Goal: Task Accomplishment & Management: Use online tool/utility

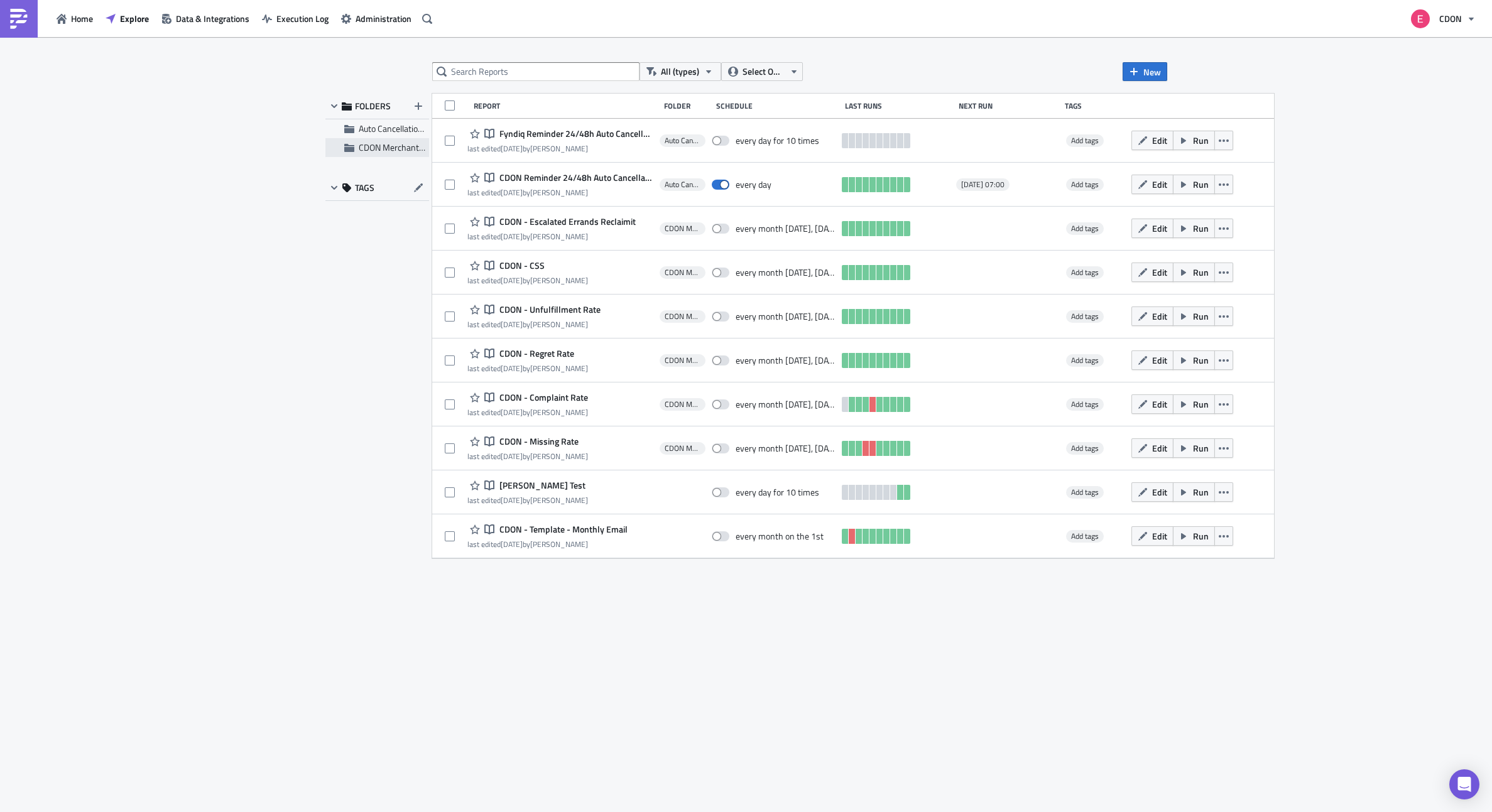
click at [384, 145] on span "CDON Merchant Communication" at bounding box center [419, 147] width 121 height 13
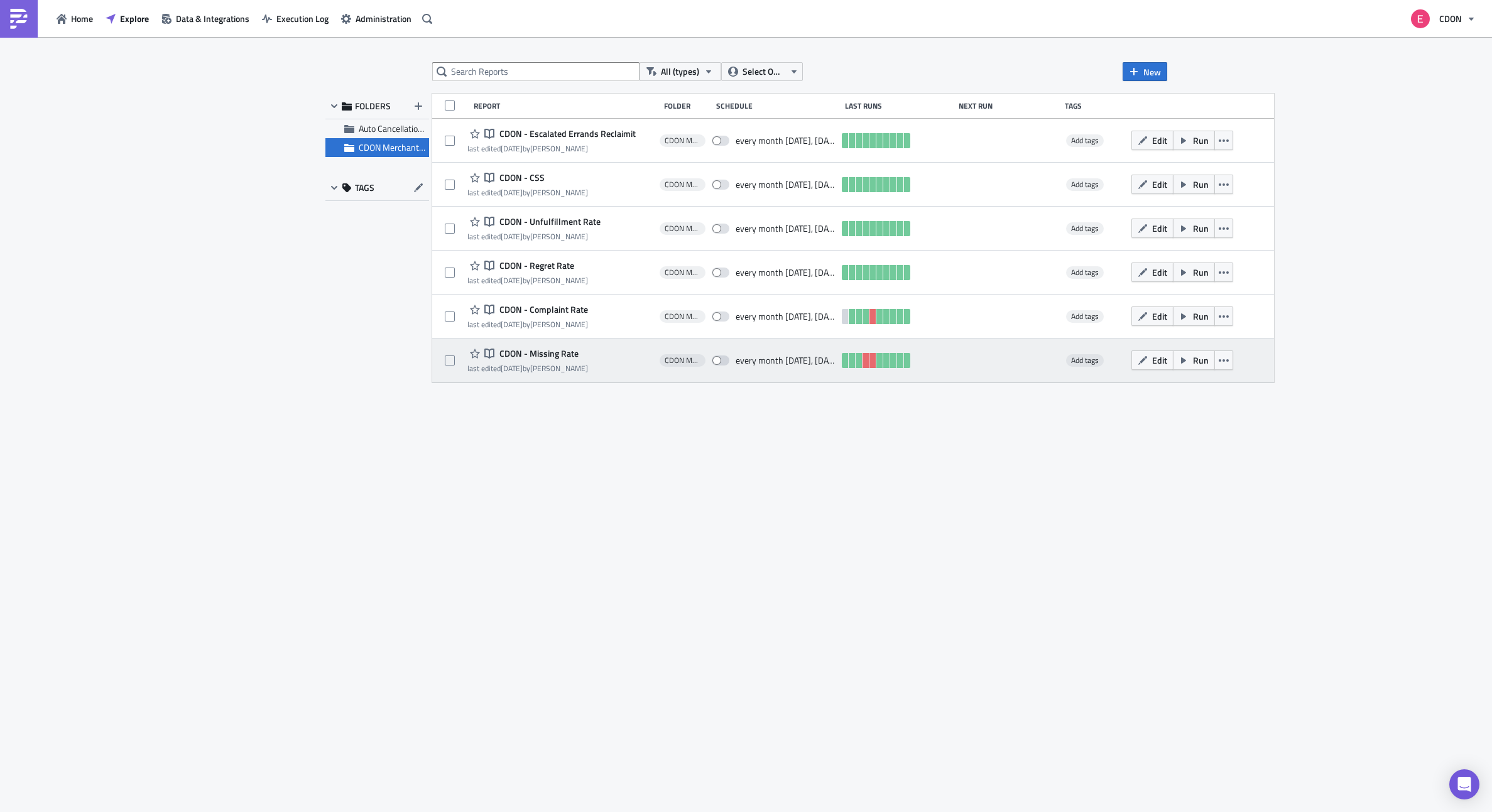
click at [528, 351] on span "CDON - Missing Rate" at bounding box center [537, 354] width 82 height 11
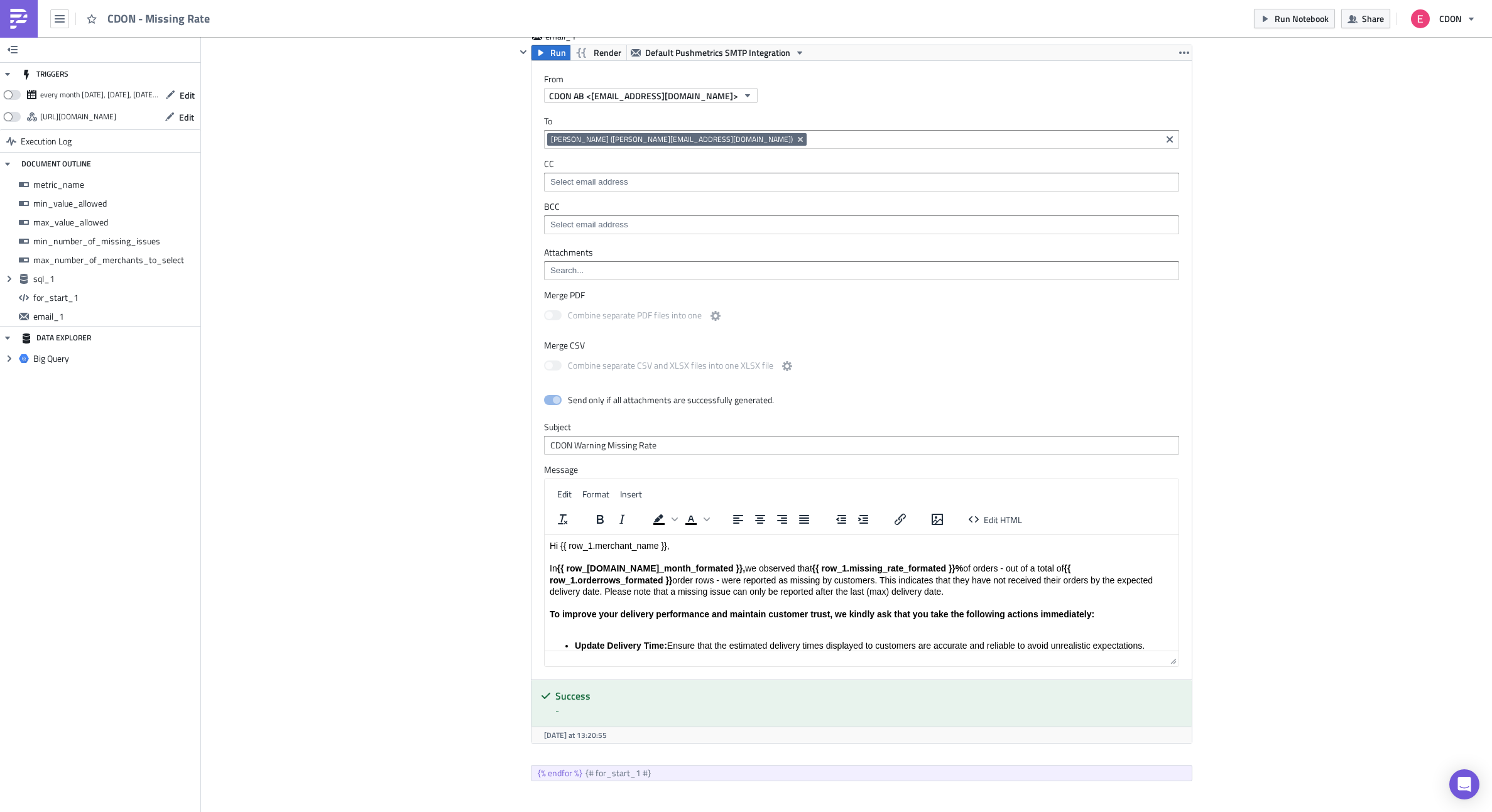
scroll to position [1024, 0]
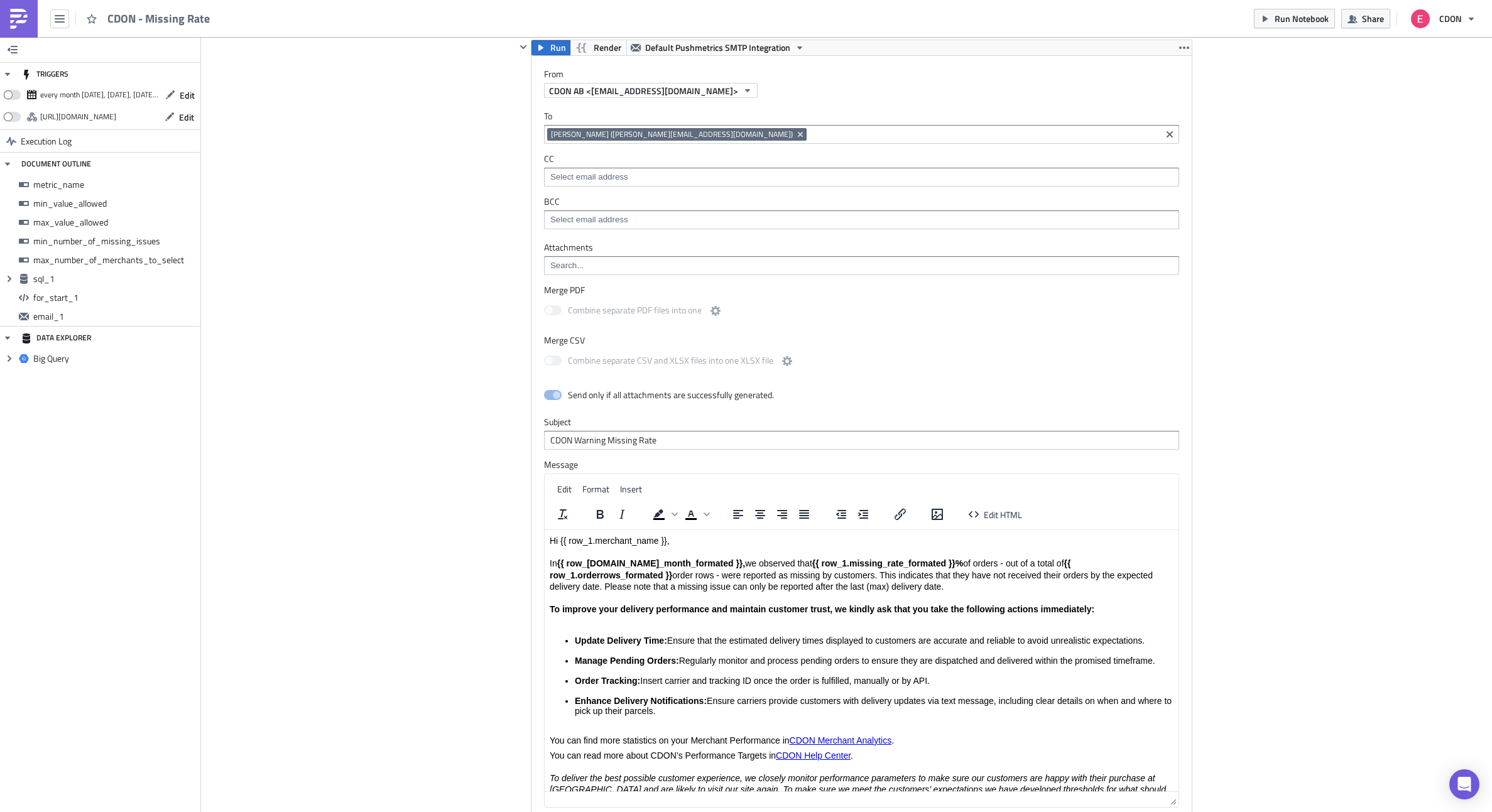
drag, startPoint x: 1175, startPoint y: 659, endPoint x: 1170, endPoint y: 812, distance: 153.1
click at [1170, 811] on html "CDON - Missing Rate Run Notebook Share CDON TRIGGERS every month on Monday, Tue…" at bounding box center [746, 407] width 1492 height 814
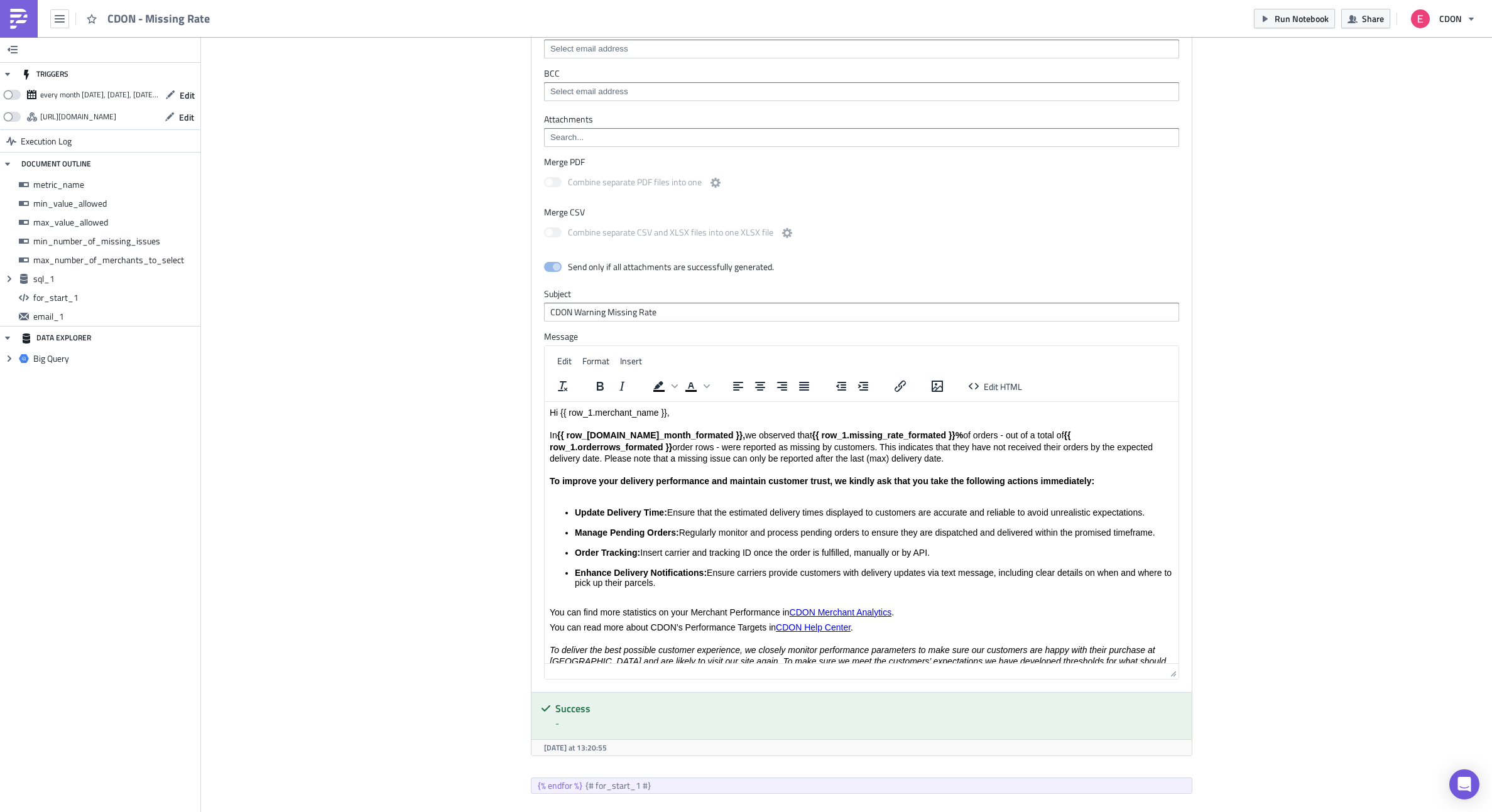
scroll to position [1162, 0]
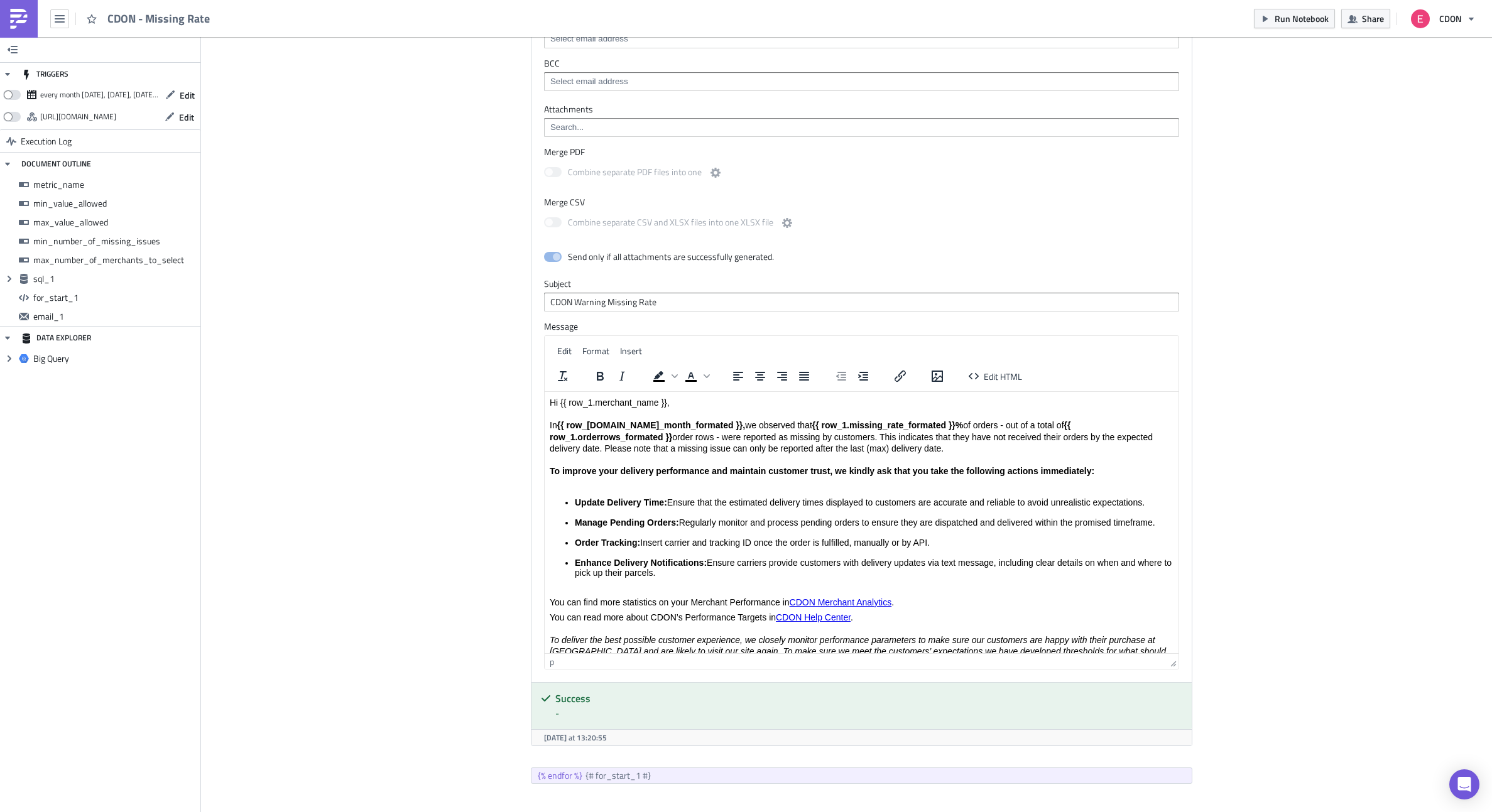
drag, startPoint x: 759, startPoint y: 447, endPoint x: 547, endPoint y: 424, distance: 213.2
click at [547, 424] on html "Hi {{ row_1.merchant_name }}, In {{ row_1.date_month_formated }}, we observed t…" at bounding box center [861, 656] width 634 height 528
paste body "Rich Text Area. Press ALT-0 for help."
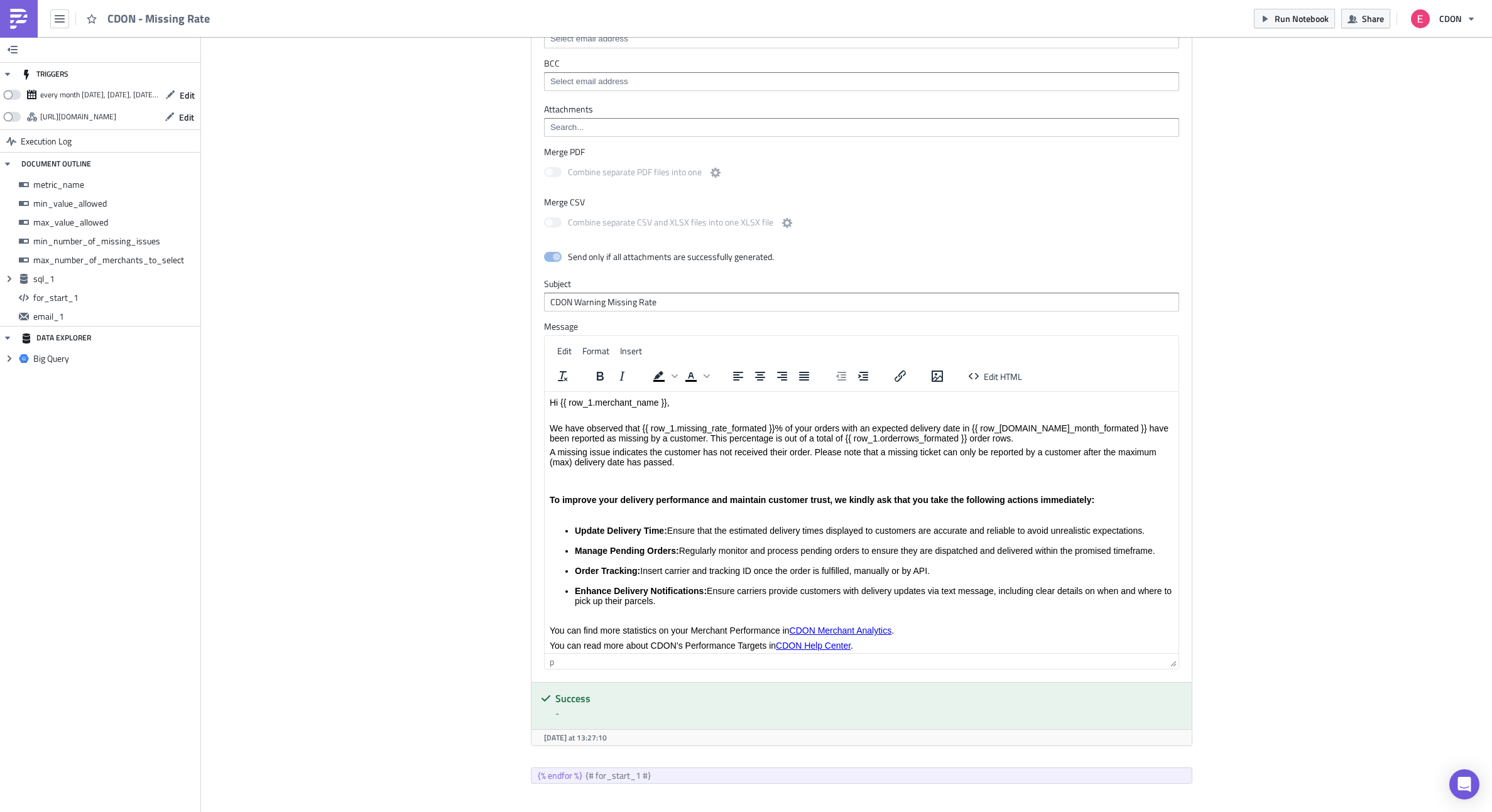
click at [719, 454] on p "A missing issue indicates the customer has not received their order. Please not…" at bounding box center [861, 457] width 624 height 20
click at [737, 466] on p "A missing issue indicates the customer has not received their order. Please not…" at bounding box center [861, 457] width 624 height 20
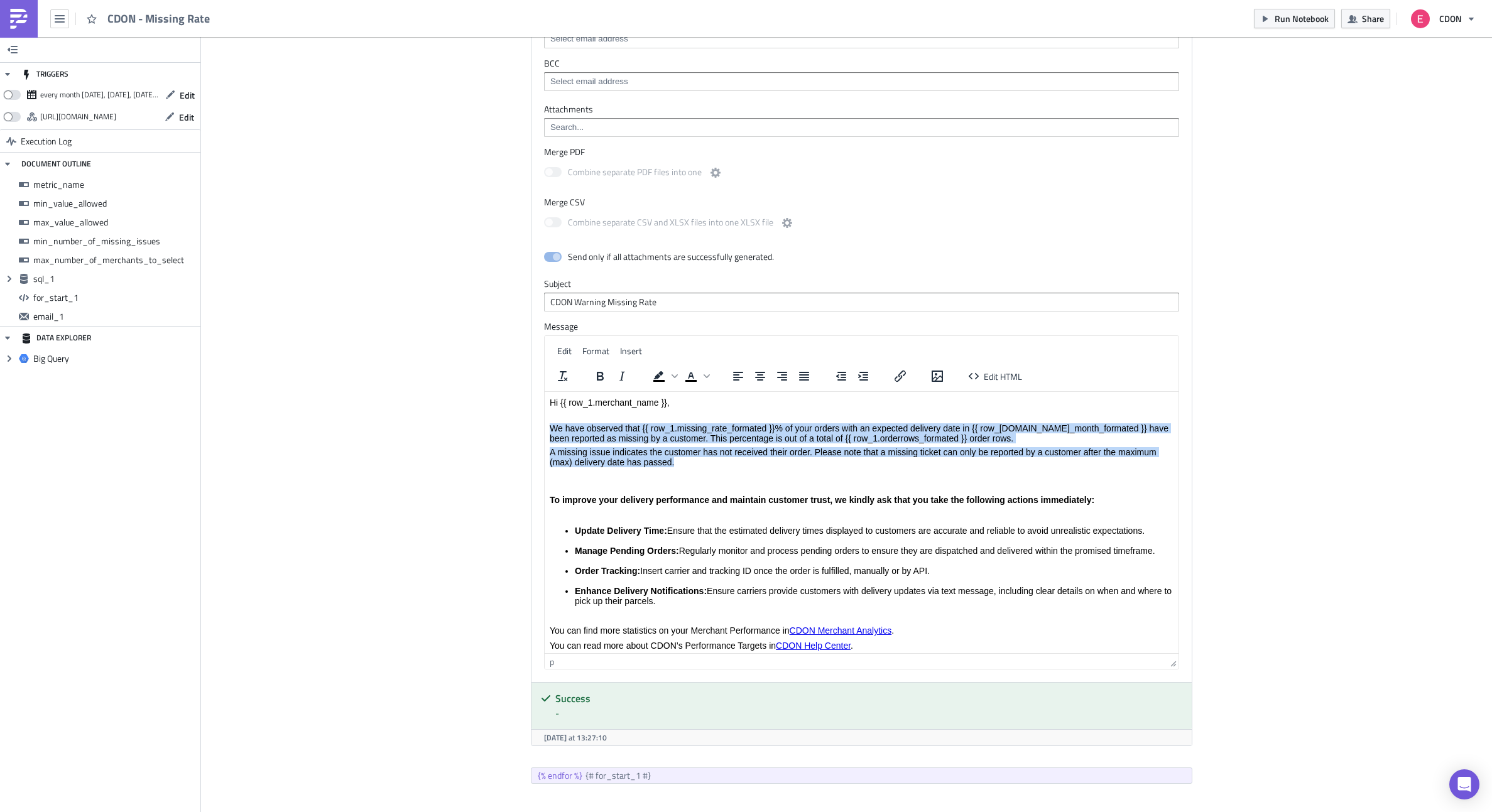
drag, startPoint x: 685, startPoint y: 464, endPoint x: 542, endPoint y: 431, distance: 146.8
click at [544, 431] on html "Hi {{ row_1.merchant_name }}, We have observed that {{ row_1.missing_rate_forma…" at bounding box center [861, 671] width 634 height 557
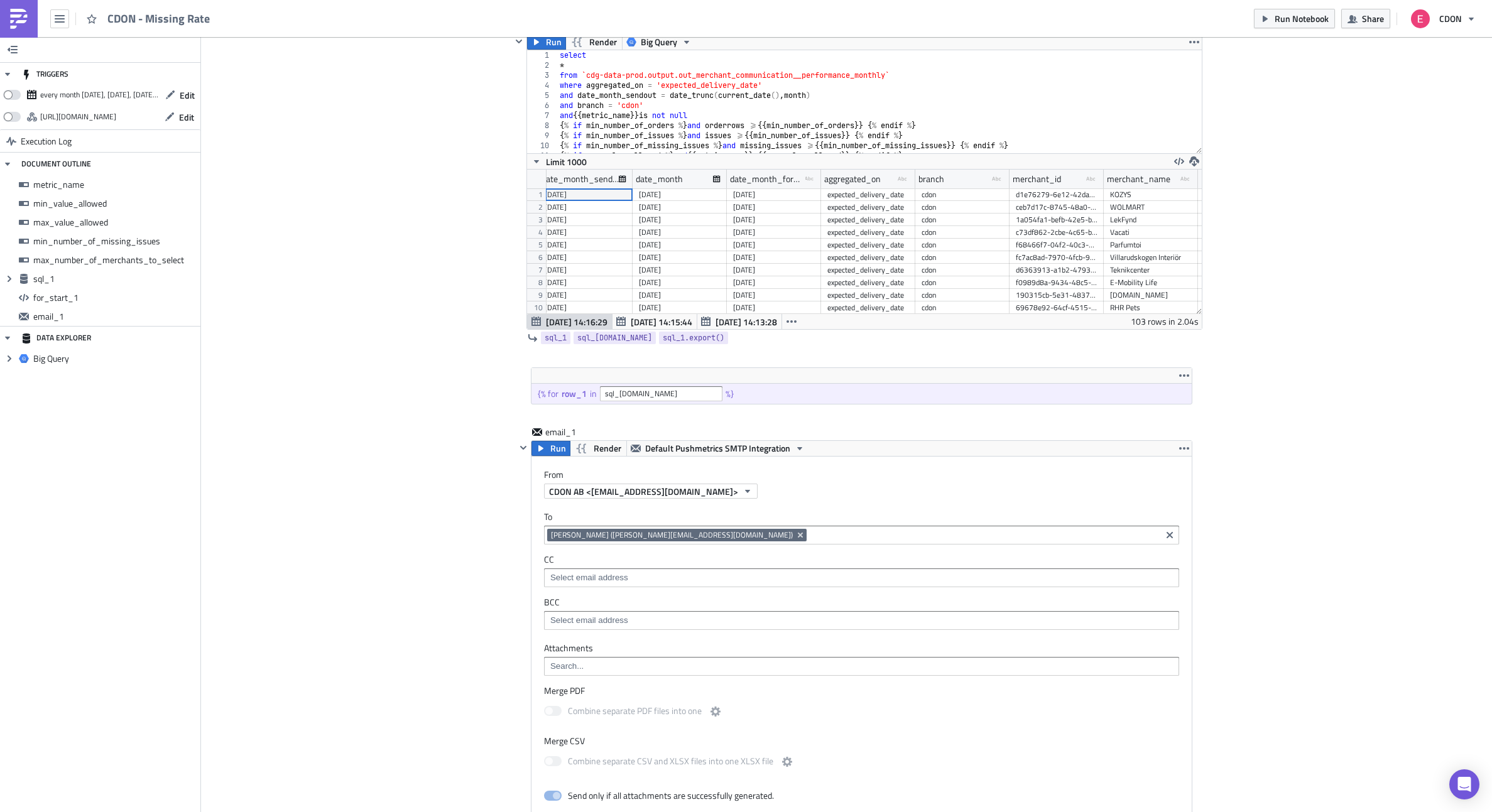
scroll to position [0, 12]
drag, startPoint x: 815, startPoint y: 176, endPoint x: 867, endPoint y: 175, distance: 52.0
click at [867, 175] on div at bounding box center [868, 179] width 2 height 20
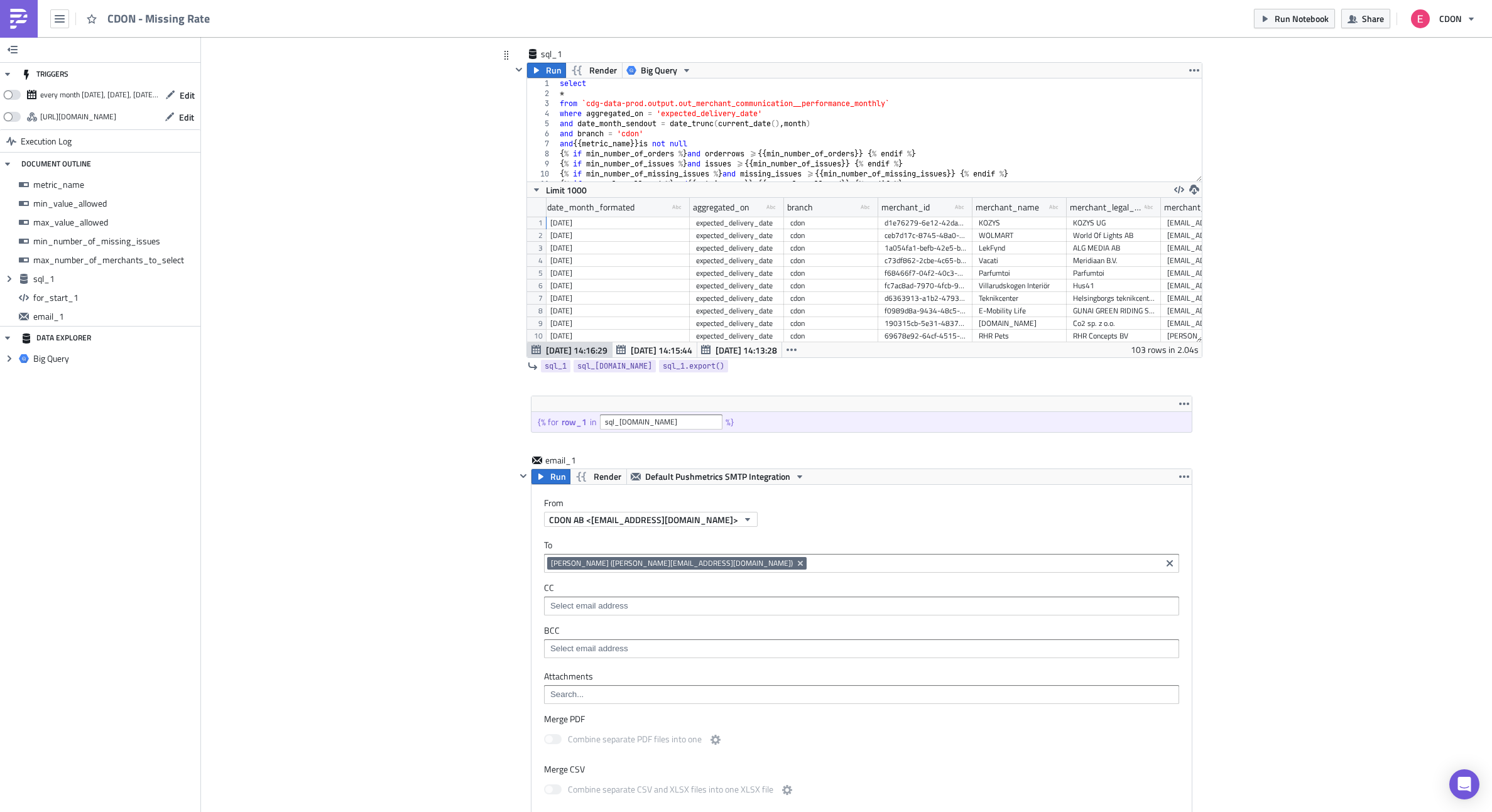
scroll to position [0, 0]
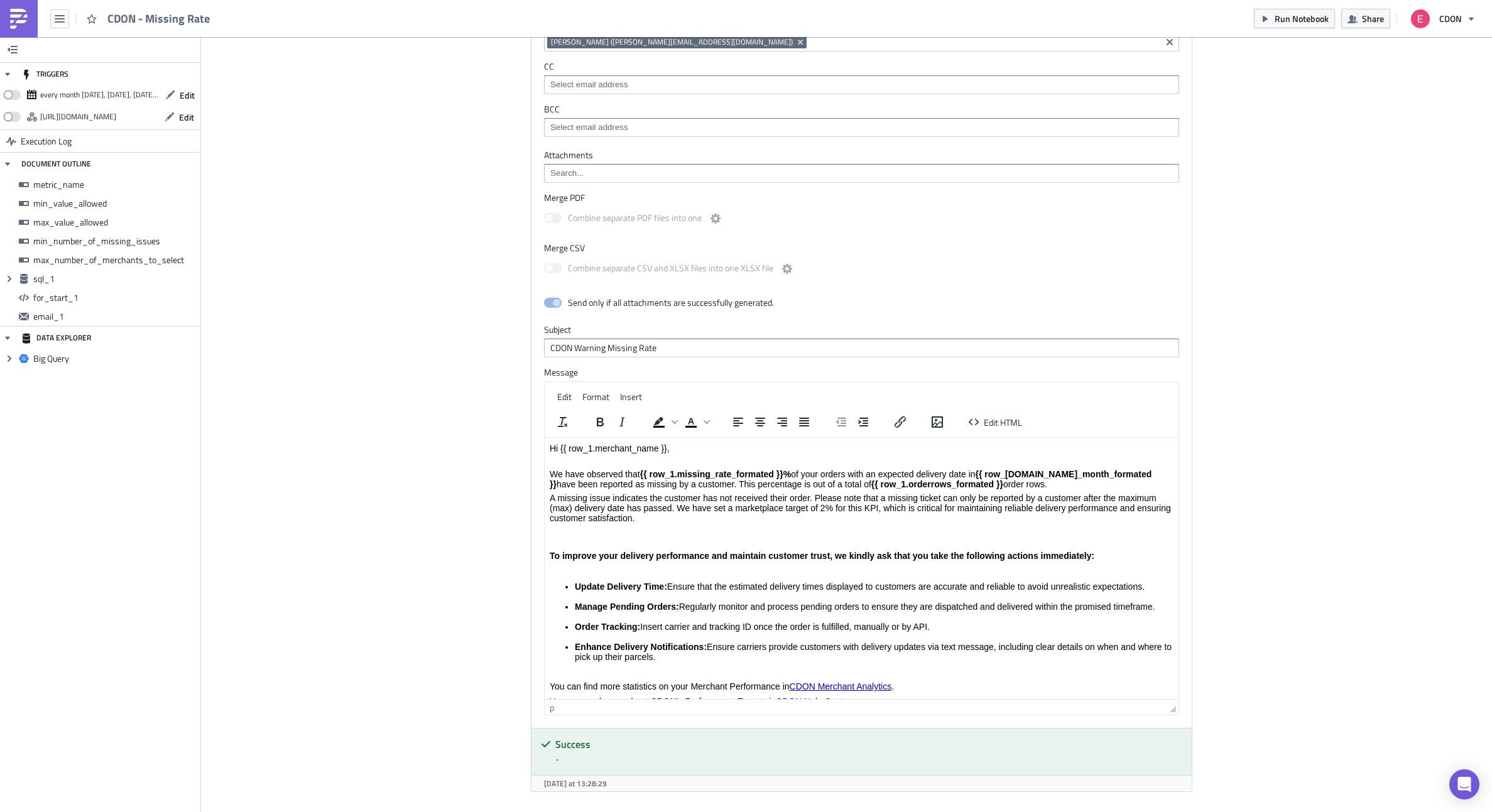
click at [550, 497] on p "A missing issue indicates the customer has not received their order. Please not…" at bounding box center [861, 508] width 624 height 30
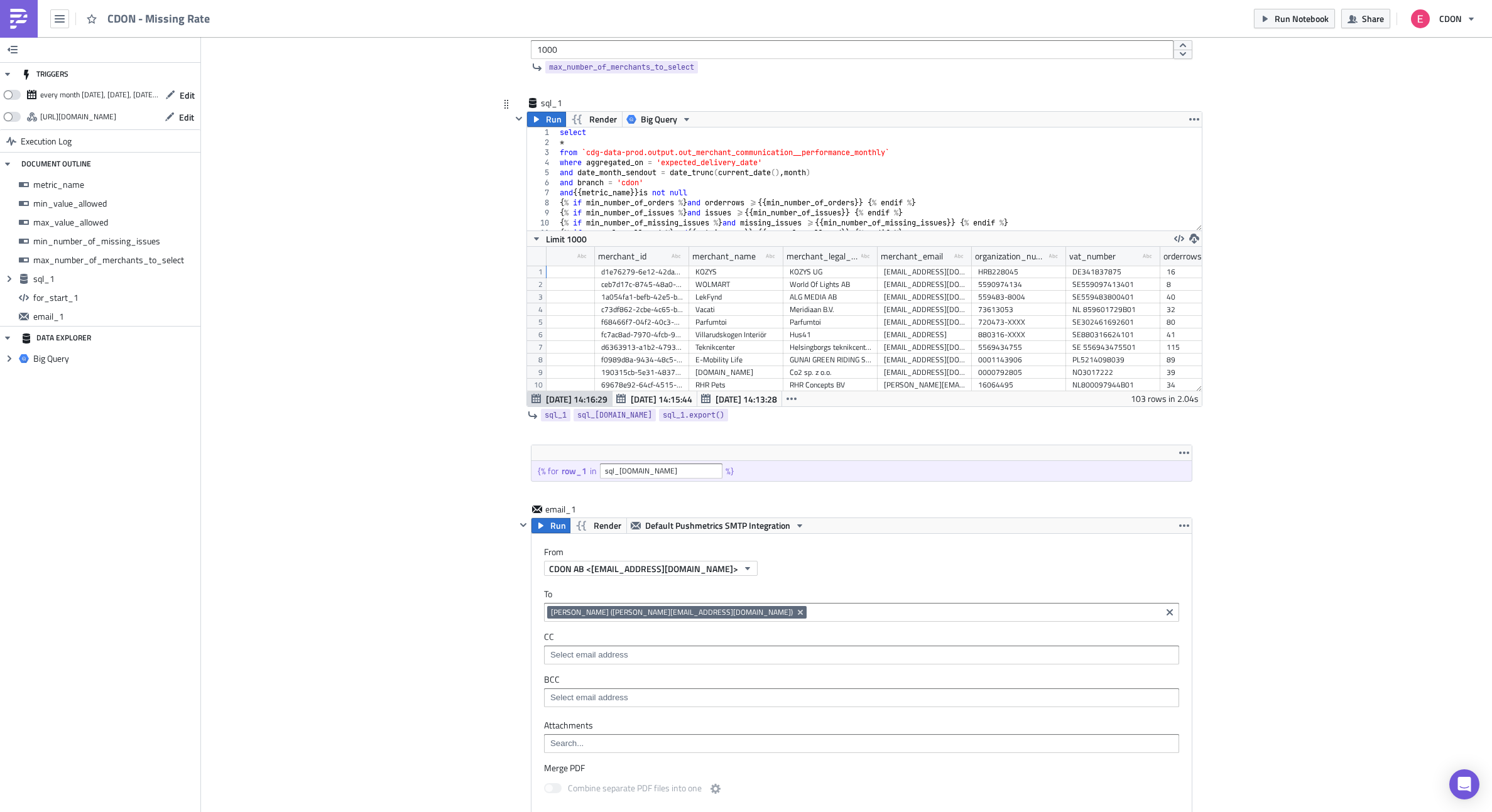
scroll to position [0, 162]
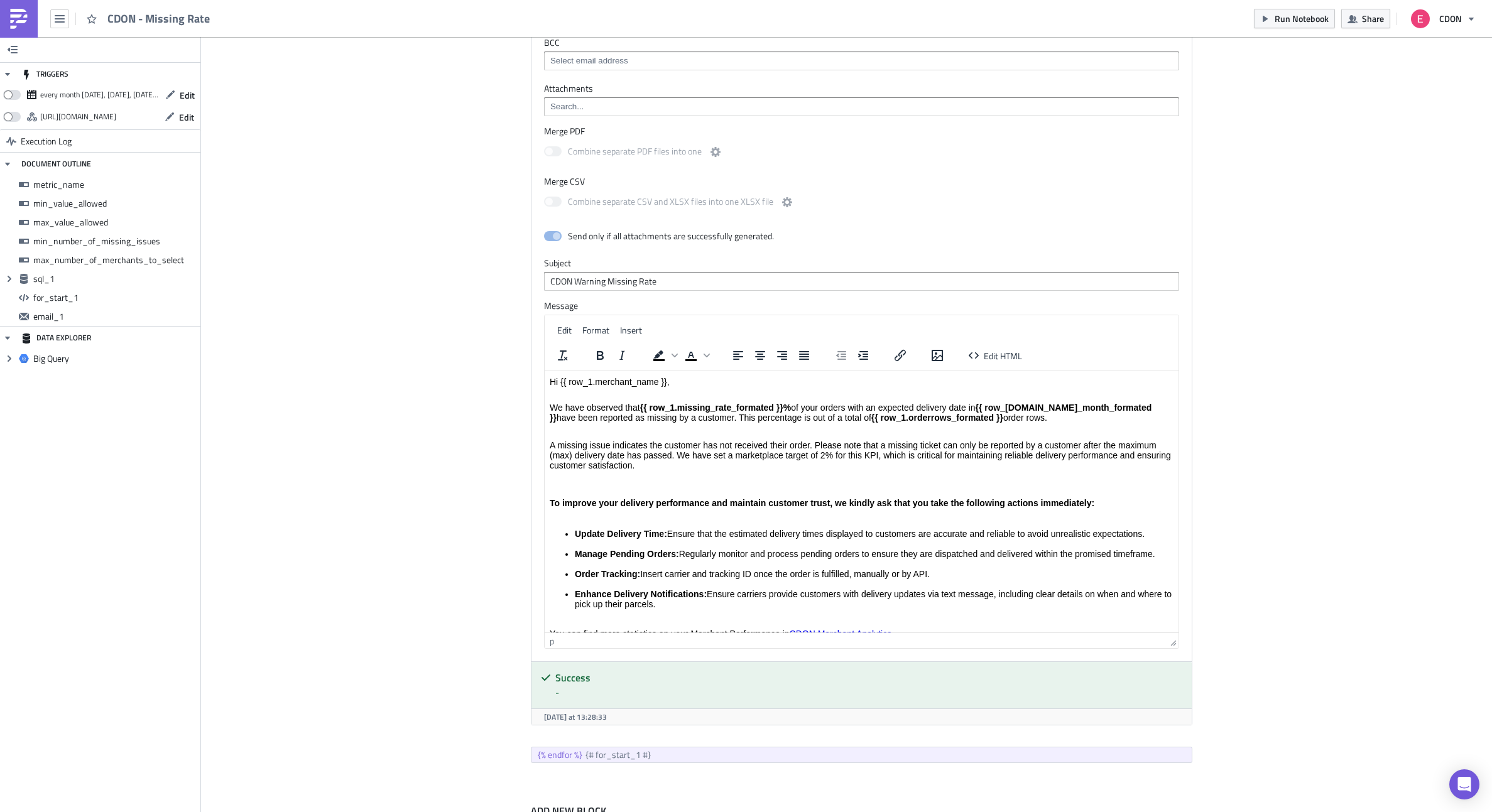
drag, startPoint x: 1006, startPoint y: 422, endPoint x: 689, endPoint y: 422, distance: 317.0
click at [689, 422] on body "Hi {{ row_1.merchant_name }}, We have observed that {{ row_1.missing_rate_forma…" at bounding box center [861, 662] width 624 height 571
click at [643, 466] on p "A missing issue indicates the customer has not received their order. Please not…" at bounding box center [861, 455] width 624 height 30
click at [618, 477] on p "To improve your delivery performance and maintain customer trust, we kindly ask…" at bounding box center [861, 497] width 624 height 46
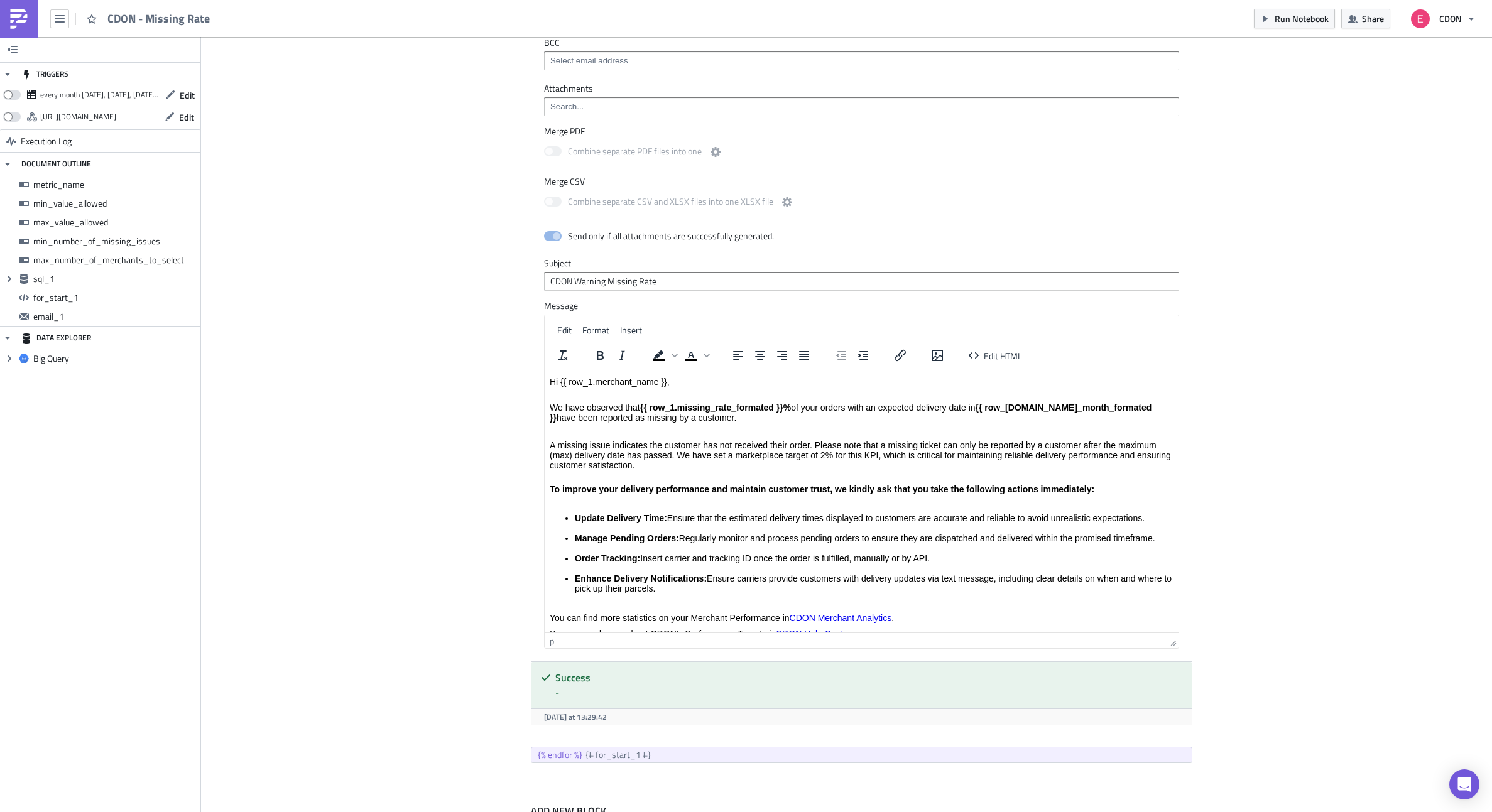
click at [584, 431] on p "Rich Text Area. Press ALT-0 for help." at bounding box center [861, 431] width 624 height 10
click at [560, 478] on p "To improve your delivery performance and maintain customer trust, we kindly ask…" at bounding box center [861, 490] width 624 height 30
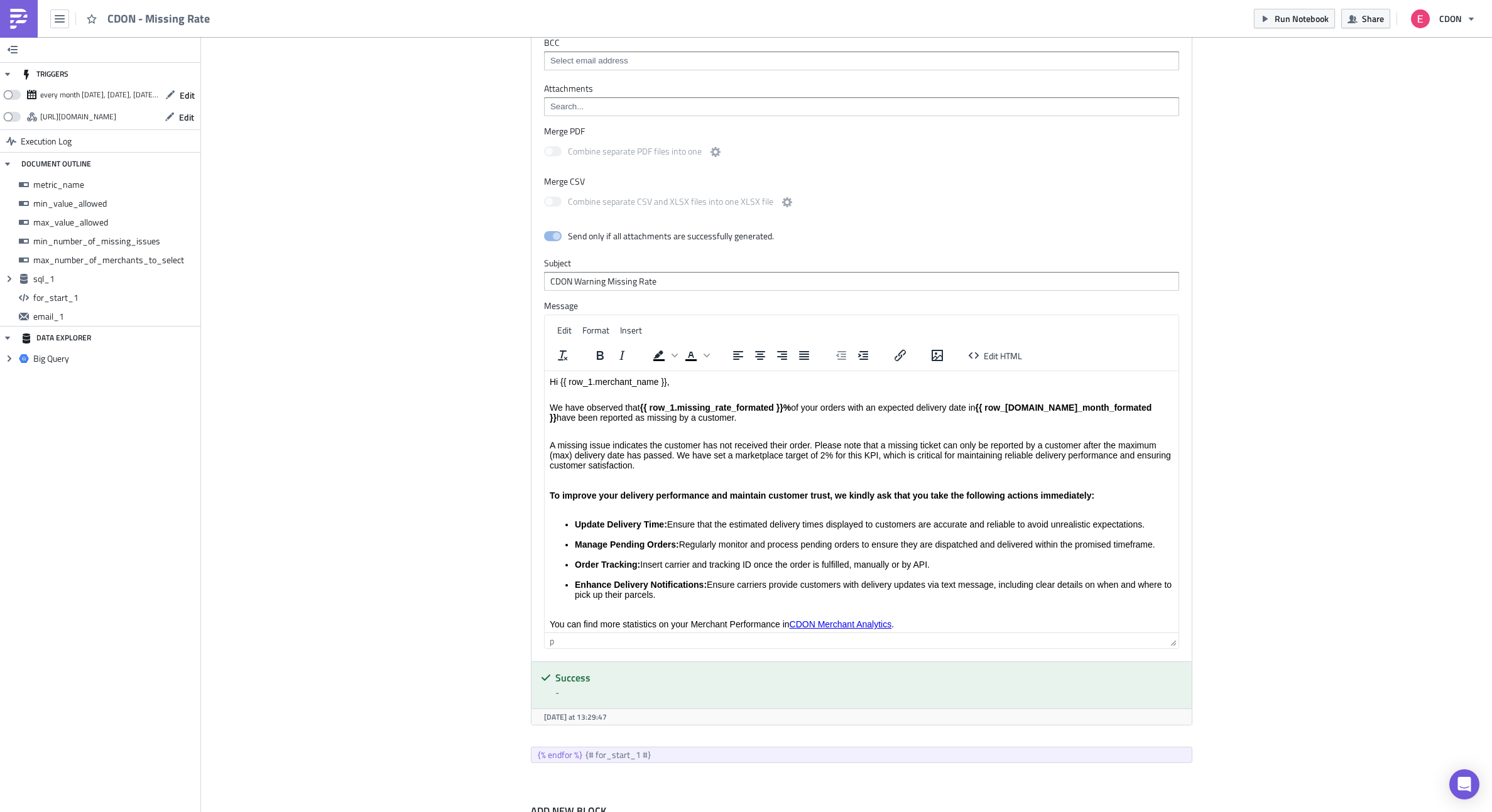
click at [553, 485] on p "A missing issue indicates the customer has not received their order. Please not…" at bounding box center [861, 475] width 624 height 70
click at [561, 480] on p "A missing issue indicates the customer has not received their order. Please not…" at bounding box center [861, 475] width 624 height 70
click at [561, 485] on p "A missing issue indicates the customer has not received their order. Please not…" at bounding box center [861, 475] width 624 height 70
click at [550, 491] on strong "To improve your delivery performance and maintain customer trust, we kindly ask…" at bounding box center [821, 495] width 545 height 10
click at [566, 479] on p "Rich Text Area. Press ALT-0 for help." at bounding box center [861, 480] width 624 height 10
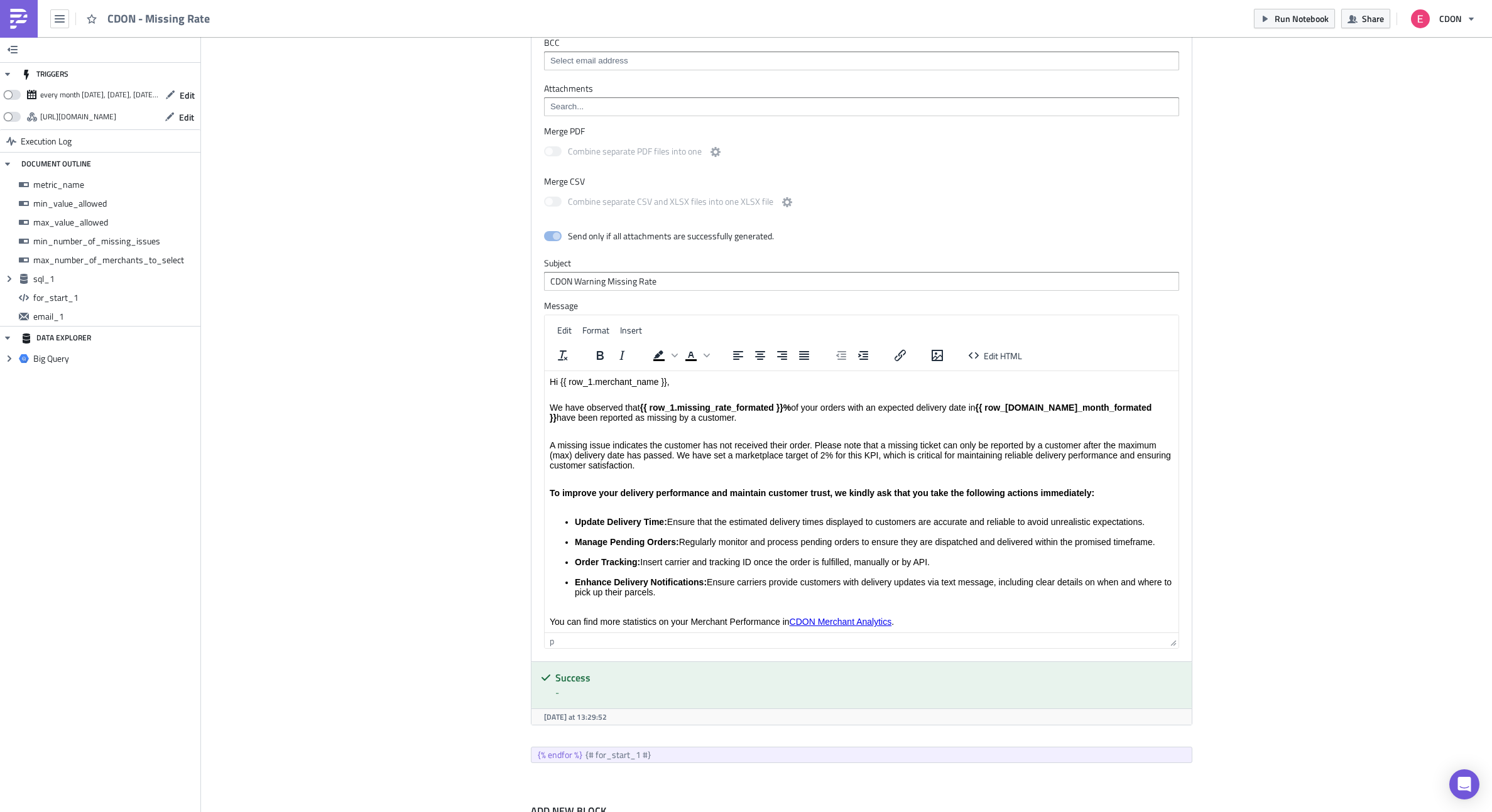
click at [565, 428] on p "Rich Text Area. Press ALT-0 for help." at bounding box center [861, 431] width 624 height 10
click at [561, 477] on p "Rich Text Area. Press ALT-0 for help." at bounding box center [861, 480] width 624 height 10
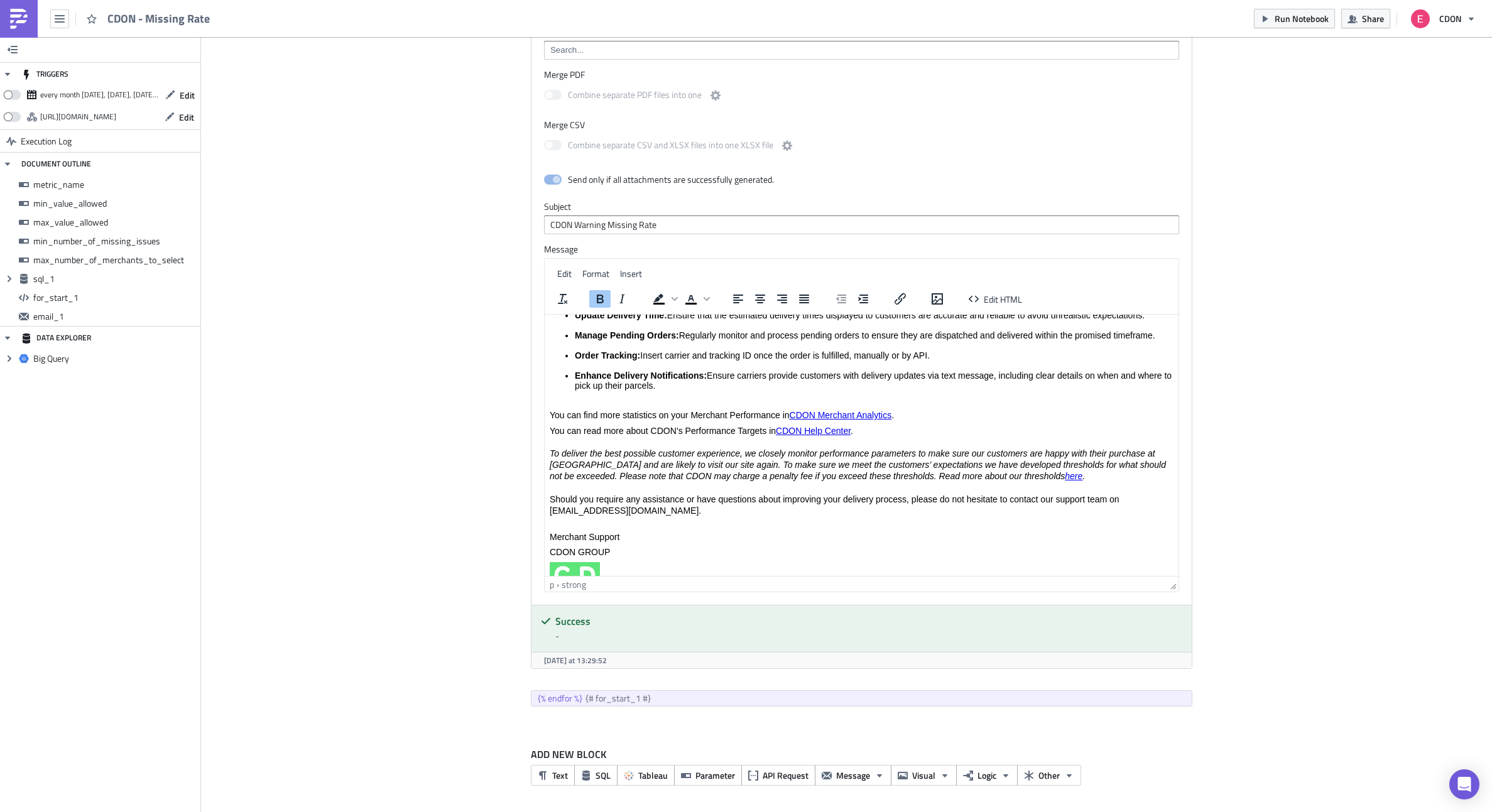
scroll to position [0, 0]
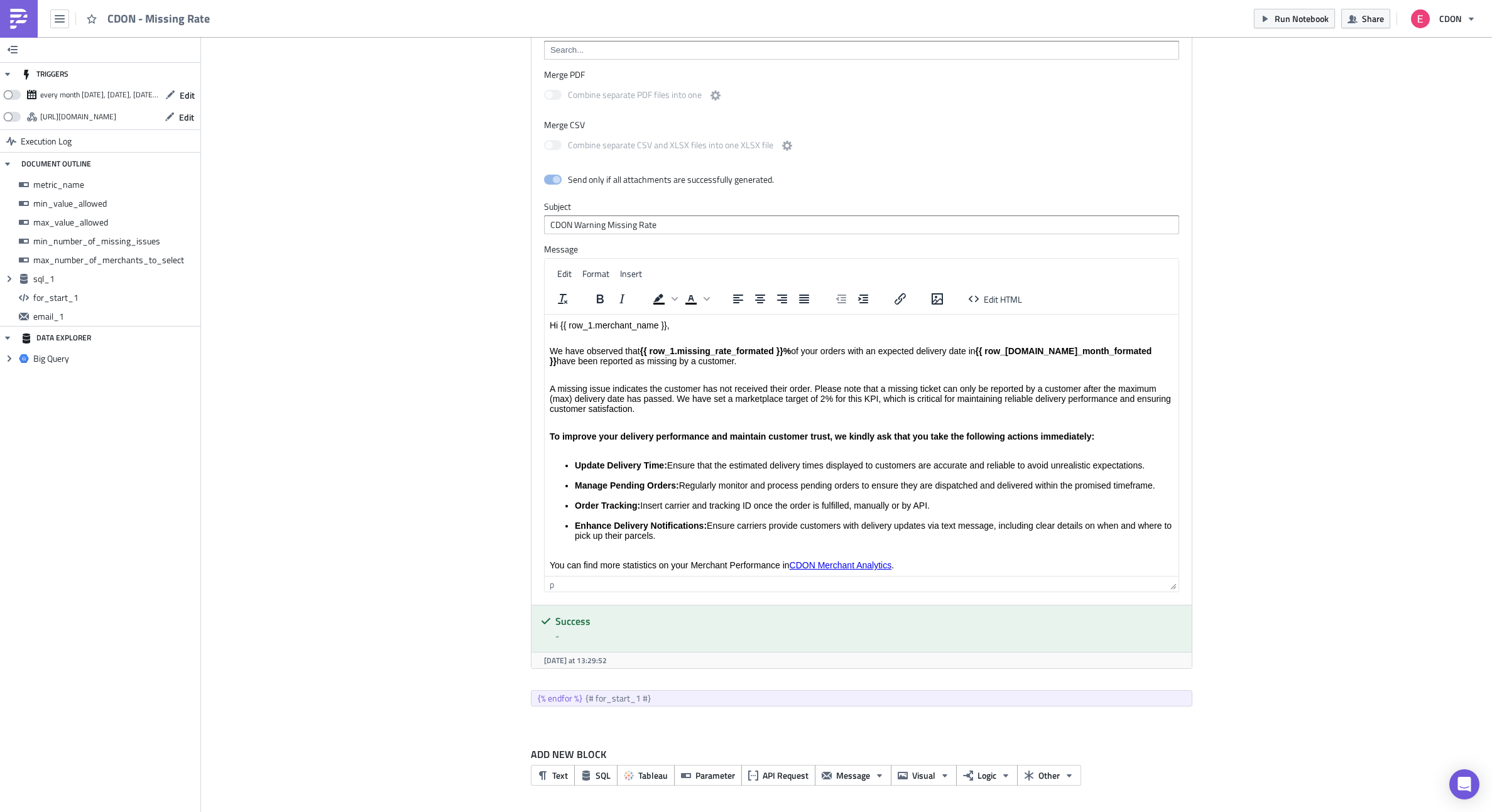
drag, startPoint x: 705, startPoint y: 362, endPoint x: 543, endPoint y: 346, distance: 162.8
click at [544, 346] on html "Hi {{ row_1.merchant_name }}, We have observed that {{ row_1.missing_rate_forma…" at bounding box center [861, 599] width 634 height 569
copy p "We have observed that {{ row_1.missing_rate_formated }}% of your orders with an…"
click at [631, 379] on p "Rich Text Area. Press ALT-0 for help." at bounding box center [861, 375] width 624 height 10
drag, startPoint x: 700, startPoint y: 360, endPoint x: 532, endPoint y: 353, distance: 168.1
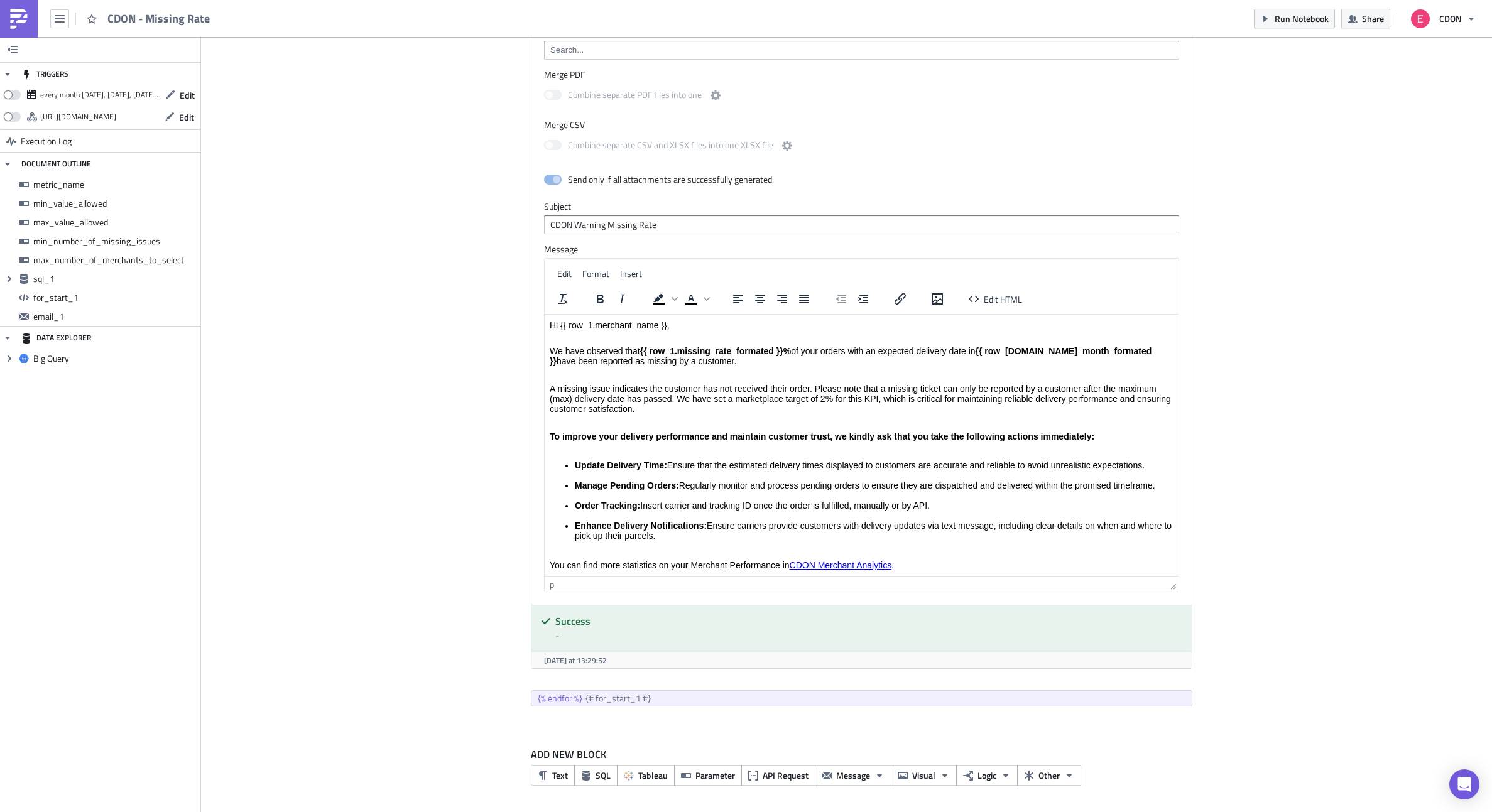
click at [544, 353] on html "Hi {{ row_1.merchant_name }}, We have observed that {{ row_1.missing_rate_forma…" at bounding box center [861, 599] width 634 height 569
copy p "We have observed that {{ row_1.missing_rate_formated }}% of your orders with an…"
click at [632, 369] on body "Hi {{ row_1.merchant_name }}, We have observed that {{ row_1.missing_rate_forma…" at bounding box center [861, 599] width 624 height 559
drag, startPoint x: 1125, startPoint y: 353, endPoint x: 1137, endPoint y: 362, distance: 15.0
click at [1137, 362] on p "We have observed that {{ row_1.missing_rate_formated }}% of your orders with an…" at bounding box center [861, 357] width 624 height 20
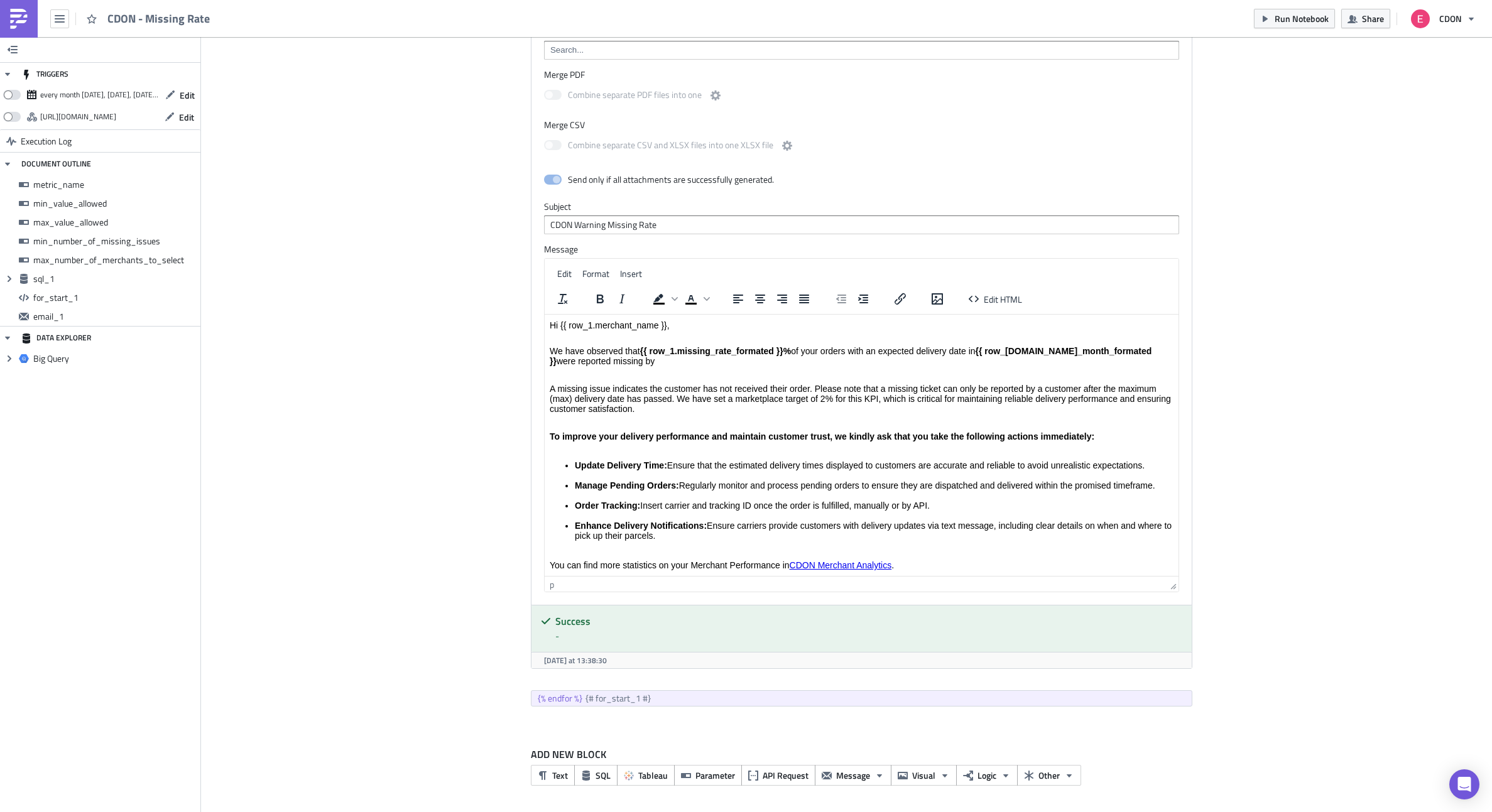
click at [622, 363] on p "We have observed that {{ row_1.missing_rate_formated }}% of your orders with an…" at bounding box center [861, 357] width 624 height 20
drag, startPoint x: 678, startPoint y: 398, endPoint x: 693, endPoint y: 414, distance: 21.9
click at [693, 414] on p "A missing issue indicates the customer has not received their order. Please not…" at bounding box center [861, 399] width 624 height 30
copy p "We have set a marketplace target of 2% for this KPI, which is critical for main…"
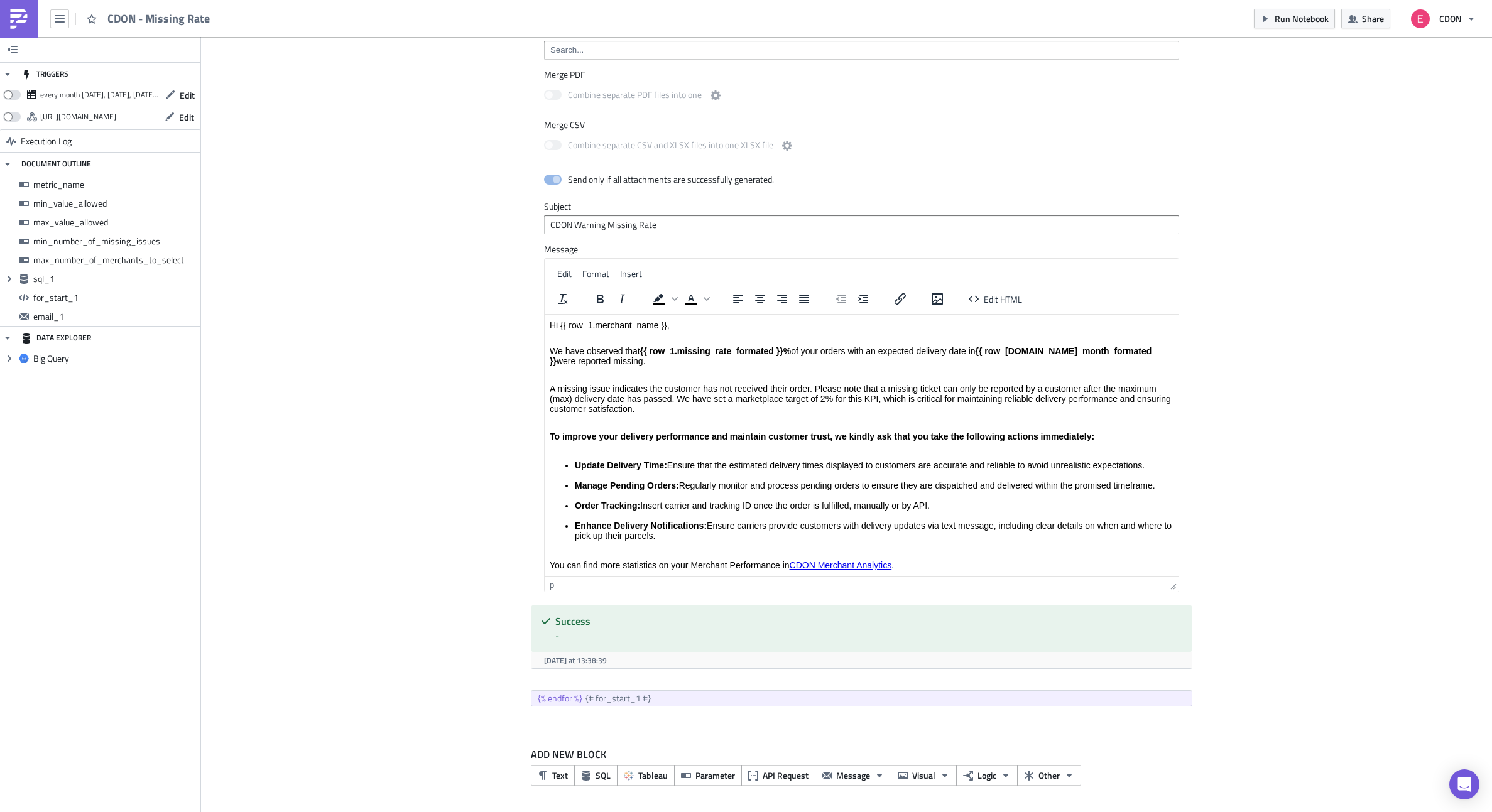
click at [938, 403] on p "A missing issue indicates the customer has not received their order. Please not…" at bounding box center [861, 399] width 624 height 30
drag, startPoint x: 677, startPoint y: 397, endPoint x: 693, endPoint y: 407, distance: 18.9
click at [693, 407] on p "A missing issue indicates the customer has not received their order. Please not…" at bounding box center [861, 399] width 624 height 30
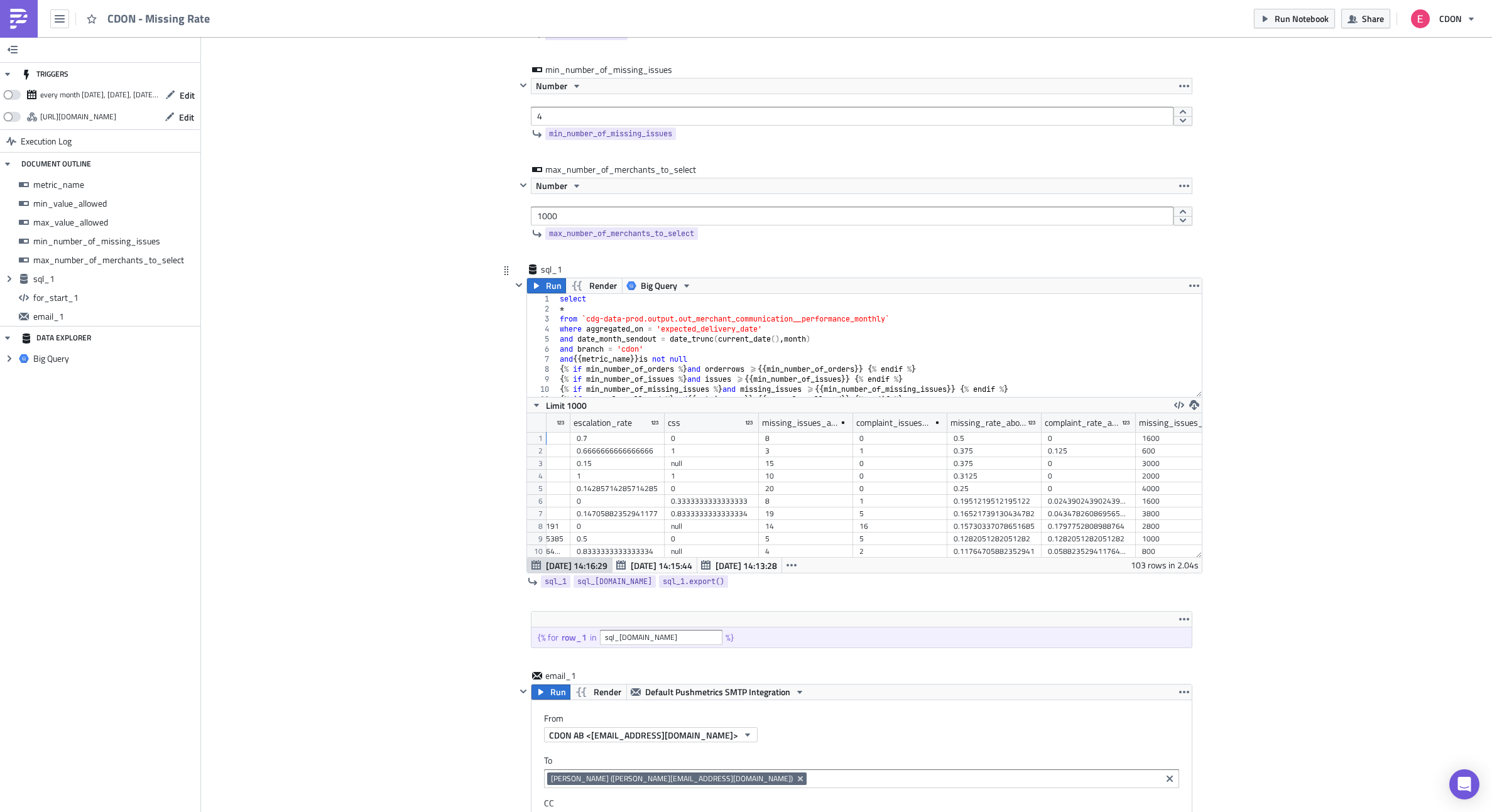
scroll to position [309, 0]
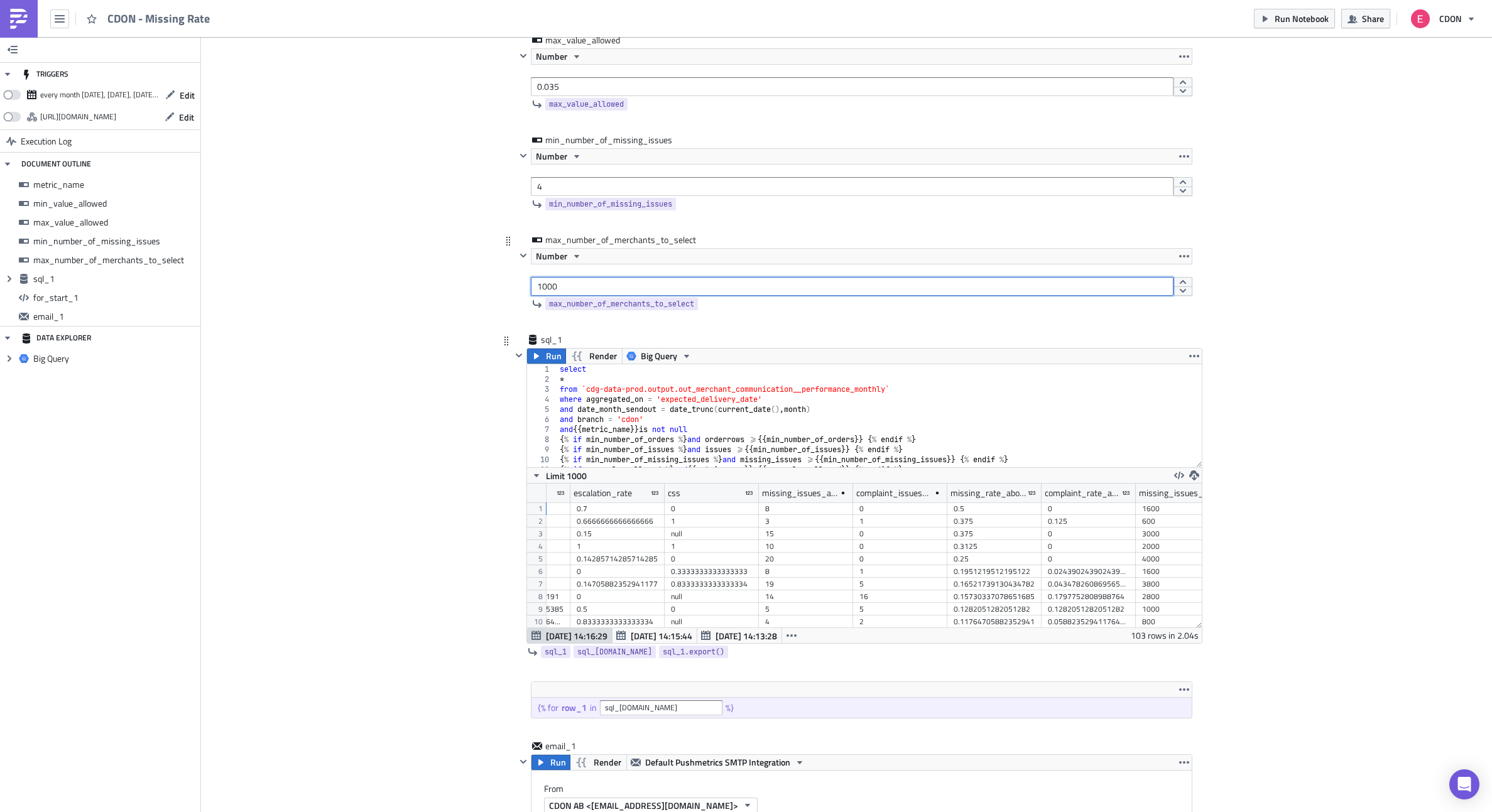
click at [550, 286] on input "1000" at bounding box center [852, 287] width 643 height 19
click at [533, 358] on icon "button" at bounding box center [537, 357] width 10 height 10
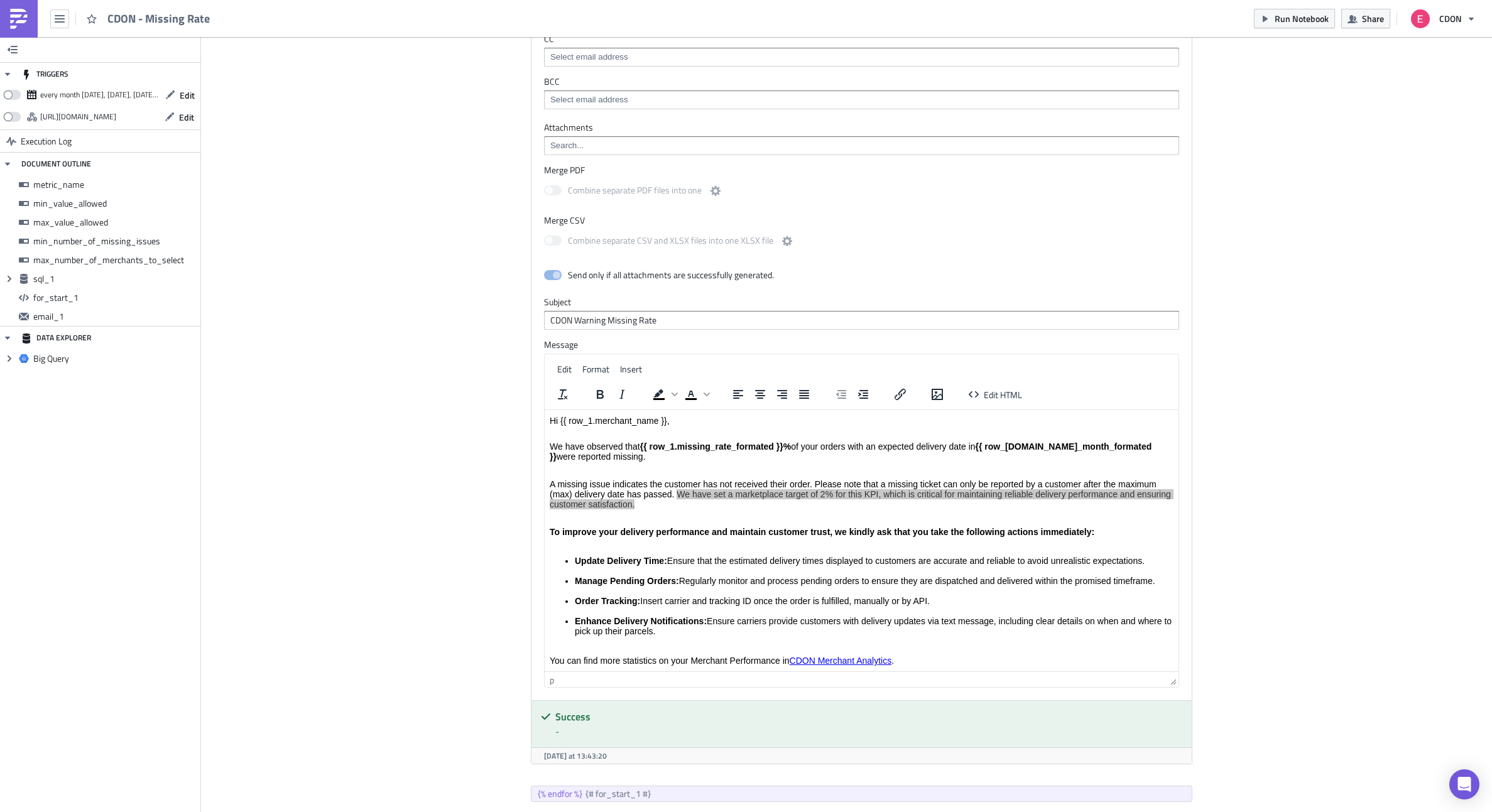
scroll to position [1145, 0]
click at [671, 532] on strong "To improve your delivery performance and maintain customer trust, we kindly ask…" at bounding box center [821, 531] width 545 height 10
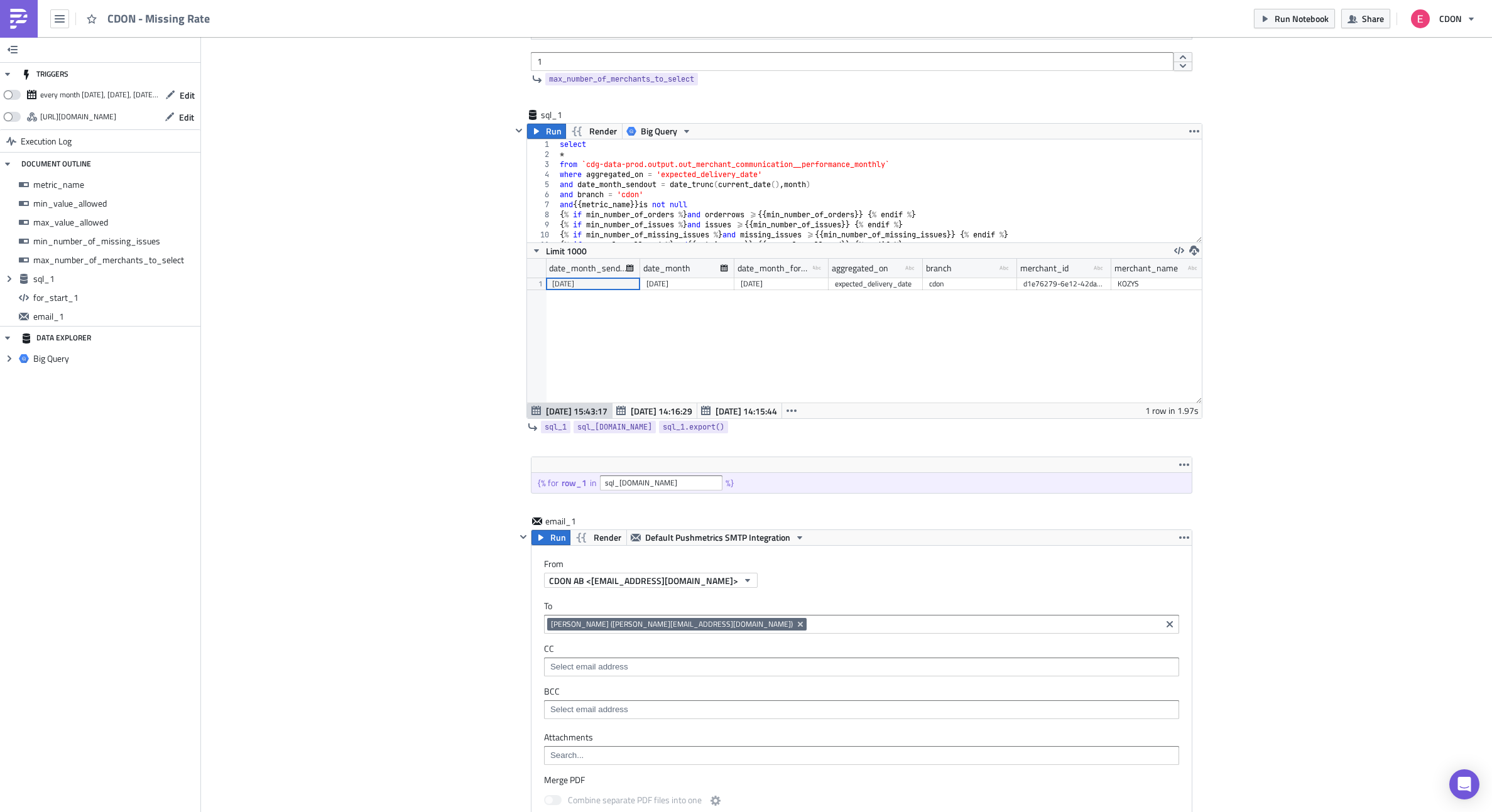
scroll to position [531, 0]
click at [547, 546] on button "Run" at bounding box center [551, 541] width 39 height 15
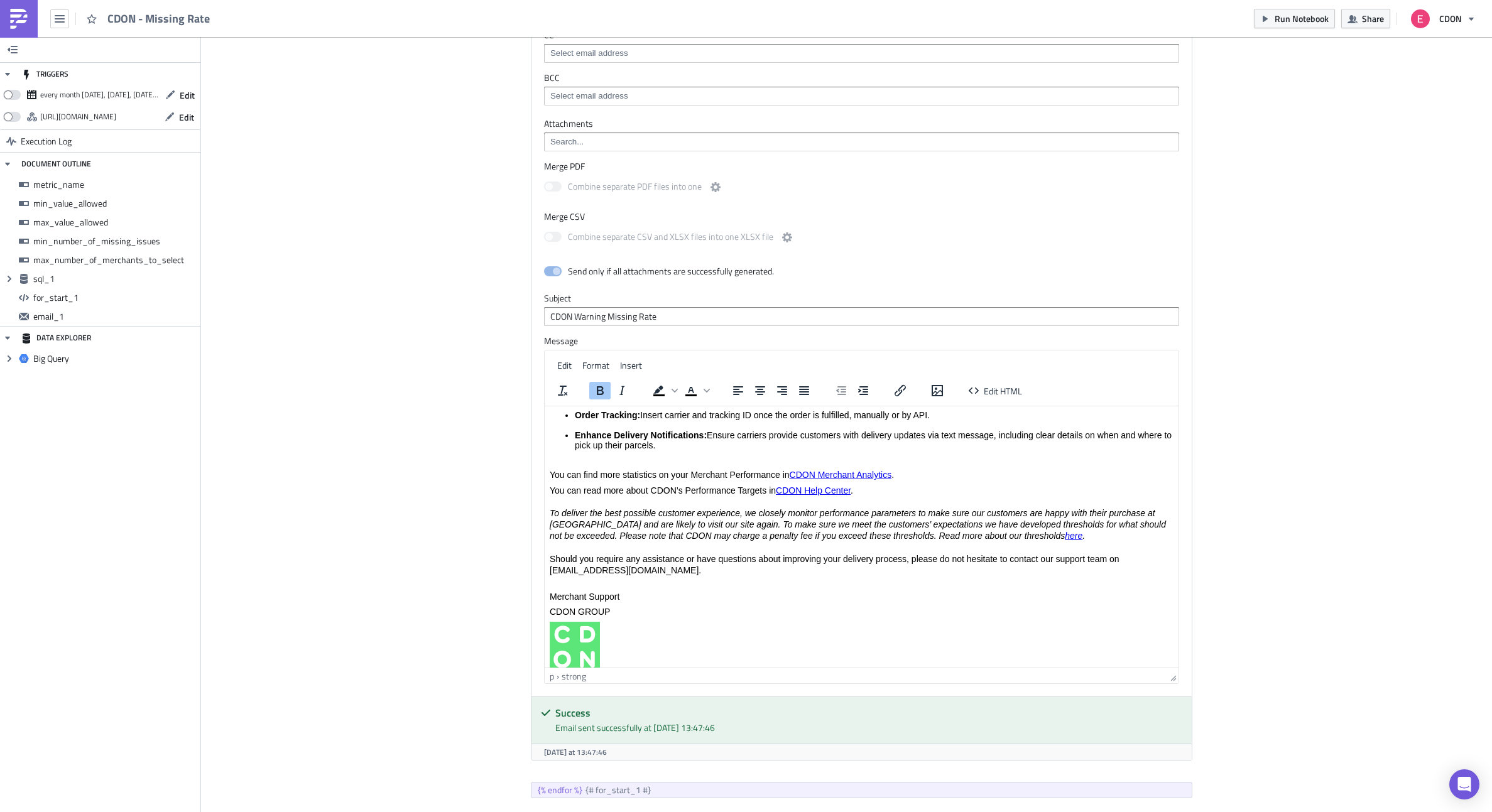
scroll to position [0, 0]
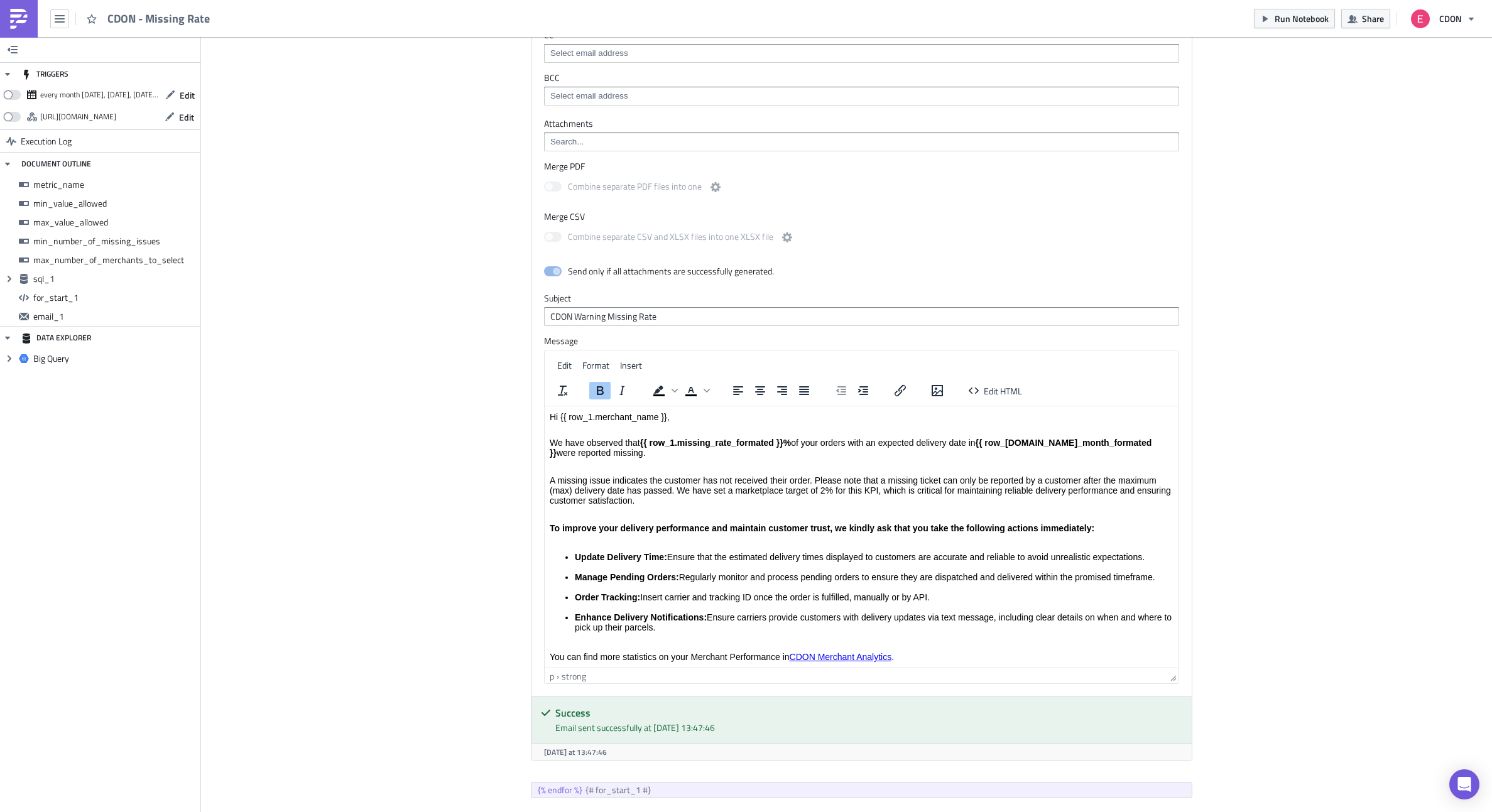
click at [584, 464] on p "Rich Text Area. Press ALT-0 for help." at bounding box center [861, 467] width 624 height 10
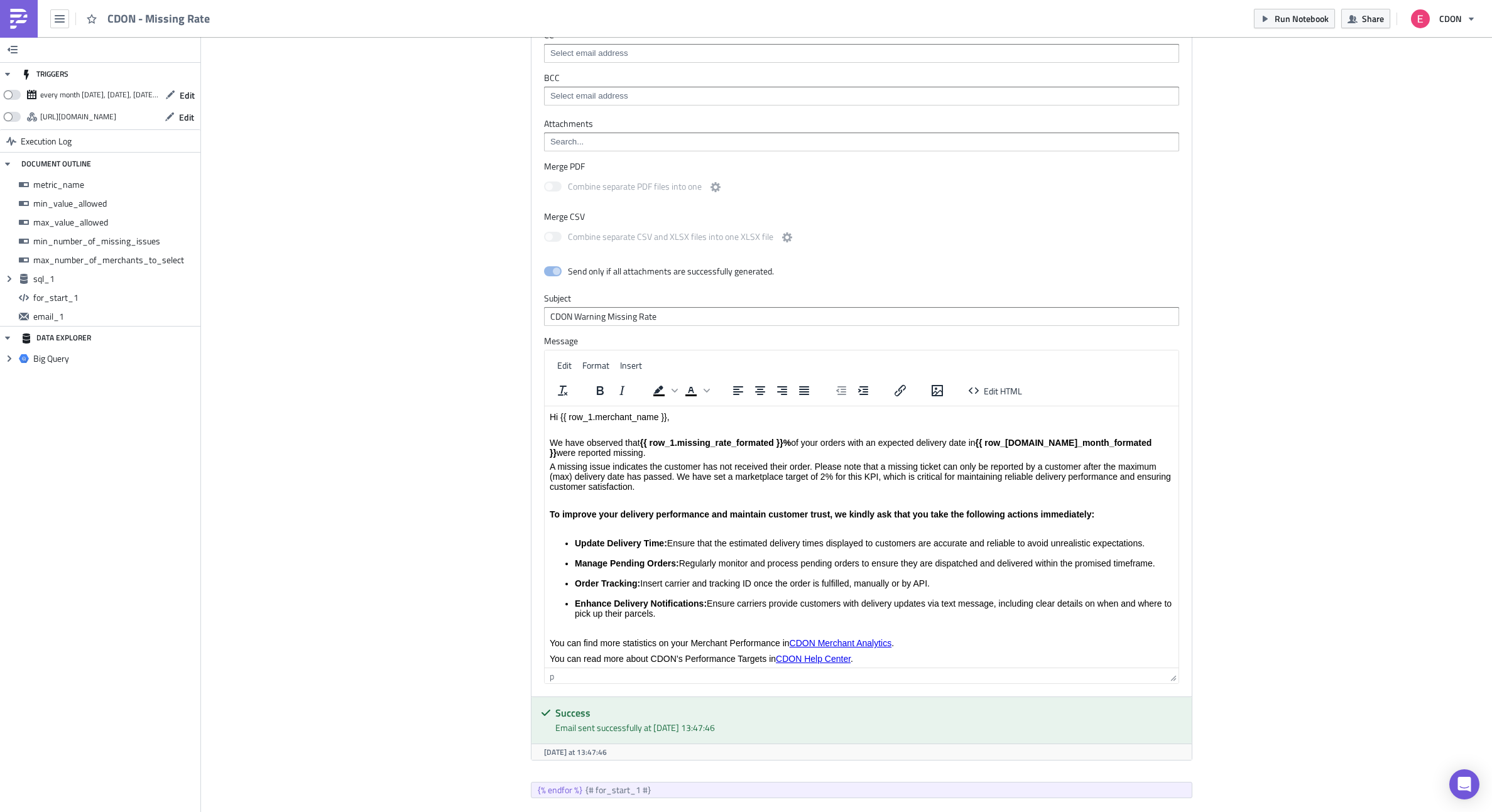
click at [550, 466] on p "A missing issue indicates the customer has not received their order. Please not…" at bounding box center [861, 477] width 624 height 30
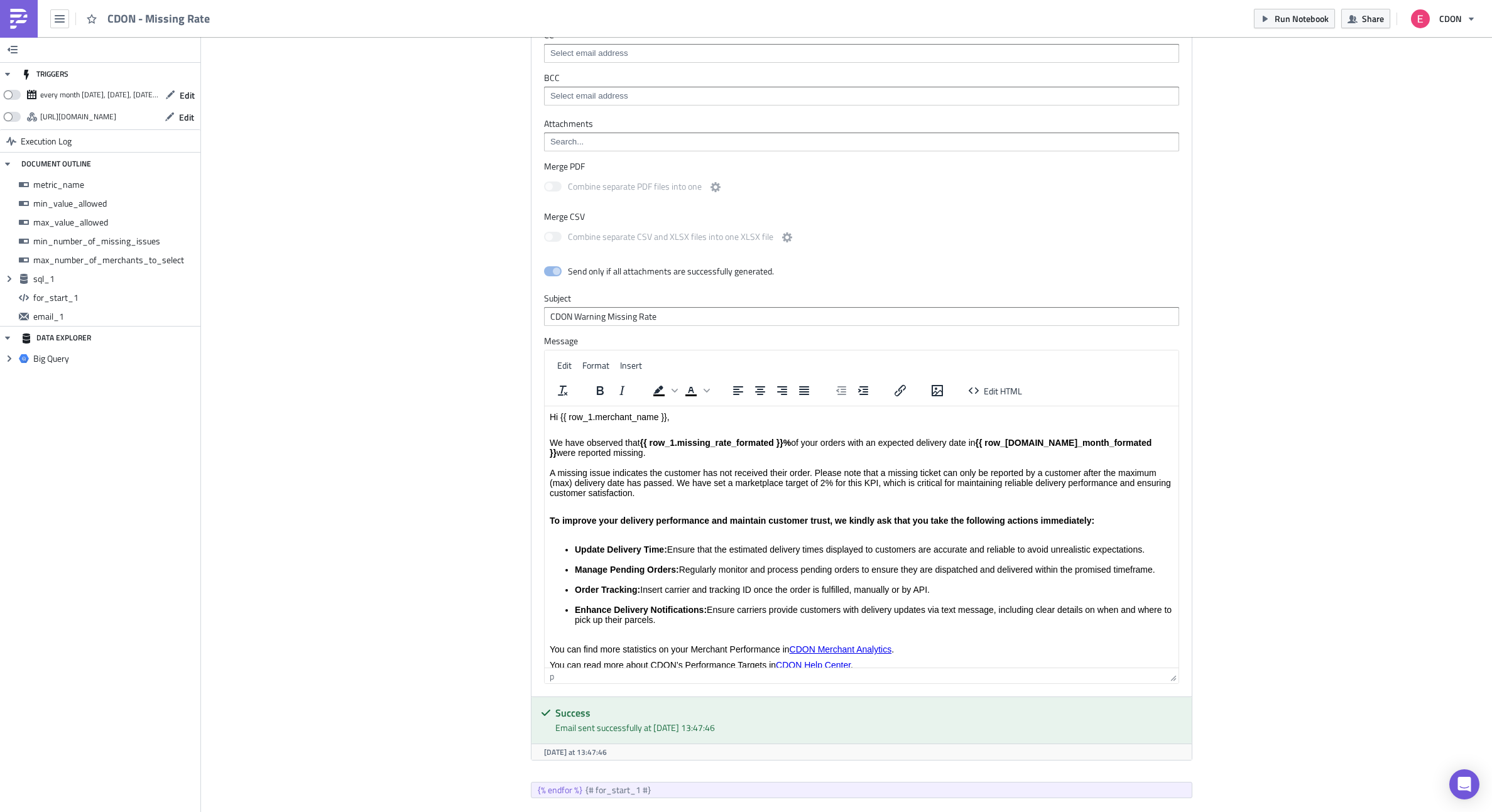
click at [548, 520] on html "Hi {{ row_1.merchant_name }}, We have observed that {{ row_1.missing_rate_forma…" at bounding box center [861, 687] width 634 height 561
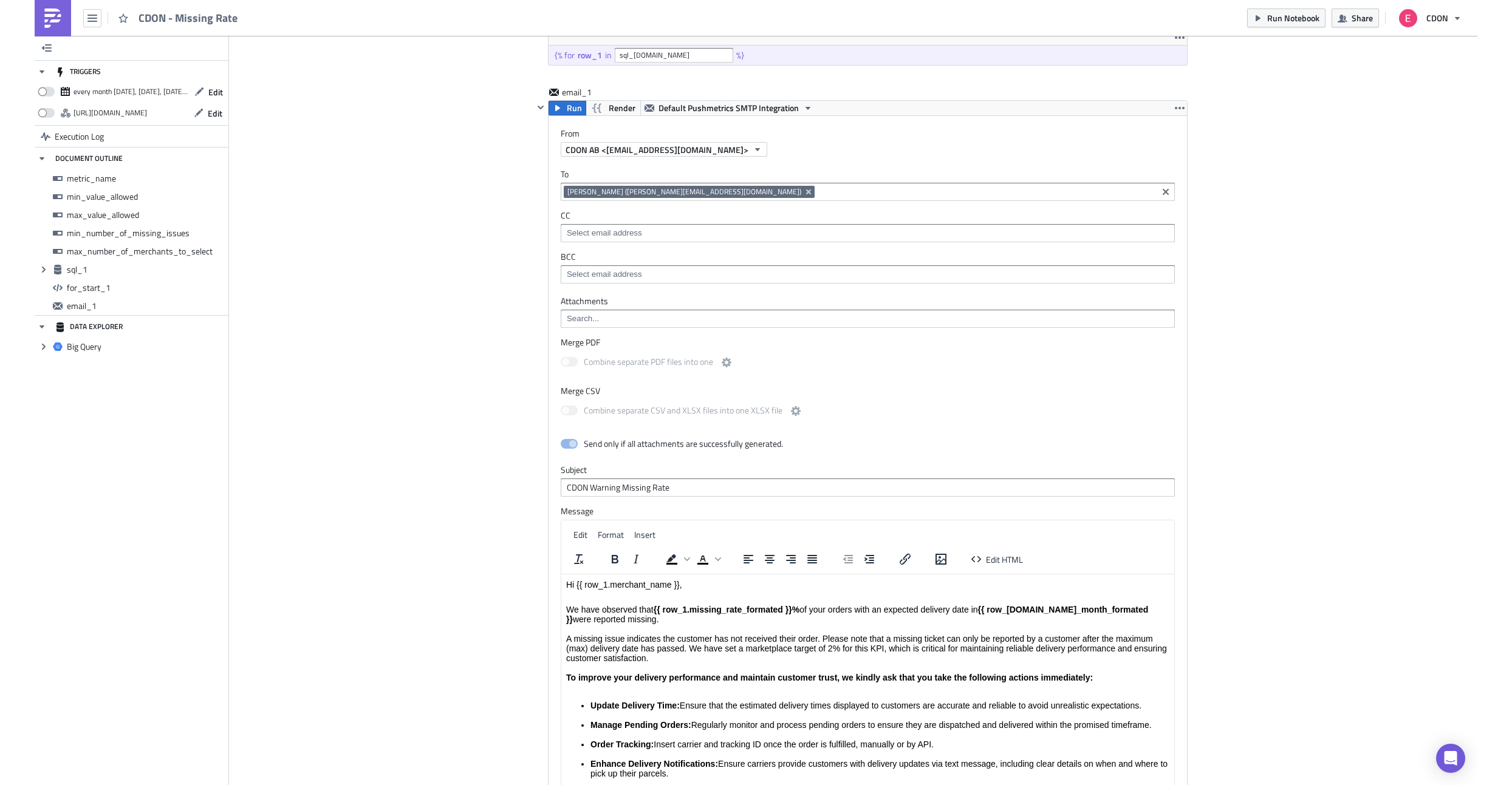
scroll to position [925, 0]
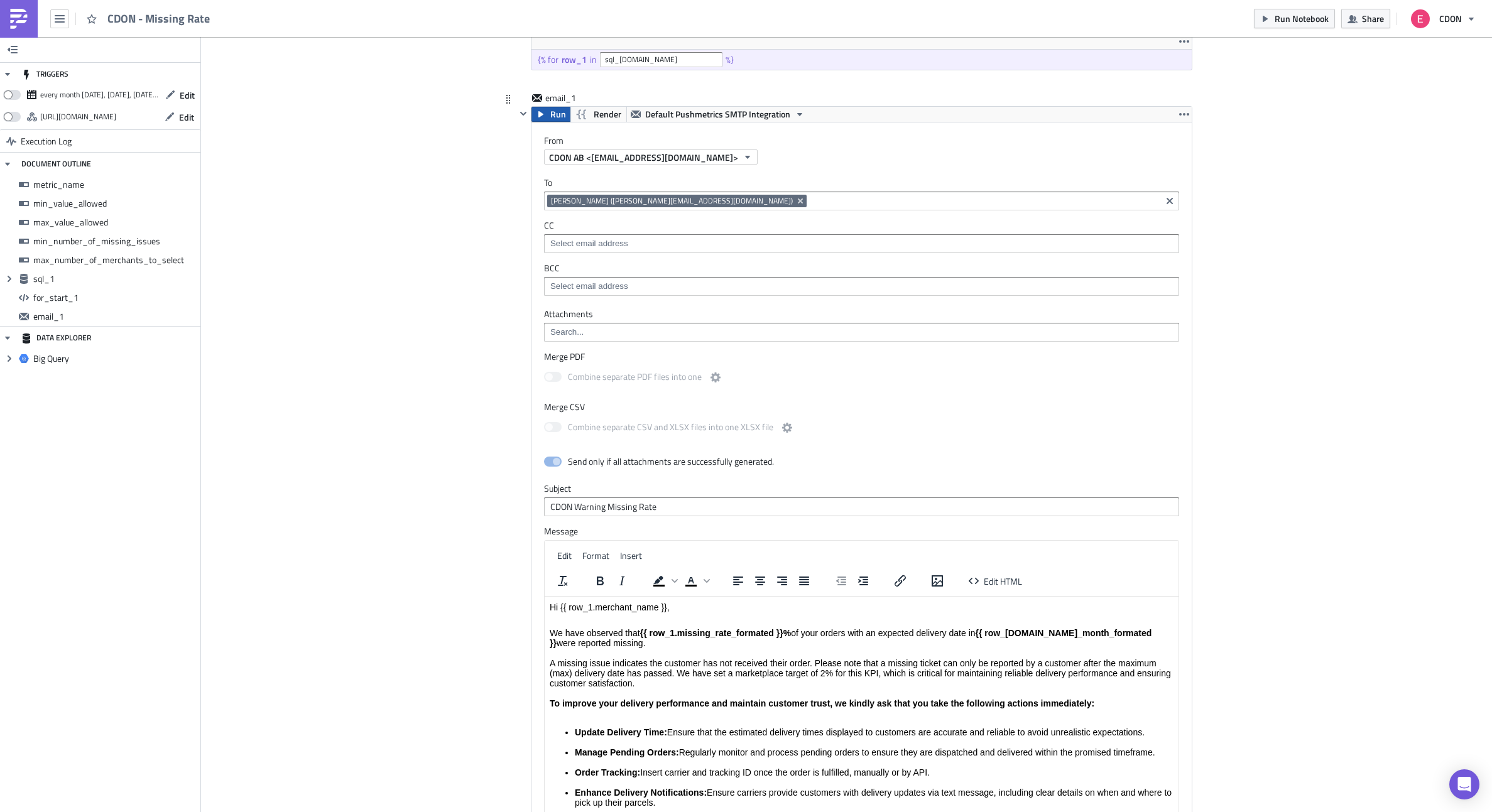
click at [547, 112] on button "Run" at bounding box center [551, 114] width 39 height 15
drag, startPoint x: 969, startPoint y: 633, endPoint x: 883, endPoint y: 638, distance: 86.1
click at [883, 638] on p "We have observed that {{ row_1.missing_rate_formated }}% of your orders with an…" at bounding box center [861, 673] width 624 height 91
click at [598, 576] on icon "Bold" at bounding box center [600, 581] width 15 height 15
click at [435, 574] on div "Add Image CDON Merchant Communication Execution Log CDON - Missing Rate metric_…" at bounding box center [846, 88] width 1291 height 2017
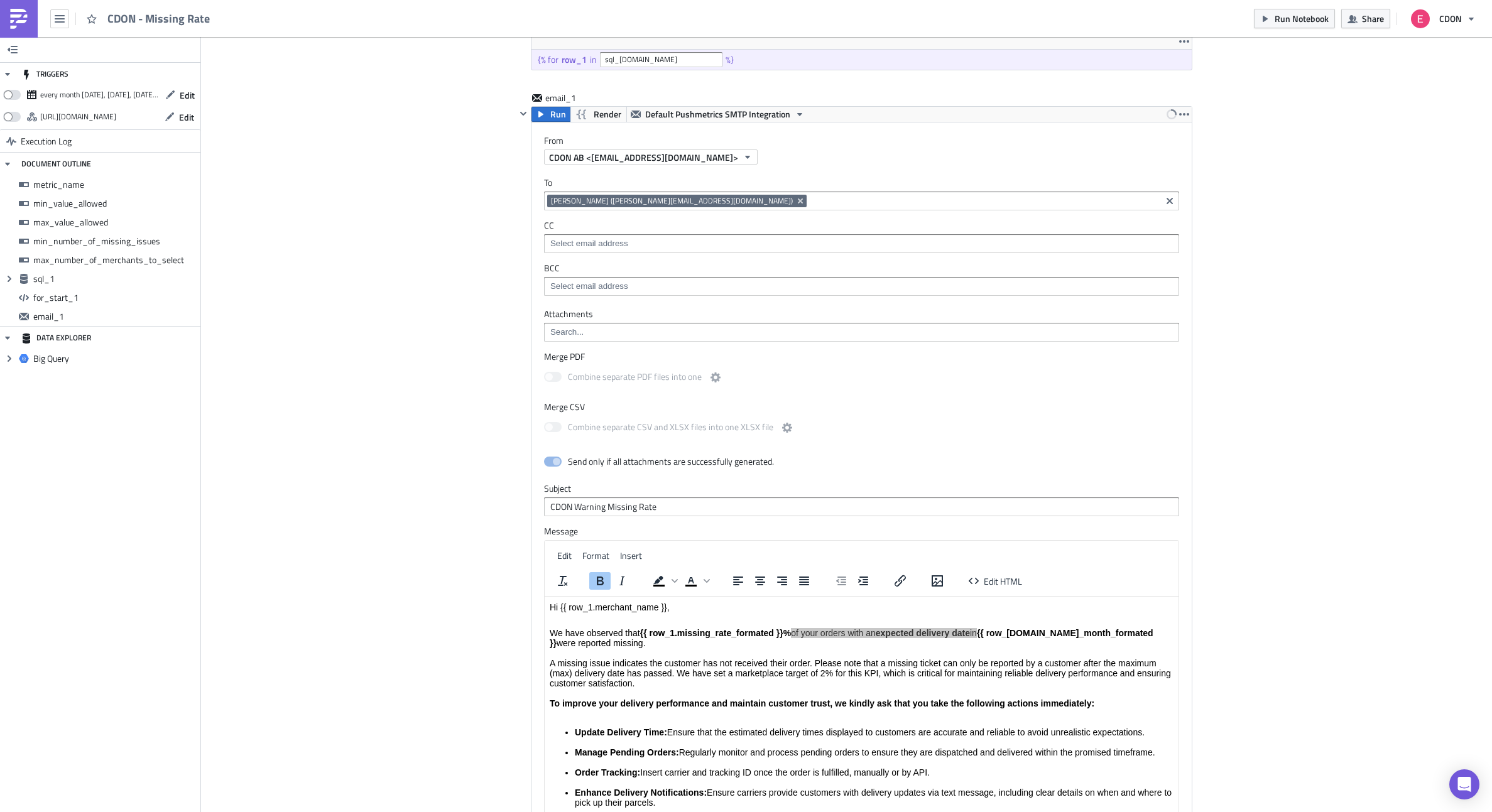
click at [393, 587] on div "Add Image CDON Merchant Communication Execution Log CDON - Missing Rate metric_…" at bounding box center [846, 88] width 1291 height 2017
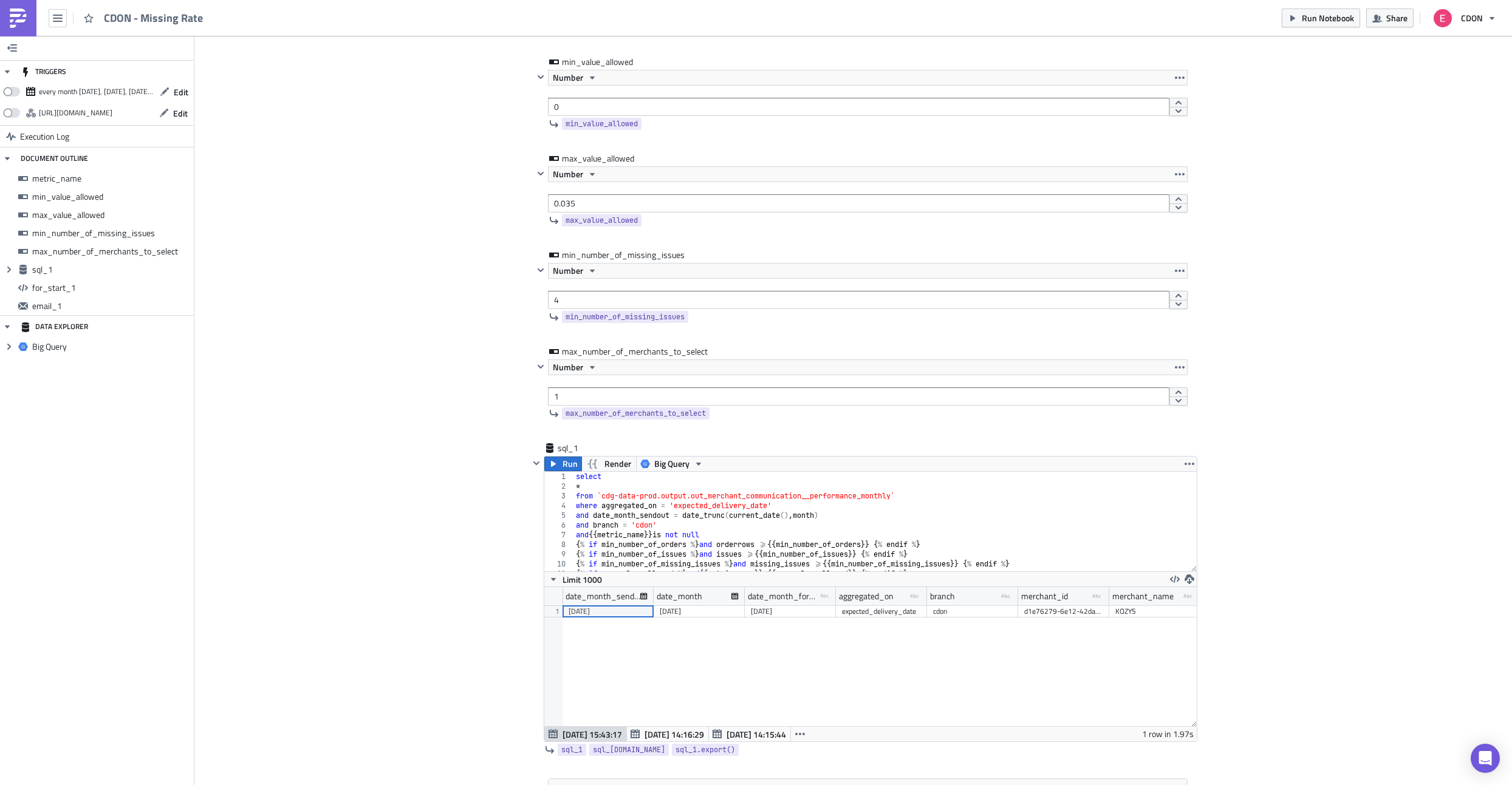
scroll to position [149, 0]
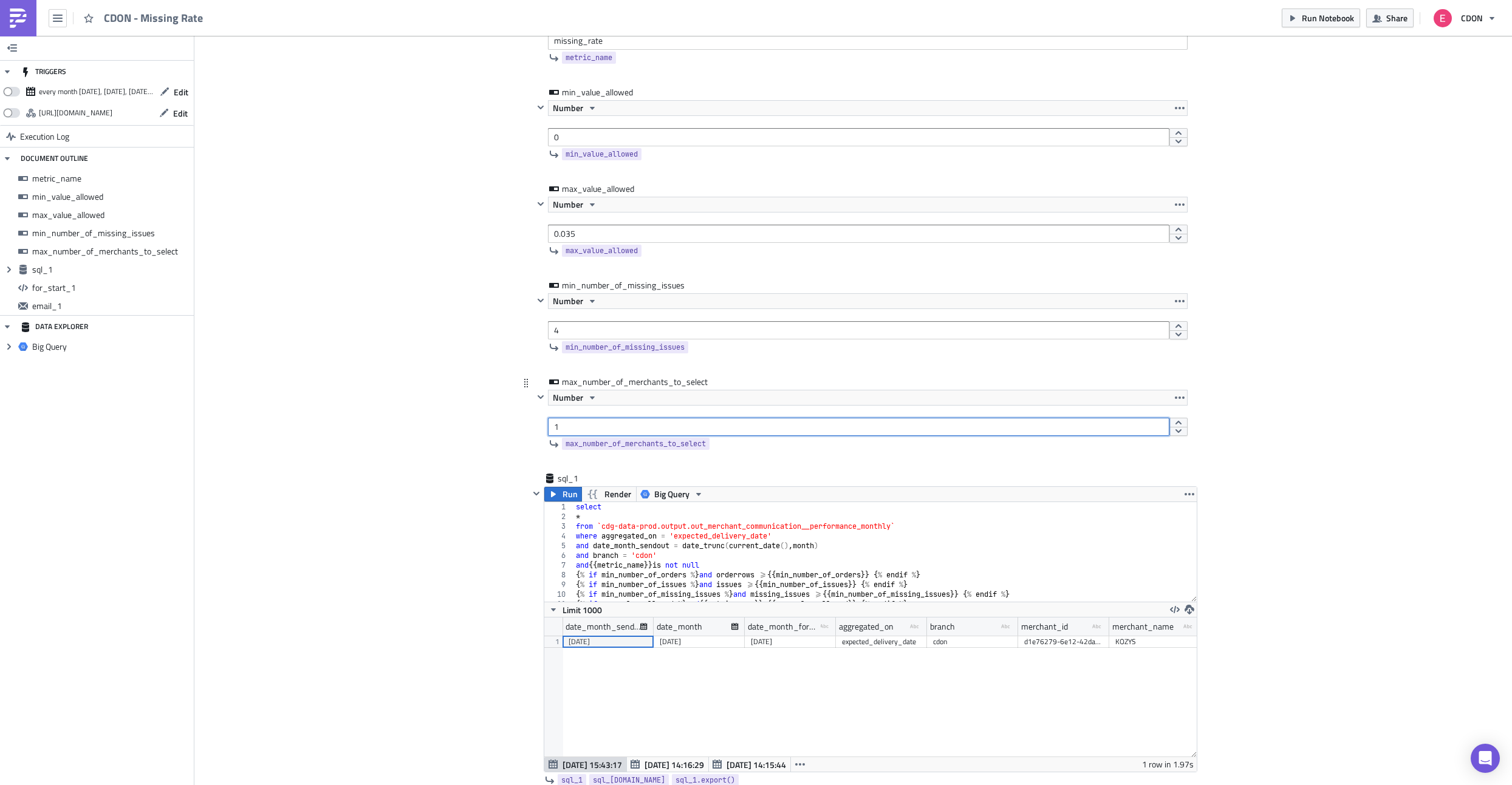
click at [575, 421] on input "1" at bounding box center [858, 427] width 621 height 18
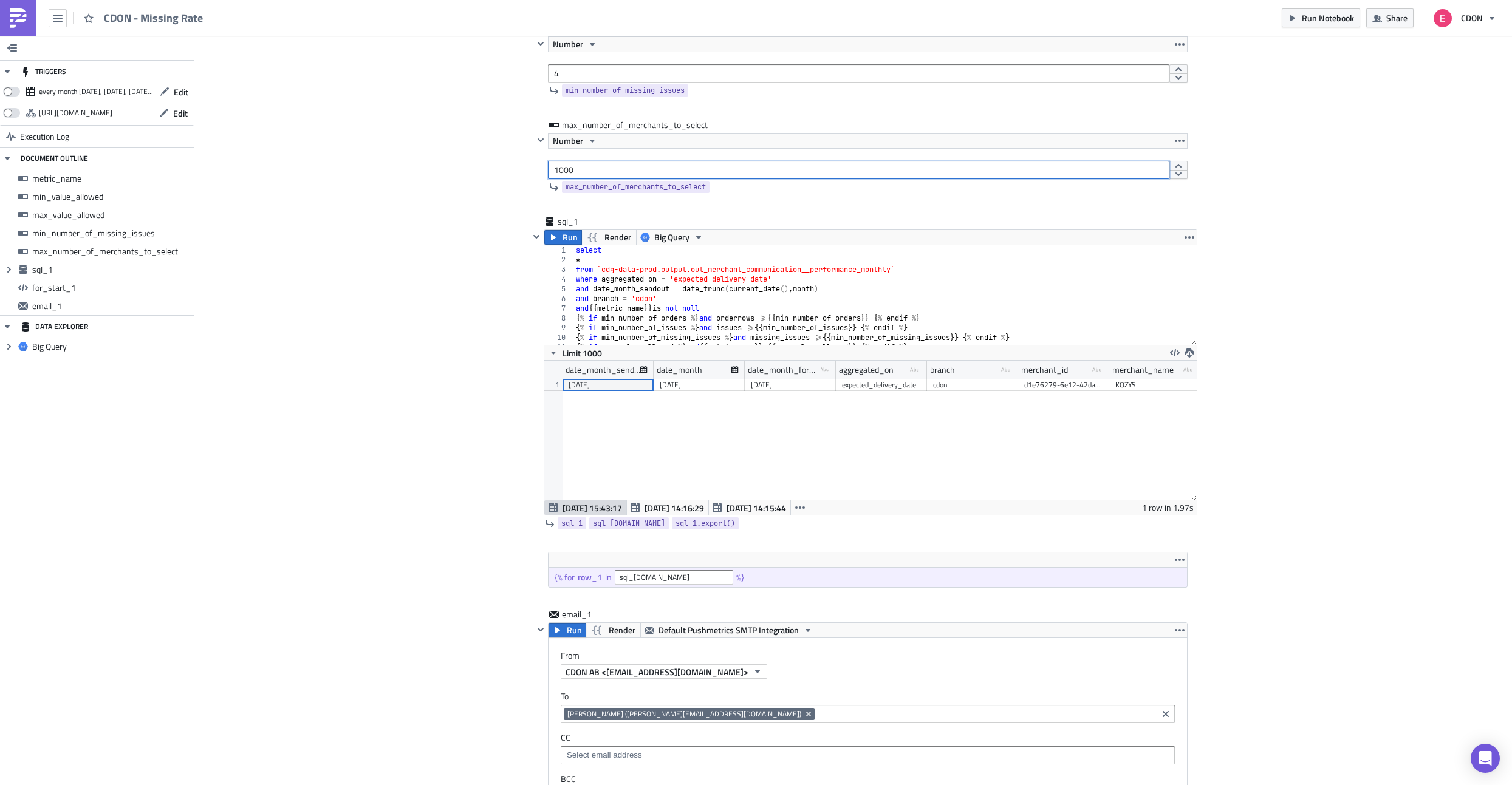
scroll to position [387, 0]
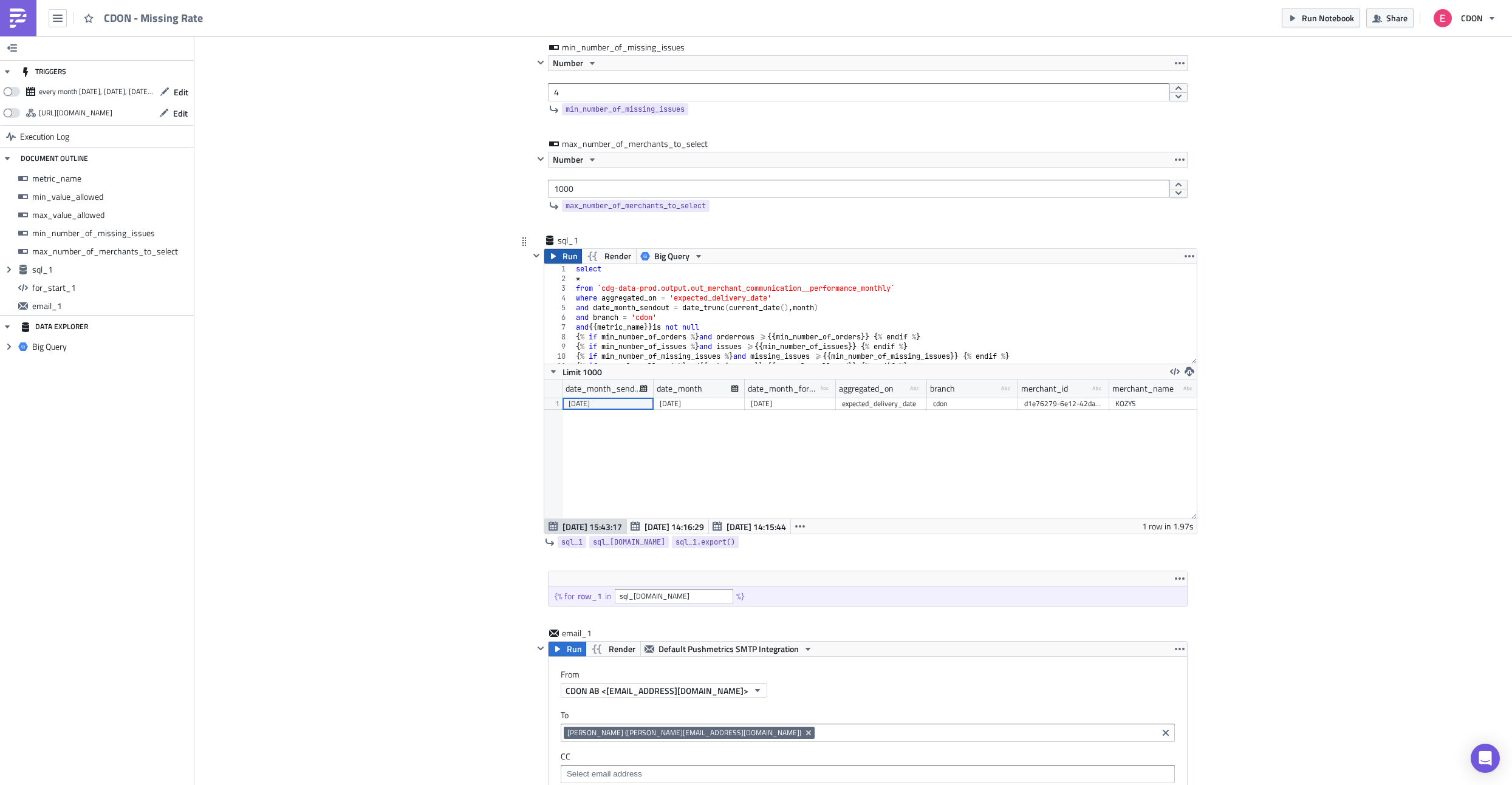
click at [558, 257] on button "Run" at bounding box center [562, 256] width 37 height 15
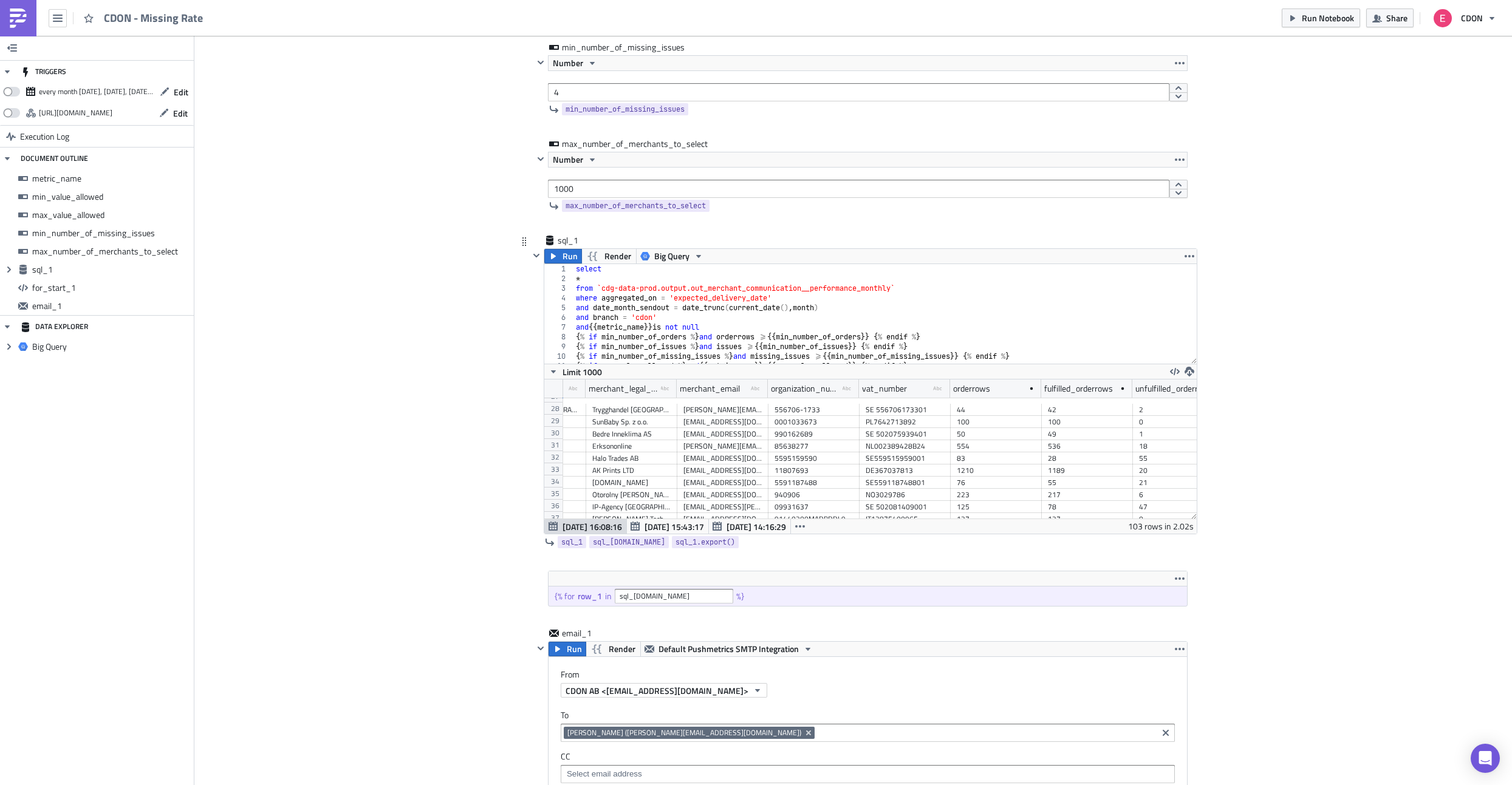
scroll to position [0, 614]
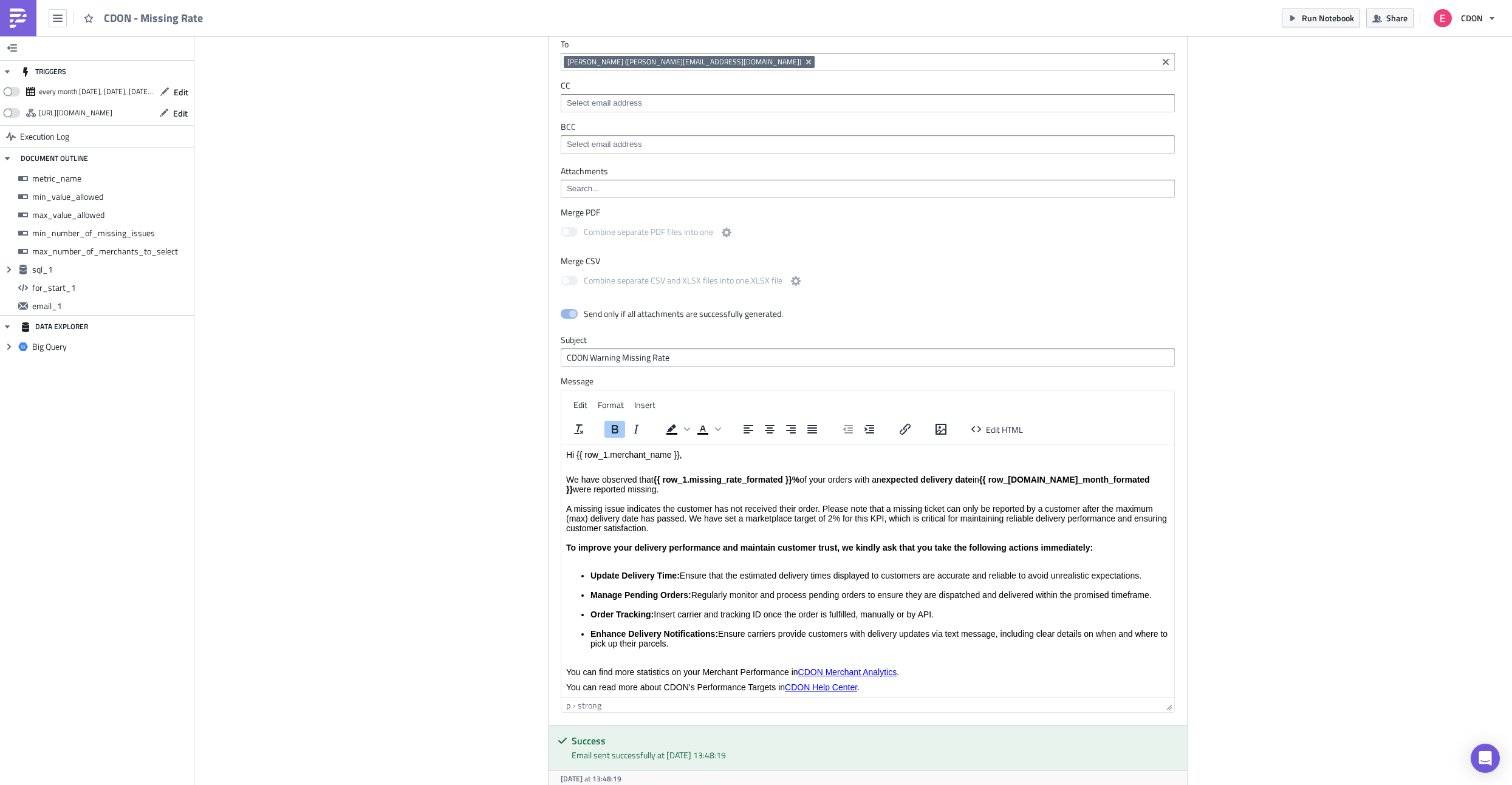
click at [697, 551] on strong "To improve your delivery performance and maintain customer trust, we kindly ask…" at bounding box center [829, 548] width 527 height 10
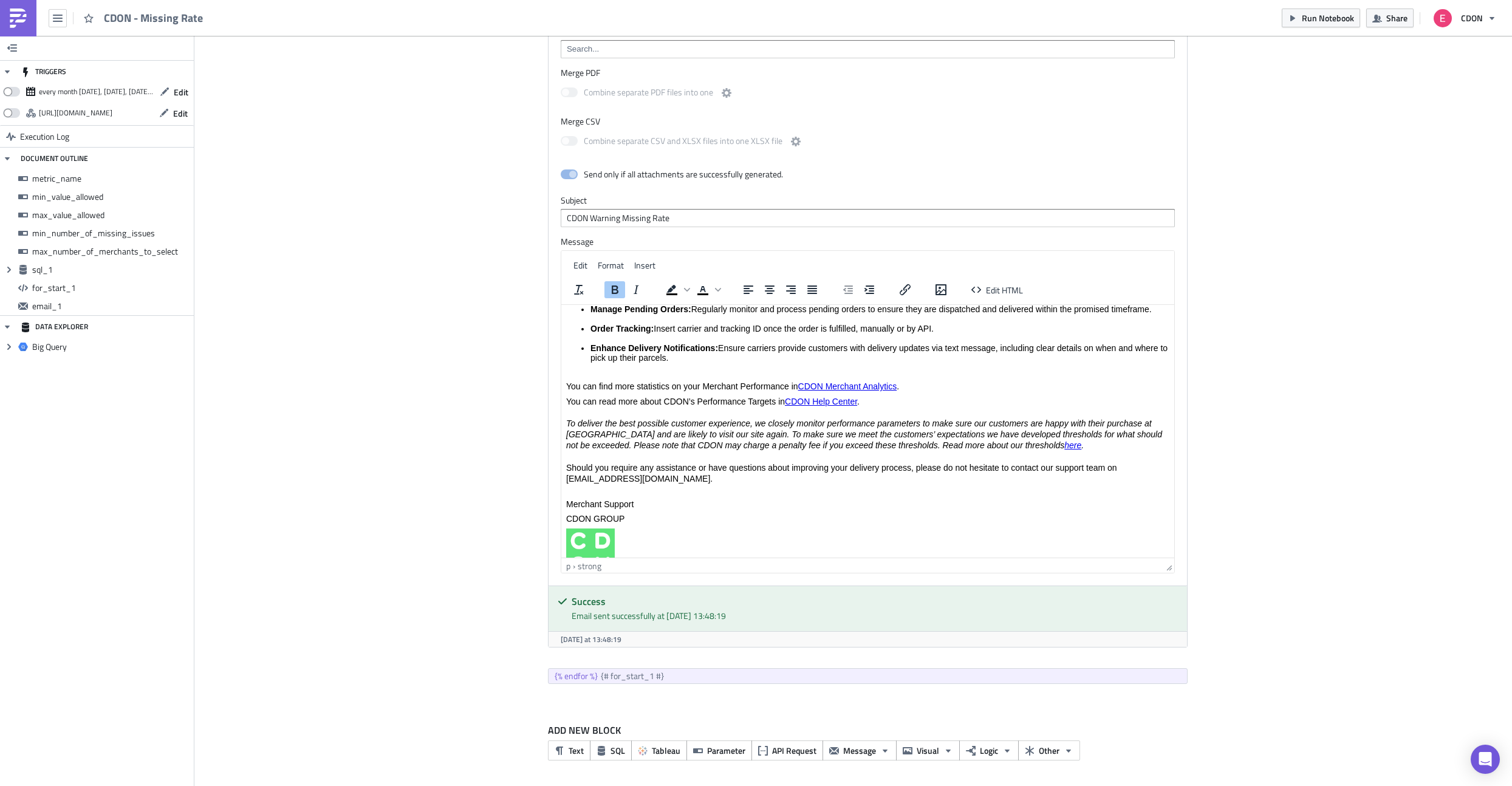
scroll to position [283, 0]
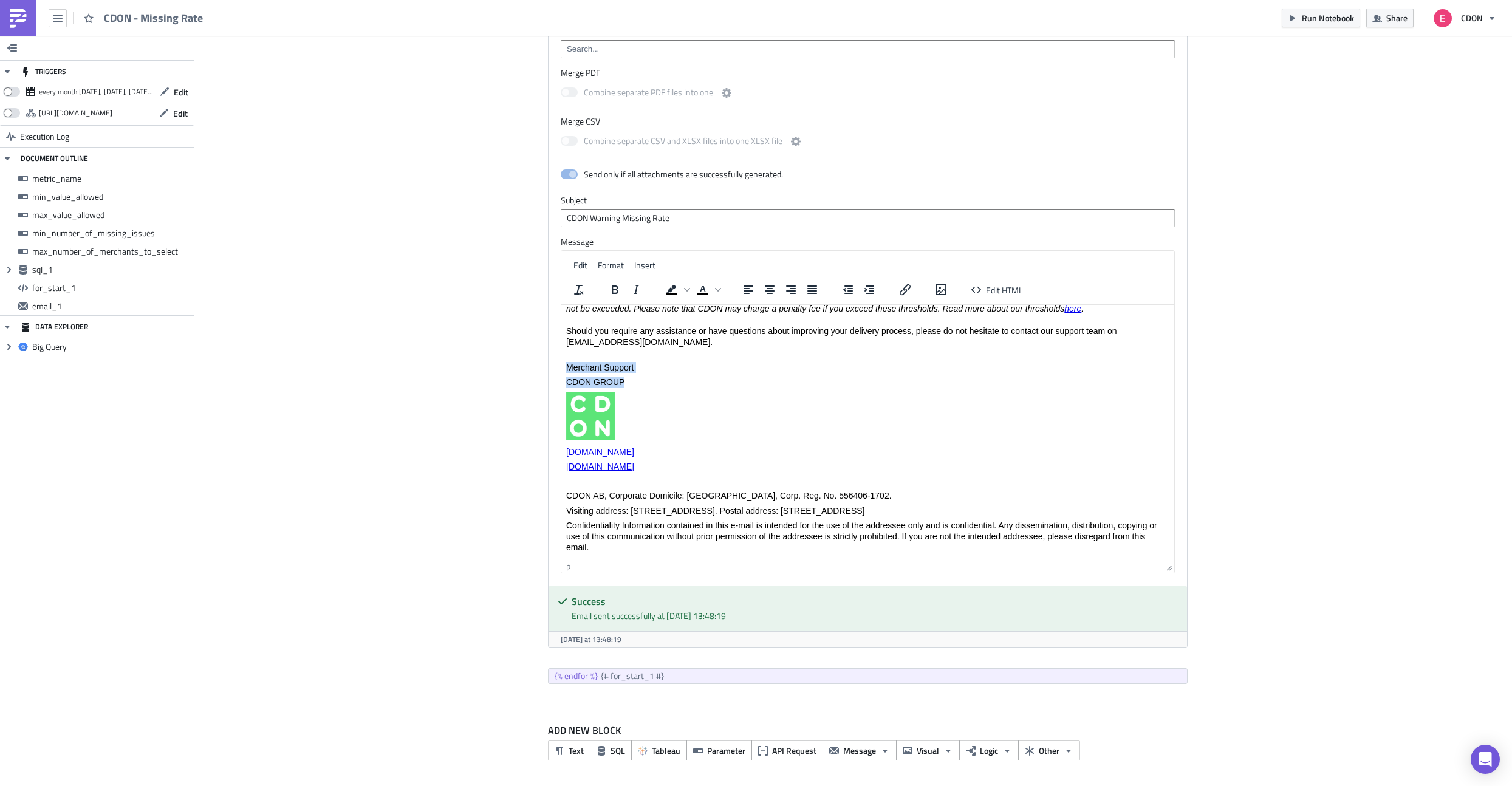
drag, startPoint x: 630, startPoint y: 383, endPoint x: 551, endPoint y: 372, distance: 79.8
click at [561, 372] on html "Hi {{ row_1.merchant_name }}, We have observed that {{ row_1.missing_rate_forma…" at bounding box center [867, 290] width 613 height 536
click at [567, 369] on p "Best regards," at bounding box center [867, 371] width 603 height 10
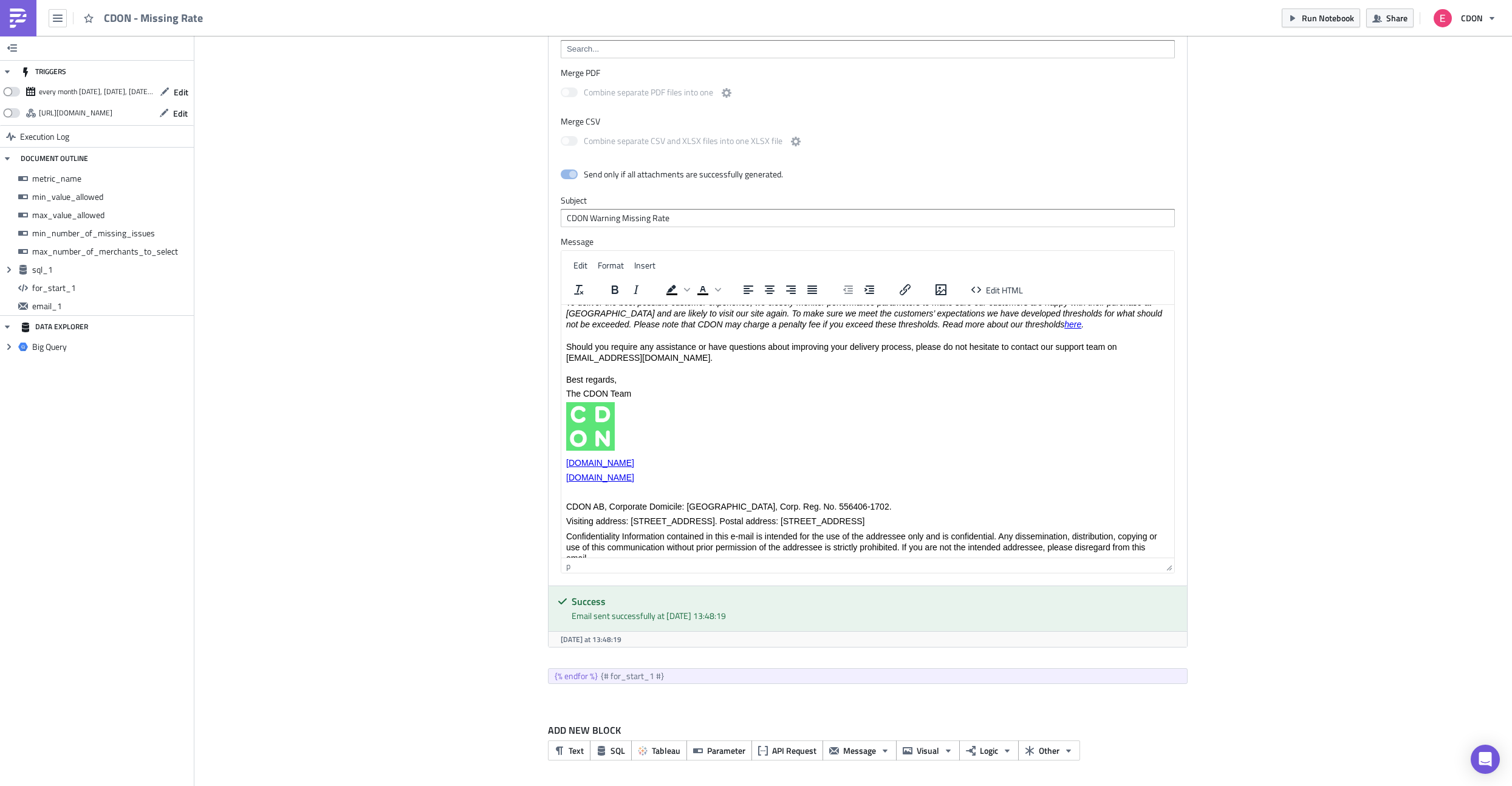
scroll to position [279, 0]
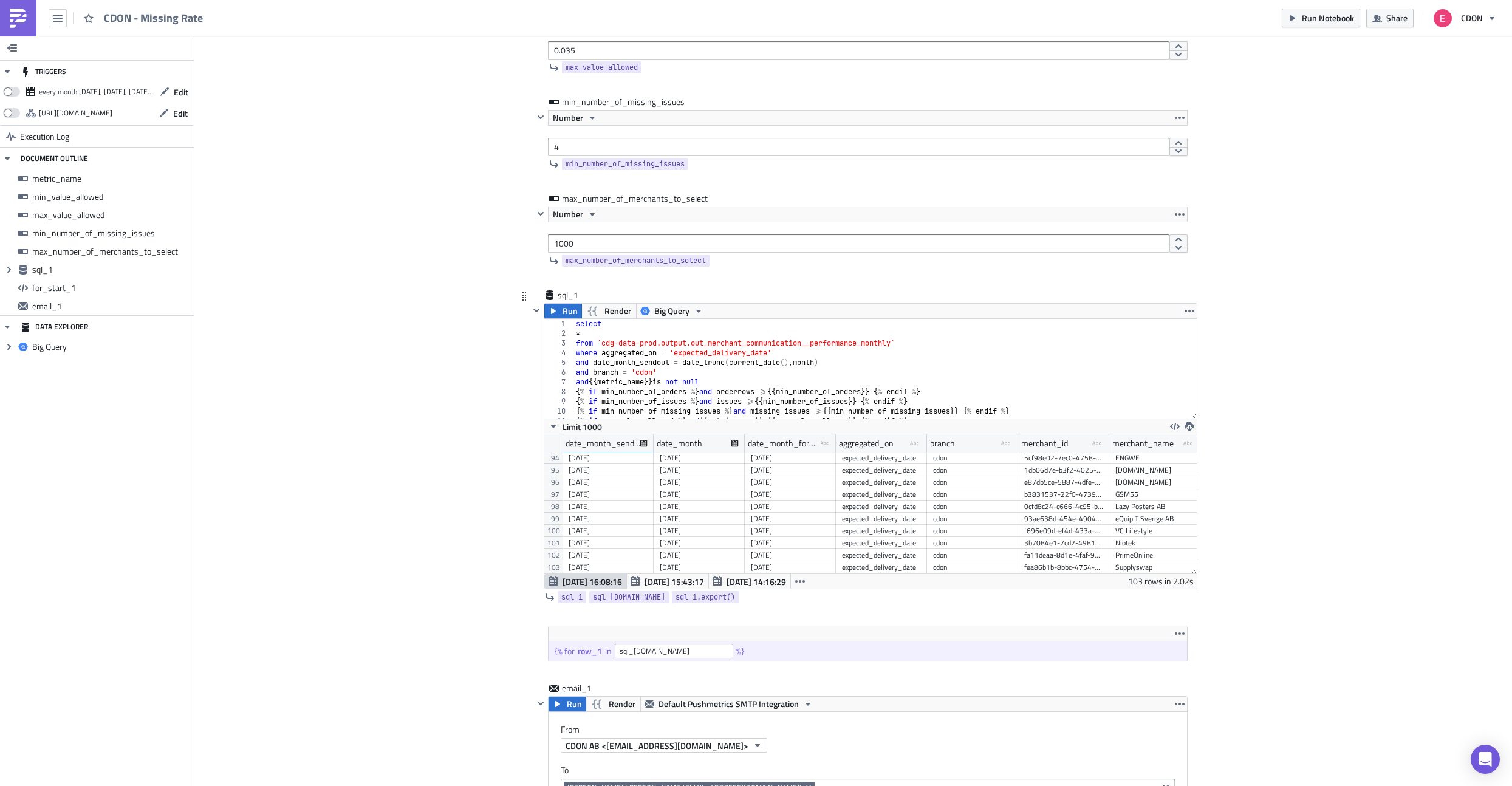
scroll to position [330, 0]
drag, startPoint x: 583, startPoint y: 245, endPoint x: 516, endPoint y: 245, distance: 67.0
click at [516, 245] on div "CDON Merchant Communication Execution Log CDON - Missing Rate metric_name Strin…" at bounding box center [853, 690] width 693 height 1931
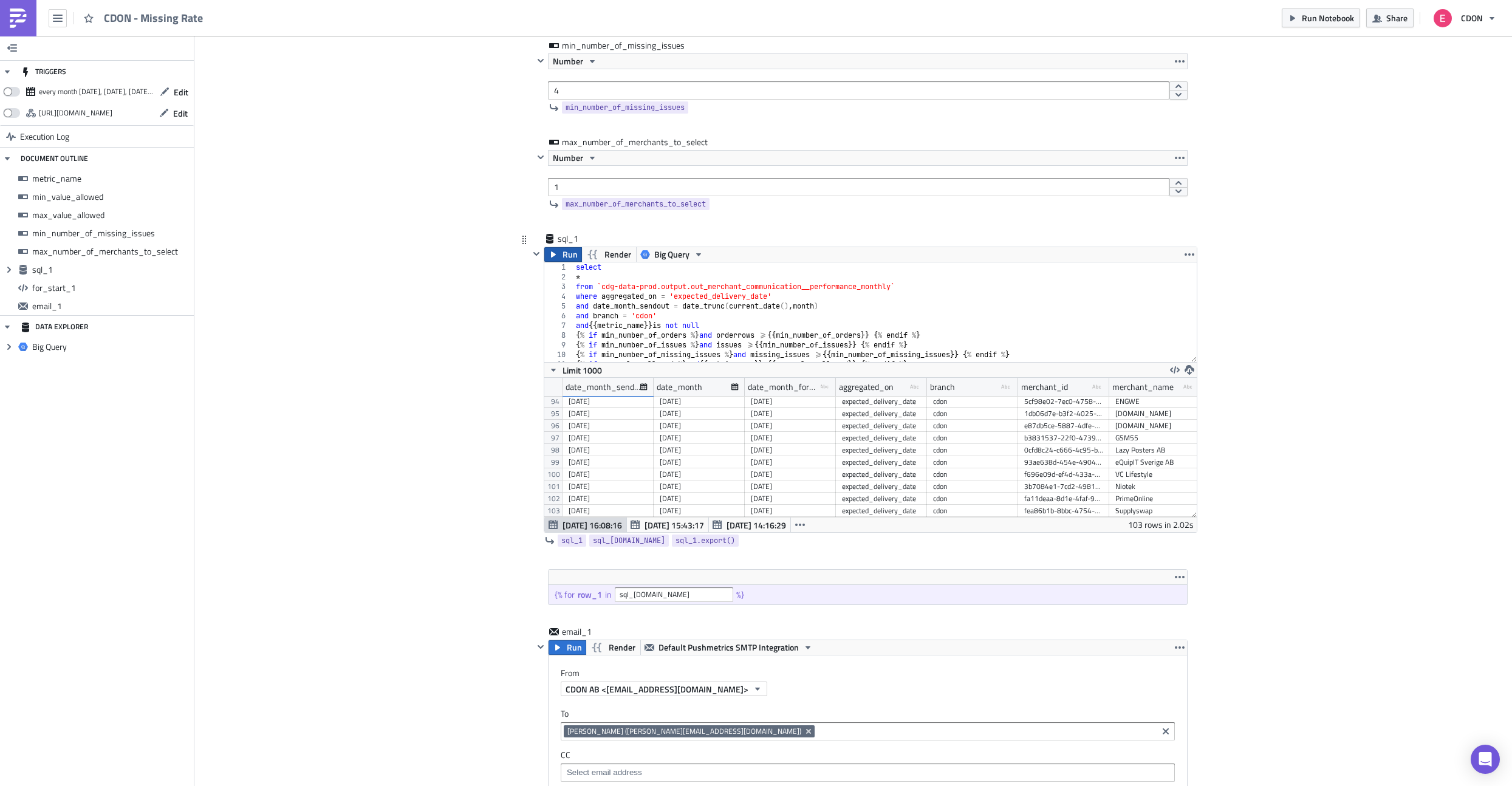
click at [562, 255] on span "Run" at bounding box center [570, 255] width 15 height 15
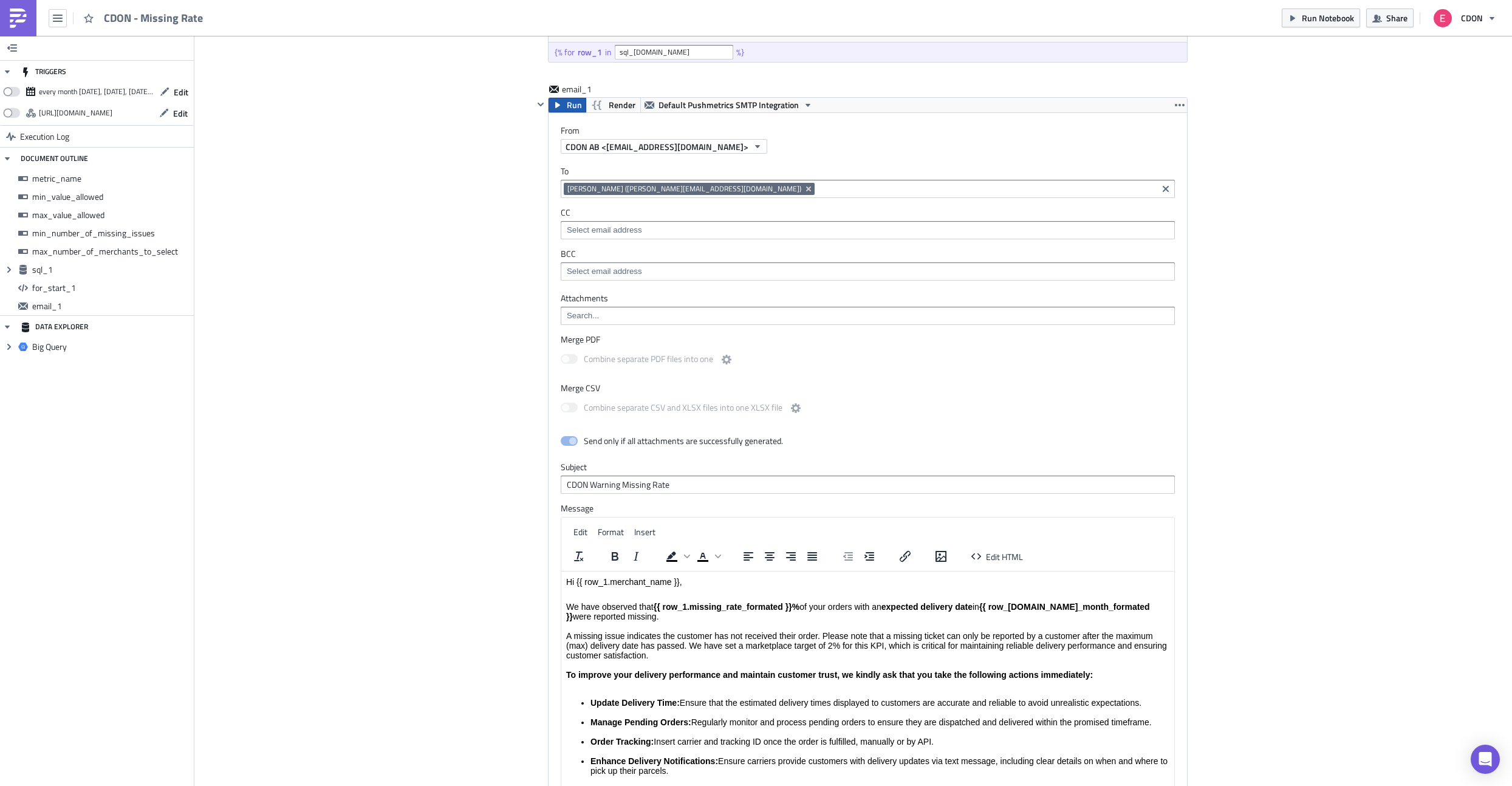
scroll to position [929, 0]
click at [565, 110] on button "Run" at bounding box center [567, 107] width 37 height 15
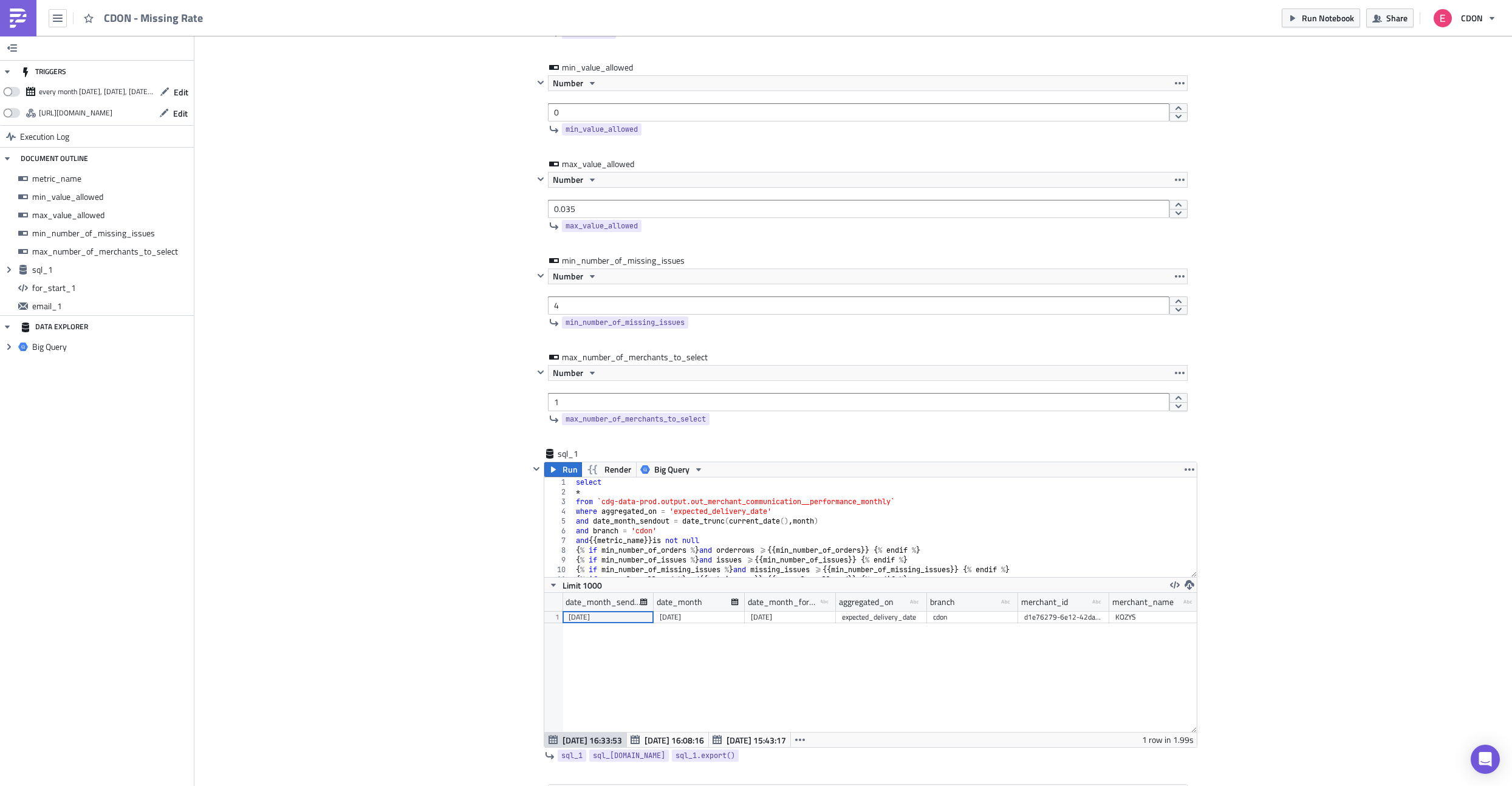
scroll to position [0, 0]
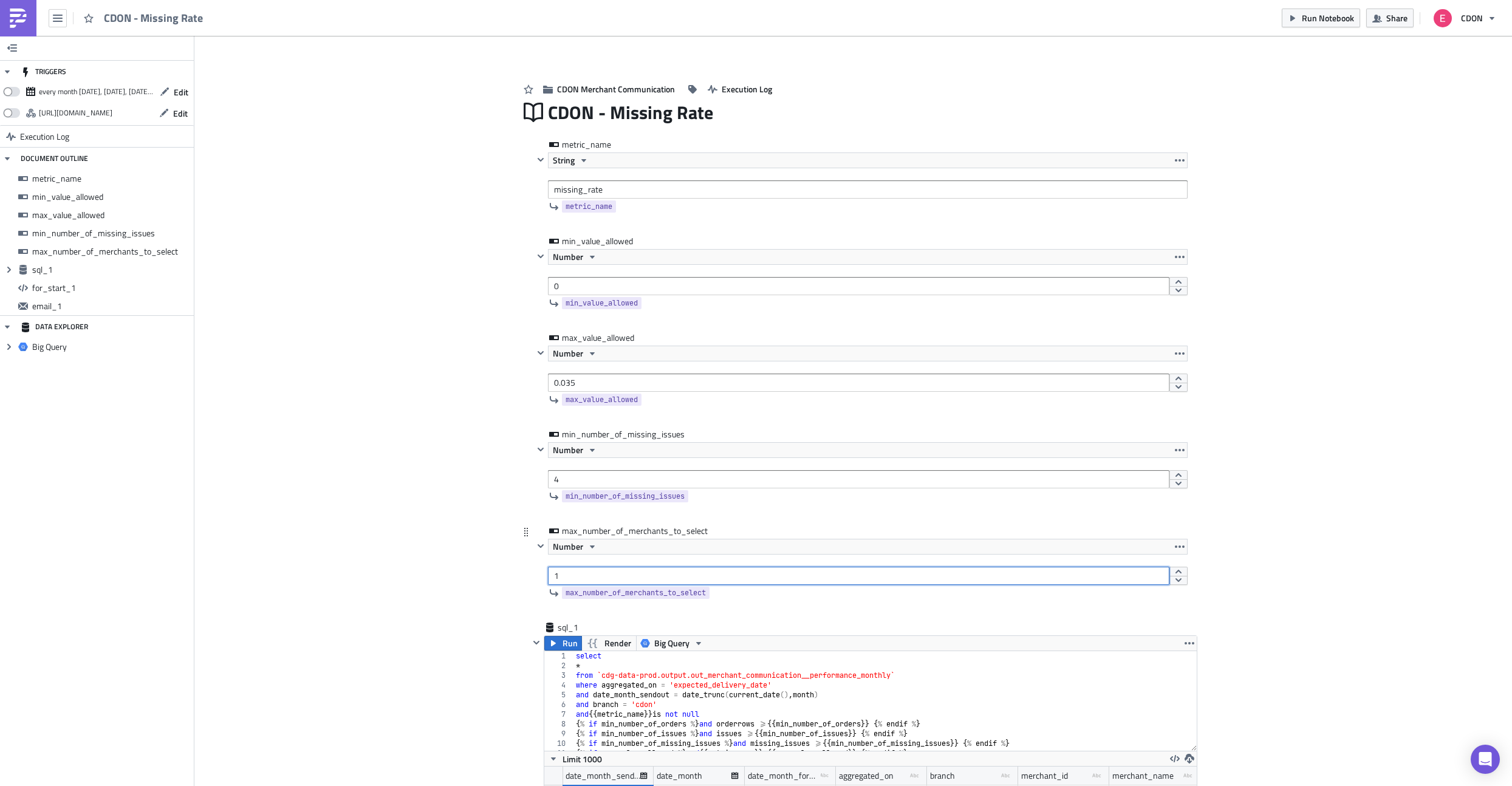
click at [591, 578] on input "1" at bounding box center [858, 576] width 621 height 18
type input "1000"
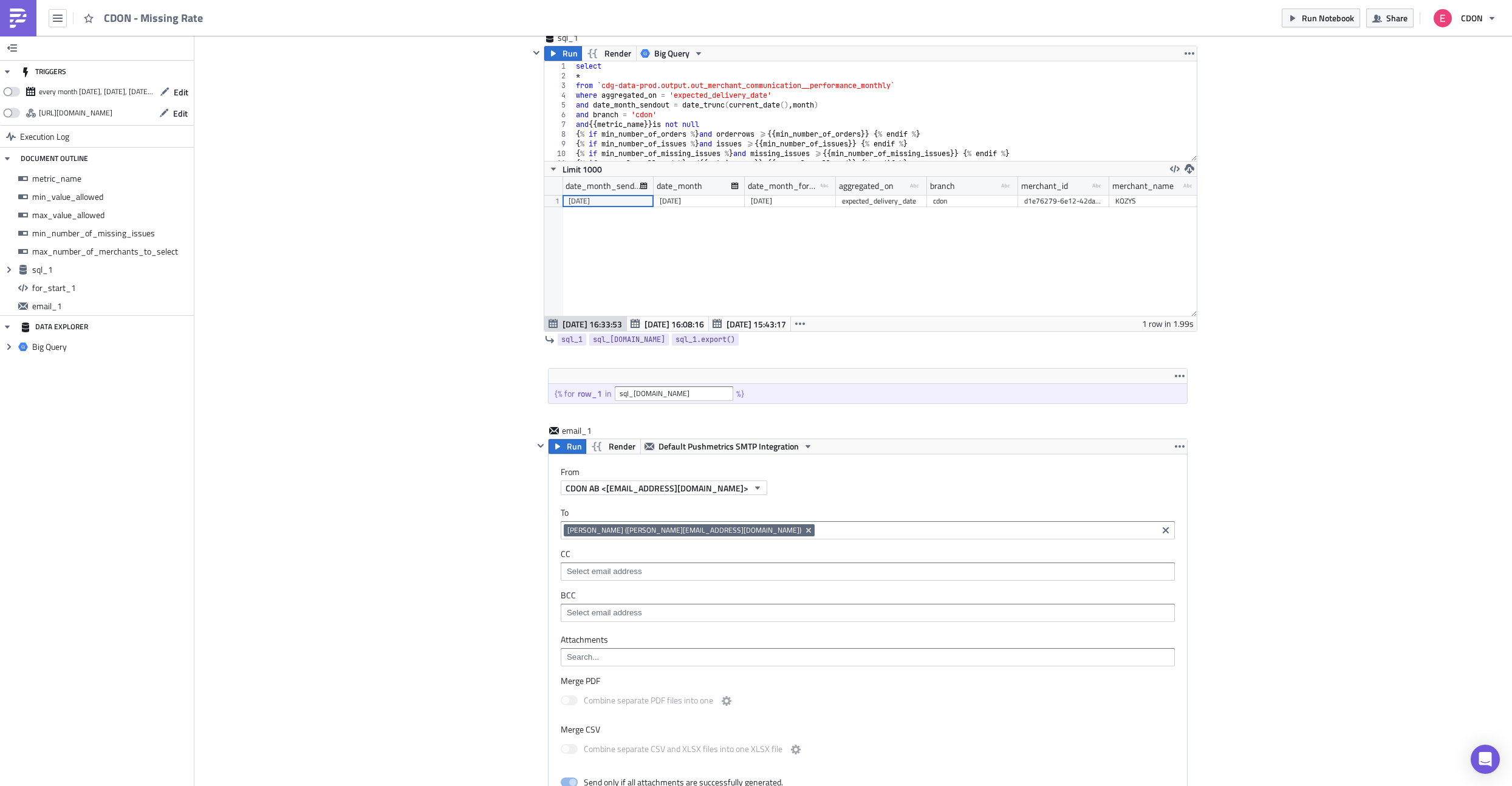
scroll to position [593, 0]
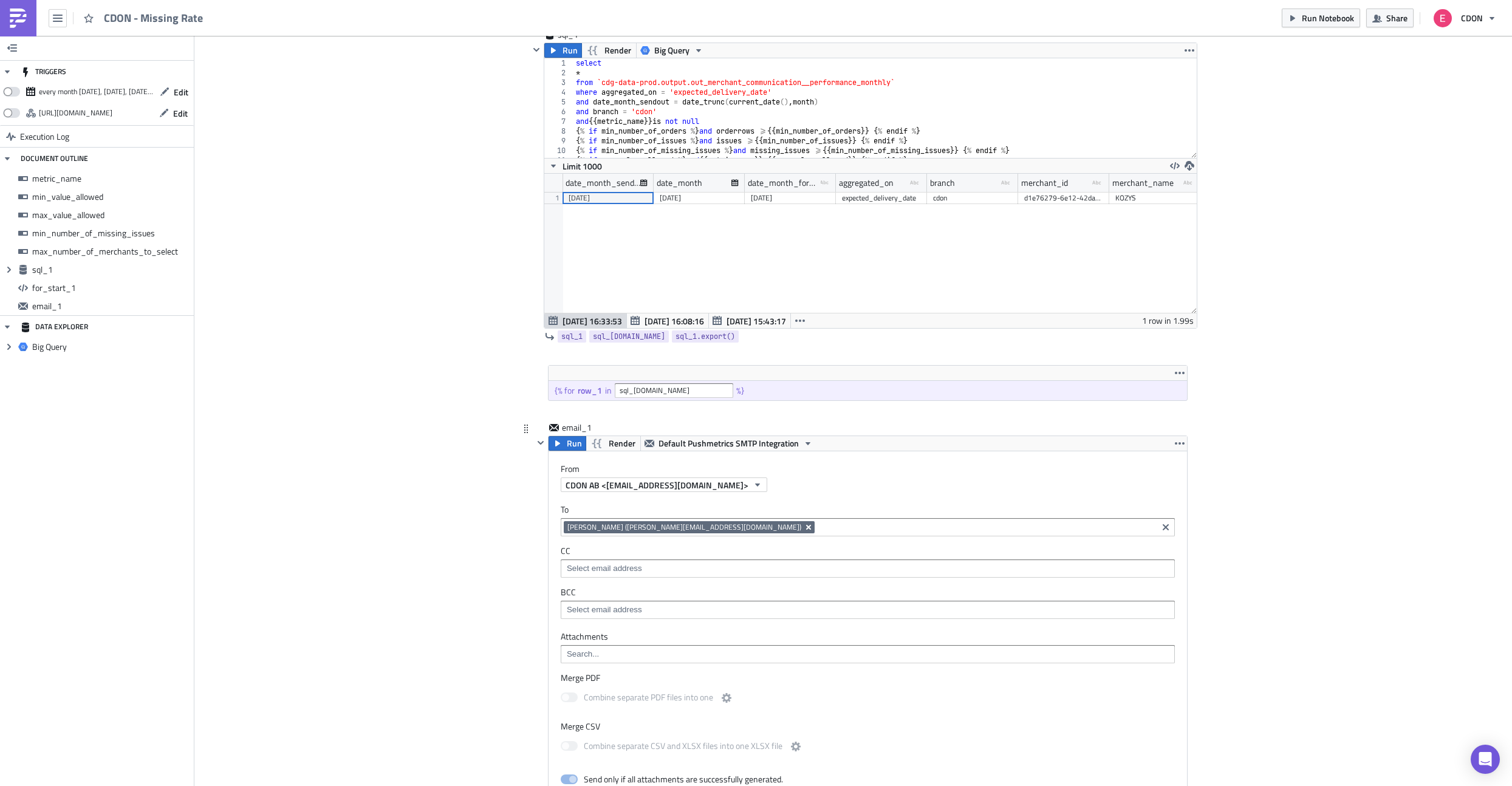
click at [804, 530] on icon "Remove Tag" at bounding box center [808, 528] width 10 height 10
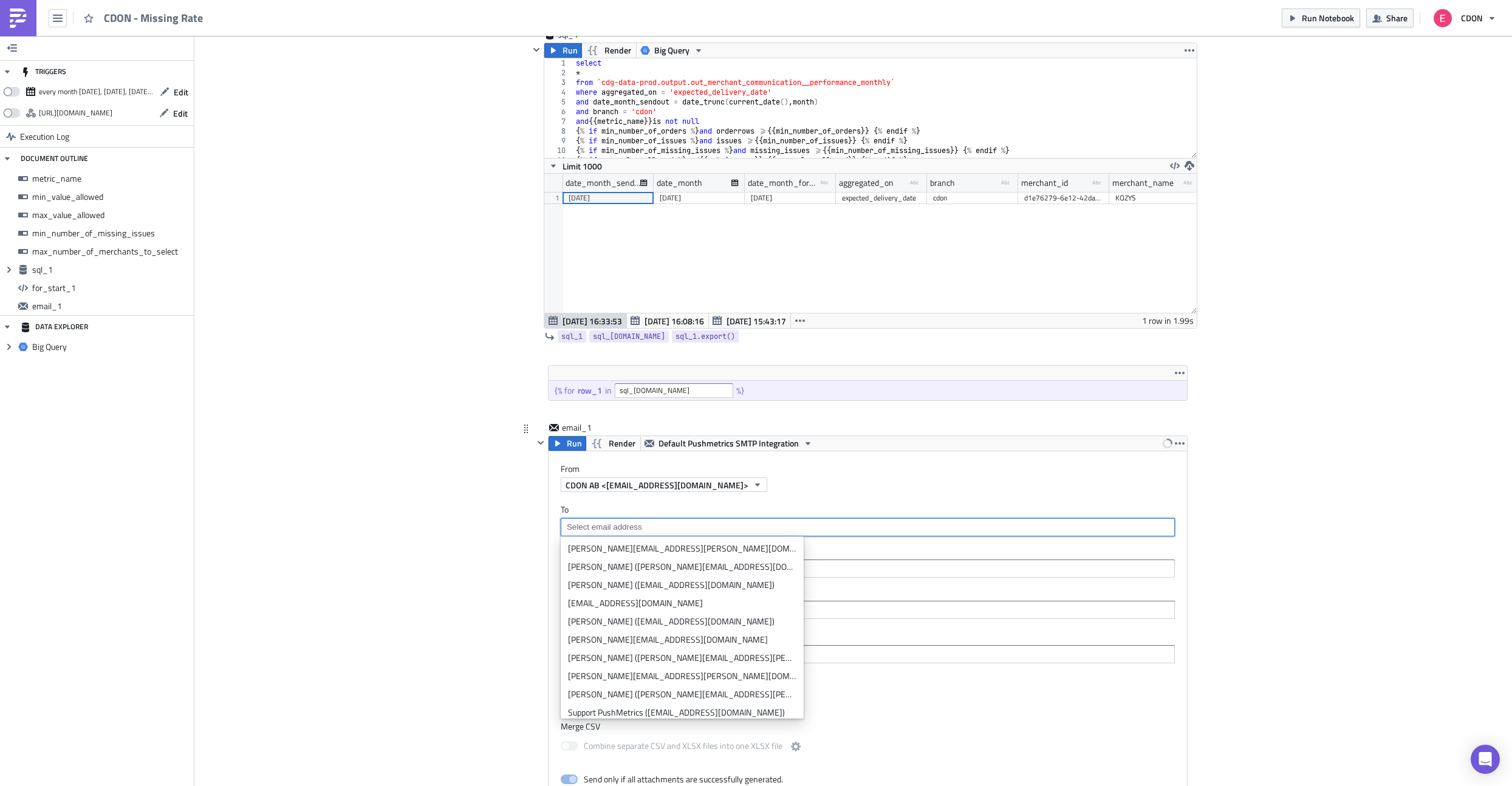
paste input "{{ row_1.merchant_email }}"
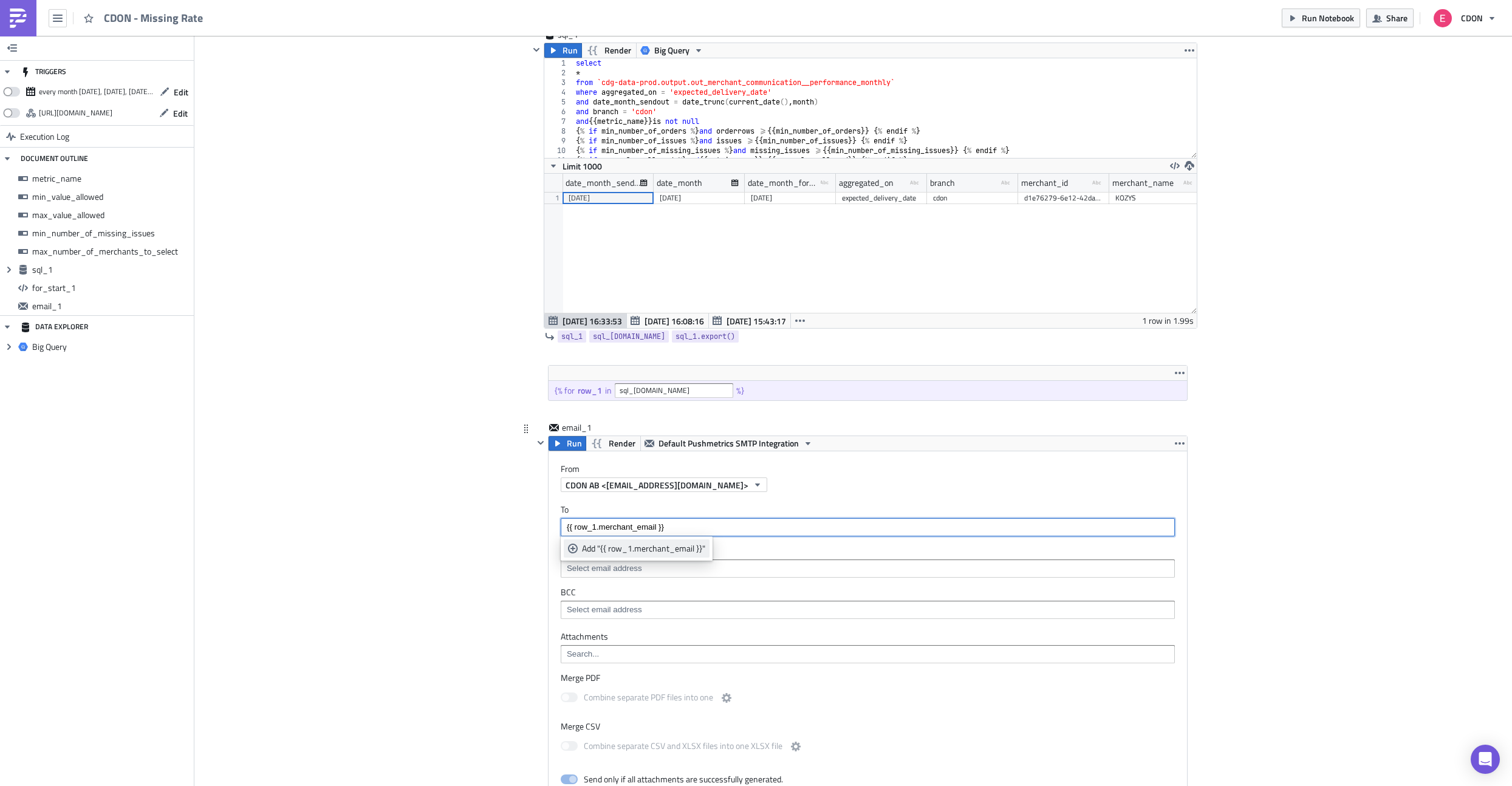
type input "{{ row_1.merchant_email }}"
click at [656, 545] on div "Add "{{ row_1.merchant_email }}"" at bounding box center [643, 549] width 123 height 12
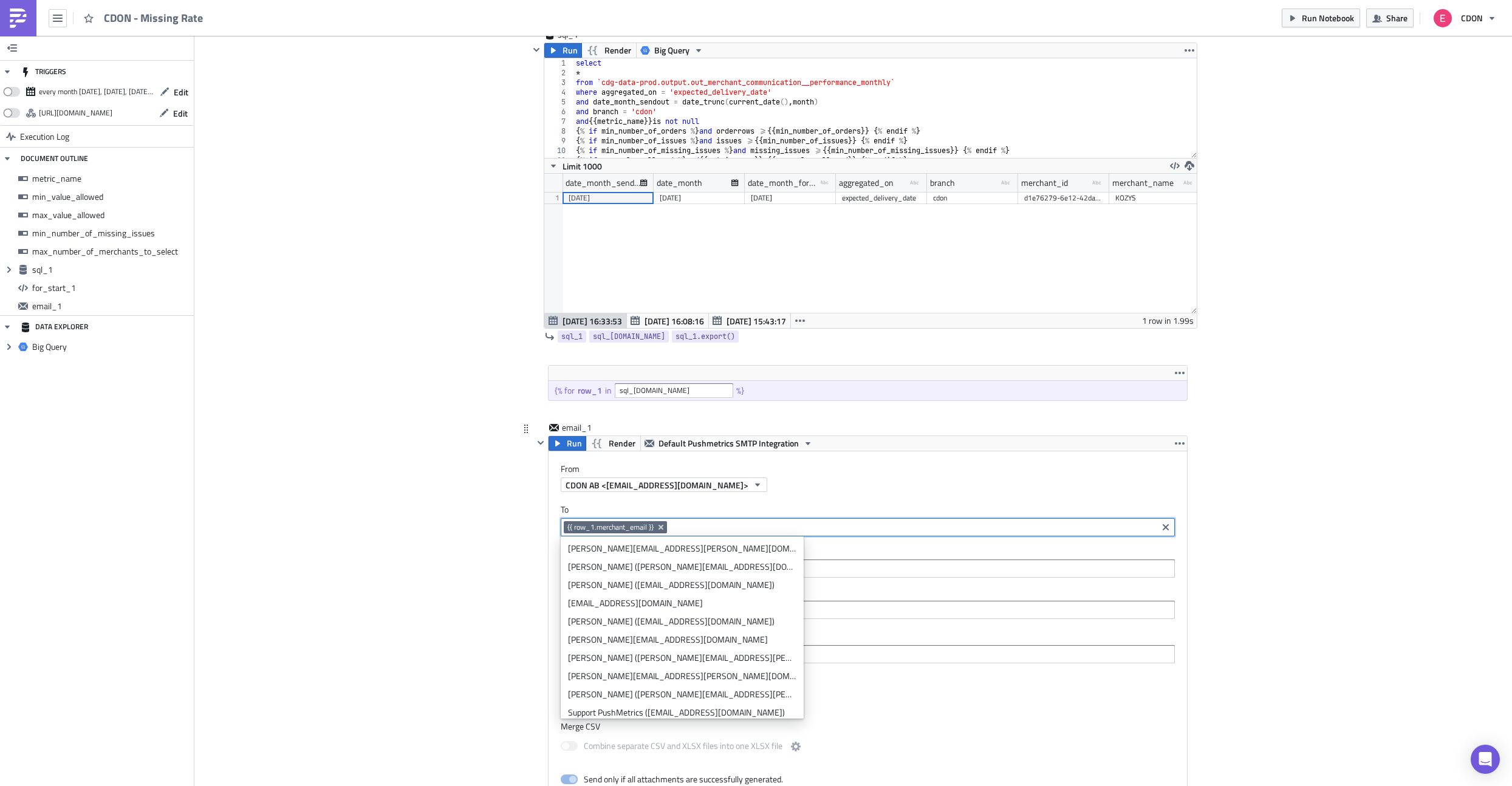
click at [445, 551] on div "Add Image CDON Merchant Communication Execution Log CDON - Missing Rate metric_…" at bounding box center [853, 418] width 1318 height 1951
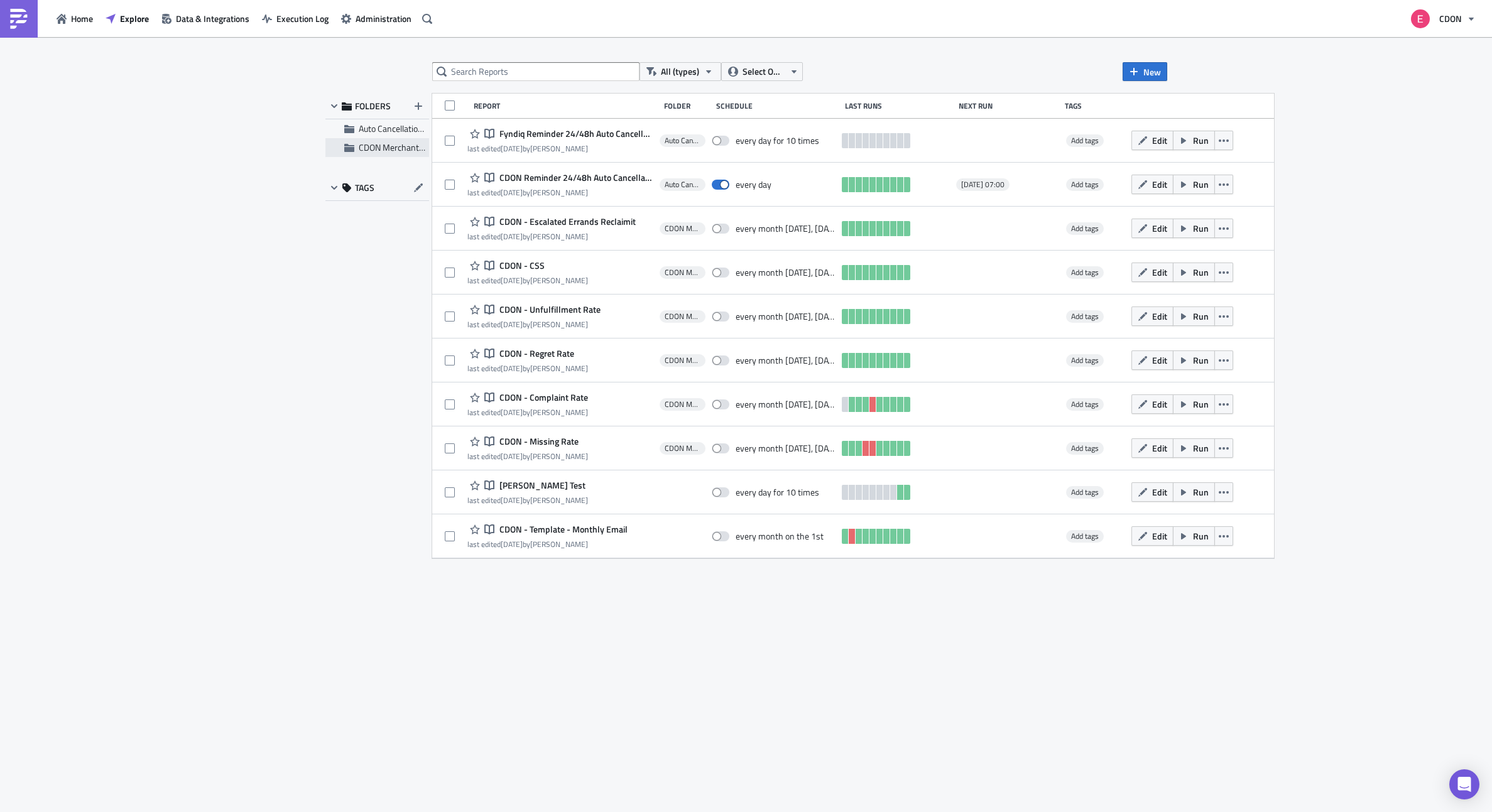
click at [384, 147] on span "CDON Merchant Communication" at bounding box center [419, 147] width 121 height 13
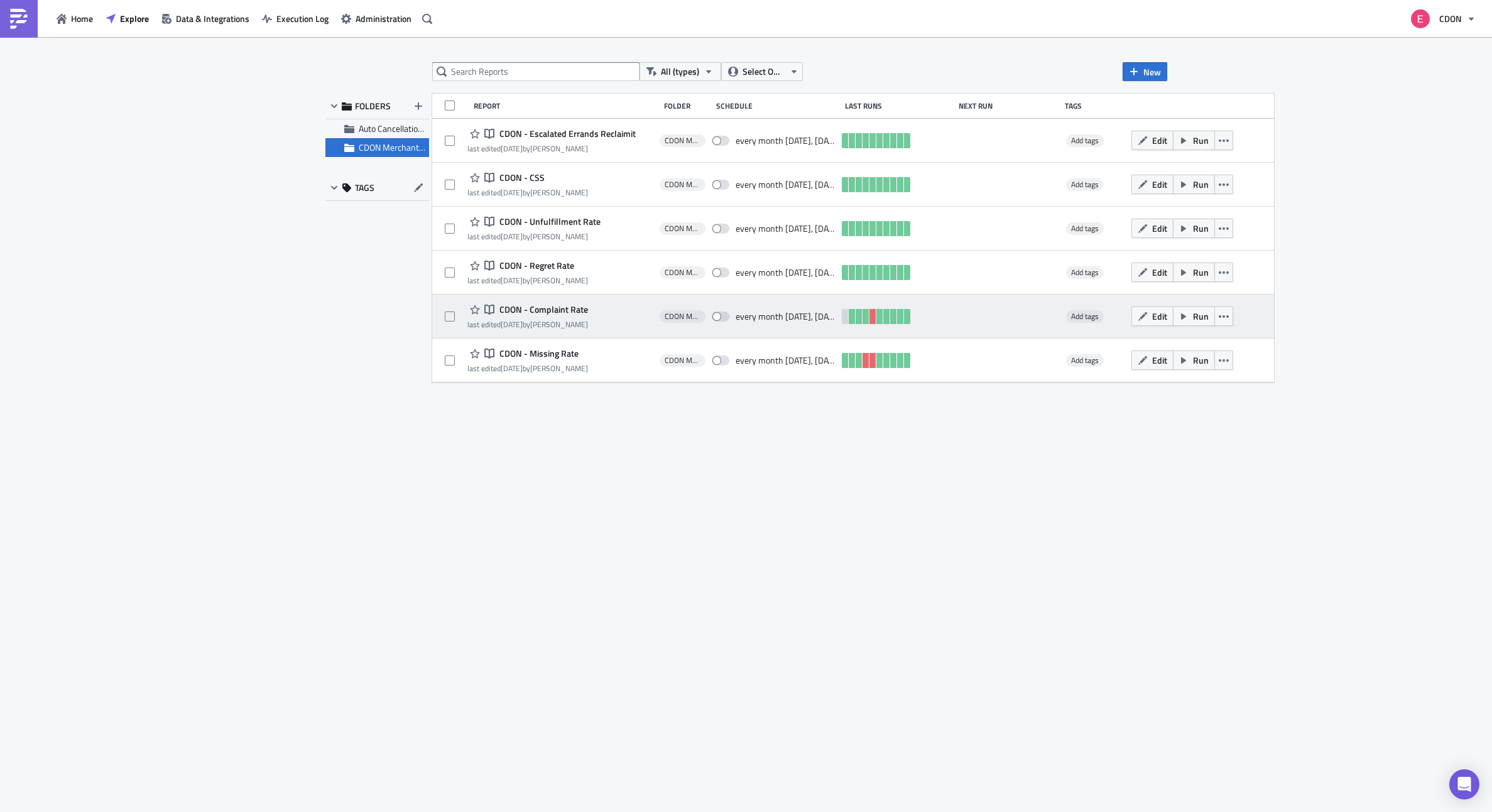
click at [550, 306] on span "CDON - Complaint Rate" at bounding box center [542, 310] width 92 height 11
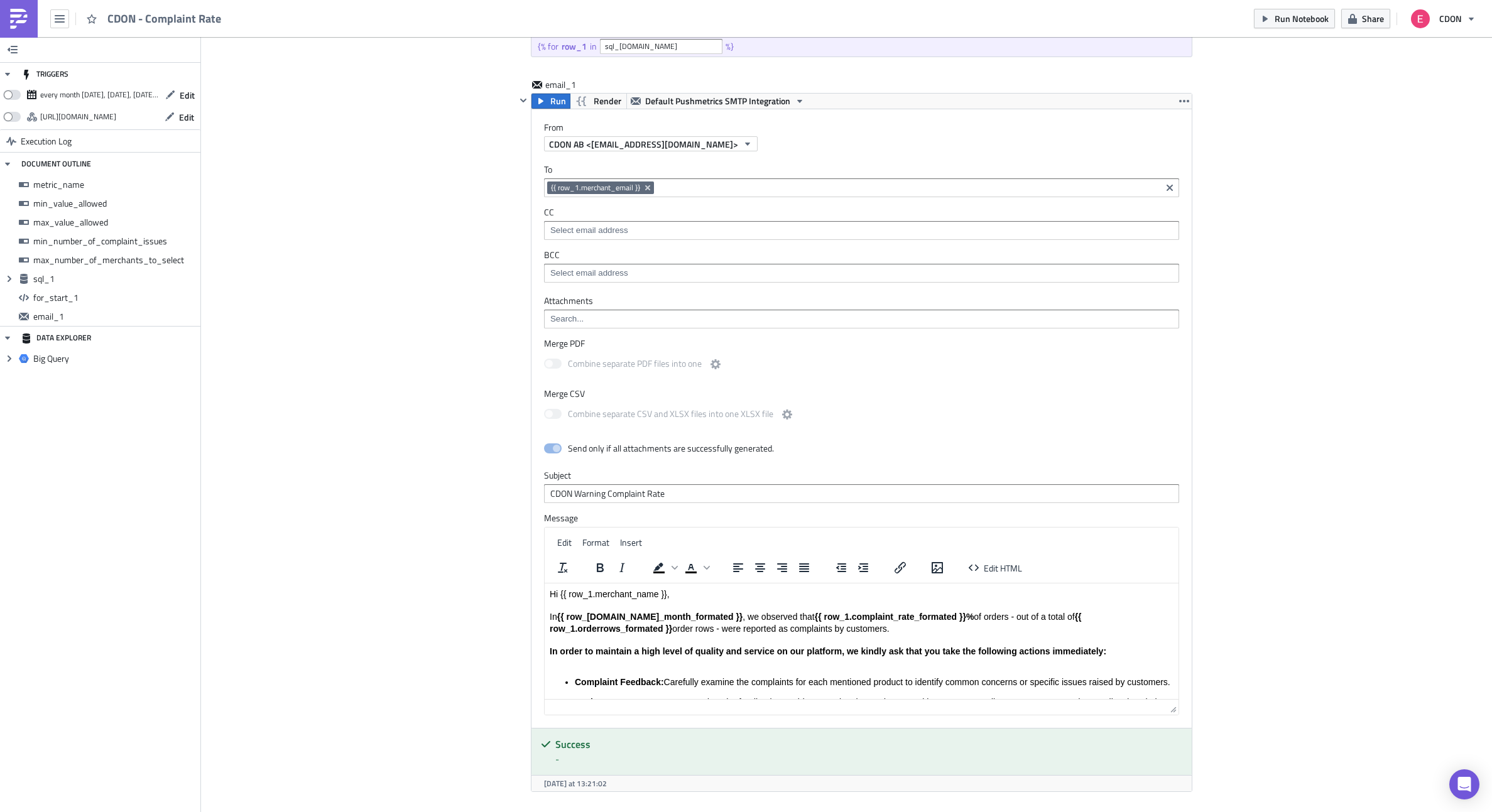
scroll to position [995, 0]
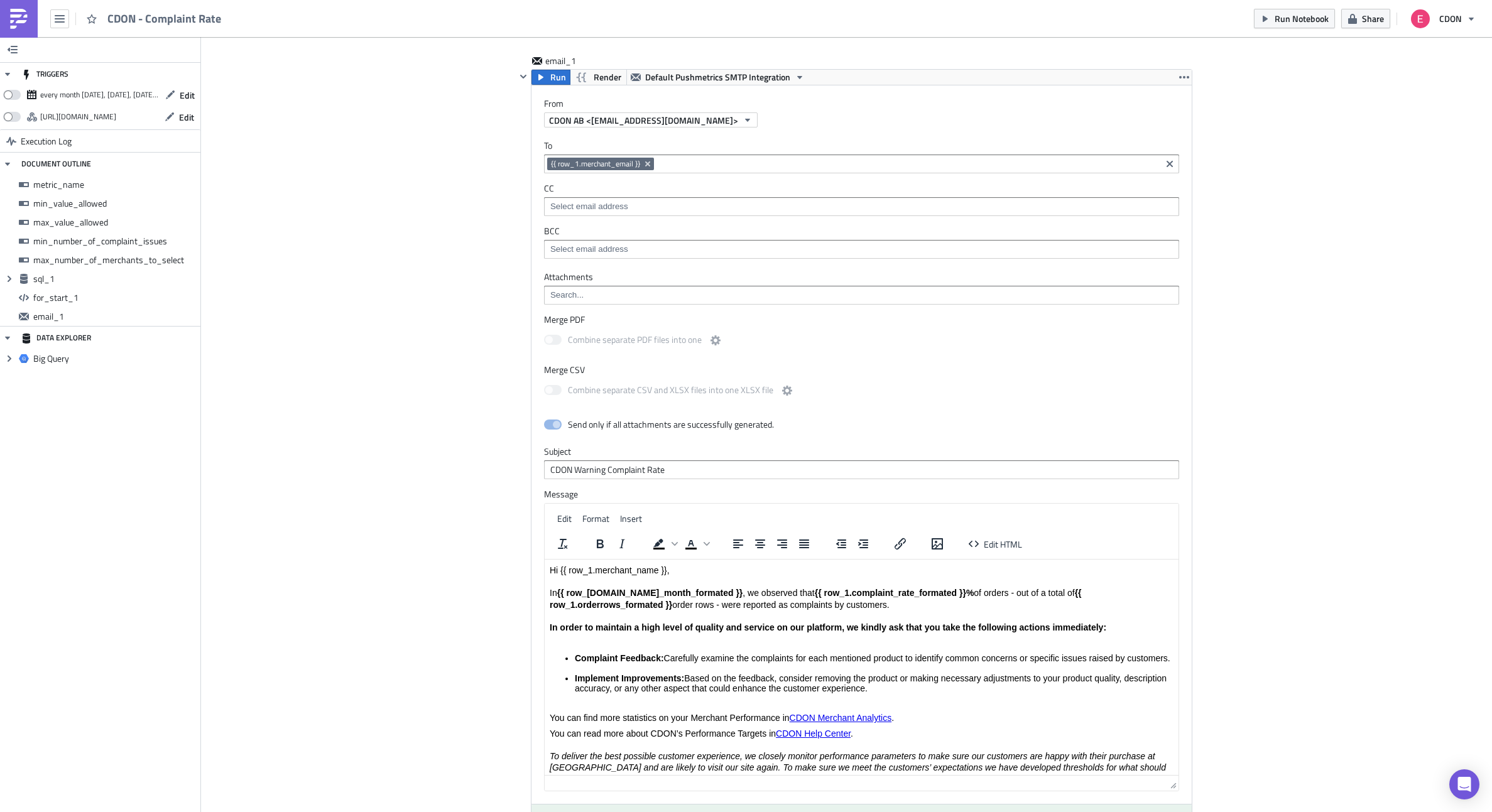
drag, startPoint x: 1174, startPoint y: 687, endPoint x: 1207, endPoint y: 812, distance: 129.3
click at [1207, 811] on html "CDON - Complaint Rate Run Notebook Share CDON TRIGGERS every month on Monday, T…" at bounding box center [746, 407] width 1492 height 814
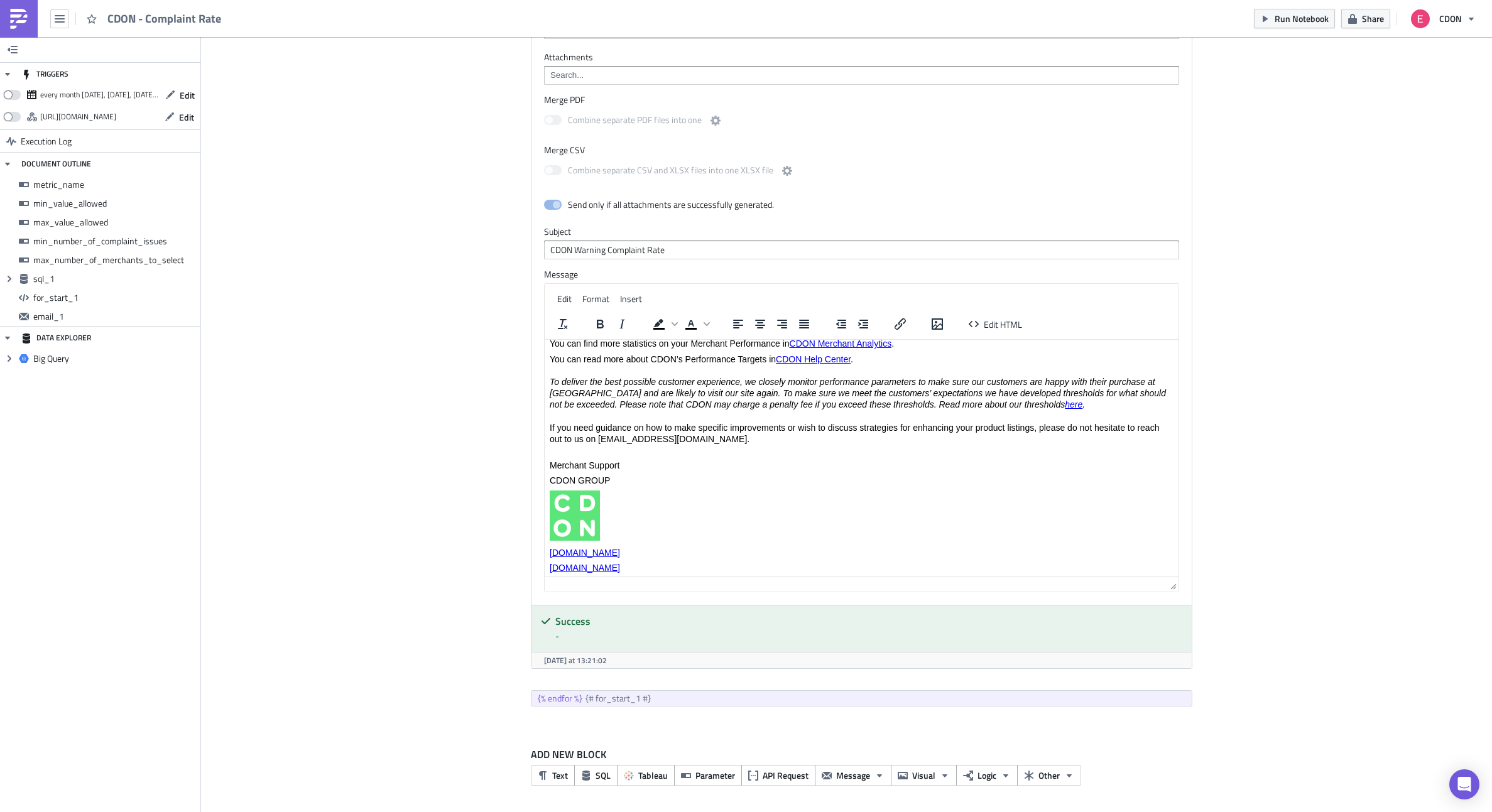
scroll to position [0, 0]
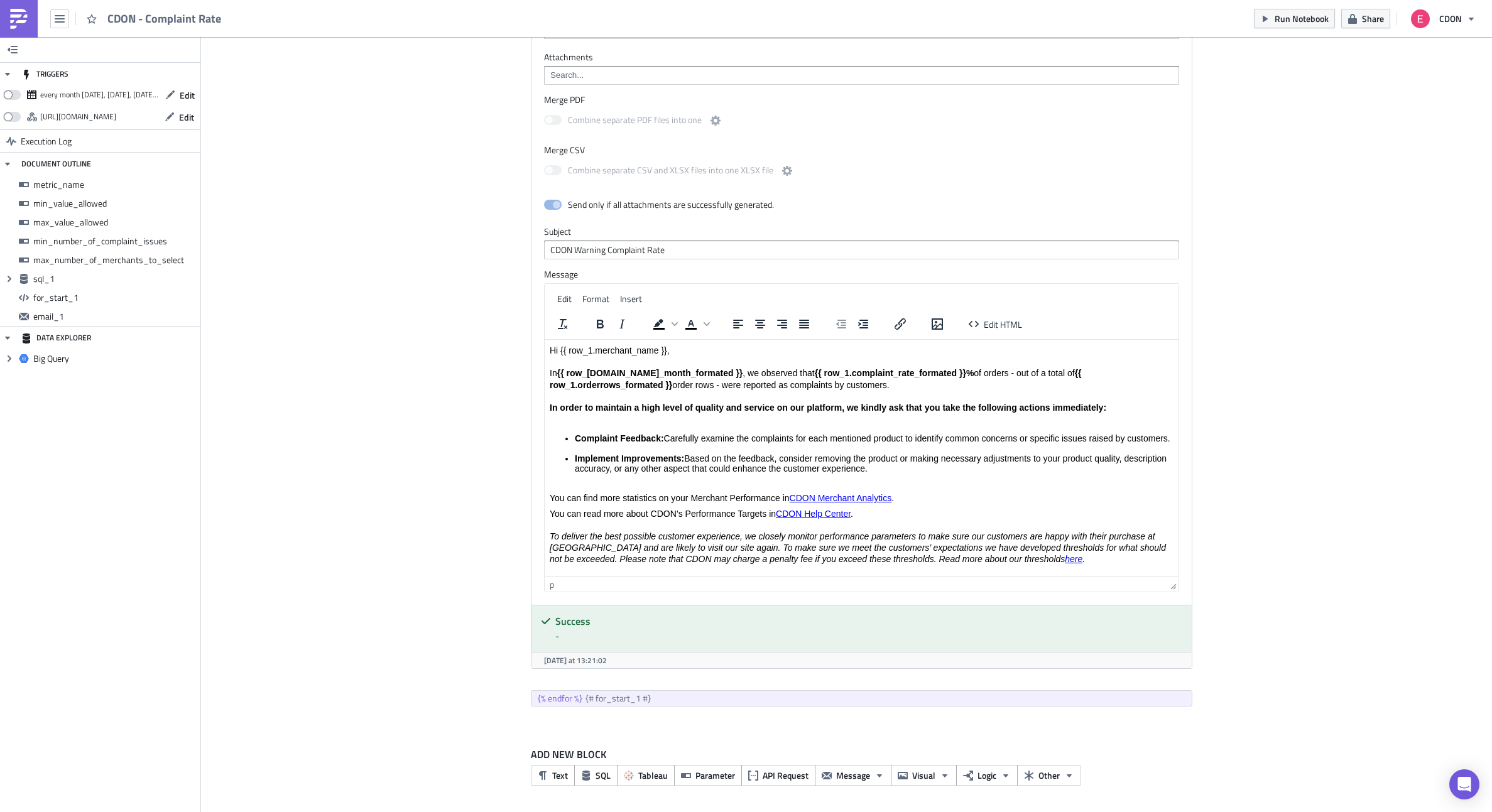
drag, startPoint x: 789, startPoint y: 387, endPoint x: 539, endPoint y: 371, distance: 250.5
click at [544, 371] on html "Hi {{ row_1.merchant_name }}, In {{ row_1.date_month_formated }} , we observed …" at bounding box center [861, 579] width 634 height 477
paste body "Rich Text Area. Press ALT-0 for help."
click at [635, 383] on p "Hi {{ row_1.merchant_name }}, In {{ row_1.date_month_formated }} , we observed …" at bounding box center [861, 385] width 624 height 80
drag, startPoint x: 780, startPoint y: 386, endPoint x: 540, endPoint y: 372, distance: 240.4
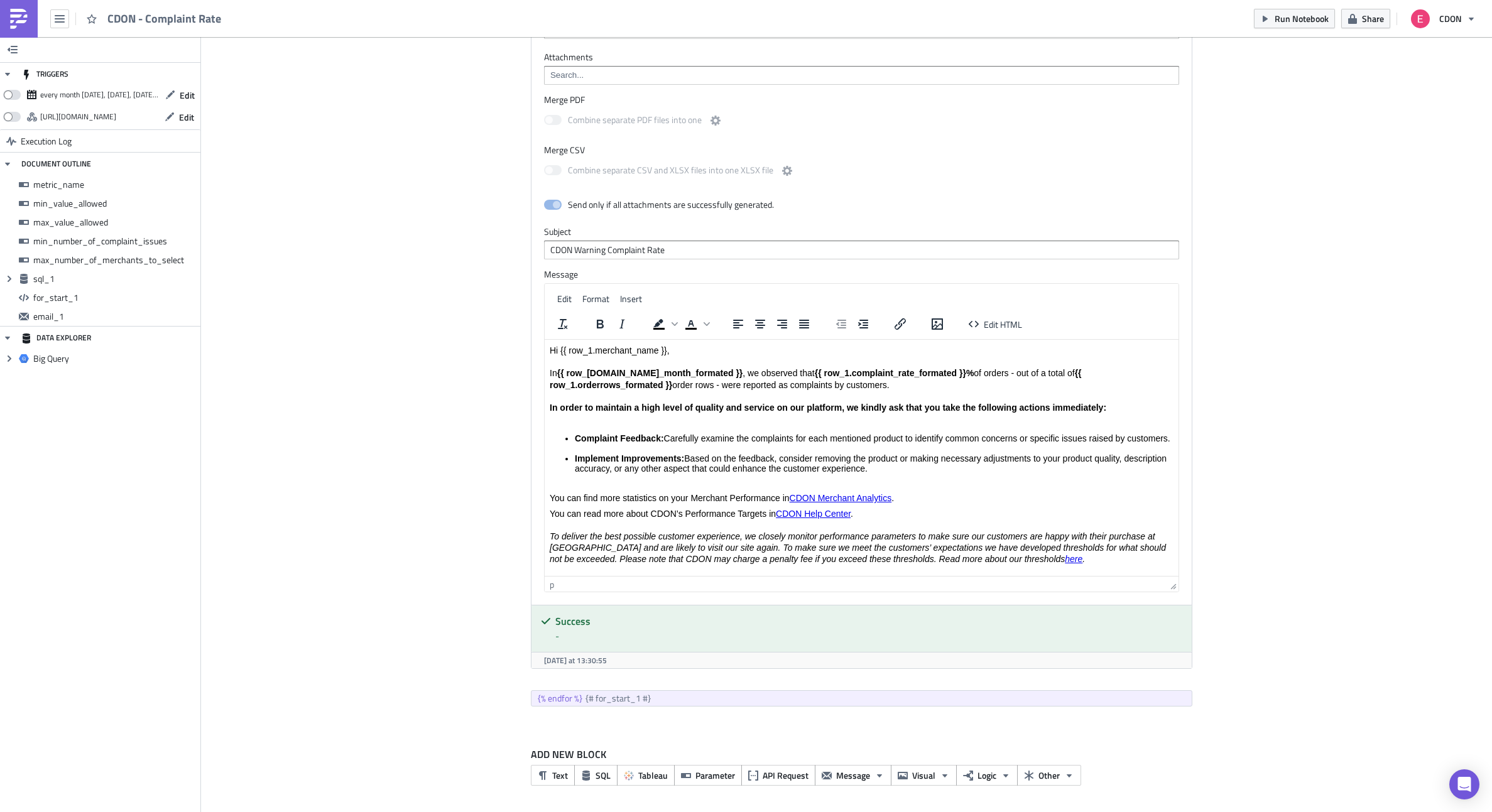
click at [544, 372] on html "Hi {{ row_1.merchant_name }}, In {{ row_1.date_month_formated }} , we observed …" at bounding box center [861, 579] width 634 height 477
click at [607, 386] on p "Hi {{ row_1.merchant_name }}, We have observed that {{ row_1.missing_rate_forma…" at bounding box center [861, 385] width 624 height 80
click at [691, 370] on strong "{{ row_1.missing_rate_formated }}%" at bounding box center [715, 373] width 151 height 10
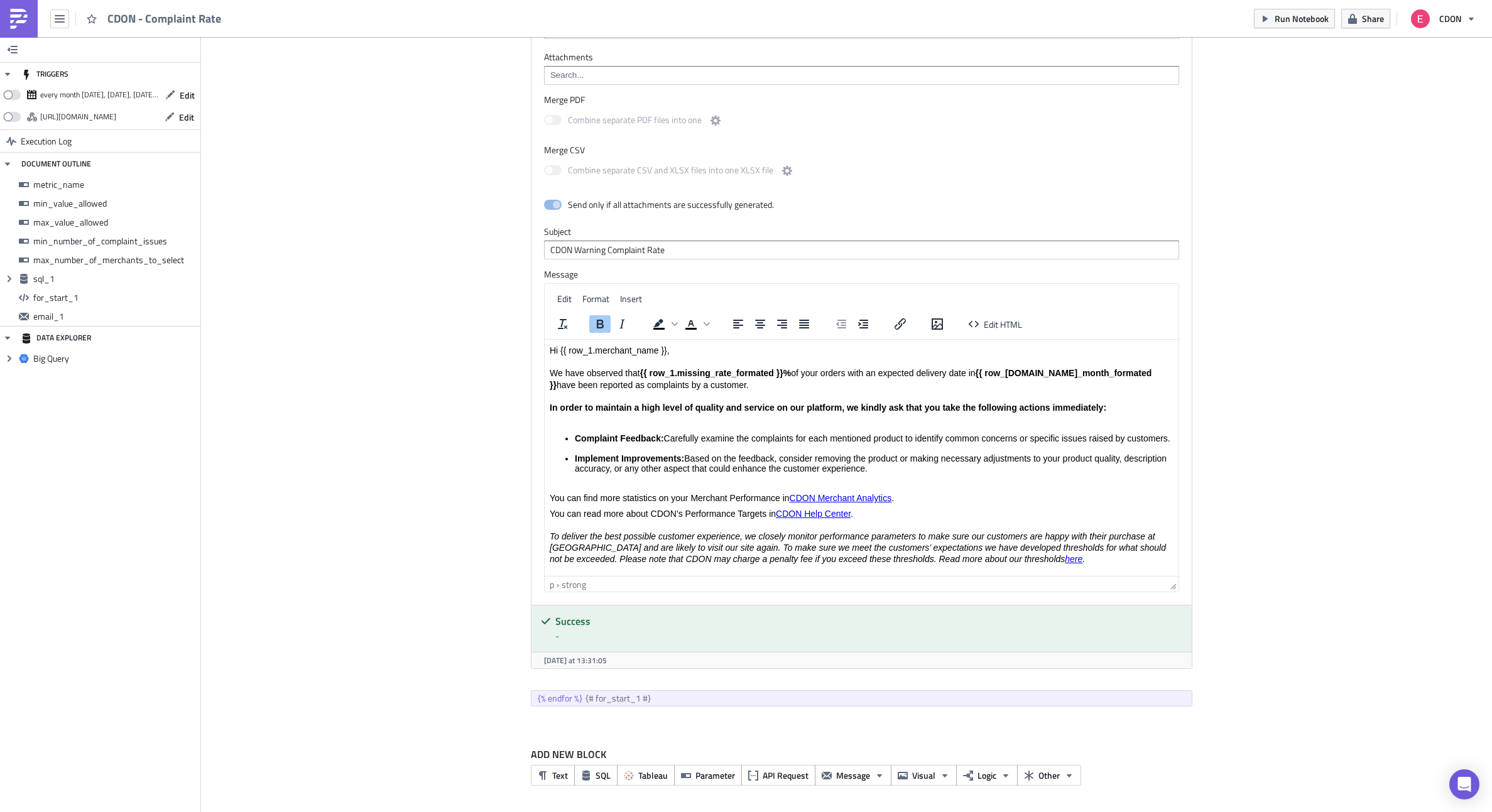
click at [691, 372] on strong "{{ row_1.missing_rate_formated }}%" at bounding box center [715, 373] width 151 height 10
click at [710, 374] on strong "{{ row_1.missing_rate_formated }}%" at bounding box center [715, 373] width 151 height 10
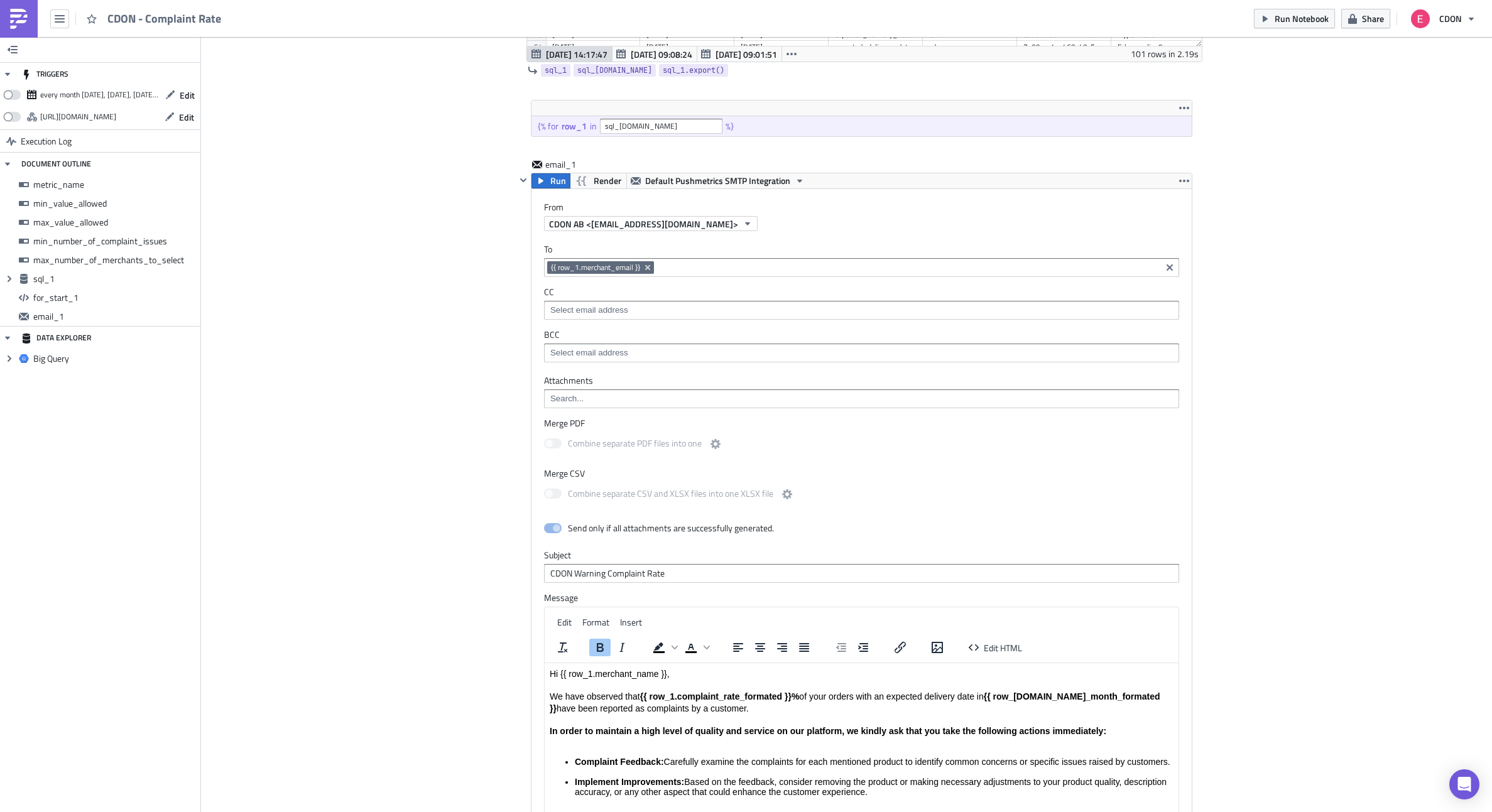
scroll to position [872, 0]
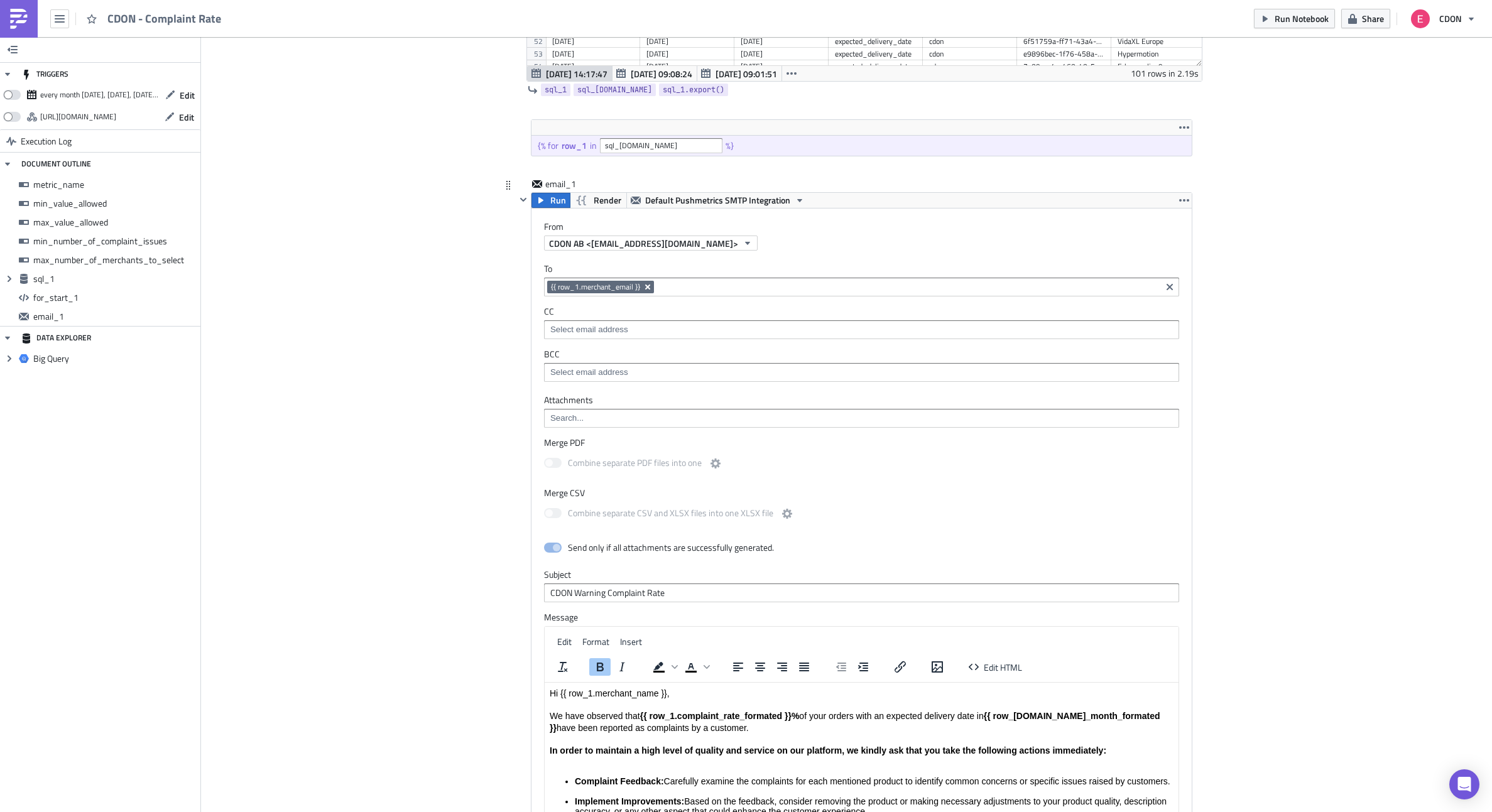
click at [647, 286] on icon "Remove Tag" at bounding box center [648, 287] width 10 height 10
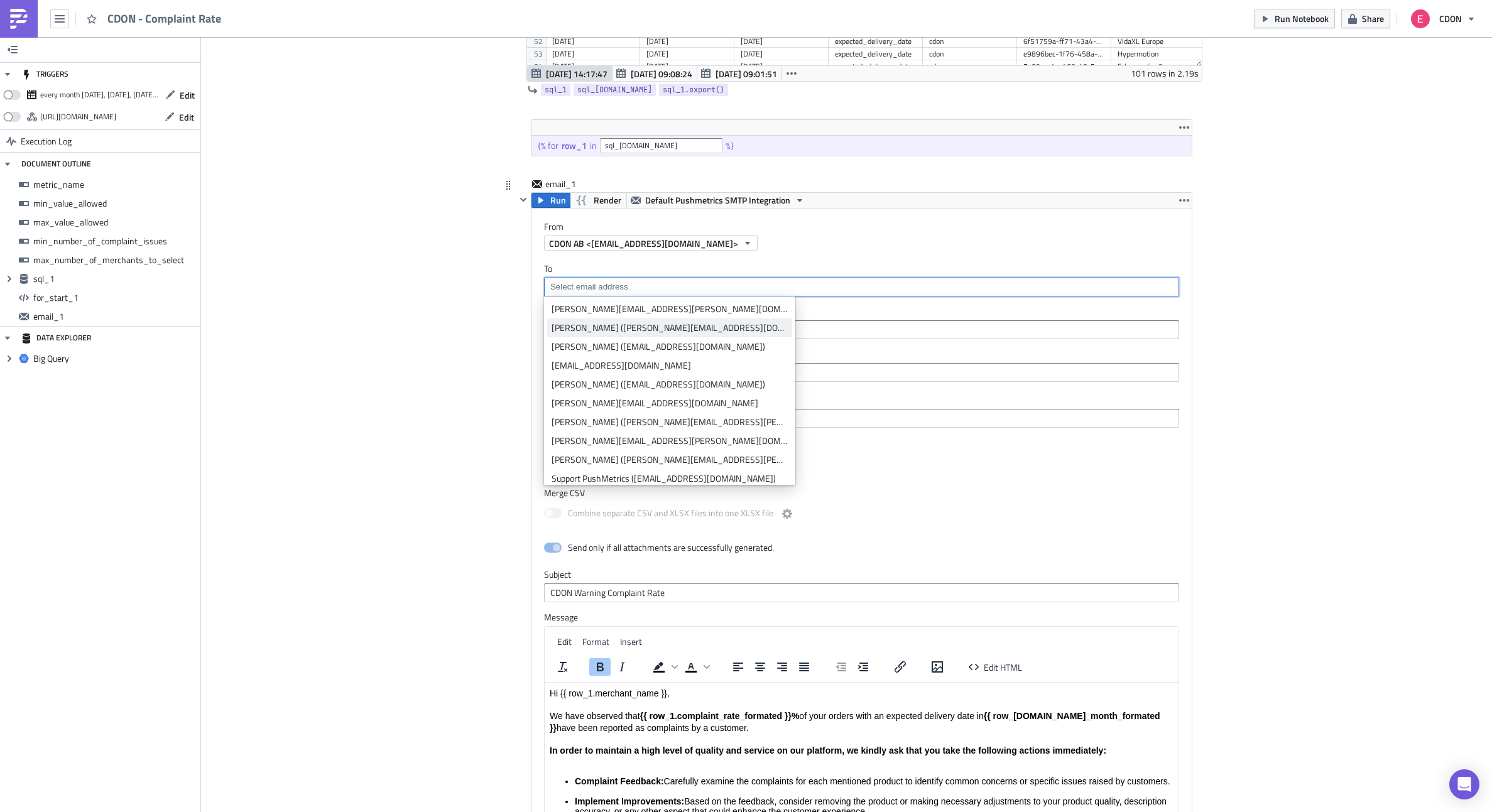
click at [613, 327] on div "Emma Korpe (emma.korpe@cdon.com)" at bounding box center [669, 328] width 236 height 13
click at [445, 450] on div "Add Image CDON Merchant Communication Execution Log CDON - Complaint Rate metri…" at bounding box center [846, 161] width 1291 height 1991
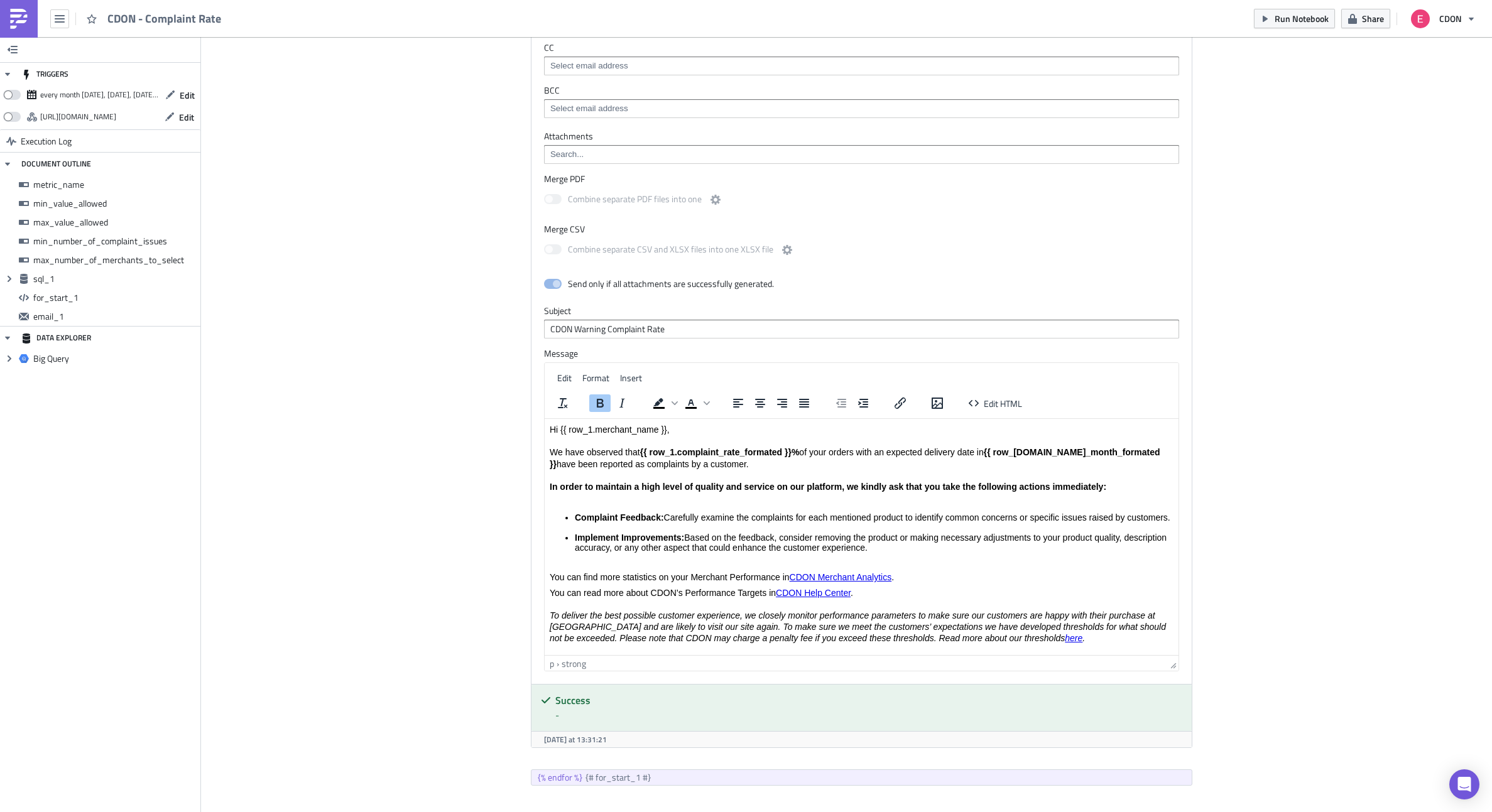
scroll to position [1134, 0]
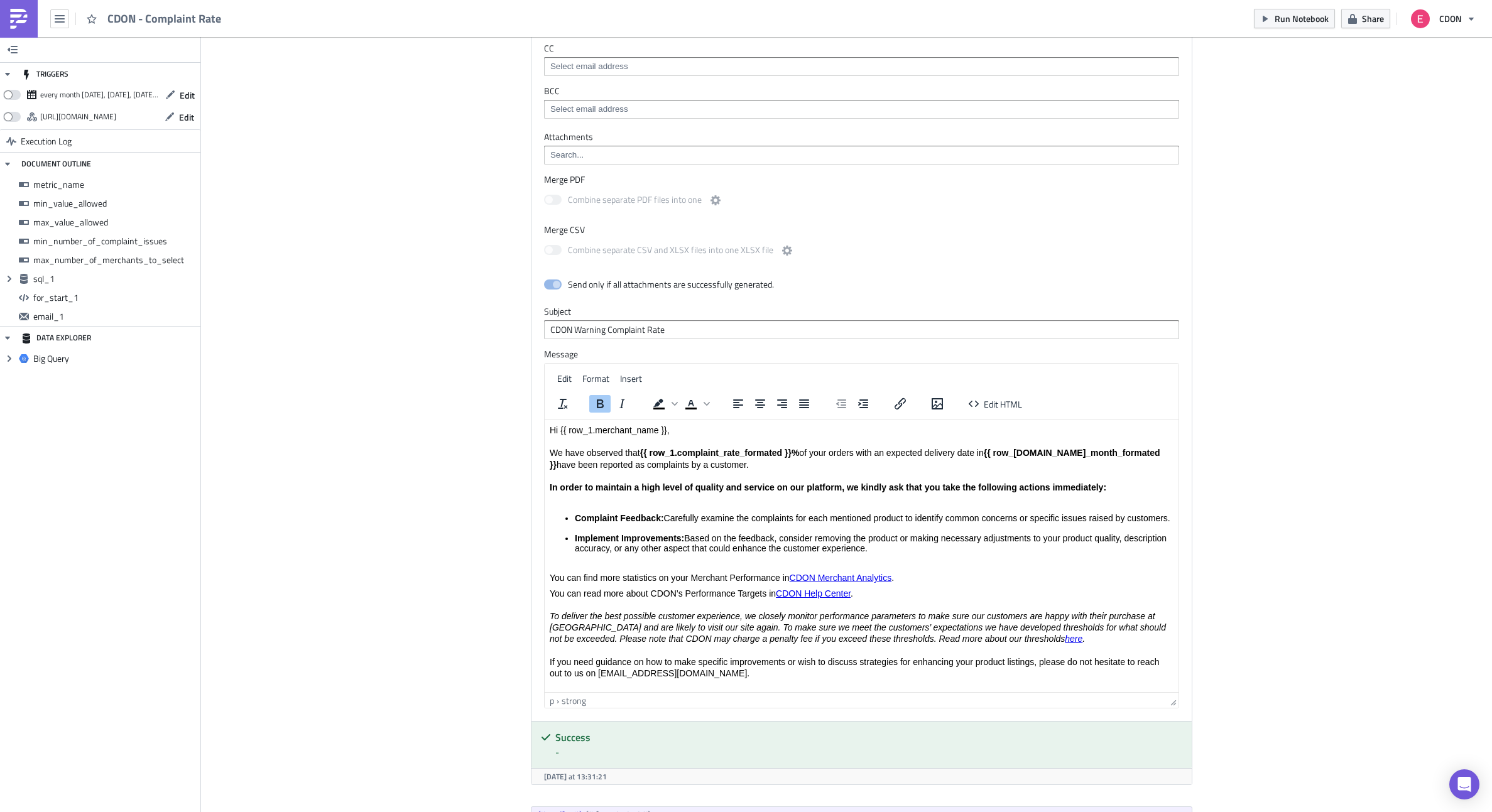
drag, startPoint x: 1175, startPoint y: 669, endPoint x: 1178, endPoint y: 715, distance: 46.1
click at [816, 532] on li "Complaint Feedback: Carefully examine the complaints for each mentioned product…" at bounding box center [874, 523] width 599 height 20
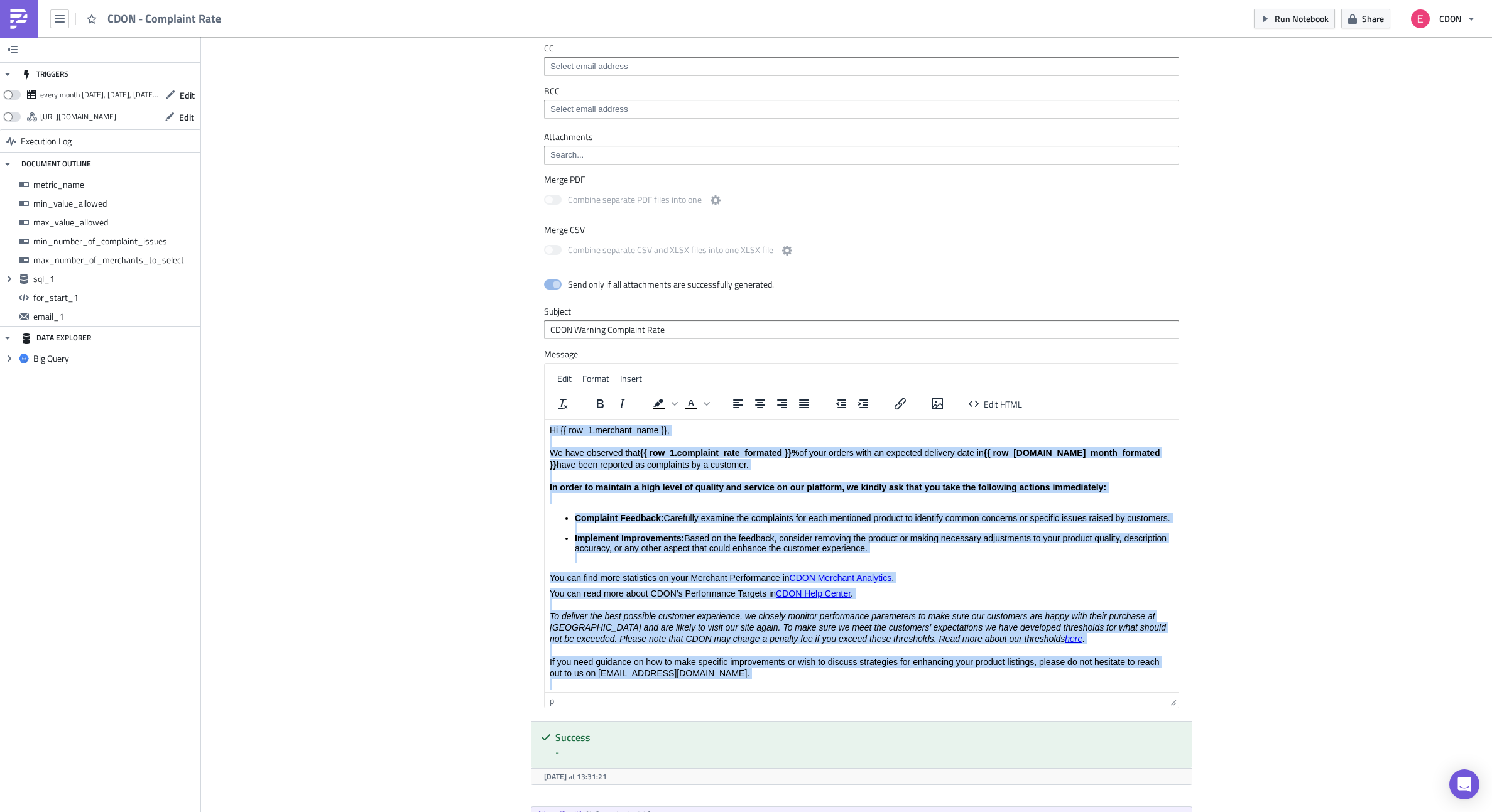
copy body "Hi {{ row_1.merchant_name }}, We have observed that {{ row_1.complaint_rate_for…"
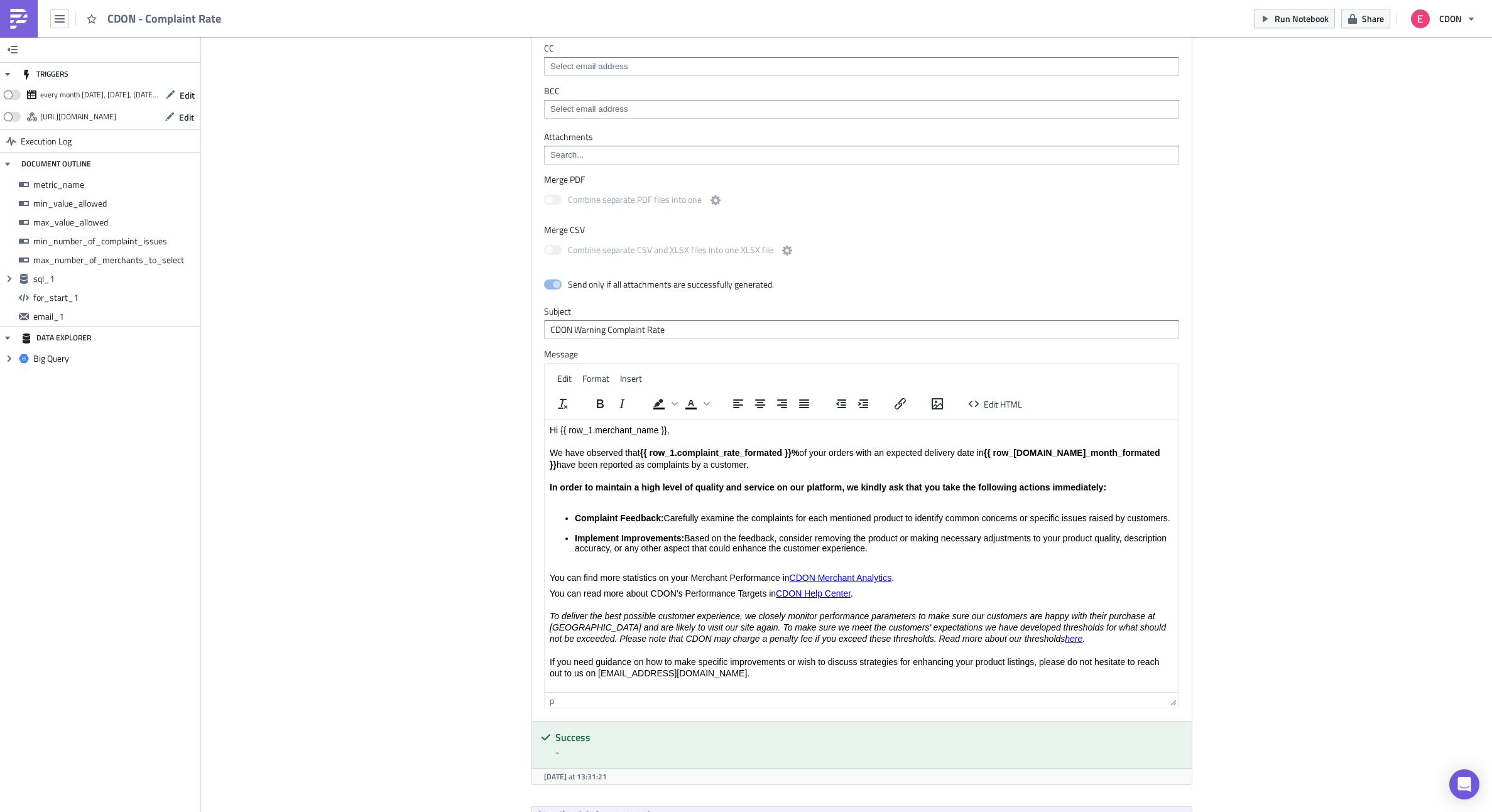
click at [657, 485] on strong "In order to maintain a high level of quality and service on our platform, we ki…" at bounding box center [827, 488] width 556 height 10
click at [657, 463] on p "Hi {{ row_1.merchant_name }}, We have observed that {{ row_1.complaint_rate_for…" at bounding box center [861, 464] width 624 height 80
drag, startPoint x: 698, startPoint y: 469, endPoint x: 532, endPoint y: 457, distance: 166.4
click at [544, 457] on html "Hi {{ row_1.merchant_name }}, We have observed that {{ row_1.complaint_rate_for…" at bounding box center [861, 658] width 634 height 477
copy p "We have observed that {{ row_1.complaint_rate_formated }}% of your orders with …"
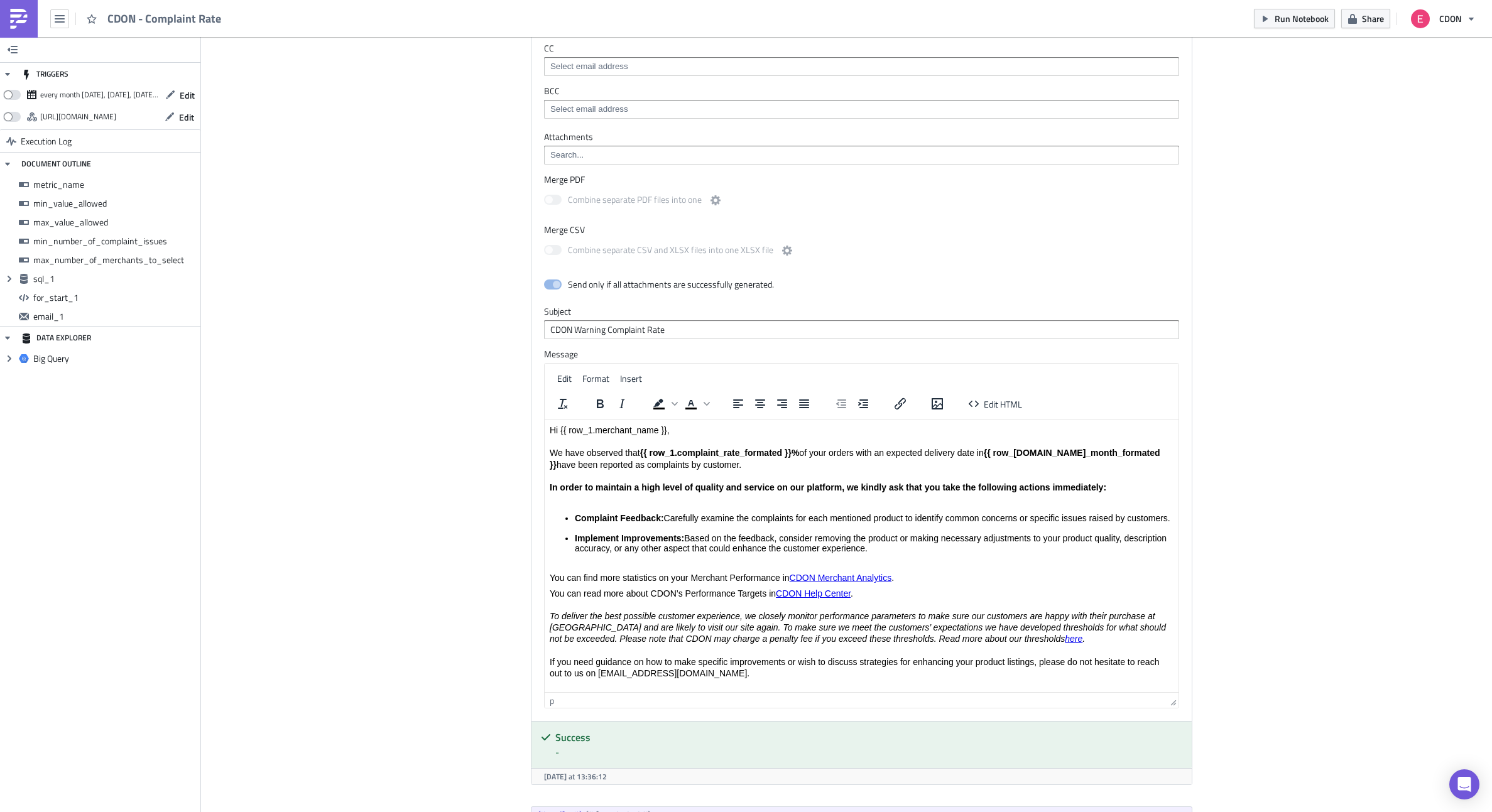
click at [677, 464] on p "Hi {{ row_1.merchant_name }}, We have observed that {{ row_1.complaint_rate_for…" at bounding box center [861, 464] width 624 height 80
drag, startPoint x: 697, startPoint y: 466, endPoint x: 604, endPoint y: 466, distance: 93.0
click at [604, 466] on p "Hi {{ row_1.merchant_name }}, We have observed that {{ row_1.complaint_rate_for…" at bounding box center [861, 464] width 624 height 80
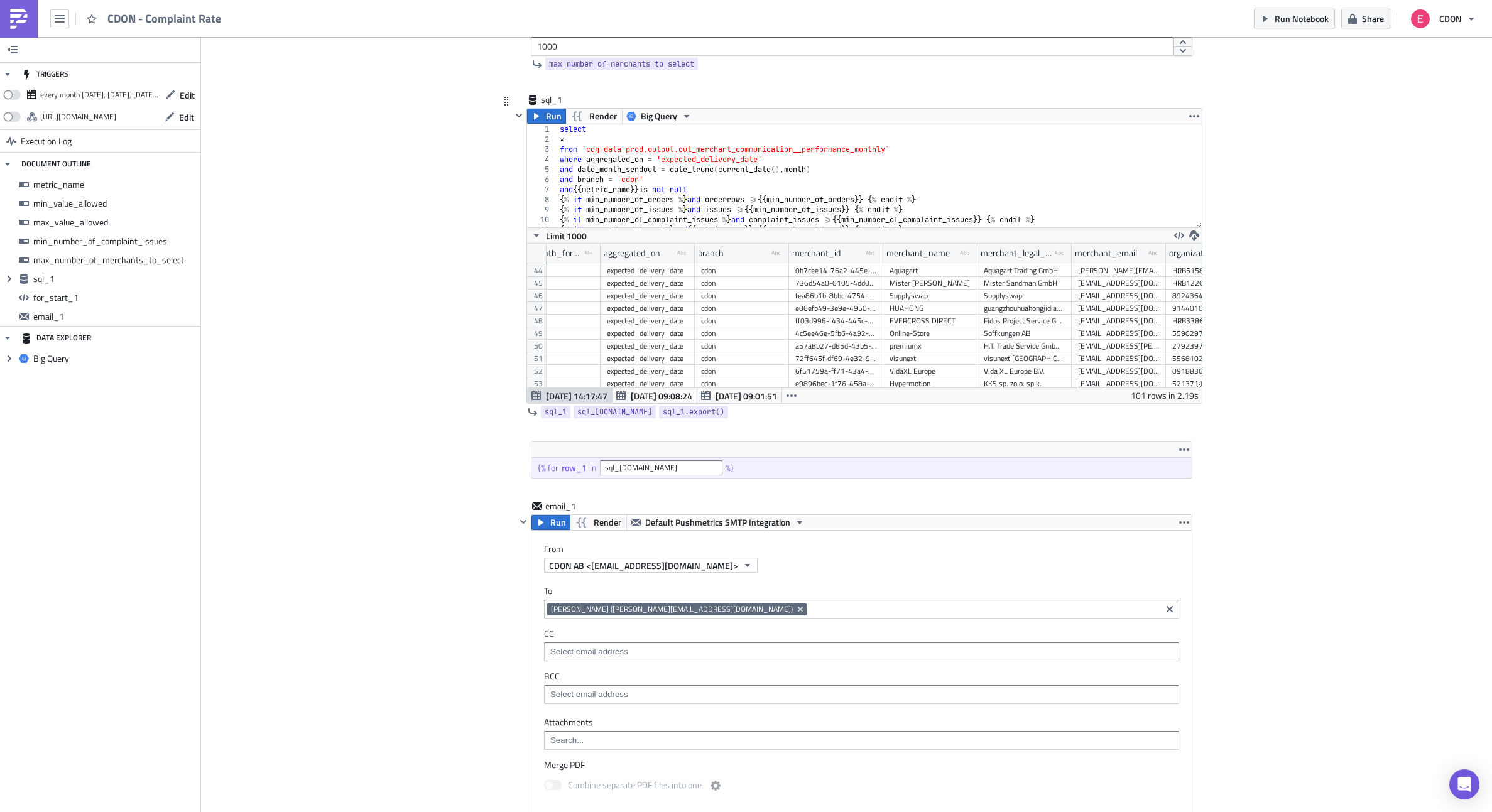
scroll to position [539, 275]
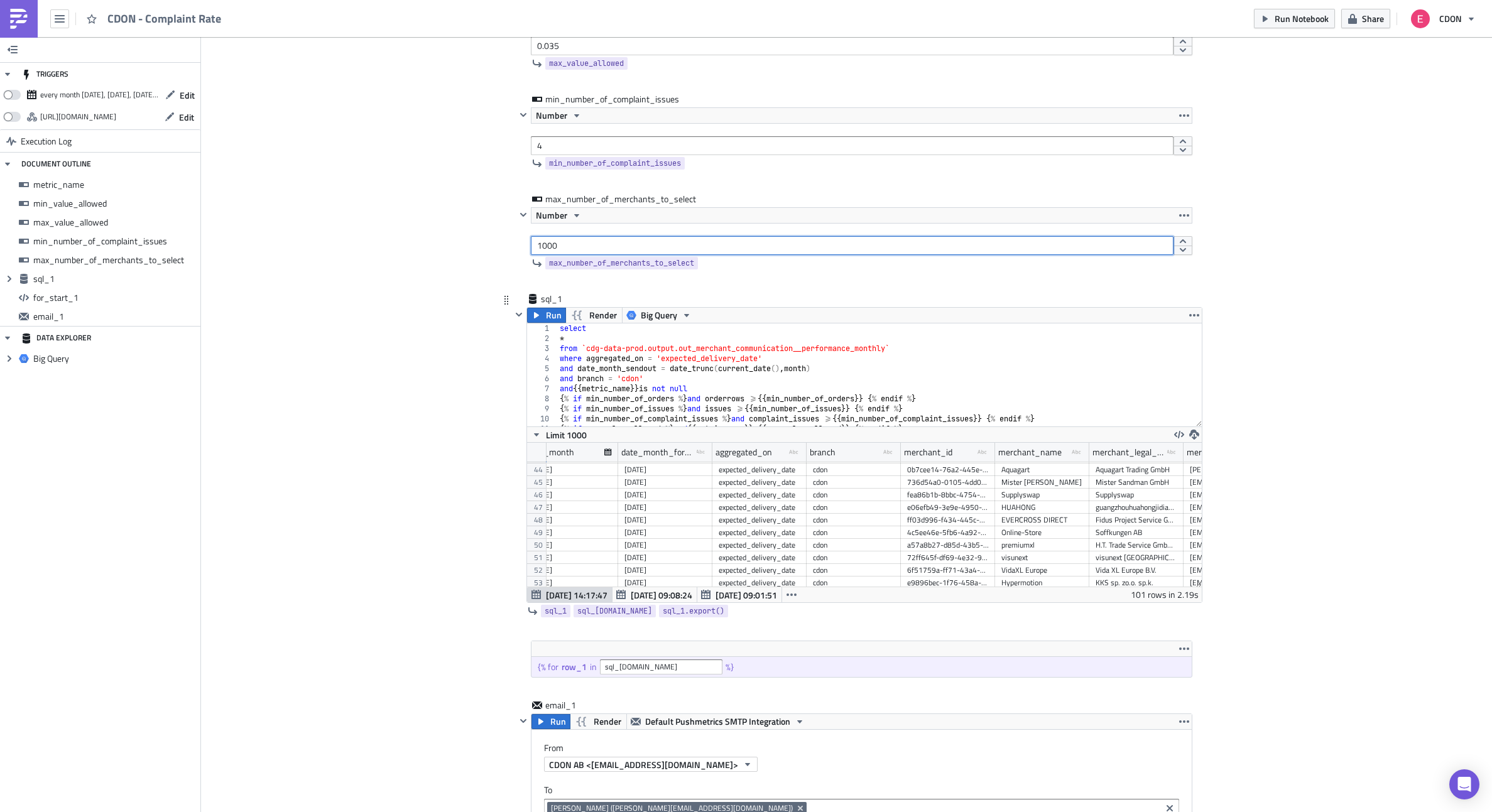
drag, startPoint x: 578, startPoint y: 240, endPoint x: 481, endPoint y: 240, distance: 97.0
click at [481, 240] on div "Add Image CDON Merchant Communication Execution Log CDON - Complaint Rate metri…" at bounding box center [846, 701] width 1291 height 2028
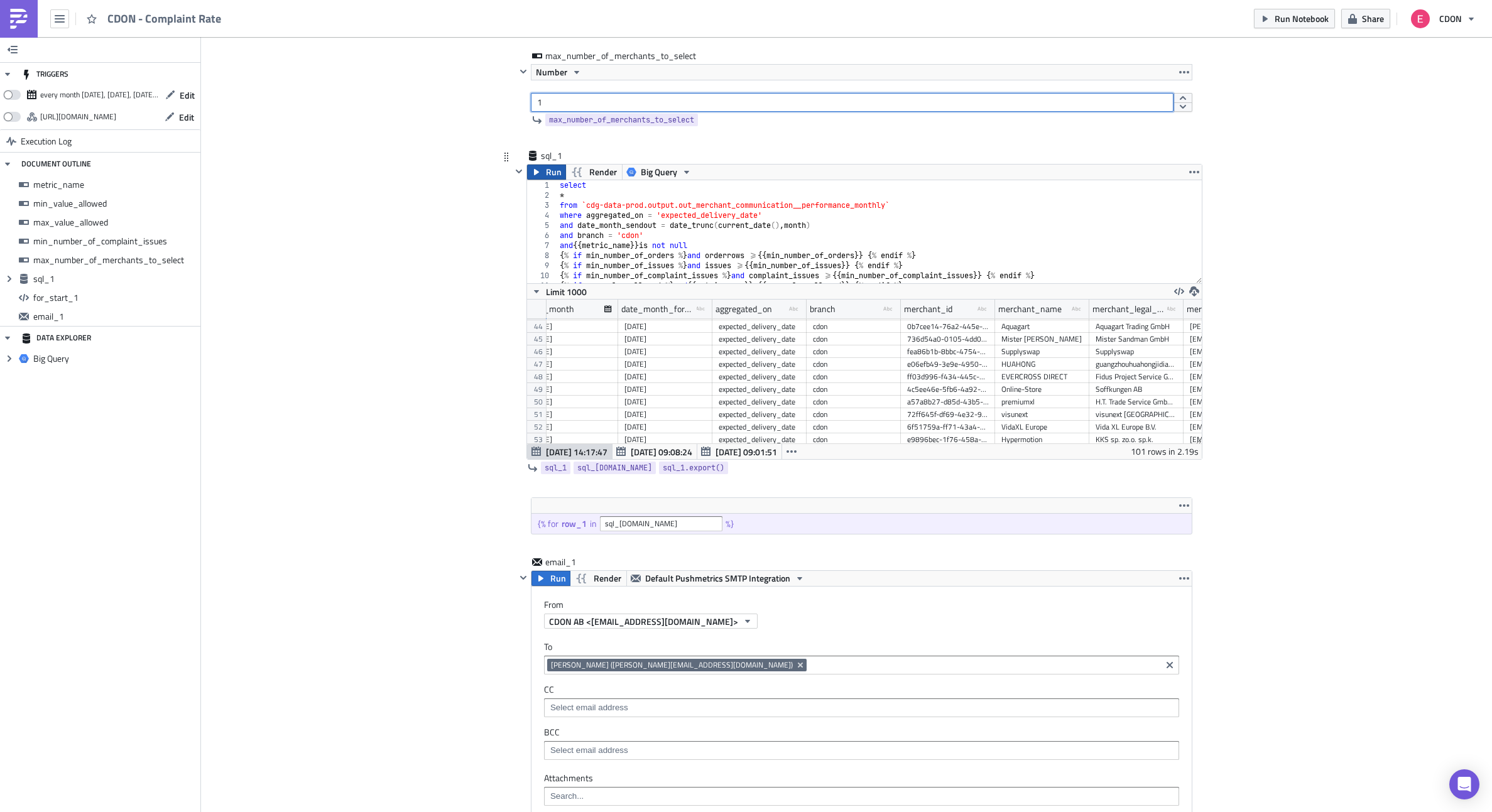
type input "1"
click at [542, 173] on button "Run" at bounding box center [546, 172] width 39 height 15
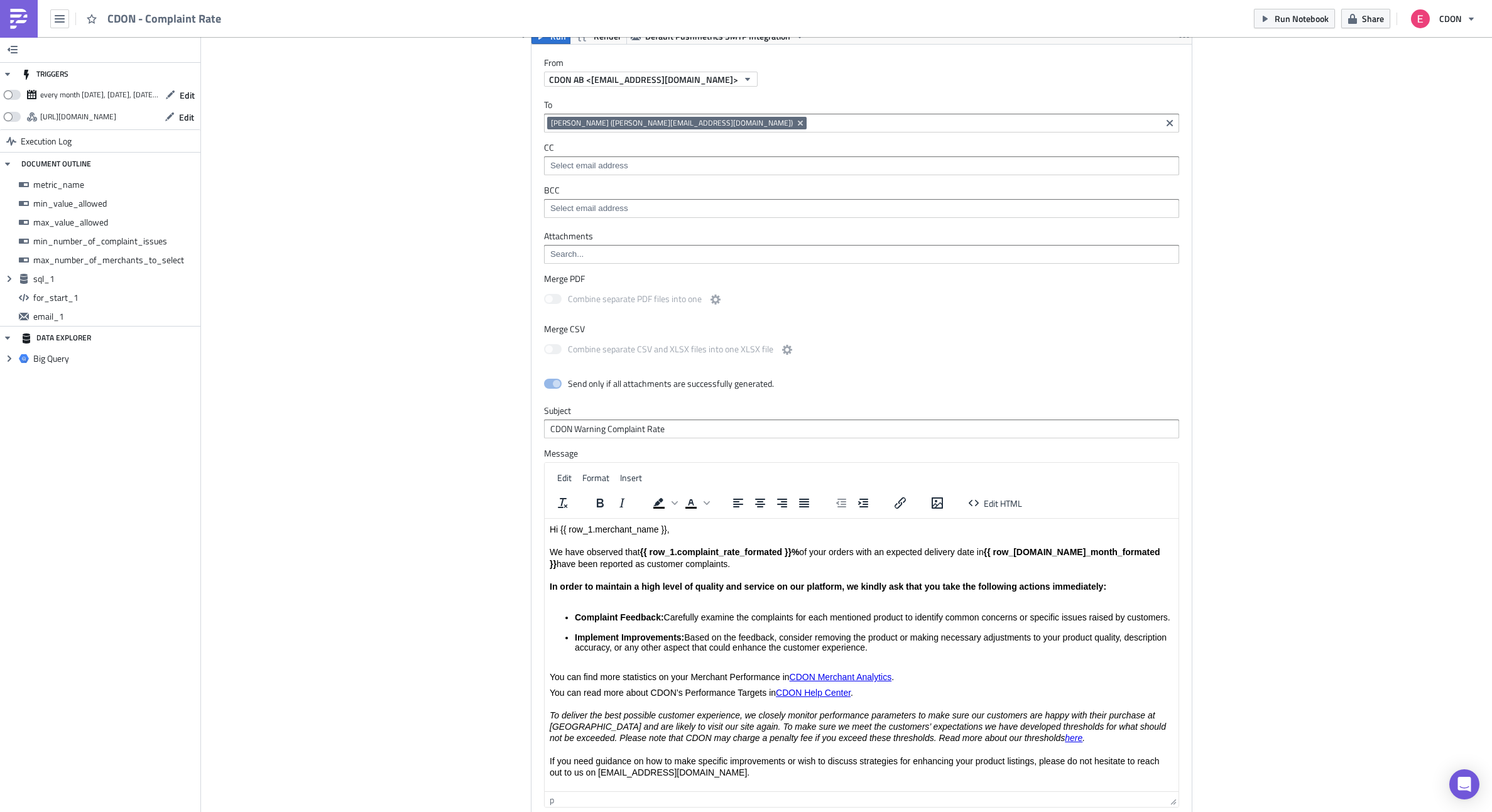
scroll to position [1096, 0]
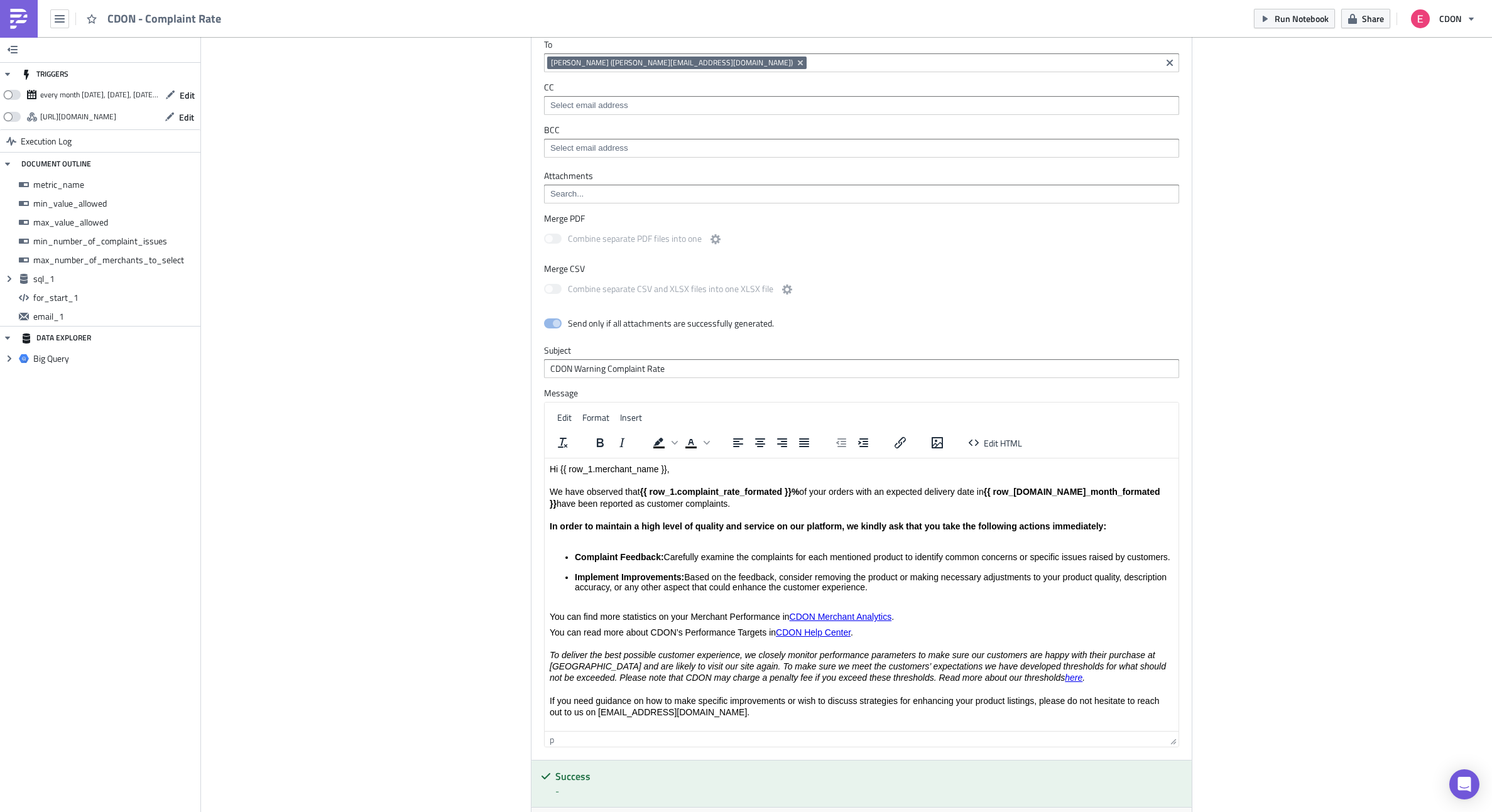
click at [743, 502] on p "Hi {{ row_1.merchant_name }}, We have observed that {{ row_1.complaint_rate_for…" at bounding box center [861, 504] width 624 height 80
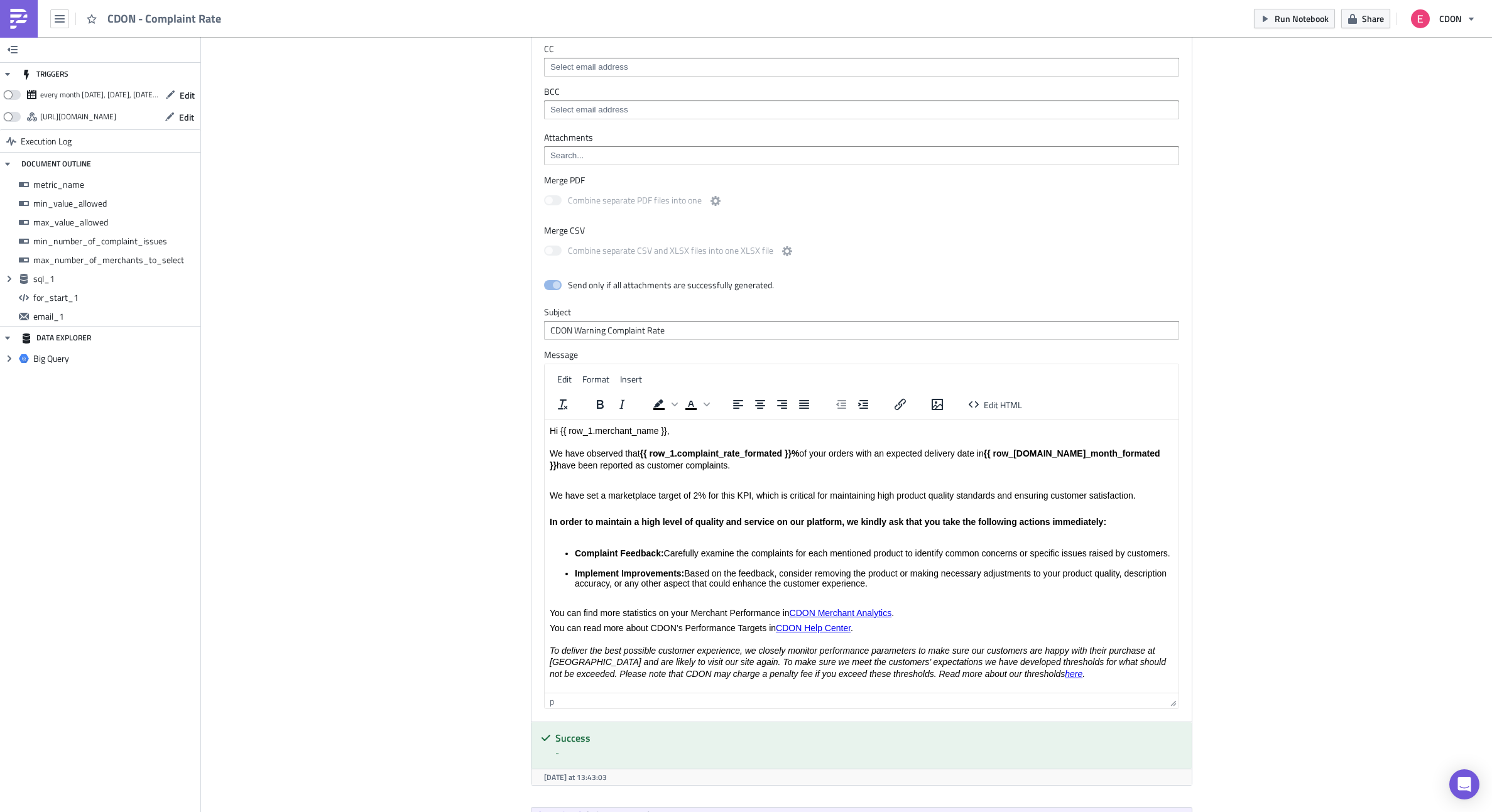
scroll to position [1134, 0]
click at [559, 487] on body "Hi {{ row_1.merchant_name }}, We have observed that {{ row_1.complaint_rate_for…" at bounding box center [861, 675] width 624 height 501
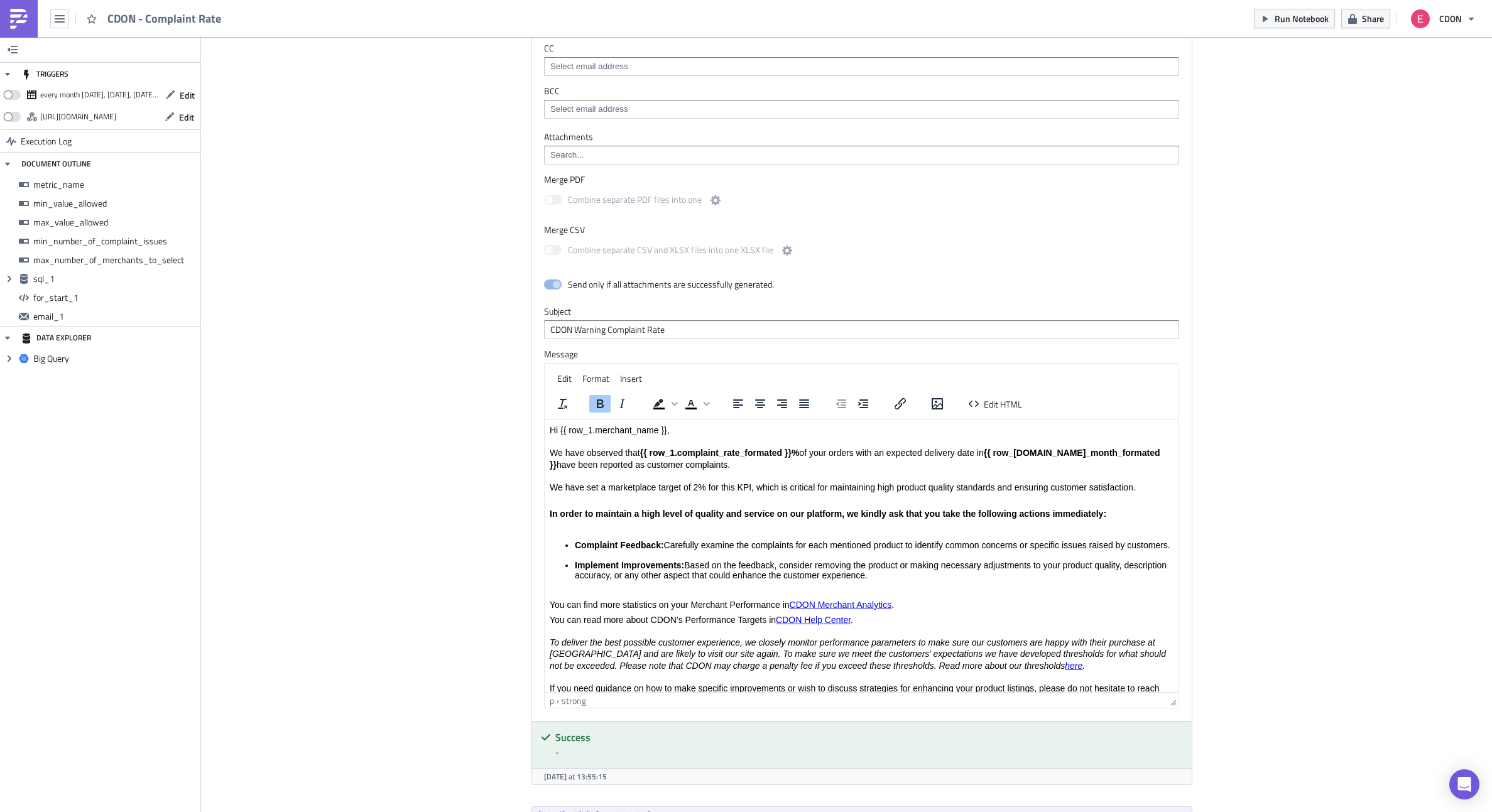
click at [550, 515] on strong "In order to maintain a high level of quality and service on our platform, we ki…" at bounding box center [827, 514] width 556 height 10
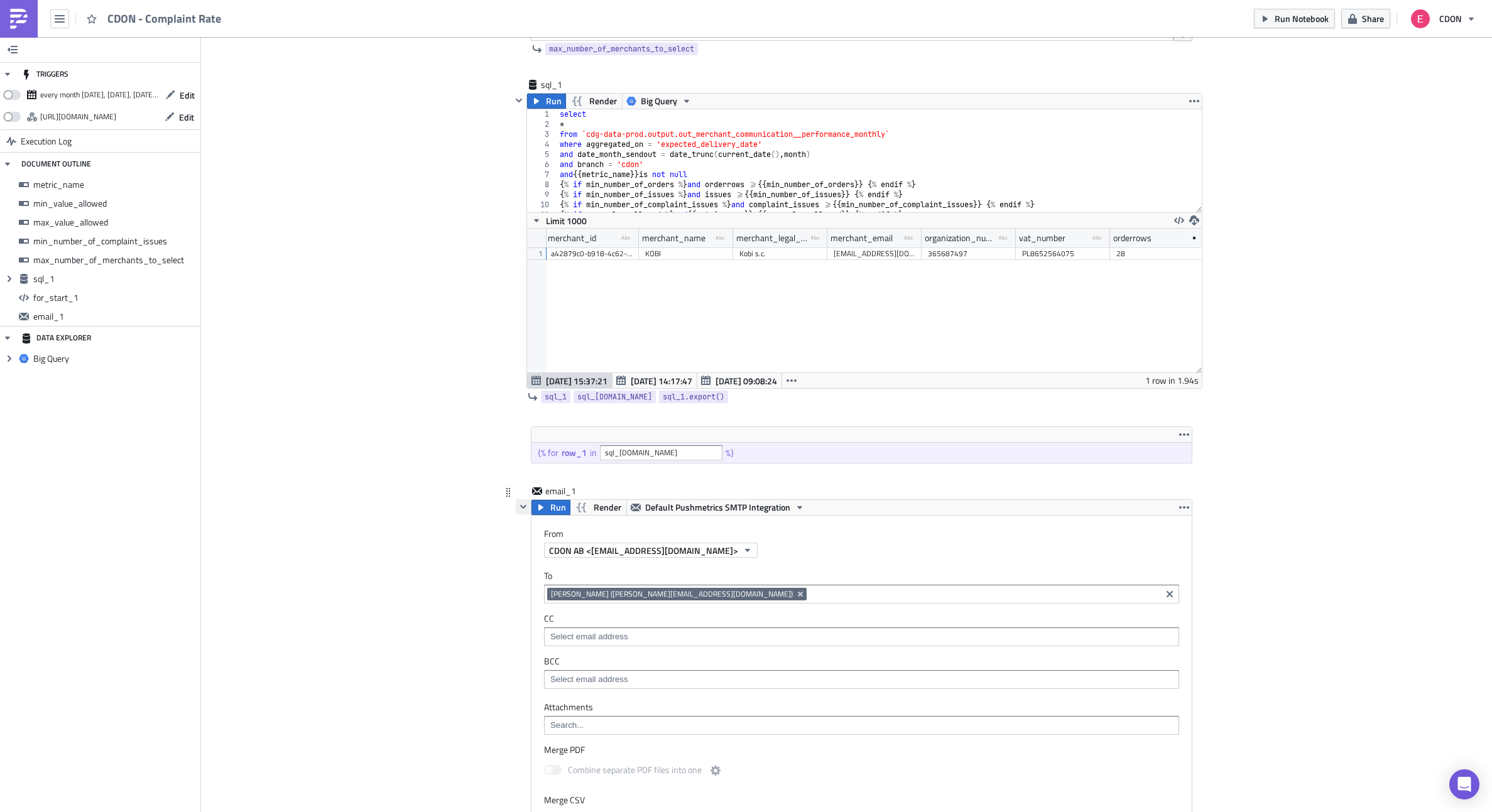
scroll to position [563, 0]
click at [551, 511] on span "Run" at bounding box center [558, 509] width 16 height 15
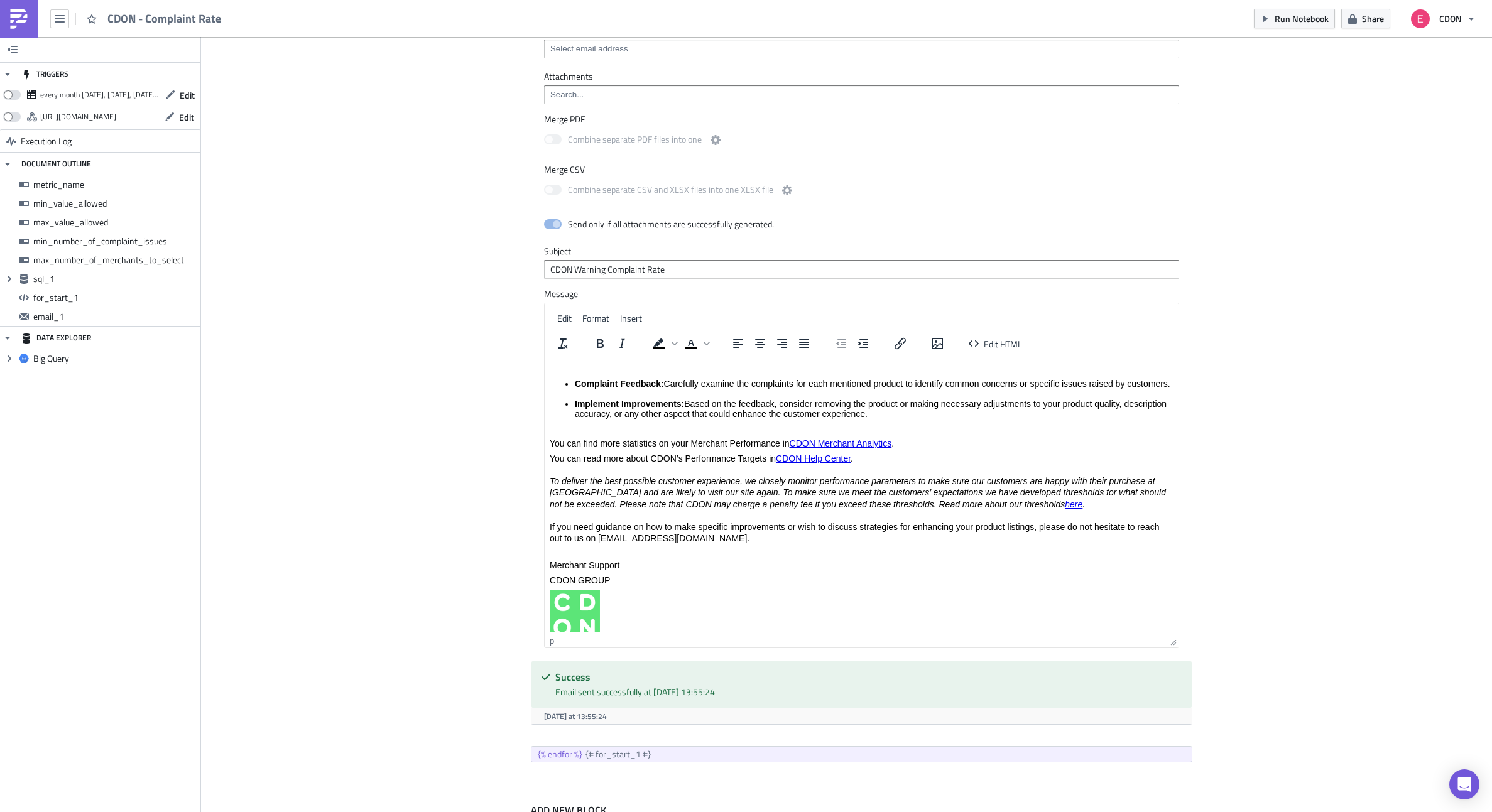
scroll to position [0, 0]
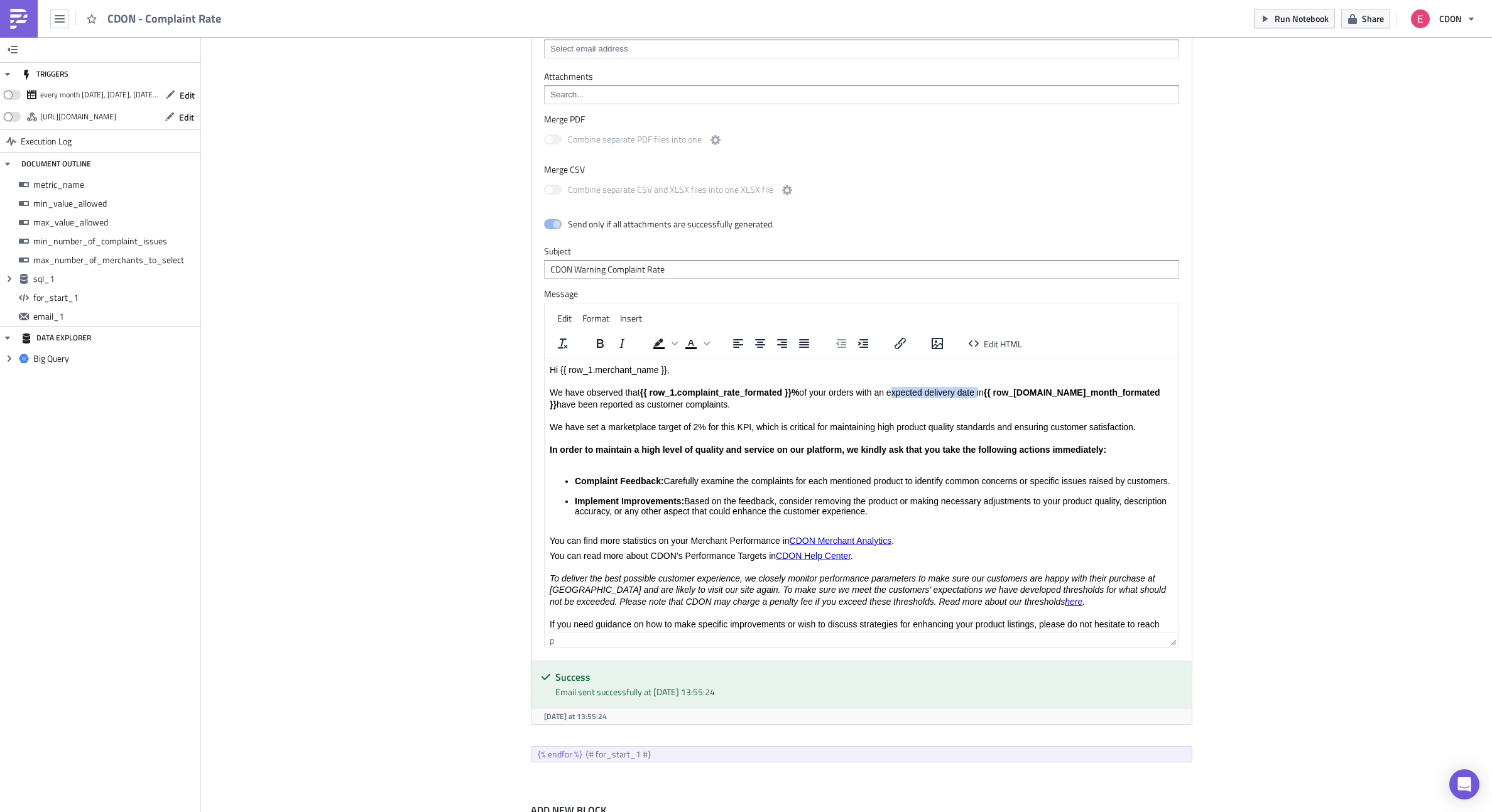
drag, startPoint x: 978, startPoint y: 393, endPoint x: 891, endPoint y: 398, distance: 87.1
click at [891, 398] on p "Hi {{ row_1.merchant_name }}, We have observed that {{ row_1.complaint_rate_for…" at bounding box center [861, 416] width 624 height 103
click at [603, 341] on icon "Bold" at bounding box center [600, 344] width 15 height 15
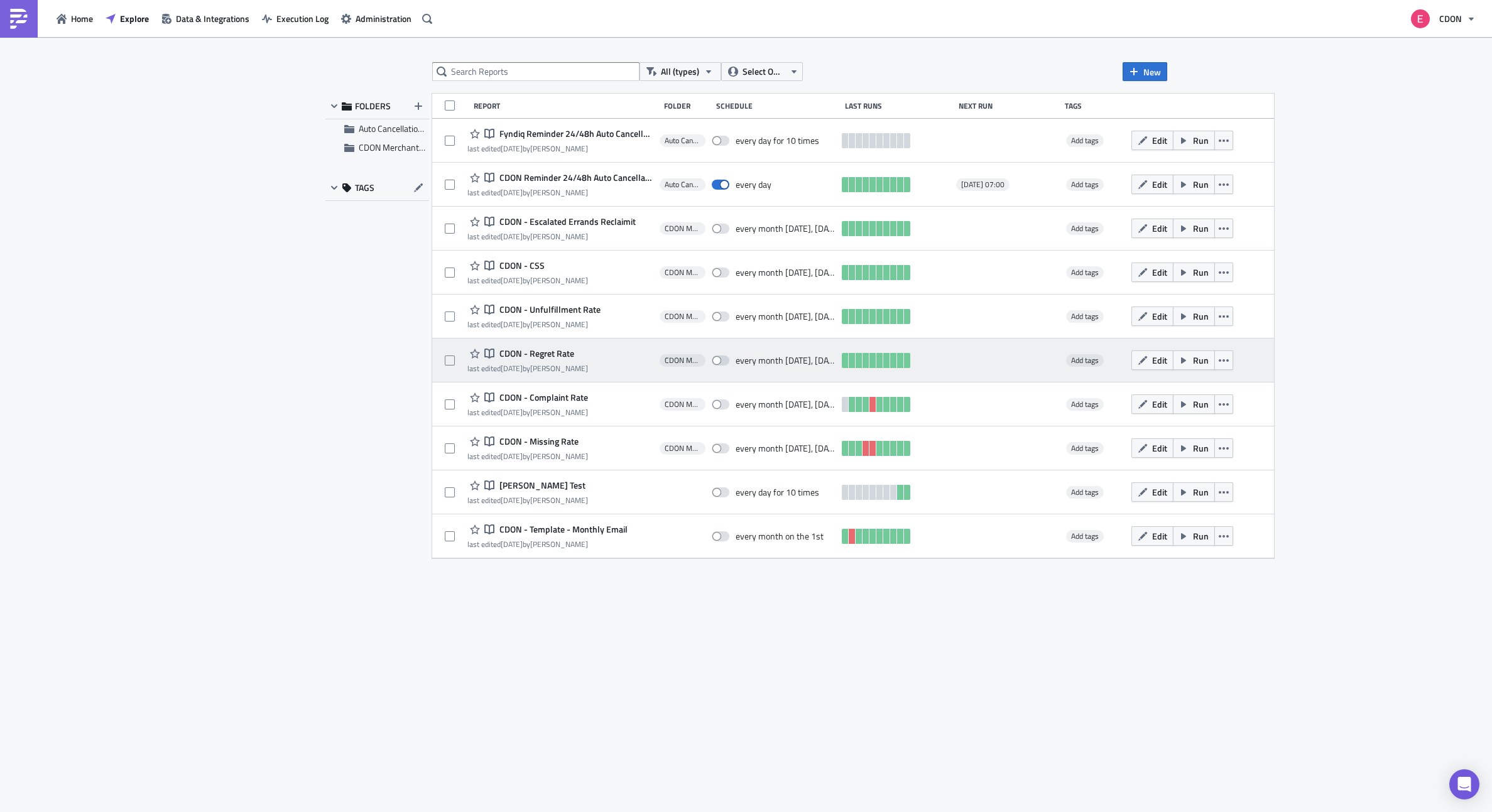
click at [561, 353] on span "CDON - Regret Rate" at bounding box center [535, 354] width 78 height 11
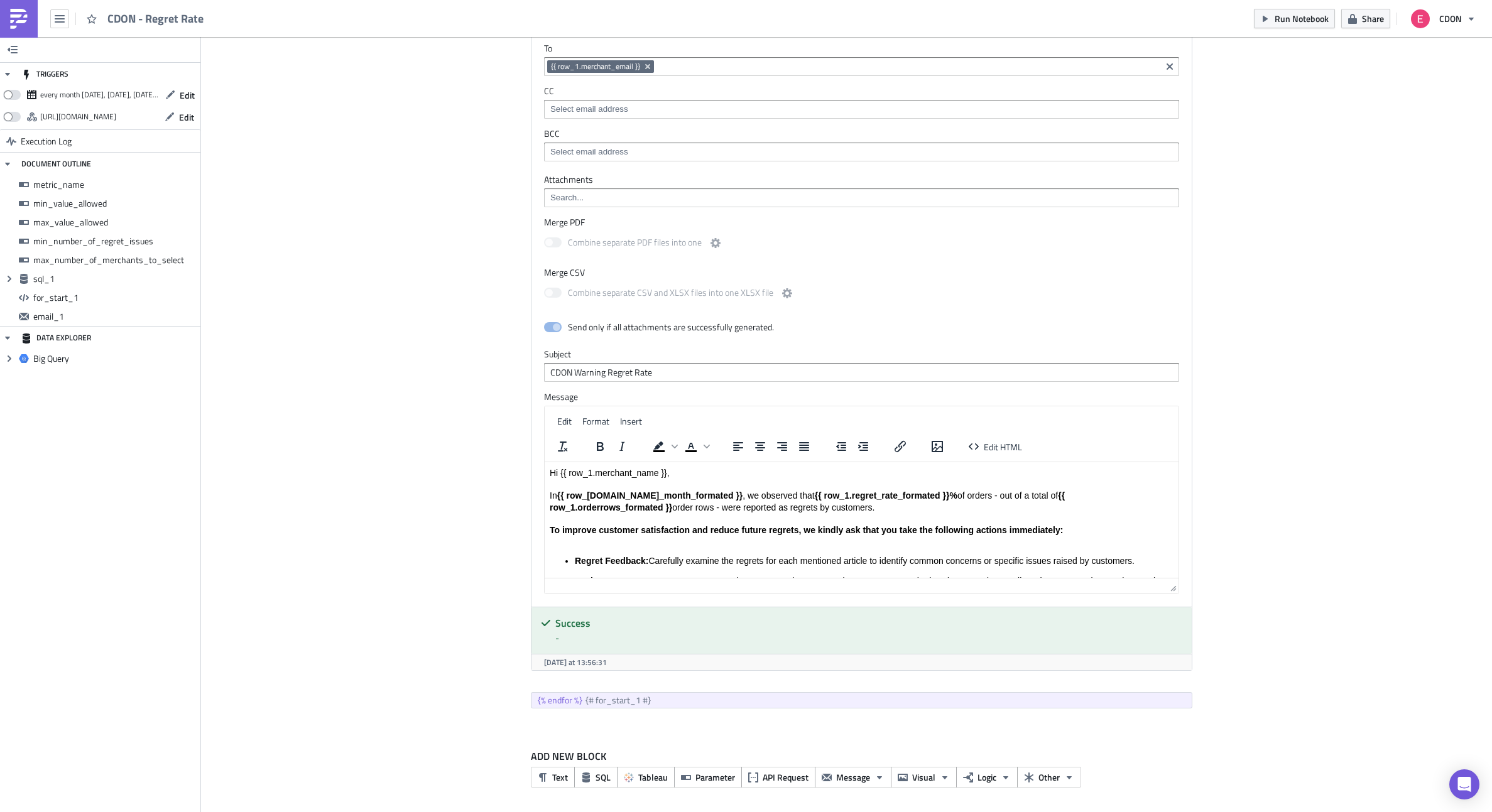
scroll to position [1094, 0]
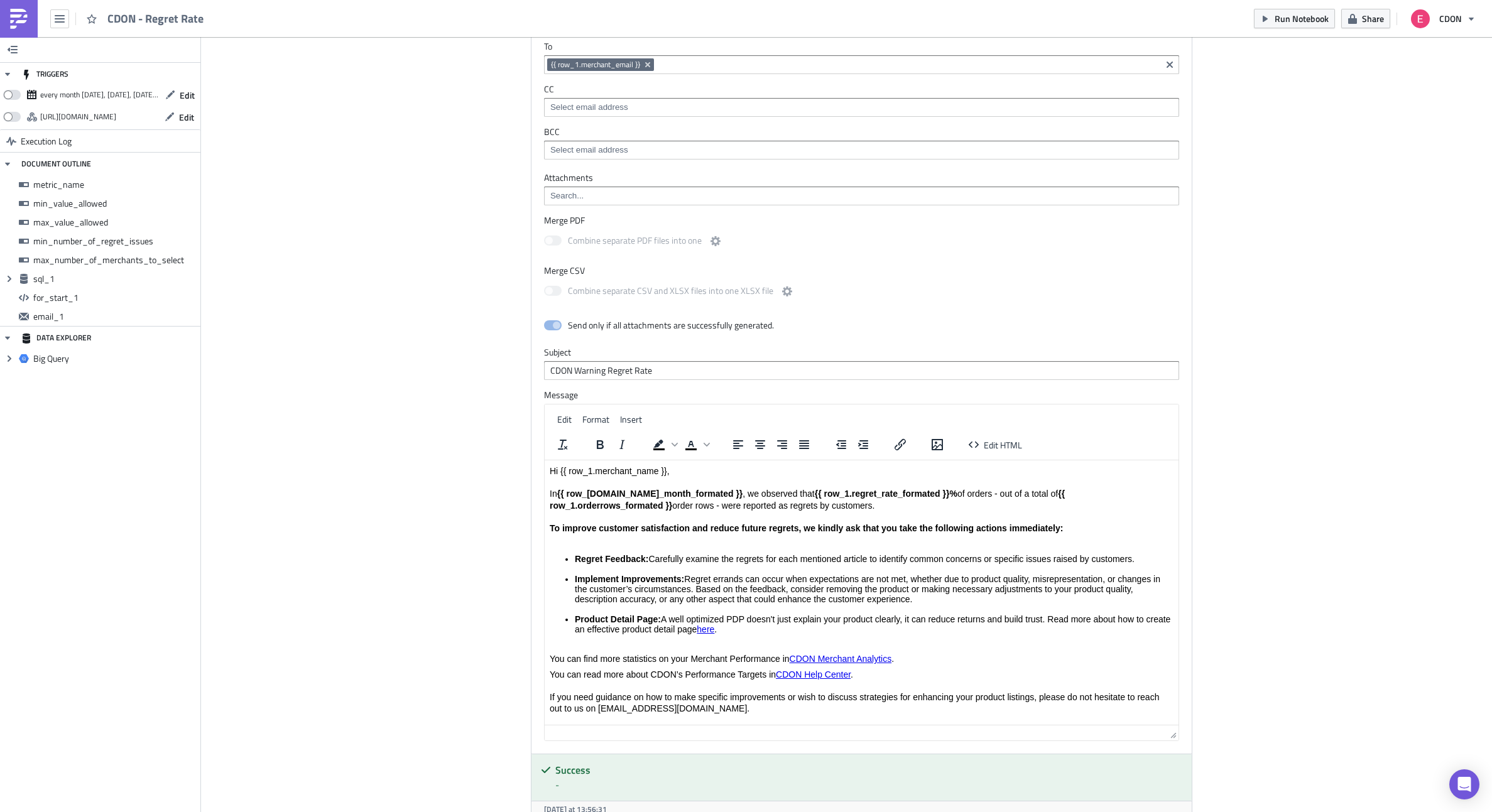
drag, startPoint x: 1172, startPoint y: 589, endPoint x: 1160, endPoint y: 812, distance: 223.3
click at [1160, 811] on html "CDON - Regret Rate Run Notebook Share CDON TRIGGERS every month [DATE], [DATE],…" at bounding box center [746, 407] width 1492 height 814
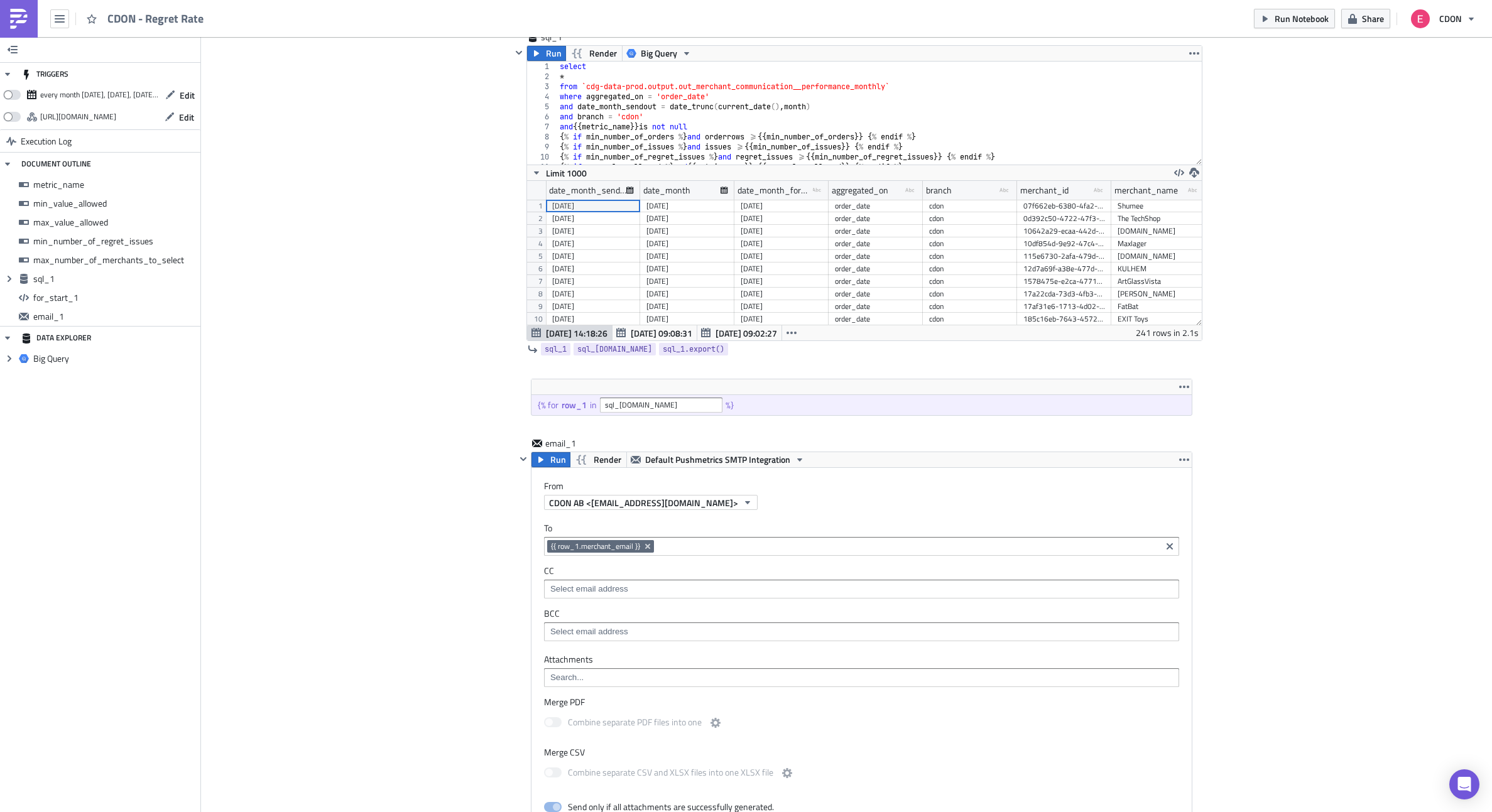
scroll to position [610, 0]
click at [648, 547] on icon "Remove Tag" at bounding box center [648, 549] width 10 height 10
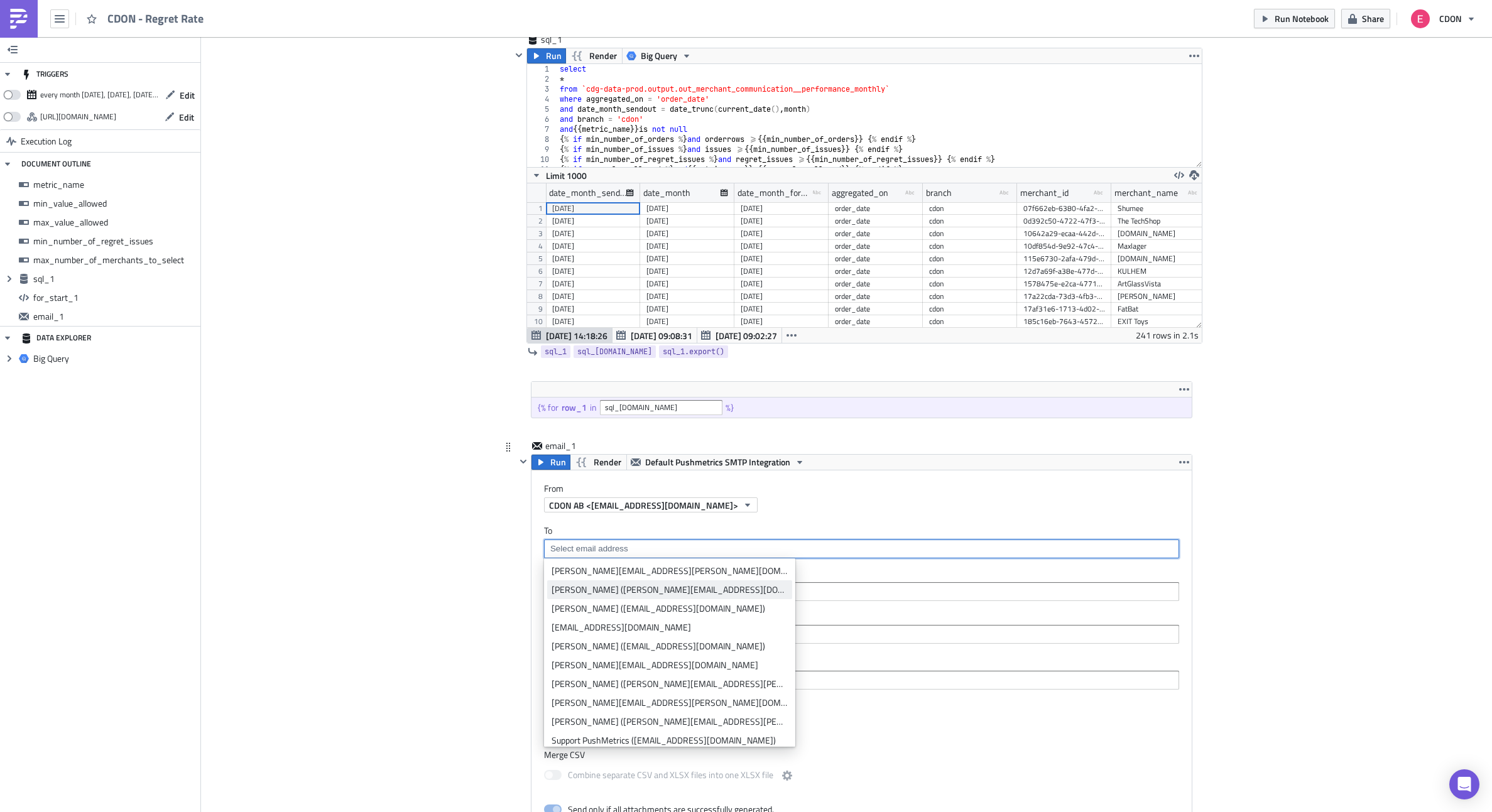
click at [623, 589] on div "[PERSON_NAME] ([PERSON_NAME][EMAIL_ADDRESS][DOMAIN_NAME])" at bounding box center [669, 590] width 236 height 13
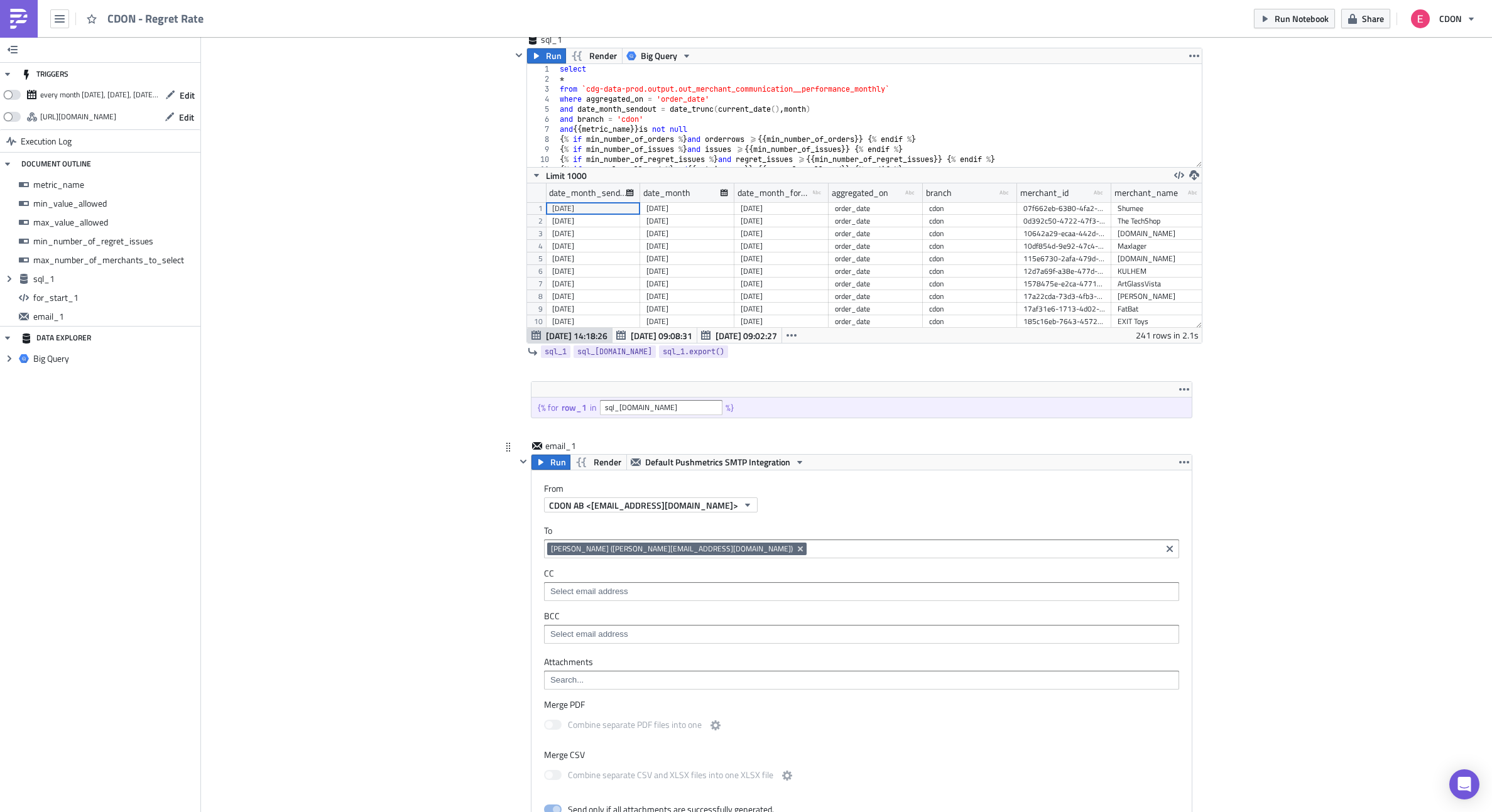
click at [462, 490] on div "Add Image CDON Merchant Communication Execution Log CDON - Regret Rate metric_n…" at bounding box center [846, 442] width 1291 height 2028
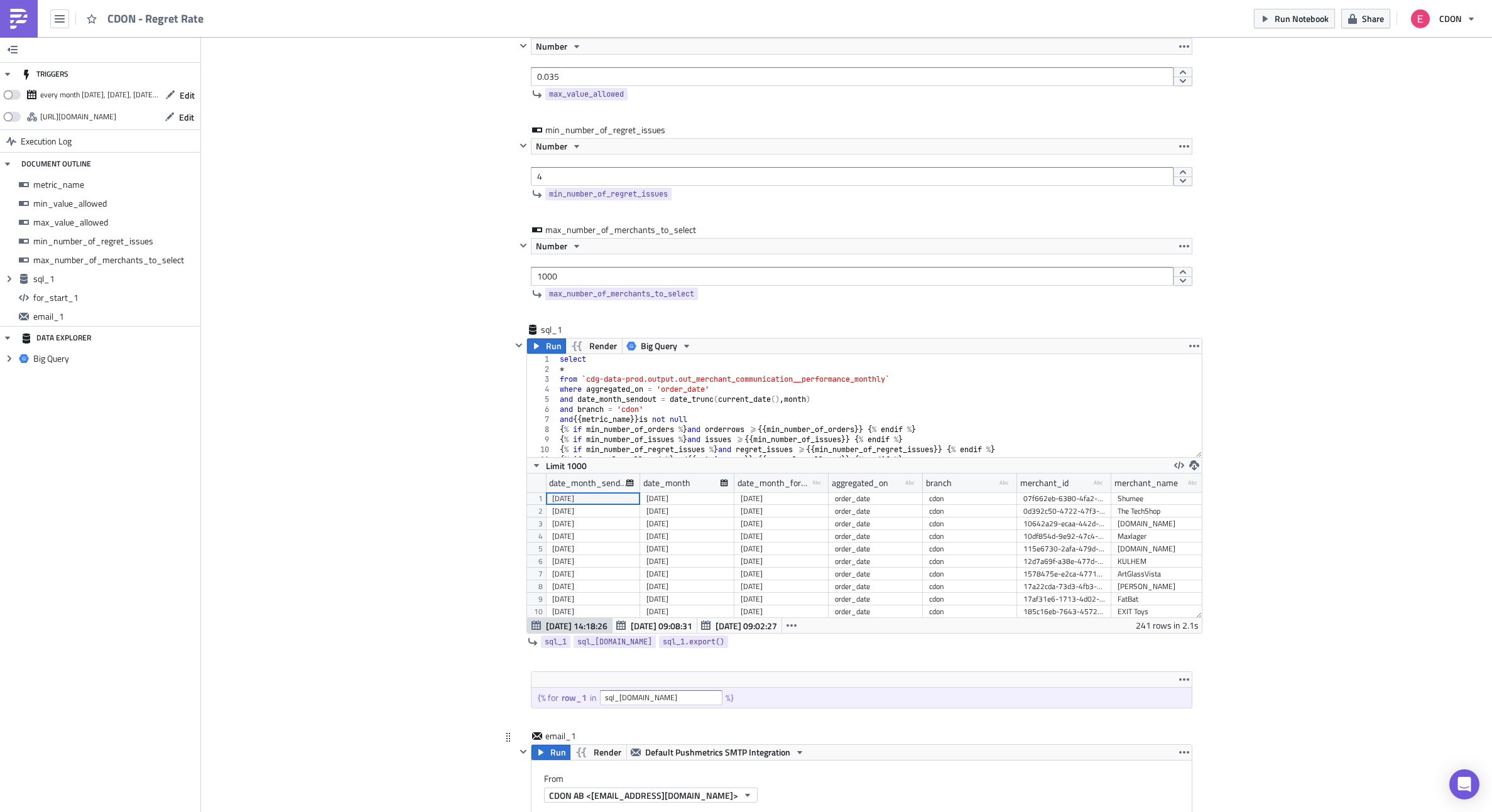
scroll to position [318, 0]
click at [552, 280] on input "1000" at bounding box center [852, 277] width 643 height 19
click at [537, 350] on icon "button" at bounding box center [537, 347] width 10 height 10
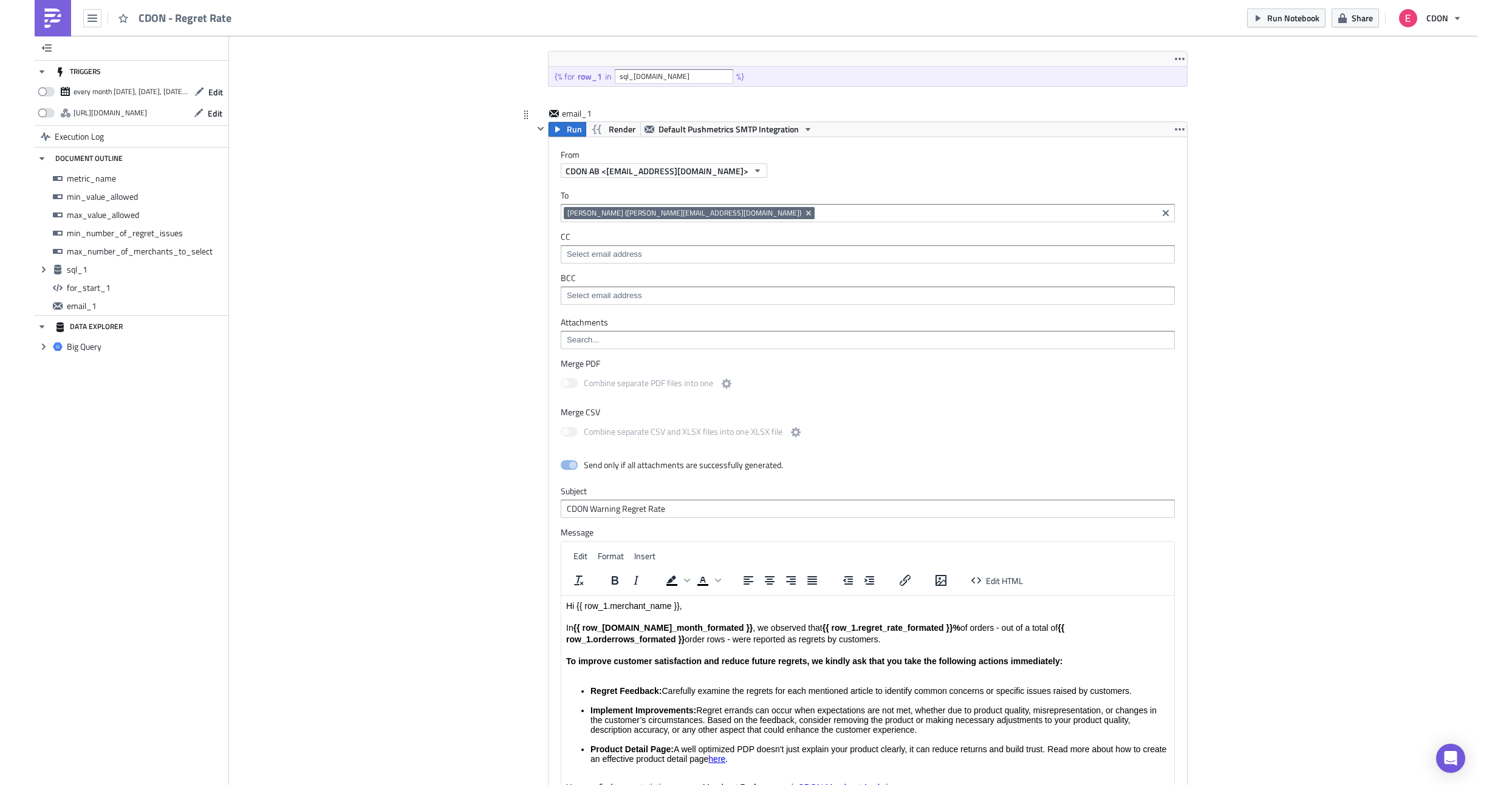
scroll to position [906, 0]
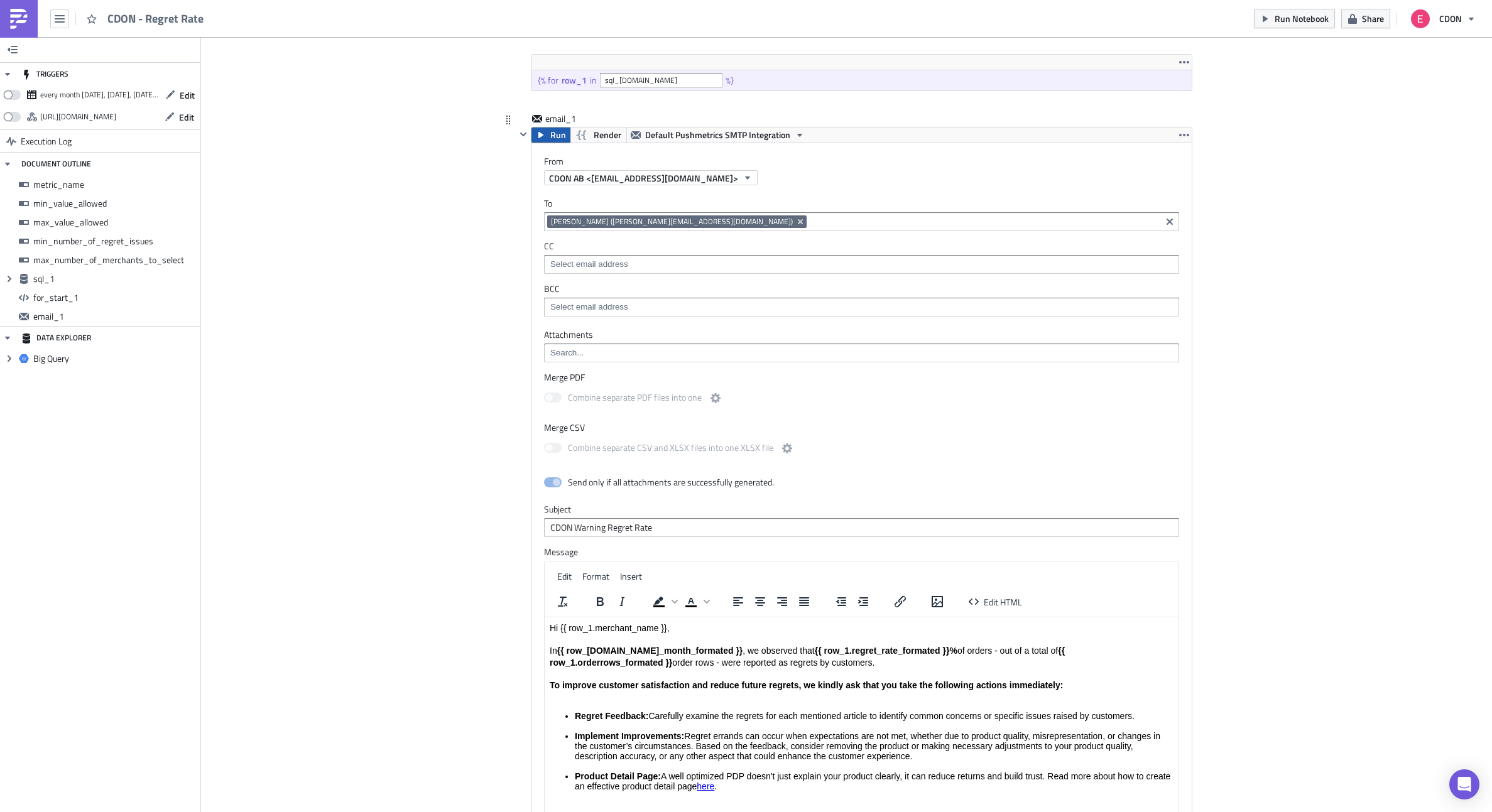
click at [542, 136] on icon "button" at bounding box center [541, 135] width 10 height 10
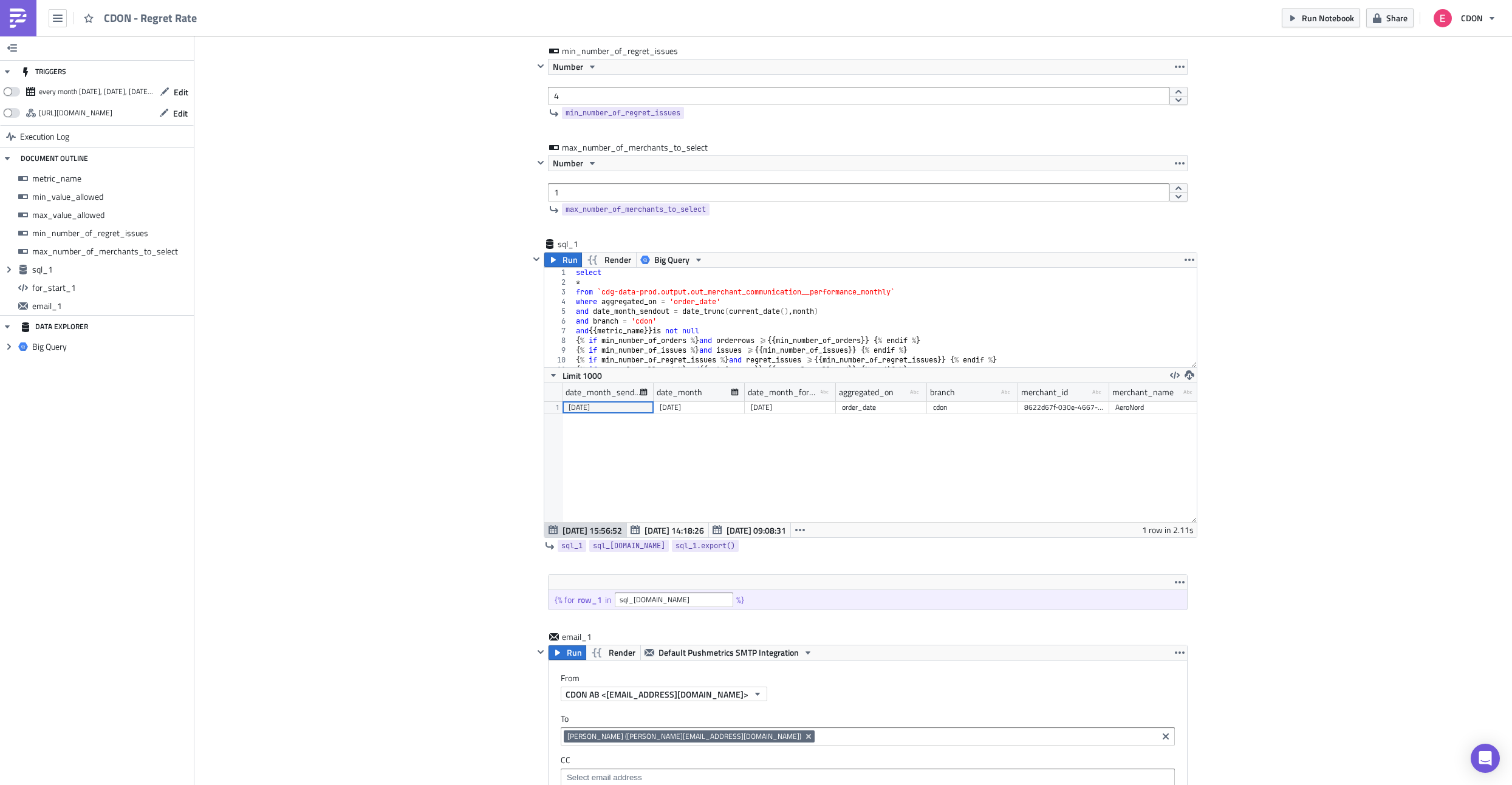
scroll to position [281, 0]
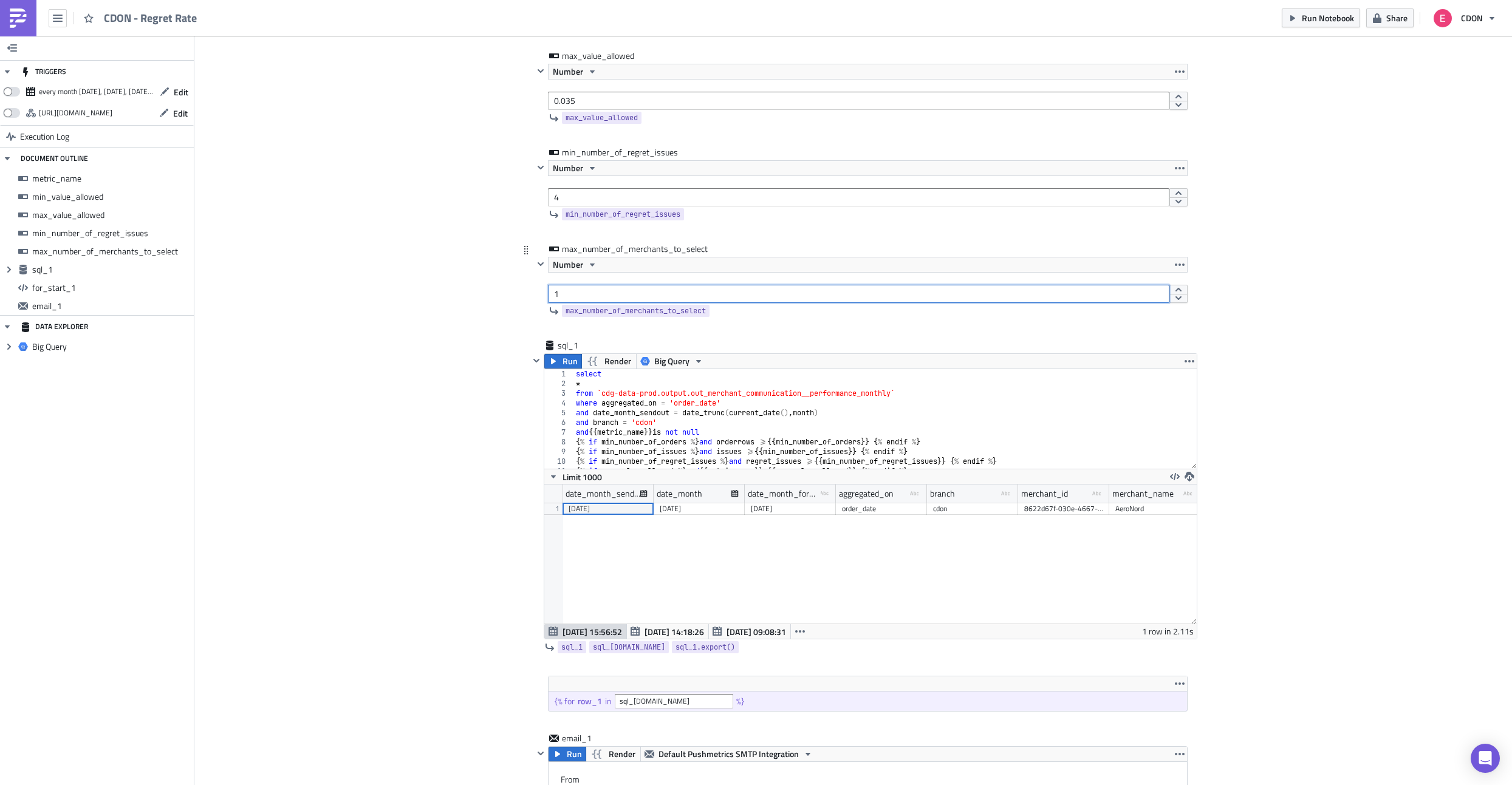
click at [564, 293] on input "1" at bounding box center [858, 294] width 621 height 18
type input "1000"
click at [562, 363] on span "Run" at bounding box center [570, 361] width 15 height 15
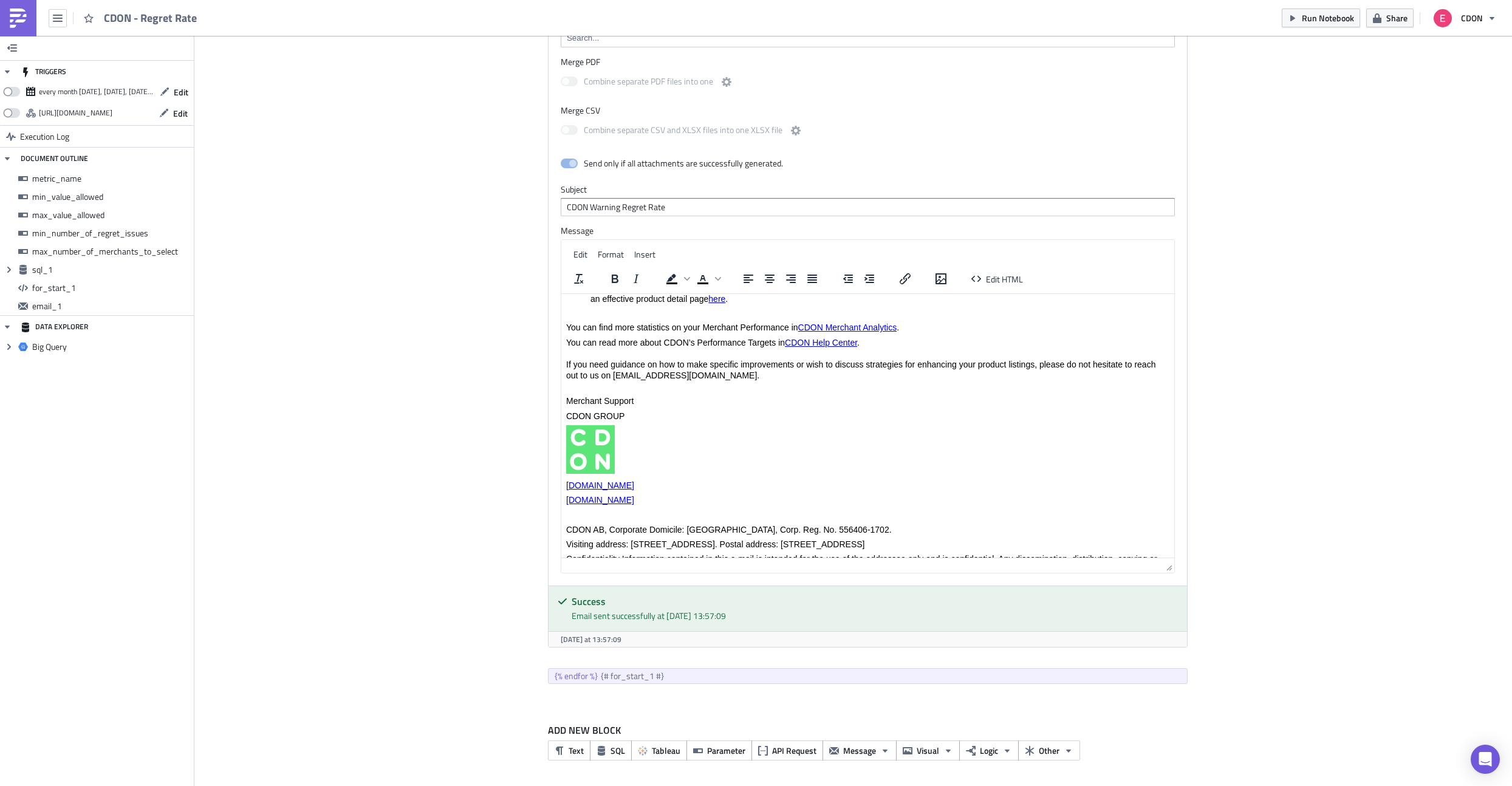
scroll to position [193, 0]
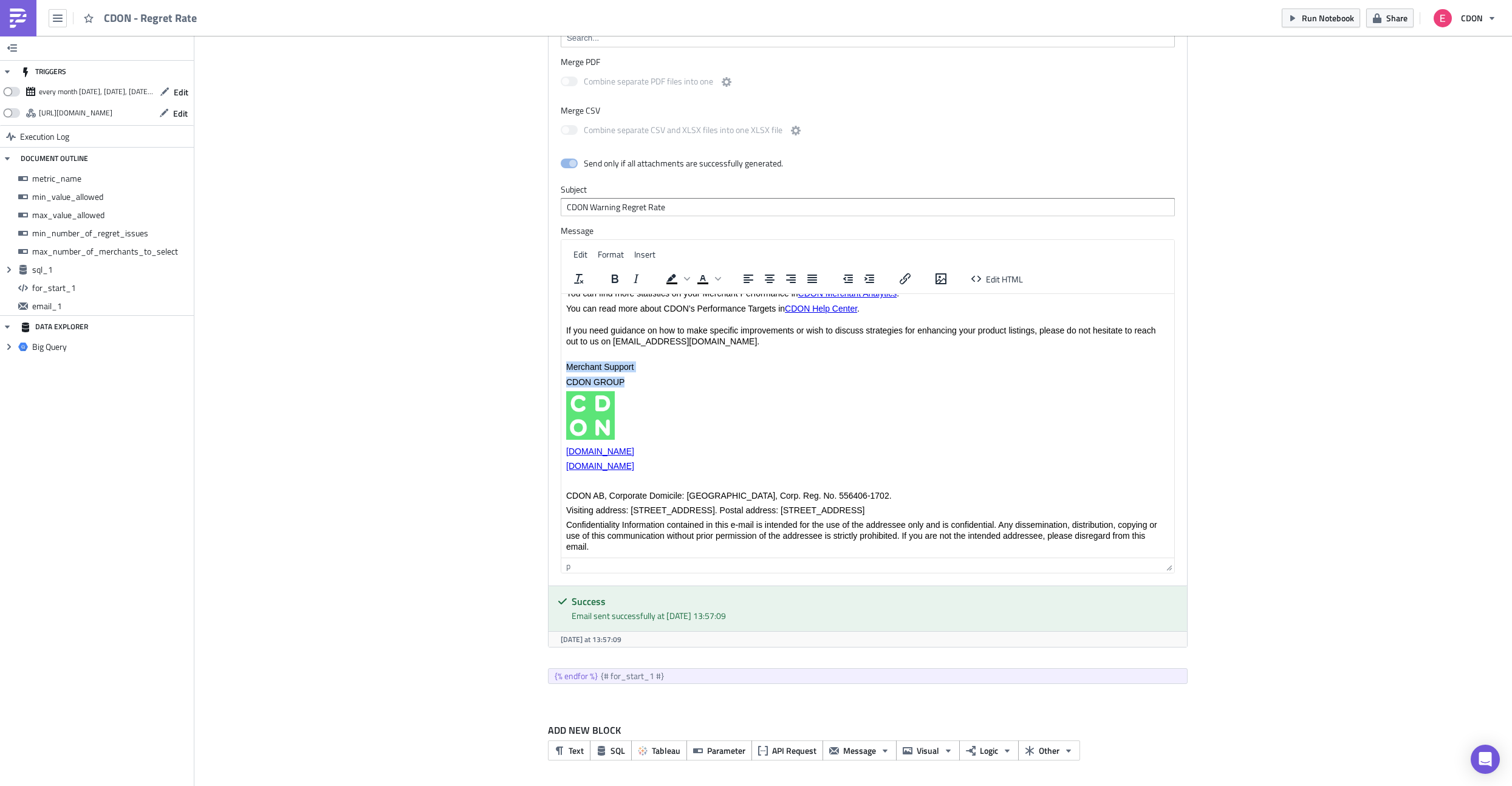
drag, startPoint x: 629, startPoint y: 384, endPoint x: 557, endPoint y: 368, distance: 73.8
click at [561, 368] on html "Hi {{ row_1.merchant_name }}, In {{ row_1.date_month_formated }} , we observed …" at bounding box center [867, 329] width 613 height 457
paste body "Rich Text Area. Press ALT-0 for help."
click at [566, 370] on p "Best regards," at bounding box center [867, 370] width 603 height 10
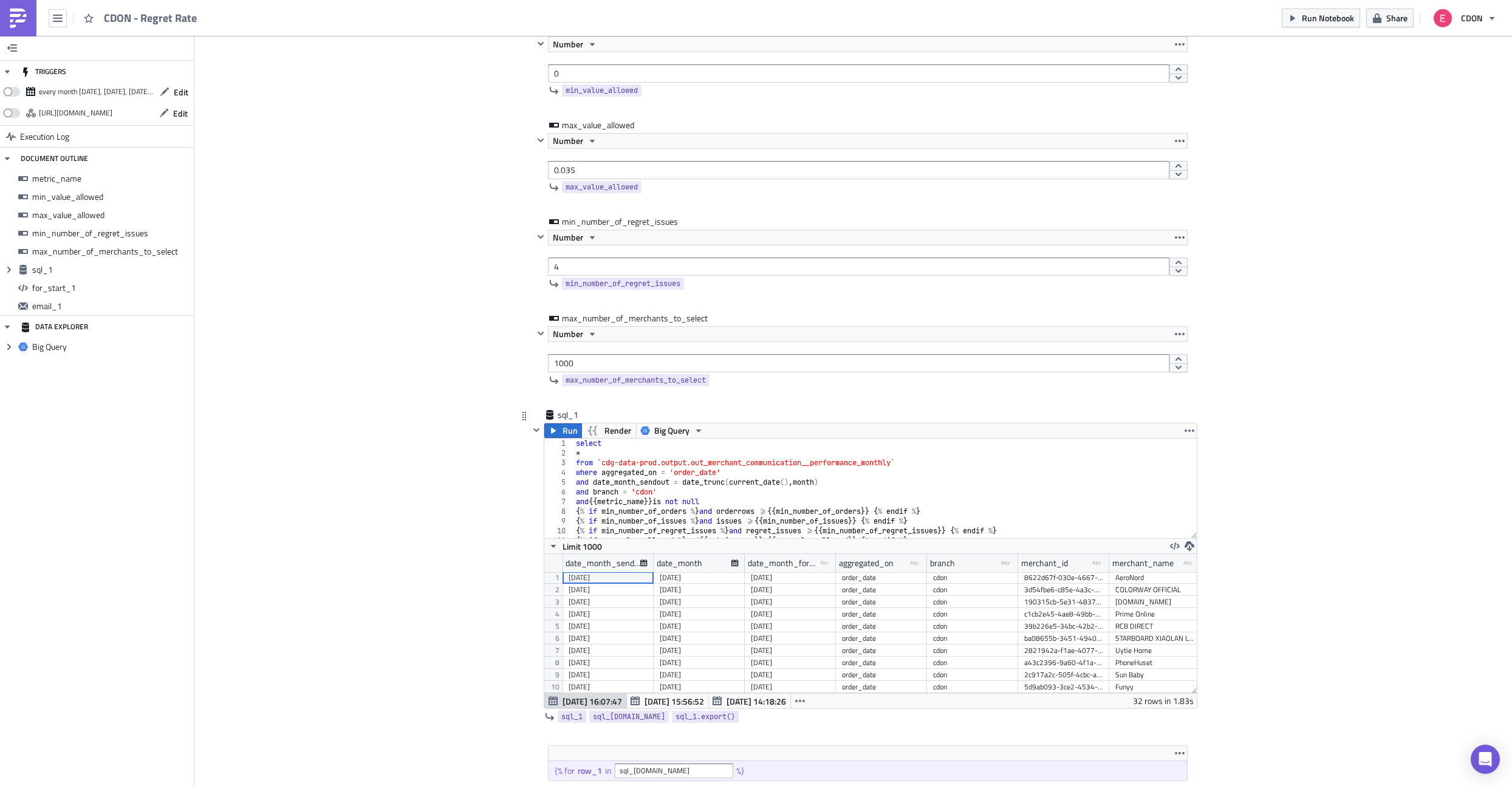
scroll to position [209, 0]
drag, startPoint x: 588, startPoint y: 368, endPoint x: 514, endPoint y: 367, distance: 74.0
click at [565, 430] on span "Run" at bounding box center [570, 434] width 15 height 15
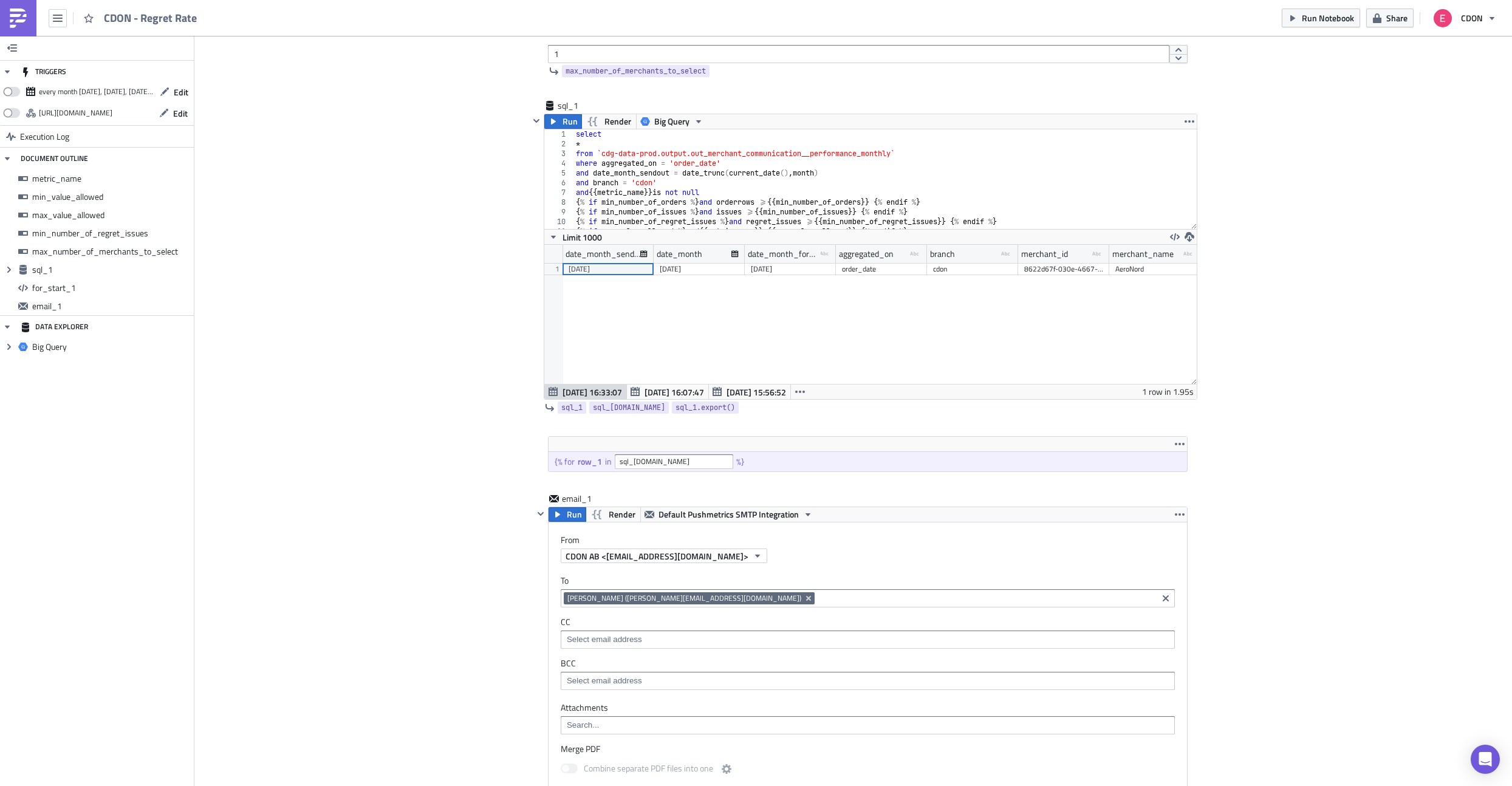
scroll to position [525, 0]
click at [556, 515] on icon "button" at bounding box center [558, 512] width 10 height 10
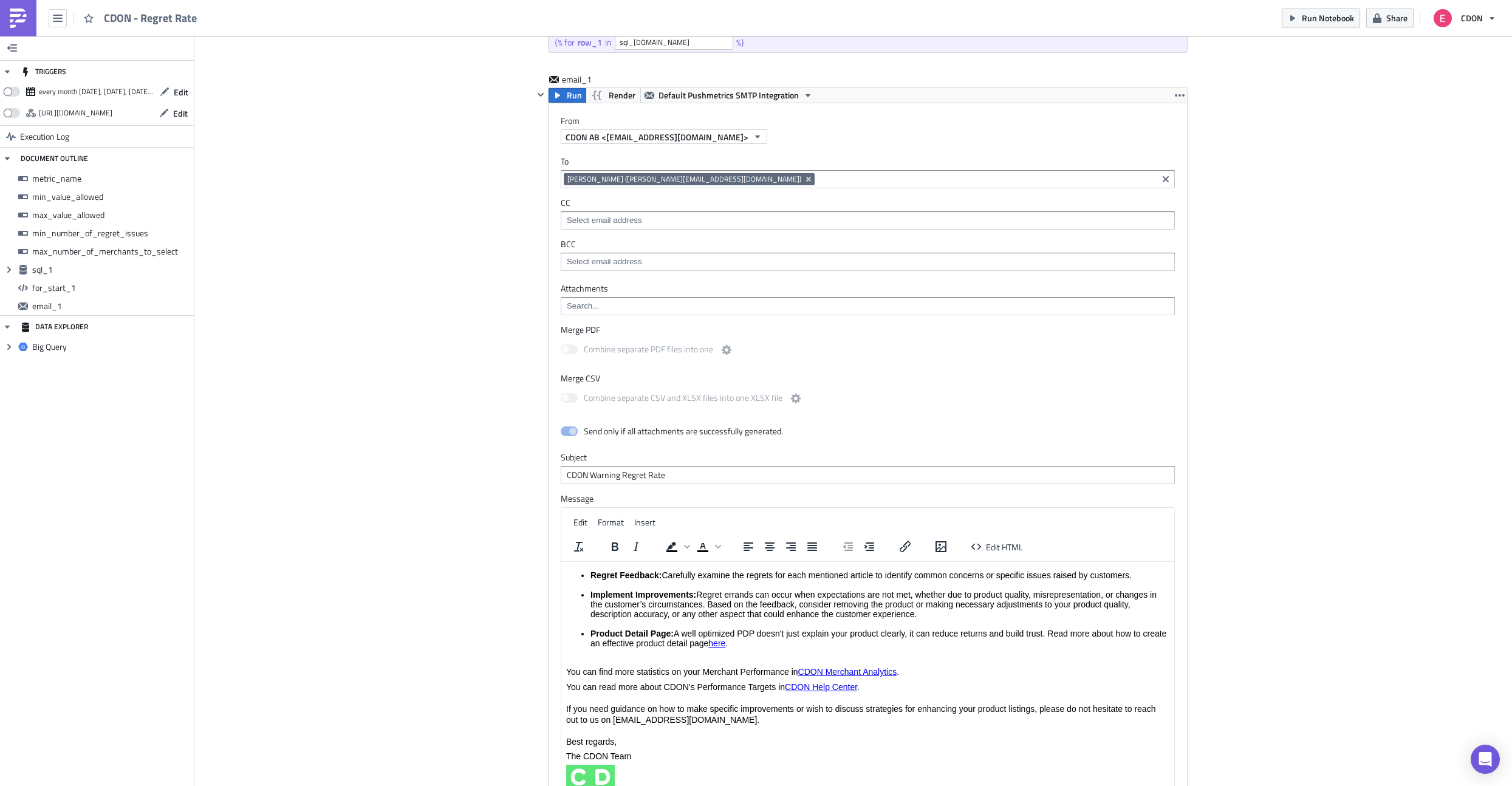
scroll to position [0, 0]
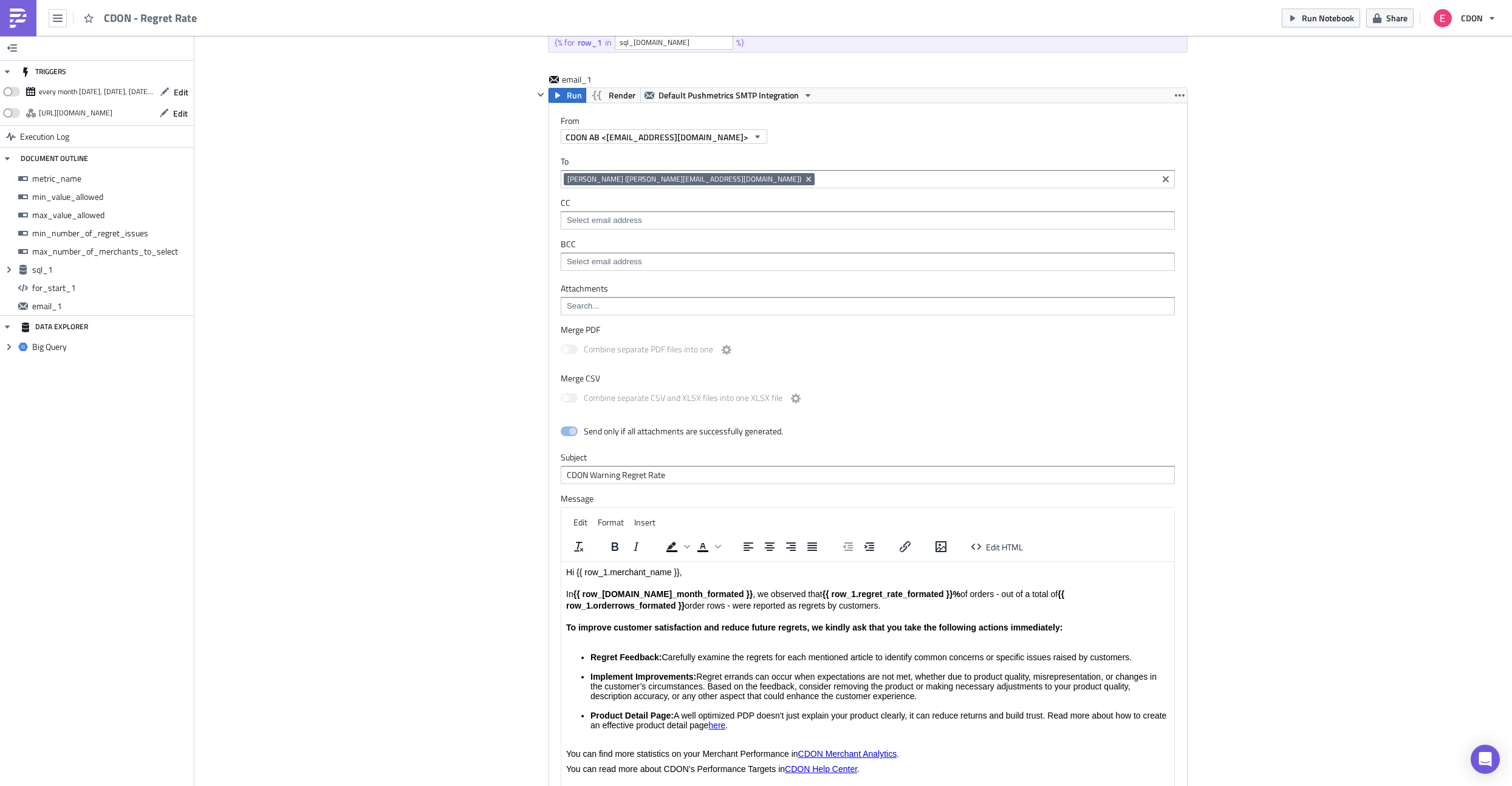
drag, startPoint x: 762, startPoint y: 606, endPoint x: 683, endPoint y: 606, distance: 79.0
click at [683, 606] on p "Hi {{ row_1.merchant_name }}, In {{ row_1.date_month_formated }} , we observed …" at bounding box center [867, 606] width 603 height 77
click at [434, 580] on div "Add Image CDON Merchant Communication Execution Log CDON - Regret Rate metric_n…" at bounding box center [853, 75] width 1318 height 1962
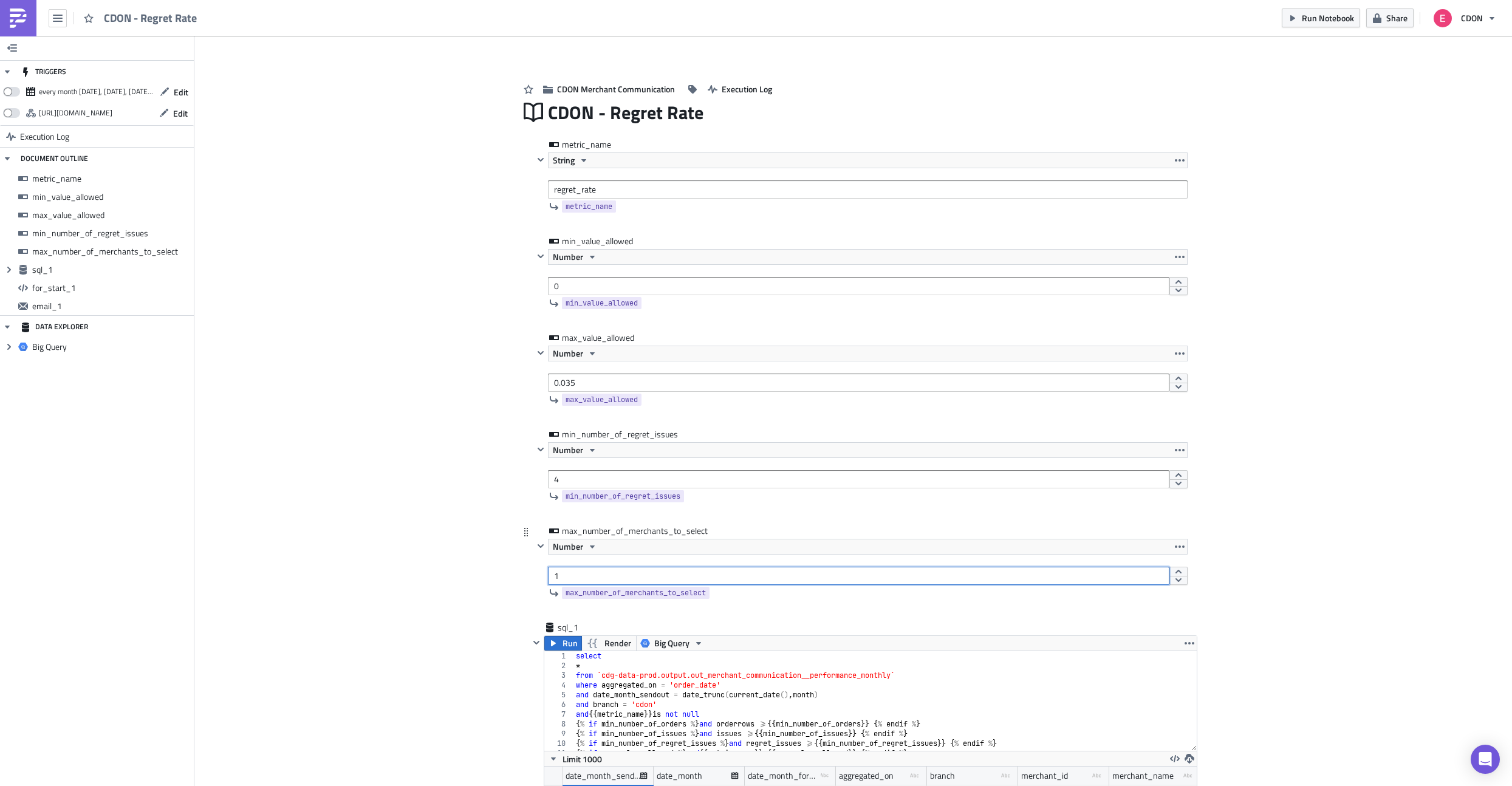
click at [575, 579] on input "1" at bounding box center [858, 576] width 621 height 18
type input "1000"
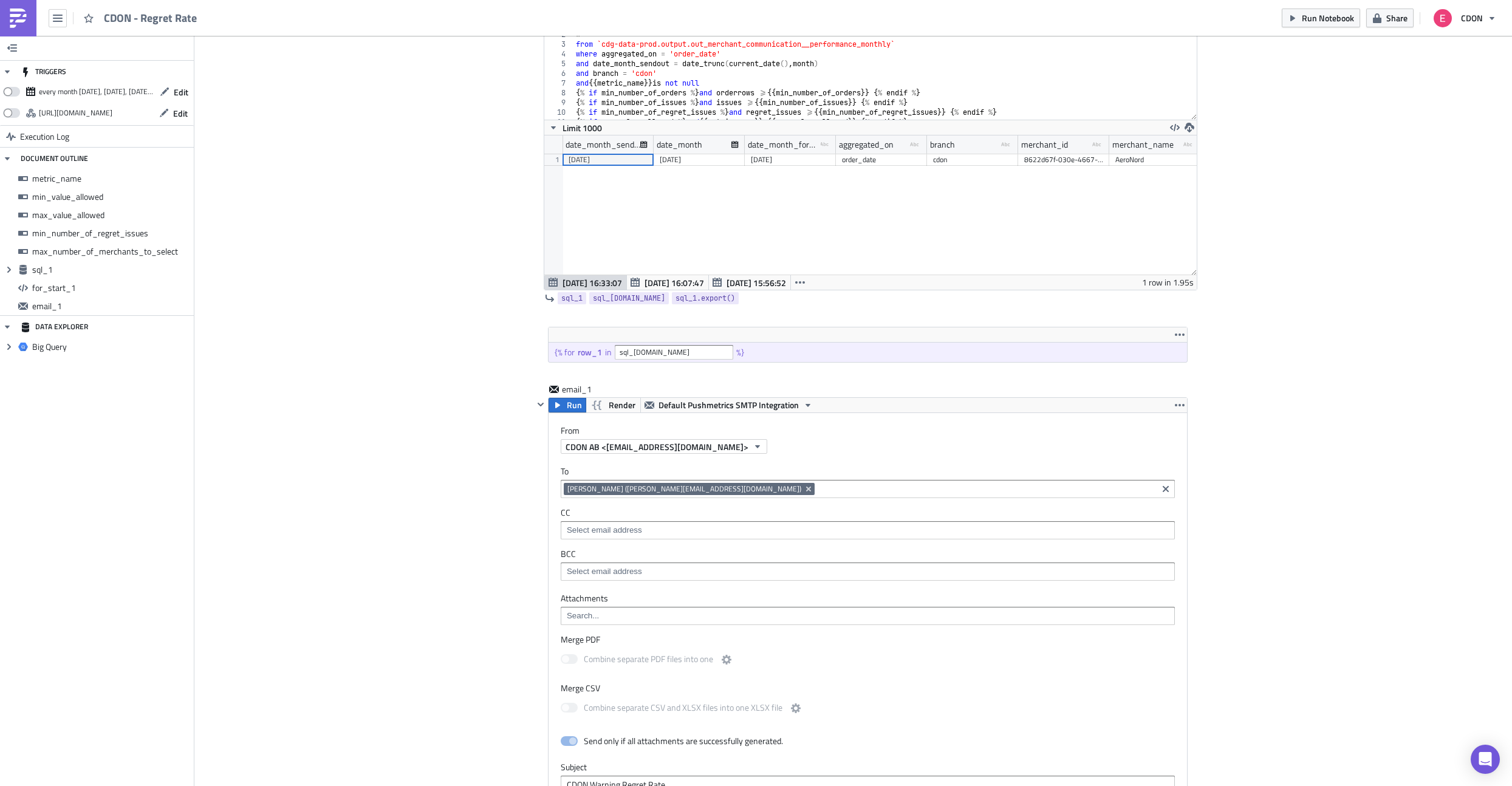
scroll to position [645, 0]
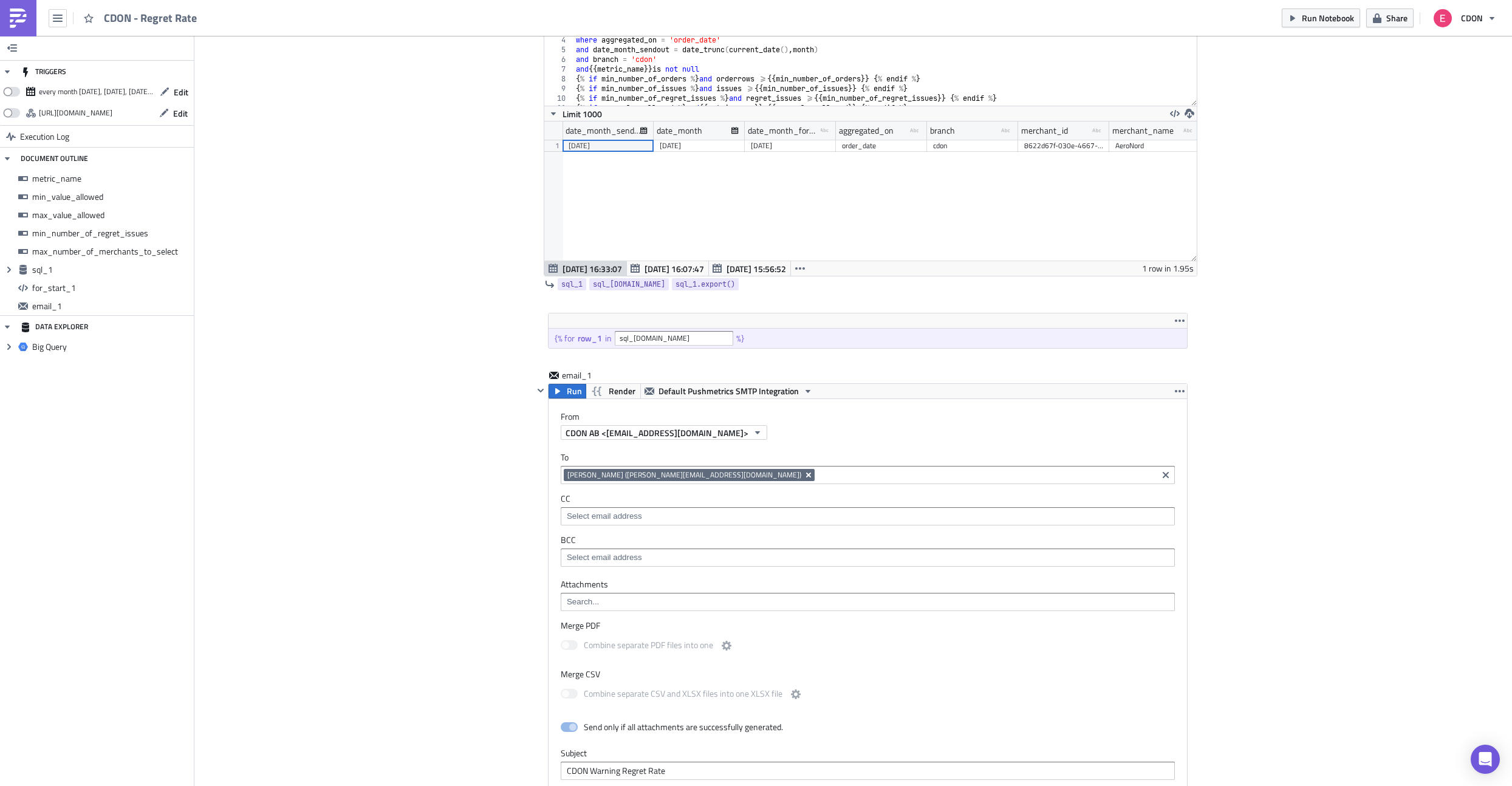
click at [806, 476] on icon "Remove Tag" at bounding box center [808, 475] width 5 height 5
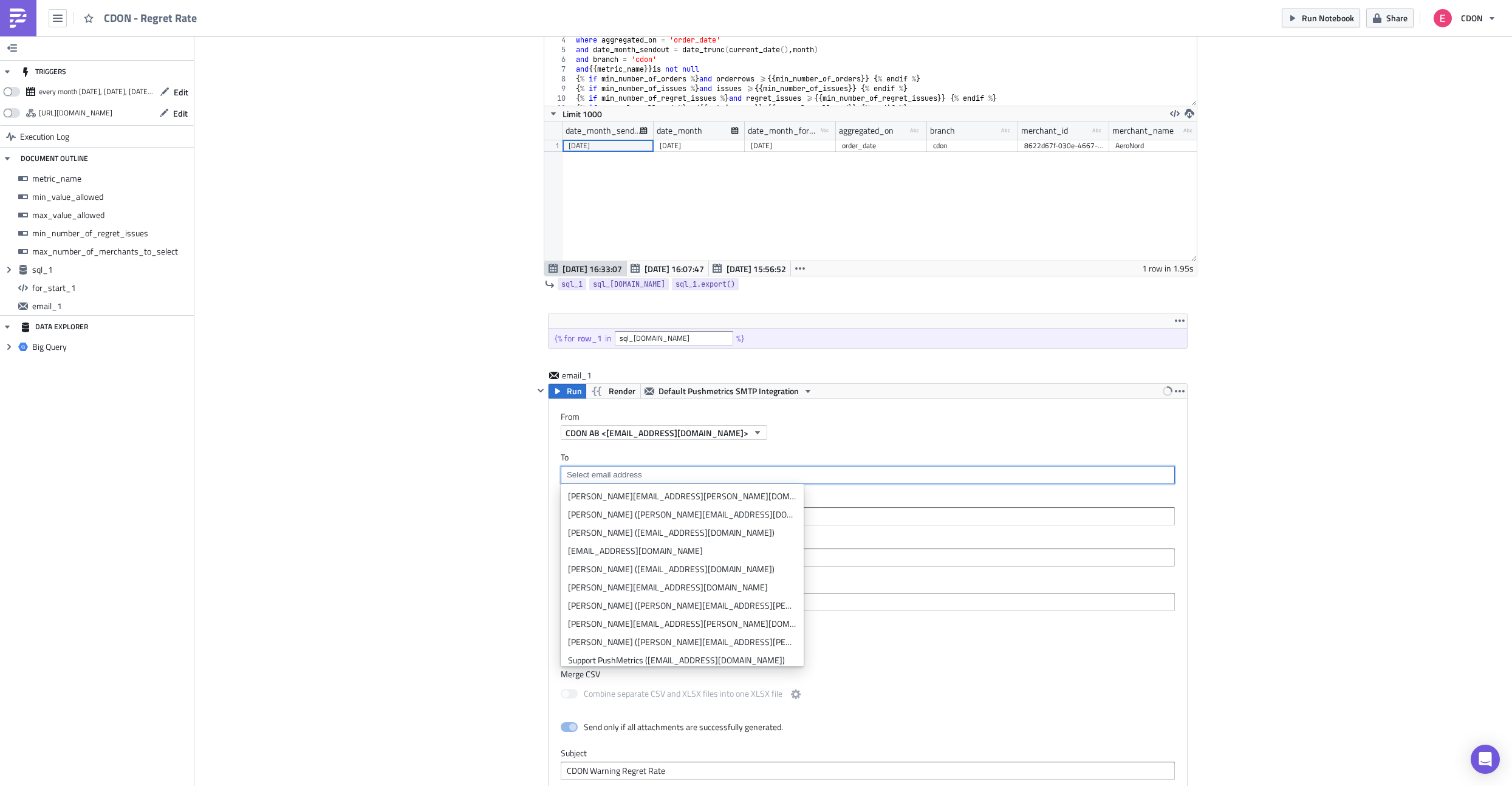
paste input "{{ row_1.merchant_email }}"
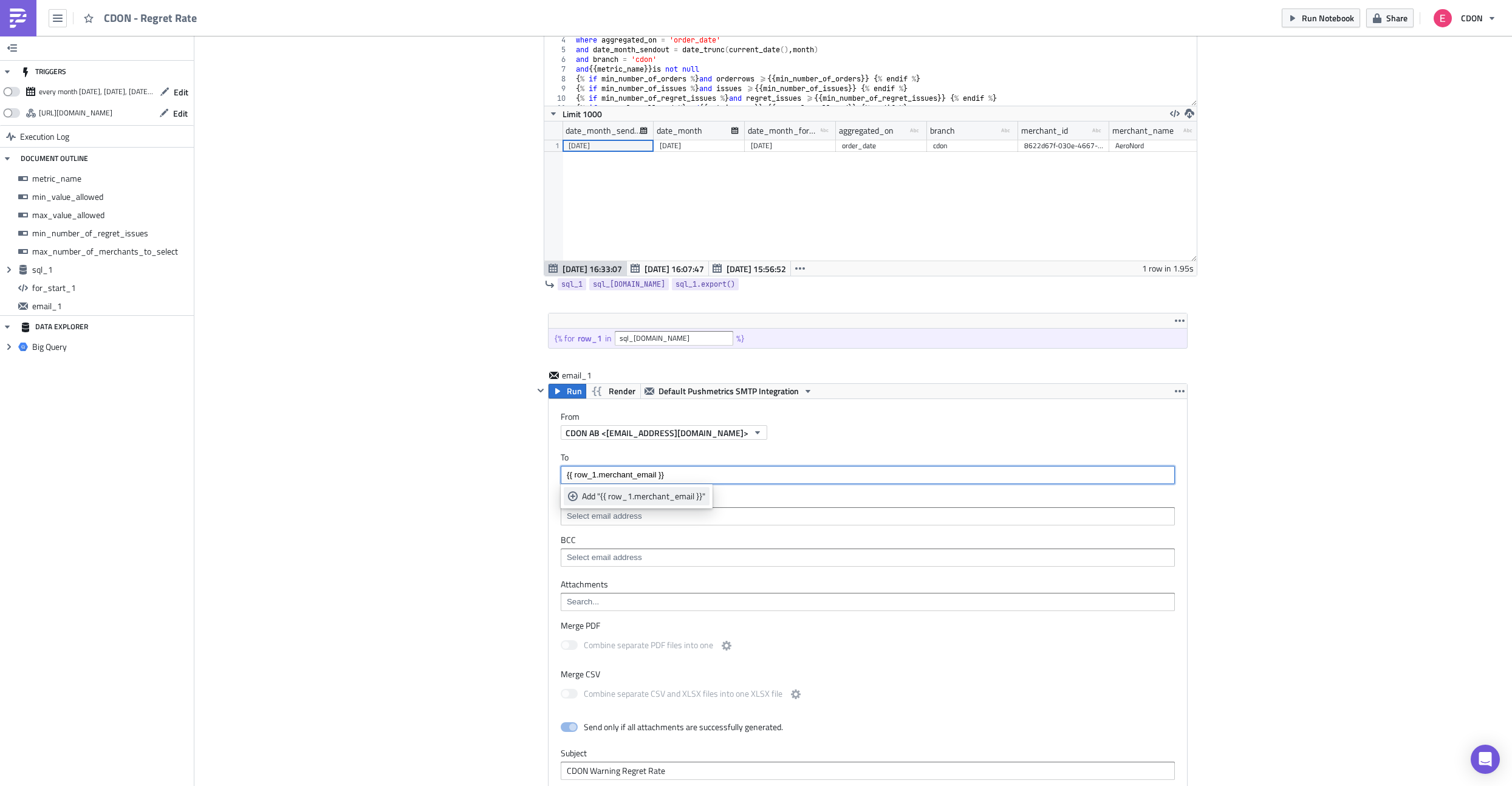
type input "{{ row_1.merchant_email }}"
click at [611, 498] on div "Add "{{ row_1.merchant_email }}"" at bounding box center [643, 496] width 123 height 12
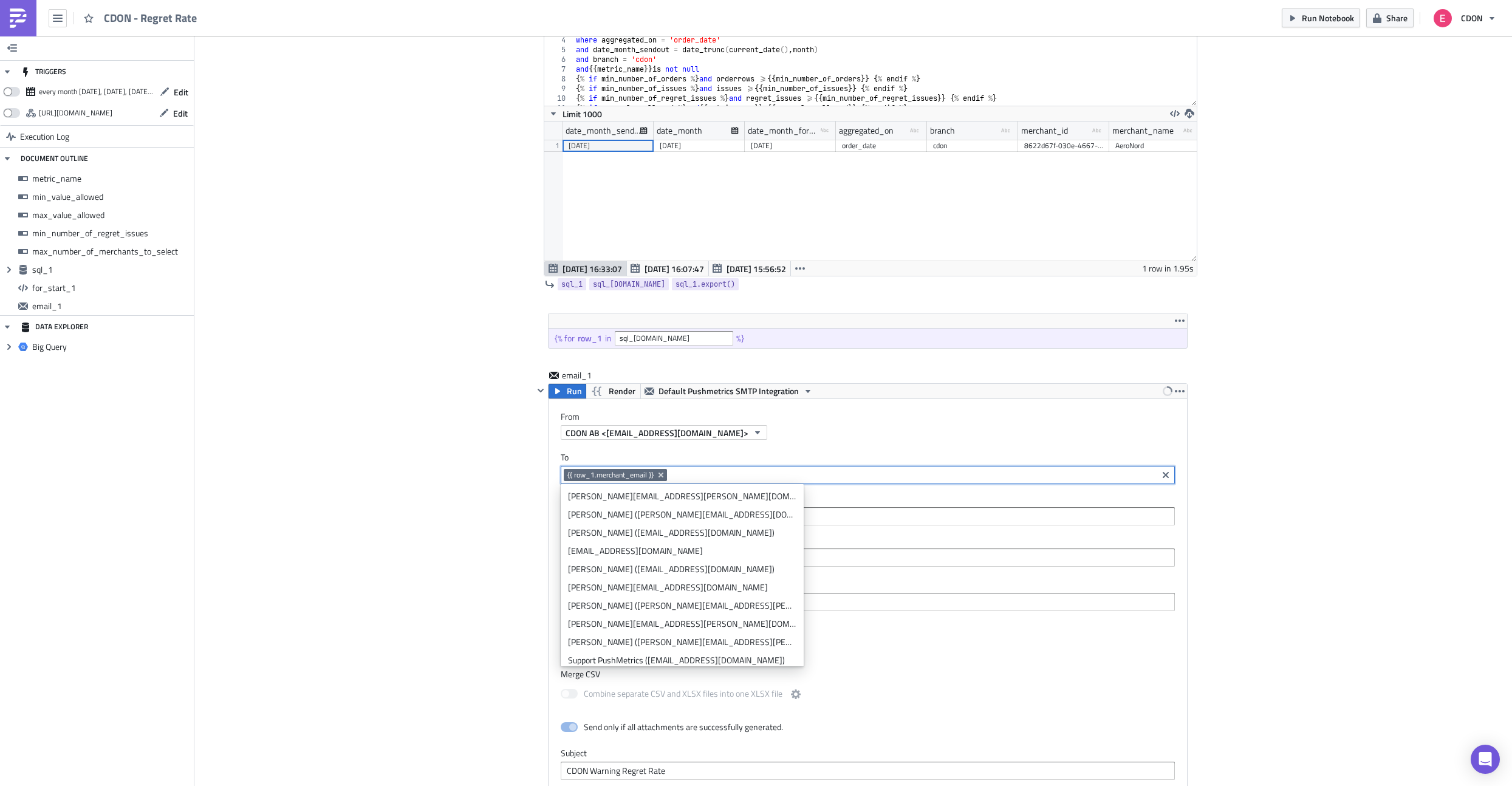
click at [451, 492] on div "Add Image CDON Merchant Communication Execution Log CDON - Regret Rate metric_n…" at bounding box center [853, 371] width 1318 height 1962
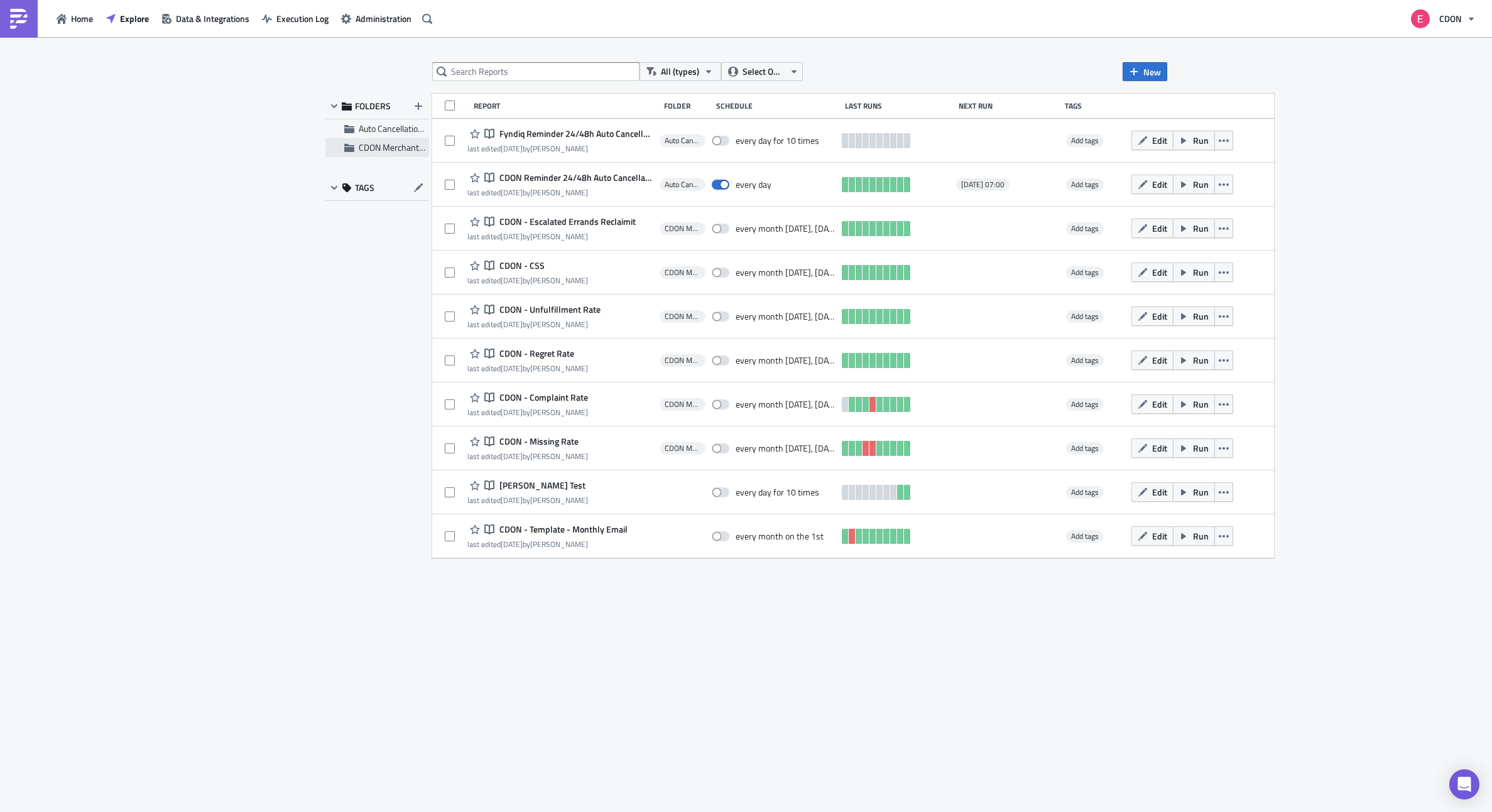
click at [393, 149] on span "CDON Merchant Communication" at bounding box center [419, 147] width 121 height 13
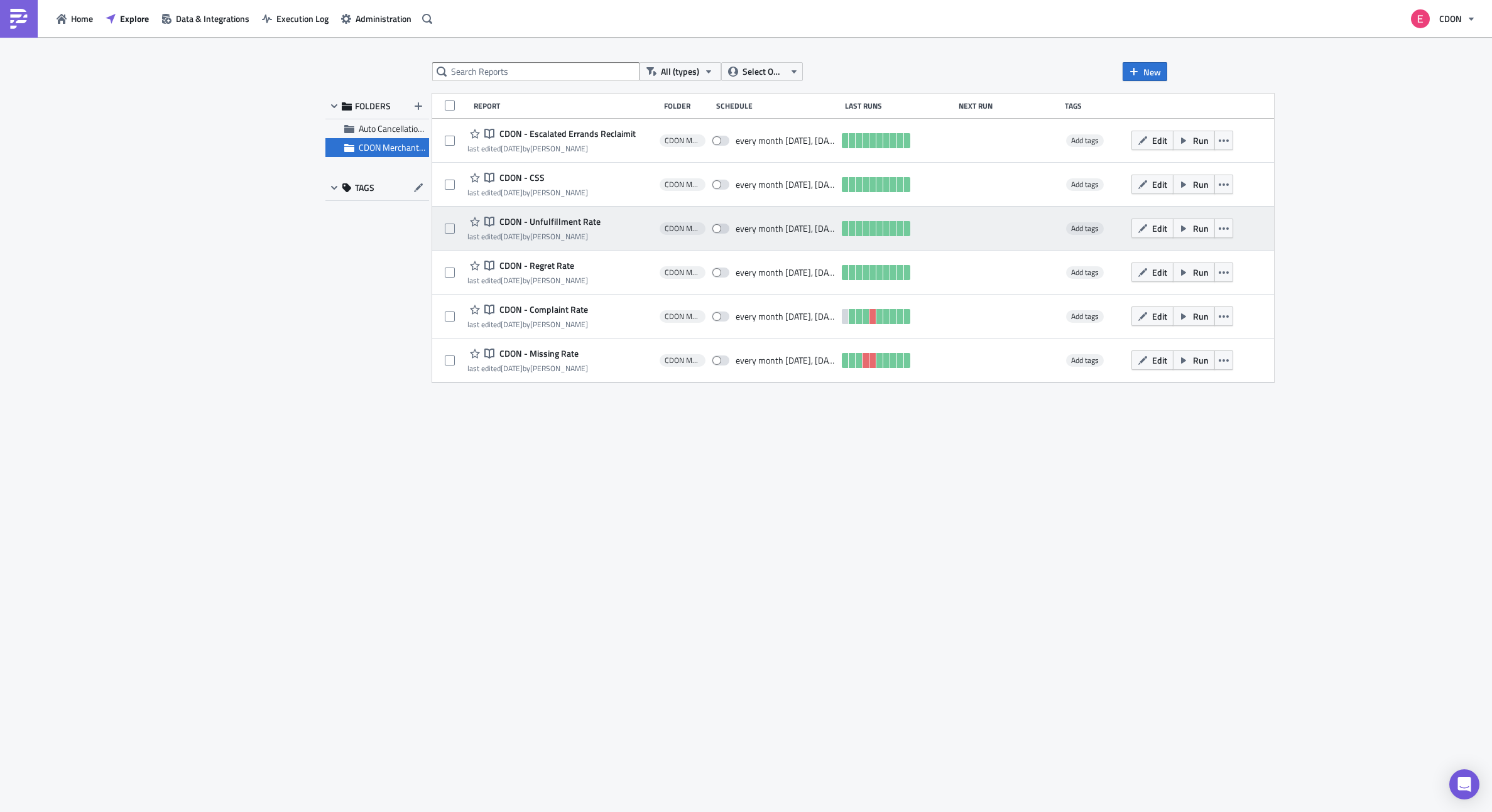
click at [551, 220] on span "CDON - Unfulfillment Rate" at bounding box center [548, 222] width 104 height 11
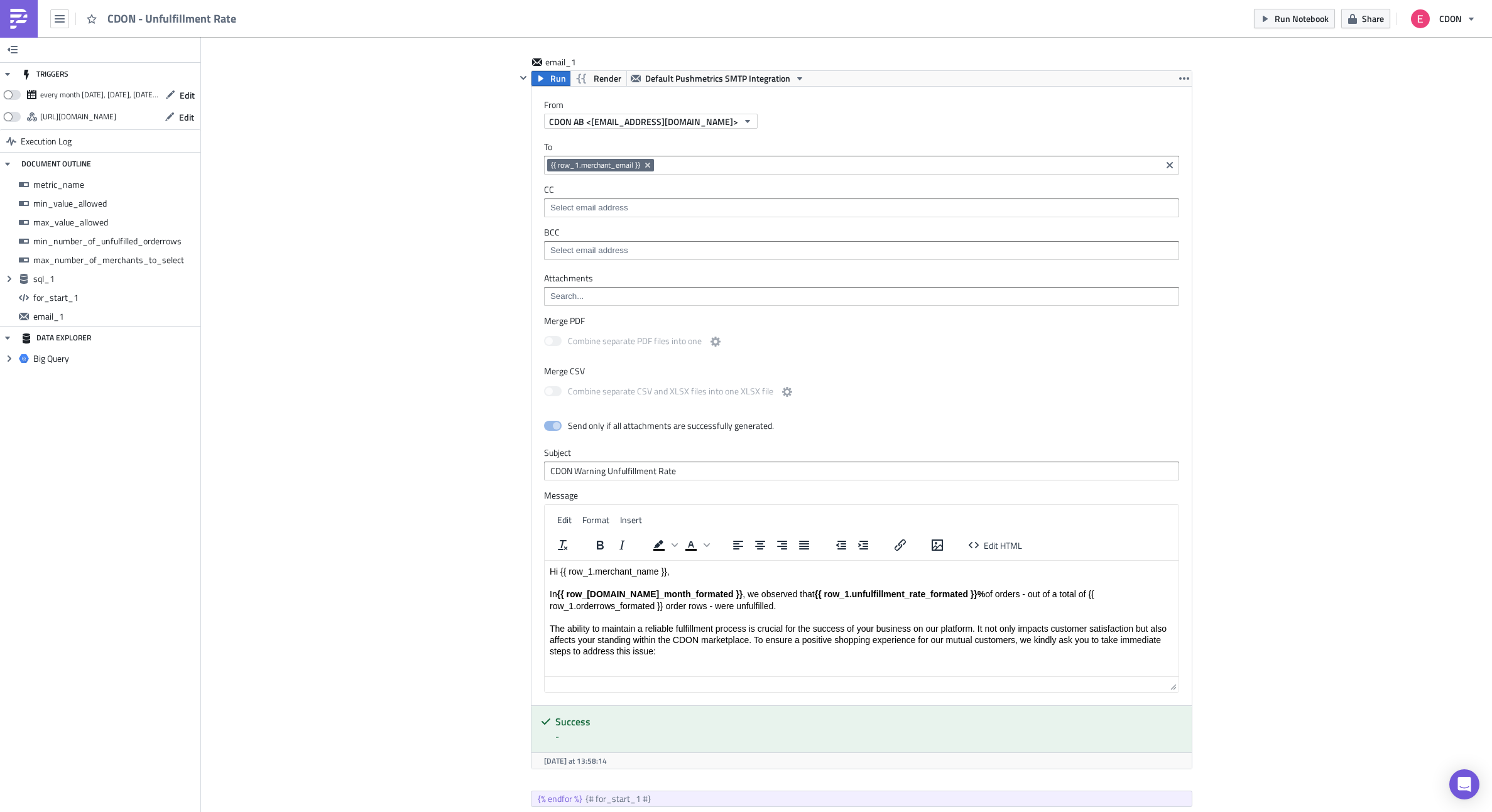
scroll to position [1004, 0]
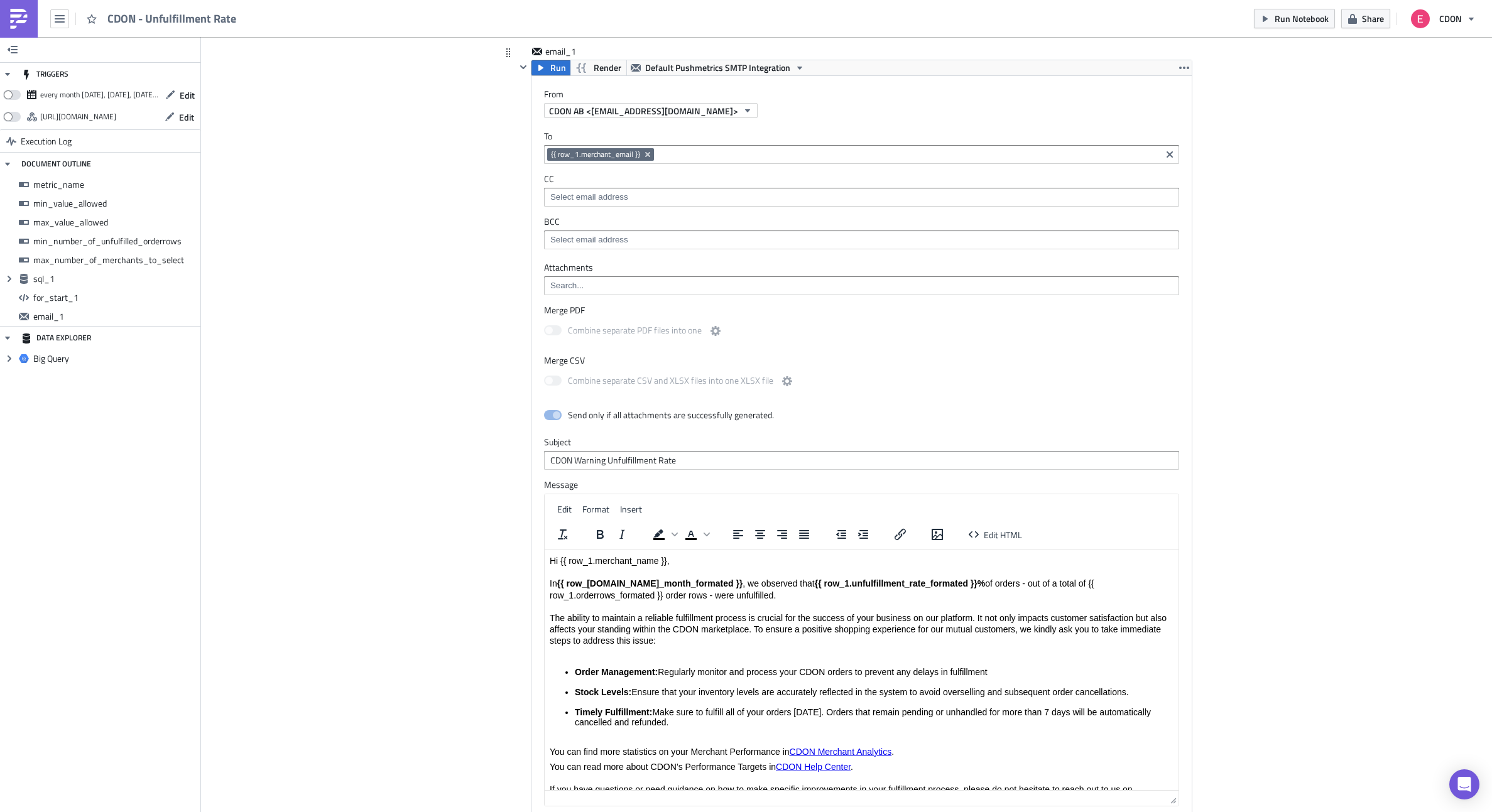
drag, startPoint x: 1176, startPoint y: 676, endPoint x: 1197, endPoint y: 801, distance: 126.8
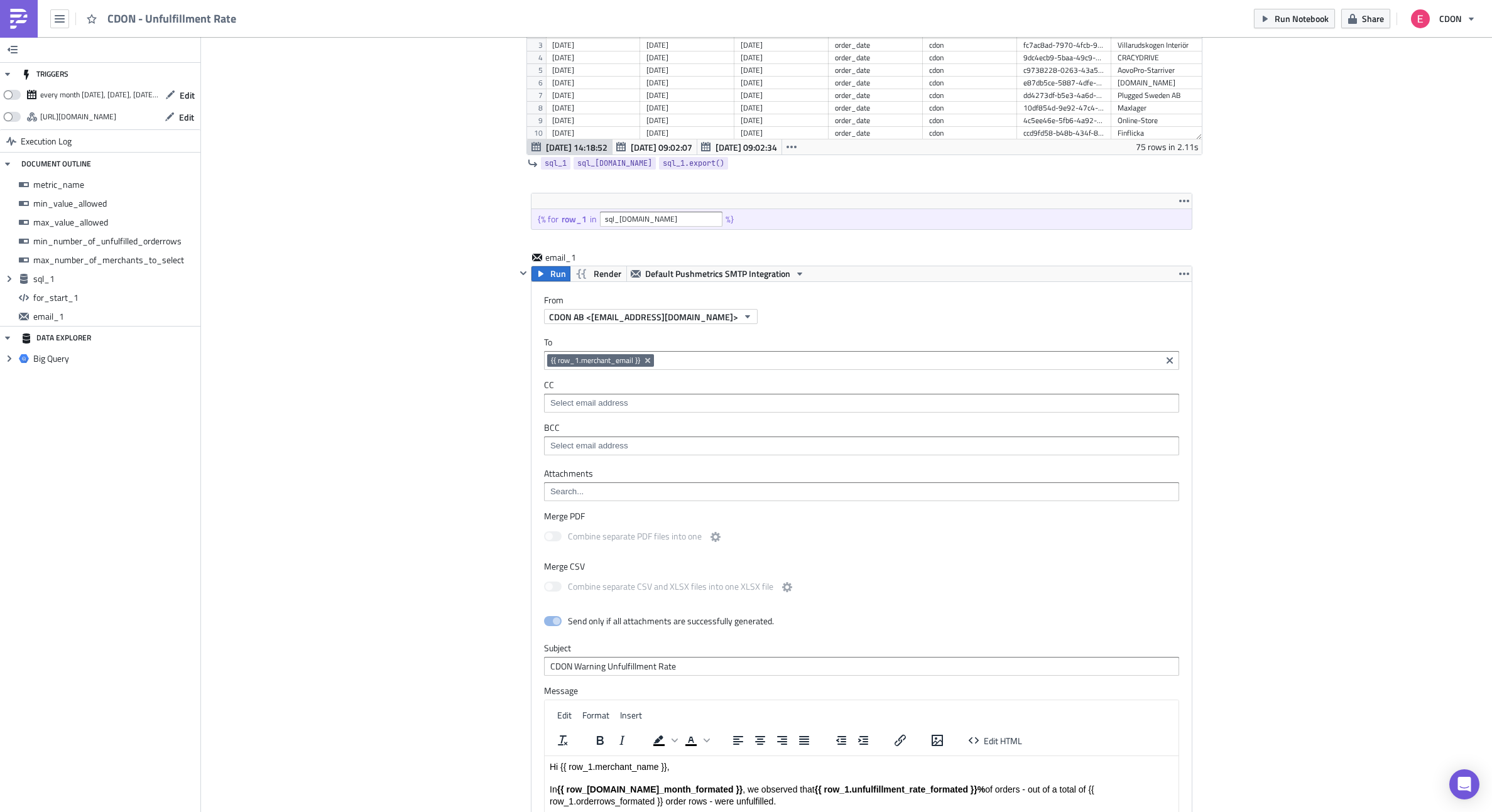
scroll to position [797, 0]
click at [650, 357] on icon "Remove Tag" at bounding box center [648, 361] width 10 height 10
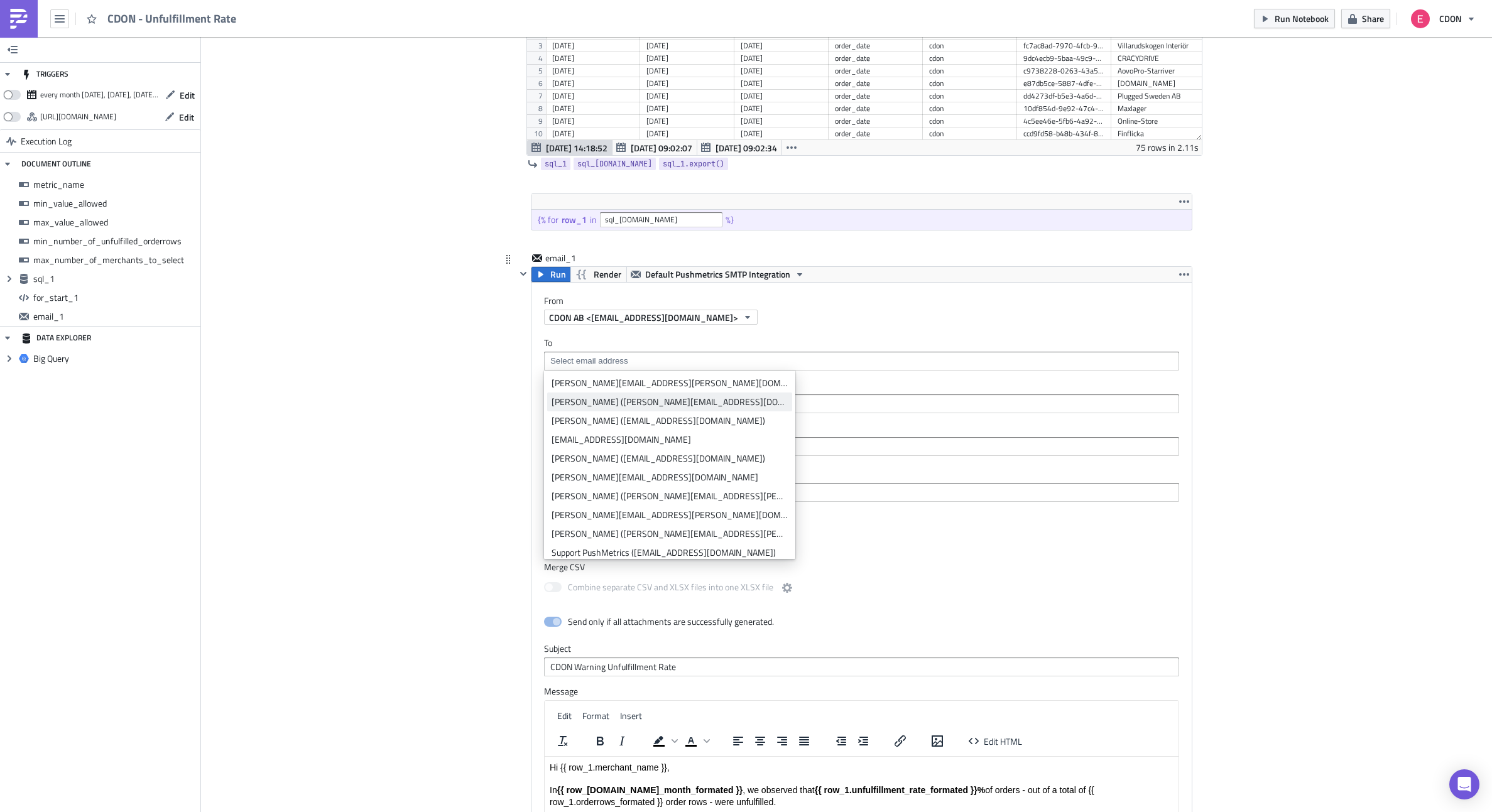
click at [615, 400] on div "[PERSON_NAME] ([PERSON_NAME][EMAIL_ADDRESS][DOMAIN_NAME])" at bounding box center [669, 402] width 236 height 13
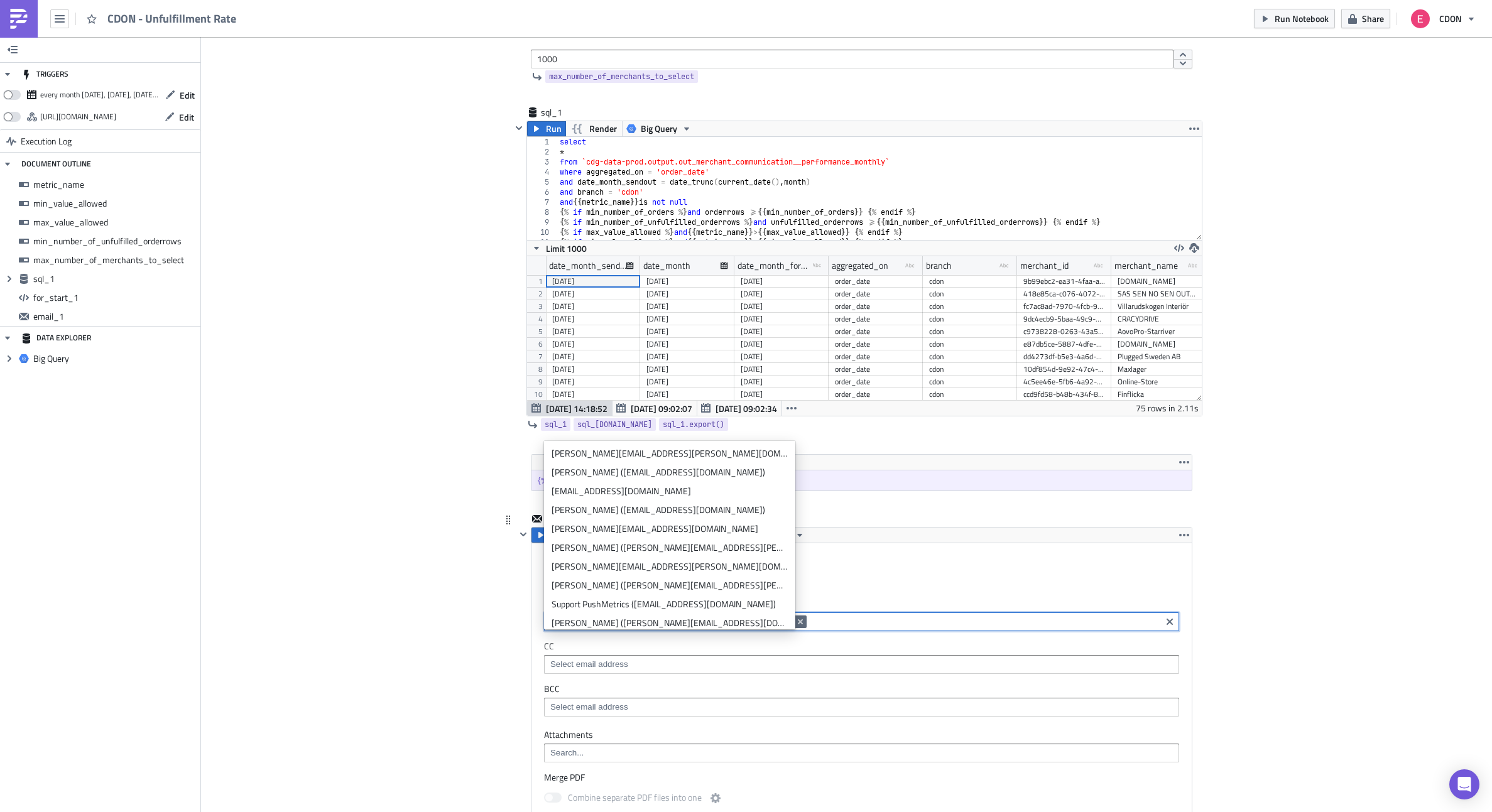
scroll to position [502, 0]
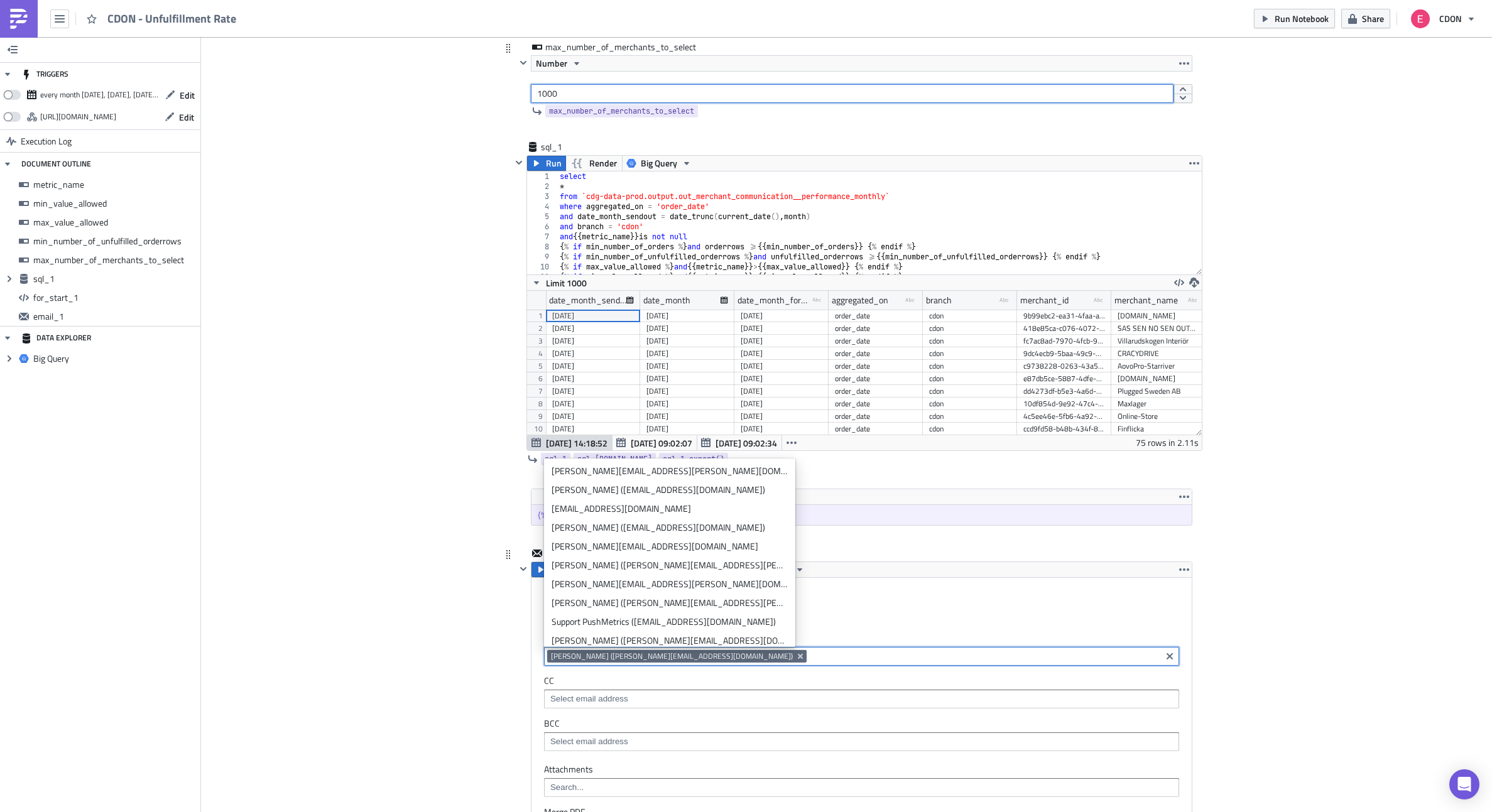
click at [559, 96] on input "1000" at bounding box center [852, 94] width 643 height 19
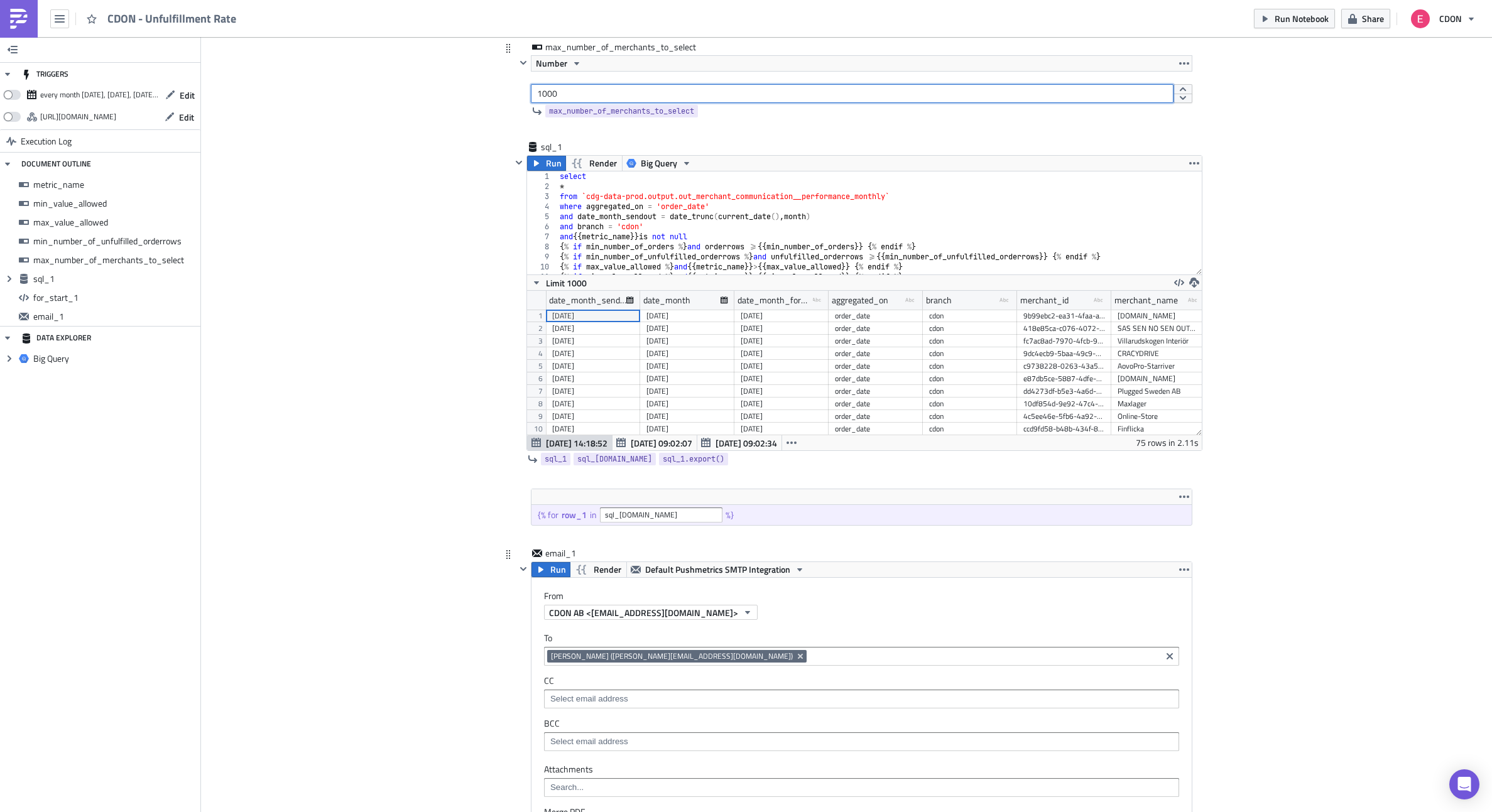
click at [559, 96] on input "1000" at bounding box center [852, 94] width 643 height 19
type input "1"
click at [402, 228] on div "Add Image CDON Merchant Communication Execution Log CDON - Unfulfillment Rate m…" at bounding box center [846, 532] width 1291 height 1995
click at [532, 167] on icon "button" at bounding box center [537, 164] width 10 height 10
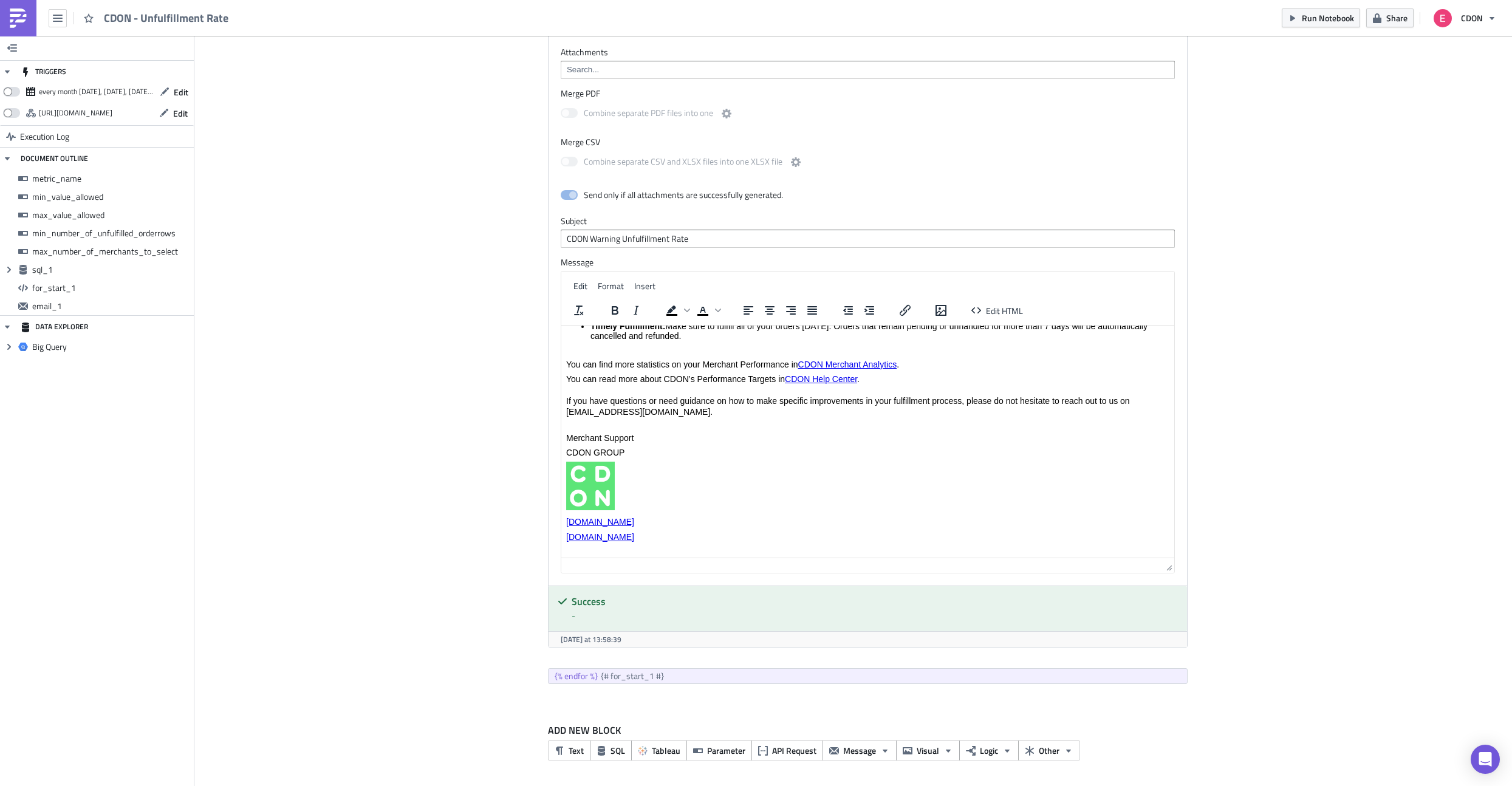
scroll to position [226, 0]
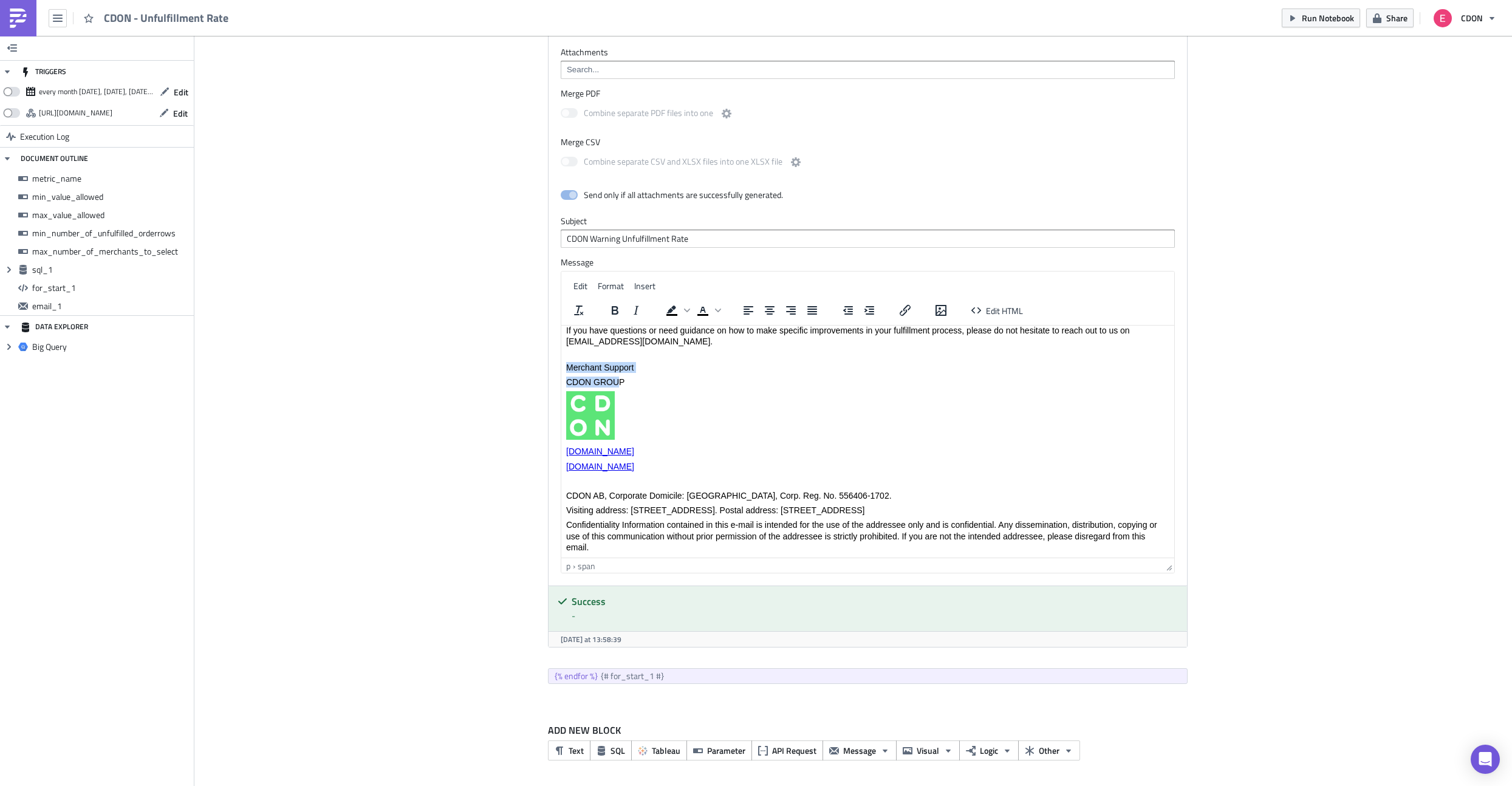
drag, startPoint x: 620, startPoint y: 380, endPoint x: 561, endPoint y: 370, distance: 59.8
click at [561, 370] on html "Hi {{ row_1.merchant_name }}, In {{ row_[DOMAIN_NAME]_month_formated }} , we ob…" at bounding box center [867, 328] width 613 height 459
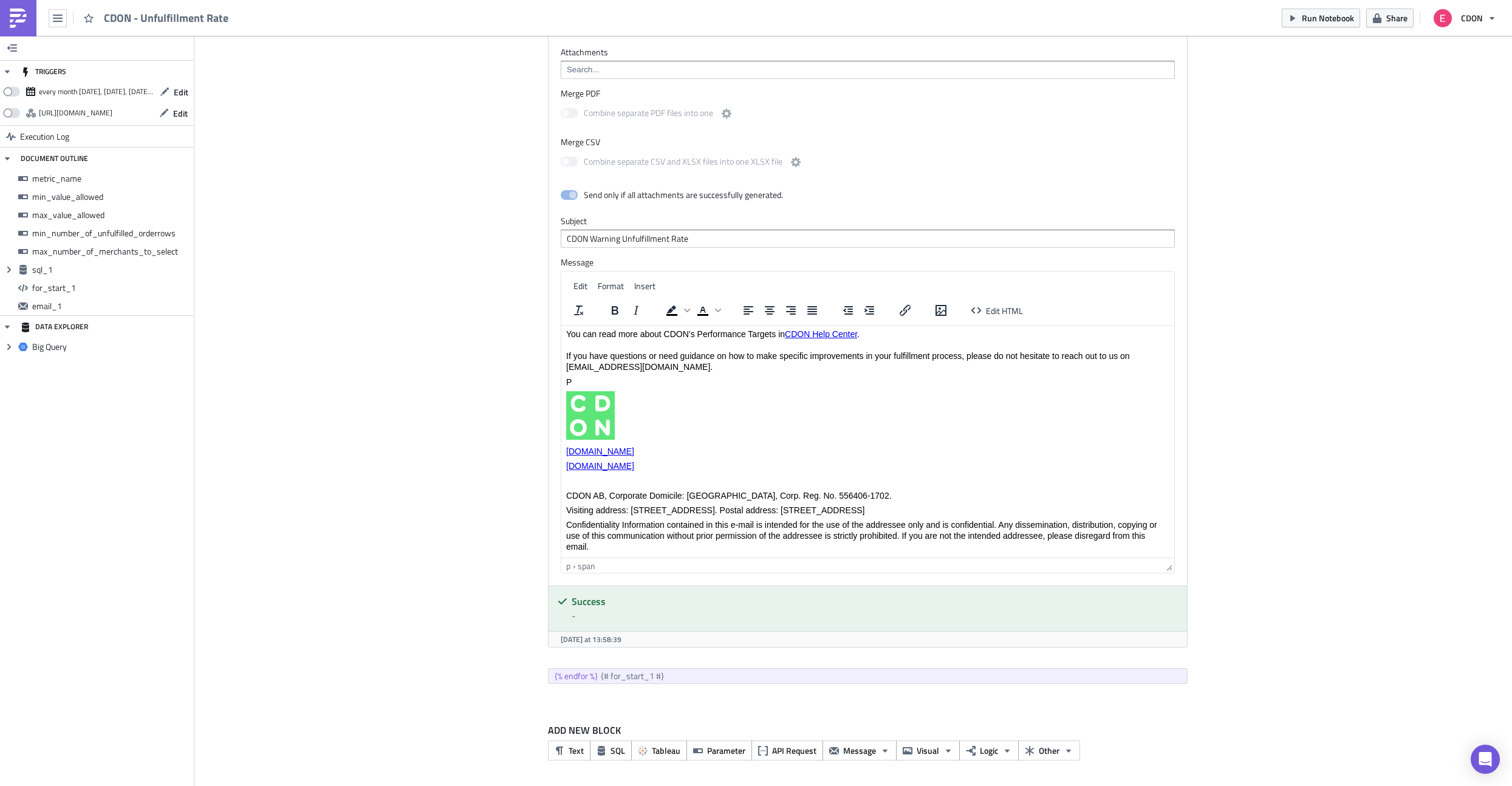
scroll to position [201, 0]
paste body "Rich Text Area. Press ALT-0 for help."
click at [583, 378] on p "Rich Text Area. Press ALT-0 for help." at bounding box center [867, 382] width 603 height 11
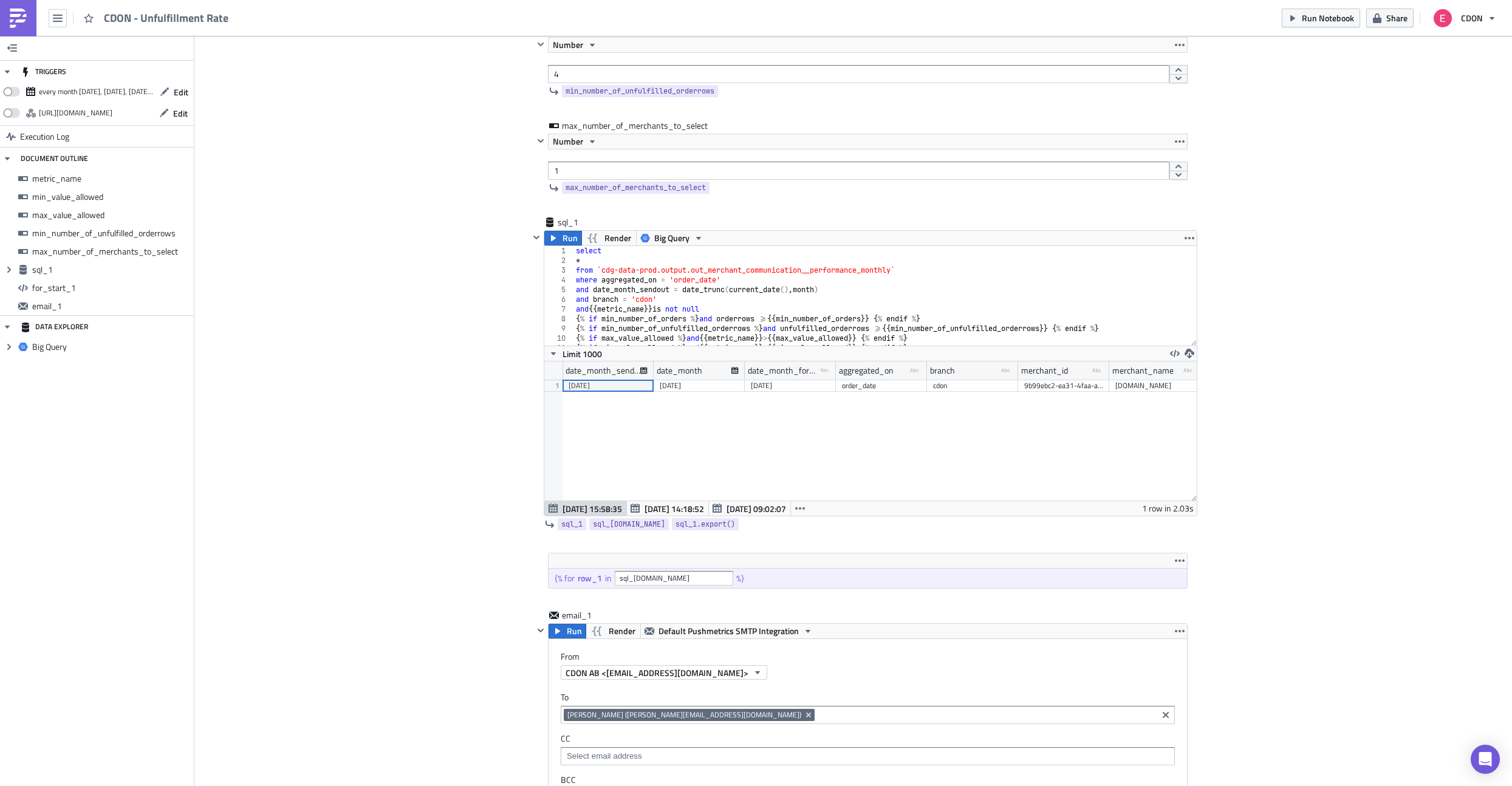
scroll to position [403, 0]
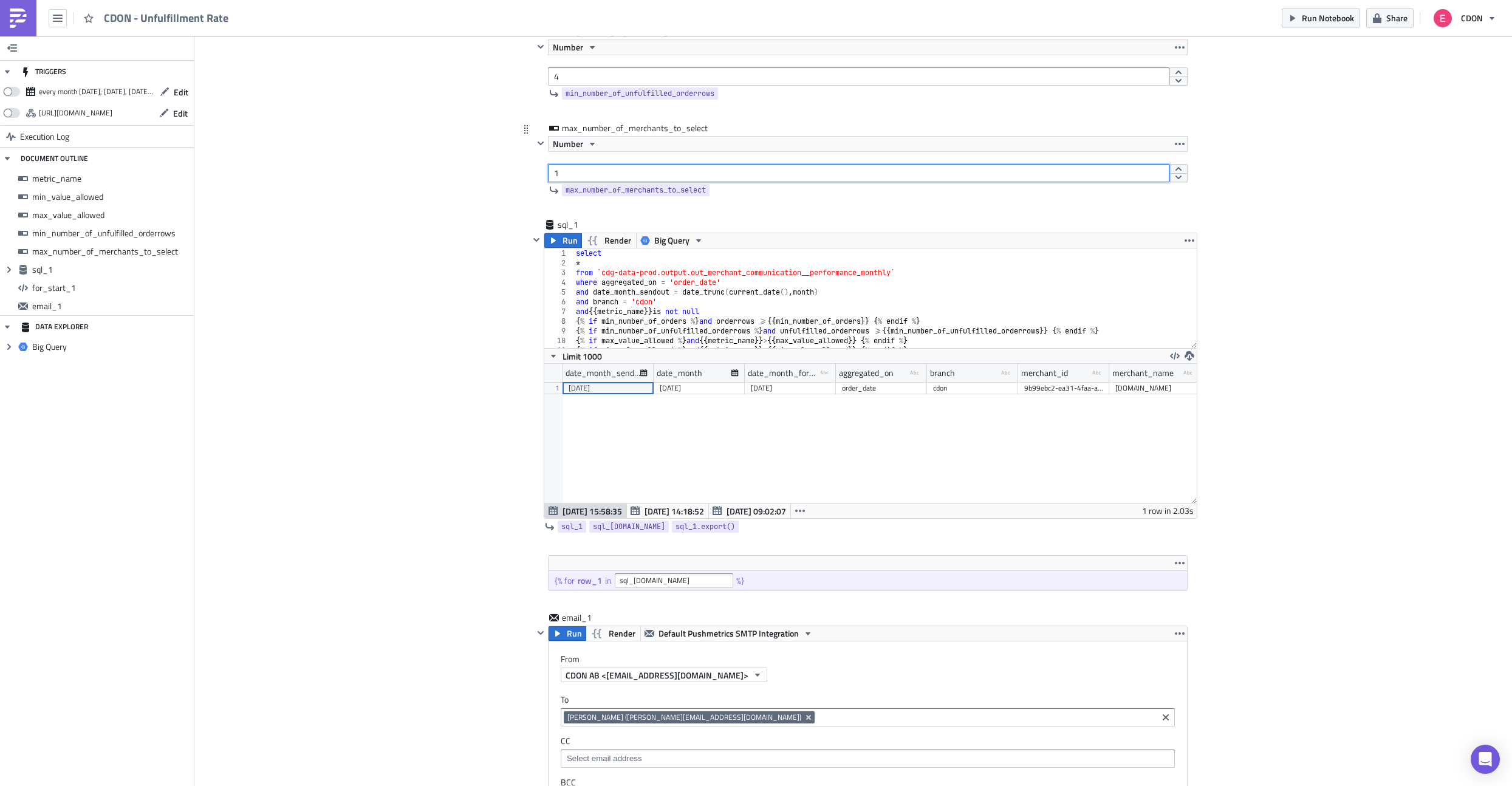
click at [587, 175] on input "1" at bounding box center [858, 173] width 621 height 18
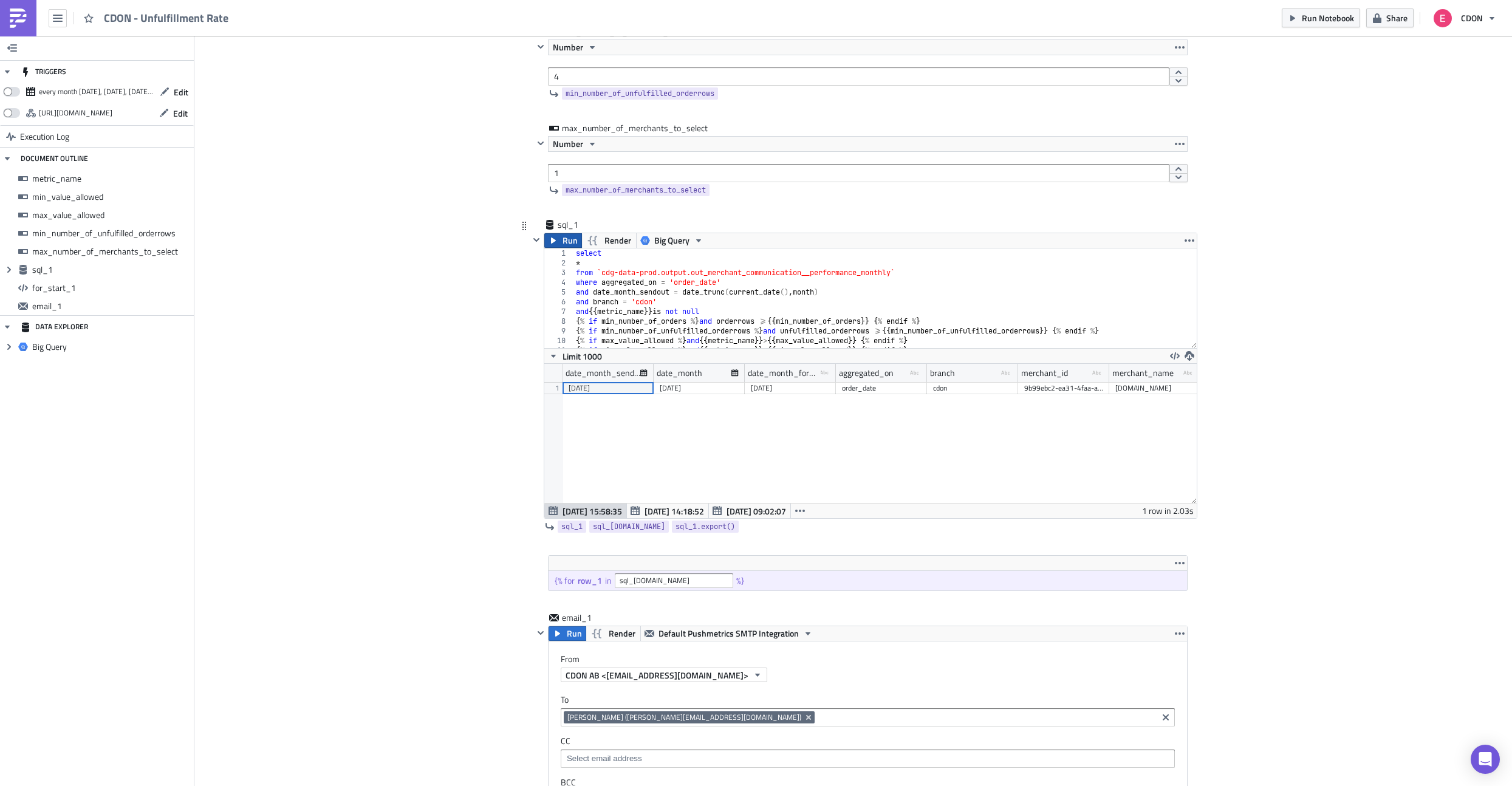
click at [570, 239] on span "Run" at bounding box center [570, 241] width 15 height 15
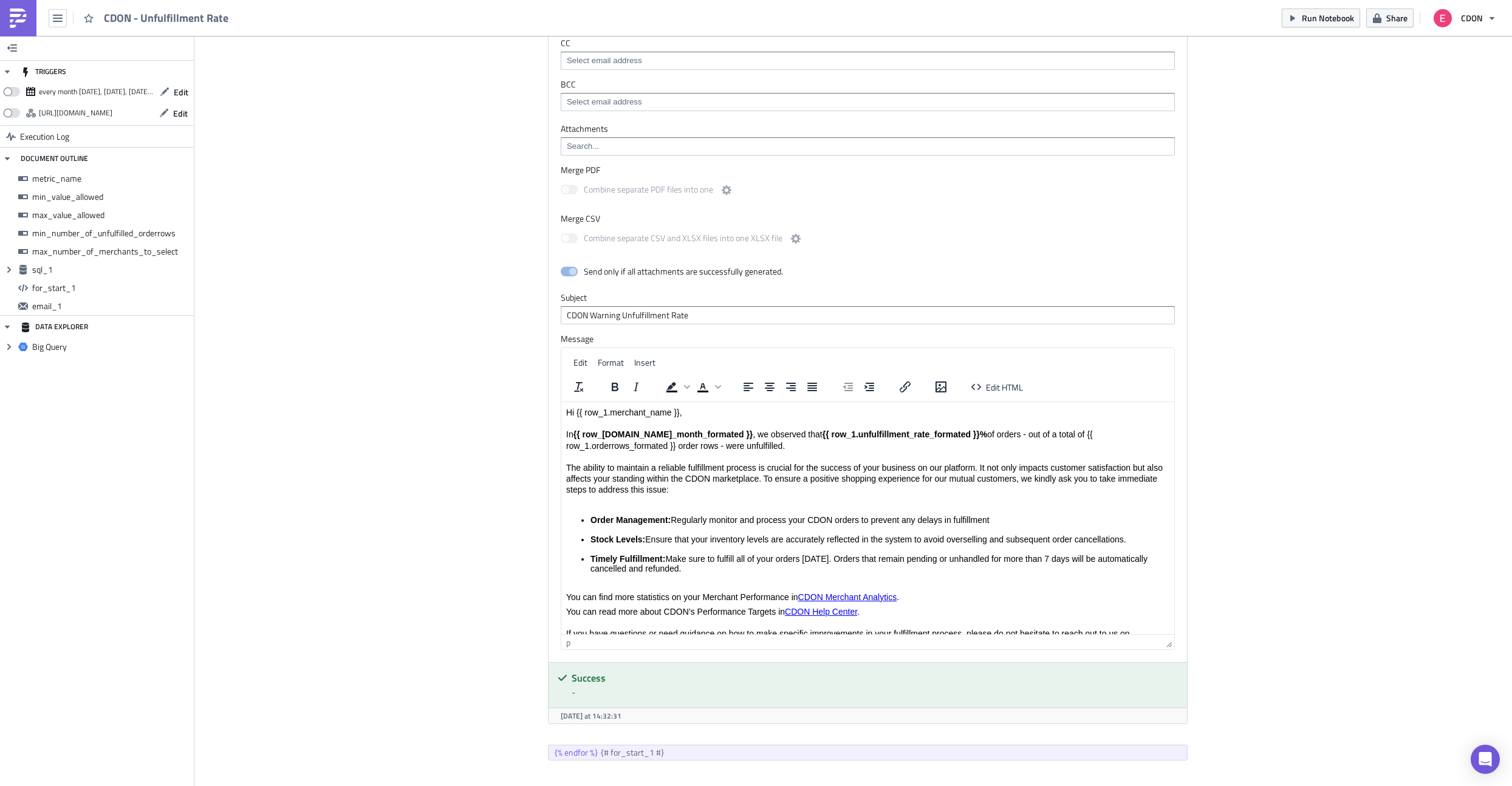
scroll to position [139, 653]
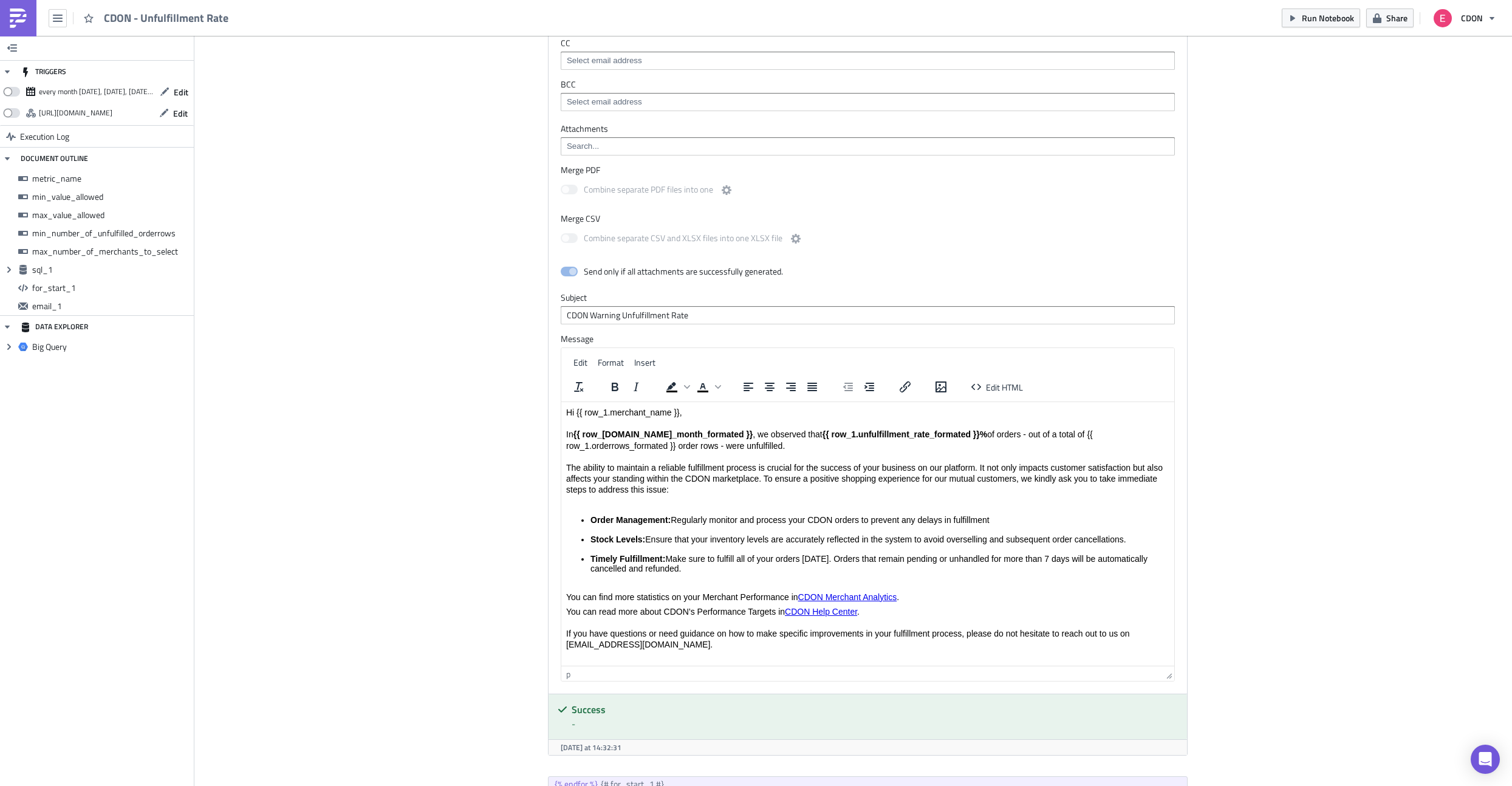
drag, startPoint x: 1171, startPoint y: 647, endPoint x: 1171, endPoint y: 701, distance: 54.0
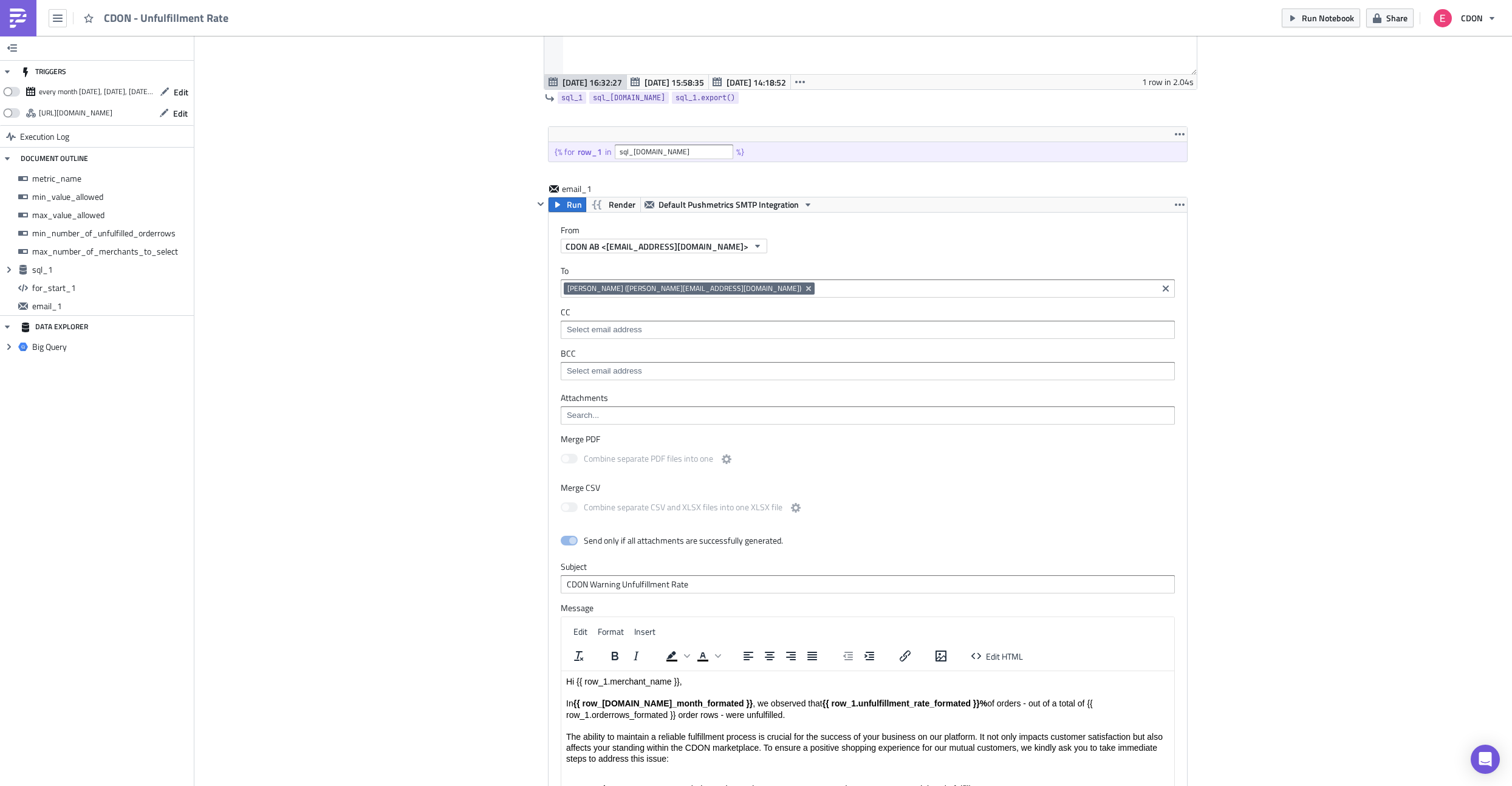
scroll to position [821, 0]
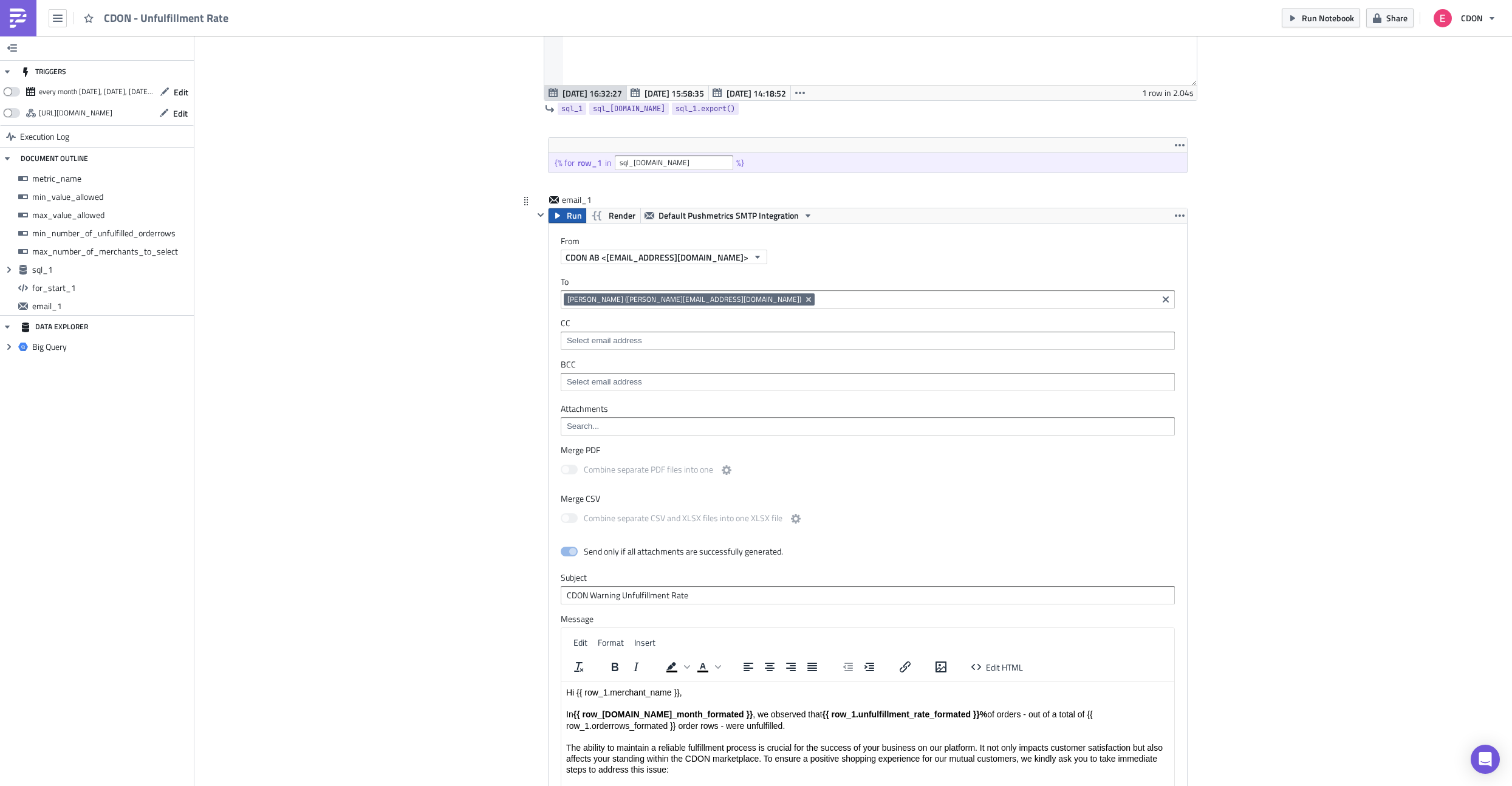
click at [569, 218] on span "Run" at bounding box center [574, 216] width 15 height 15
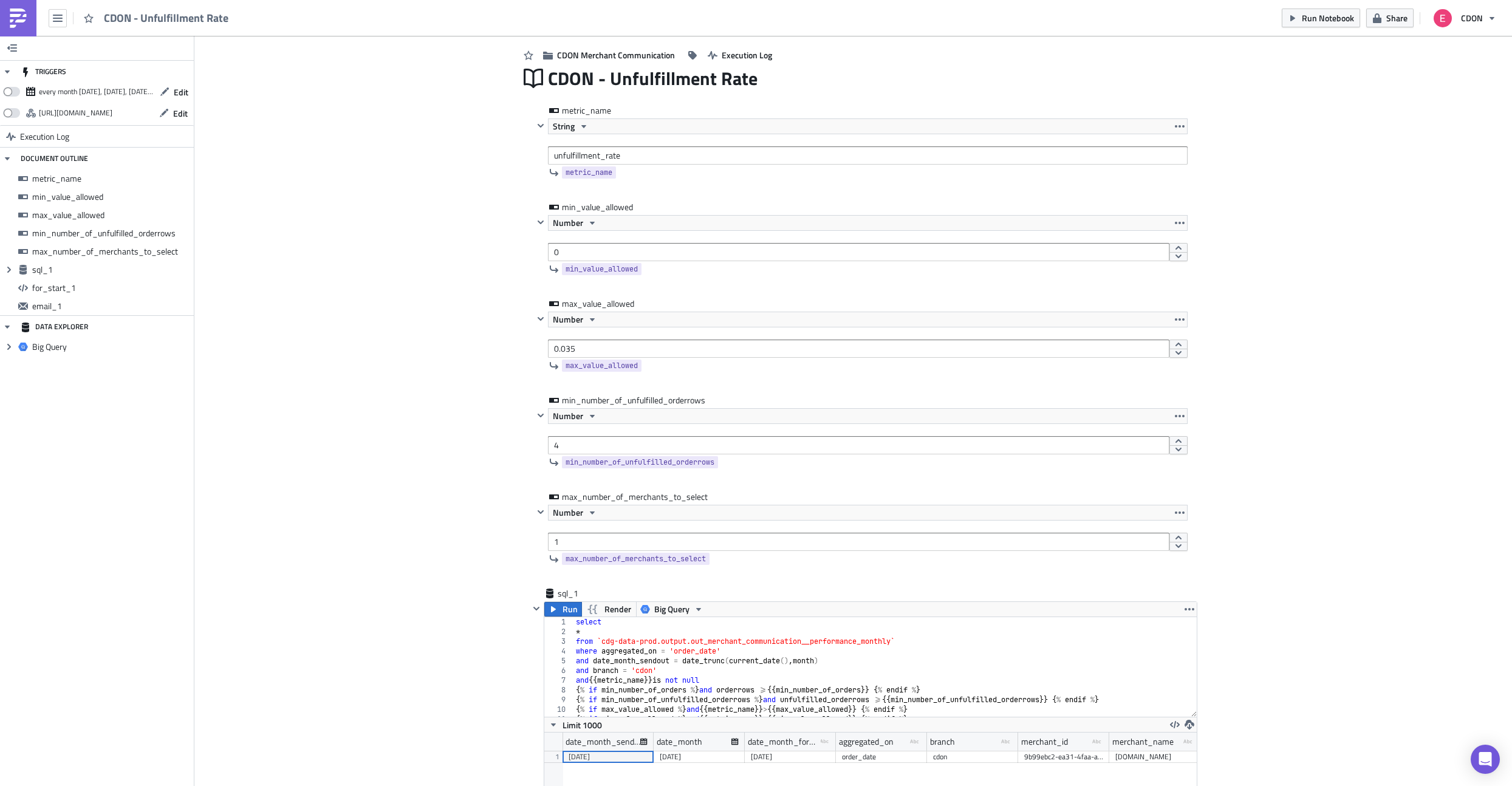
scroll to position [31, 0]
drag, startPoint x: 577, startPoint y: 539, endPoint x: 518, endPoint y: 539, distance: 59.0
type input "1000"
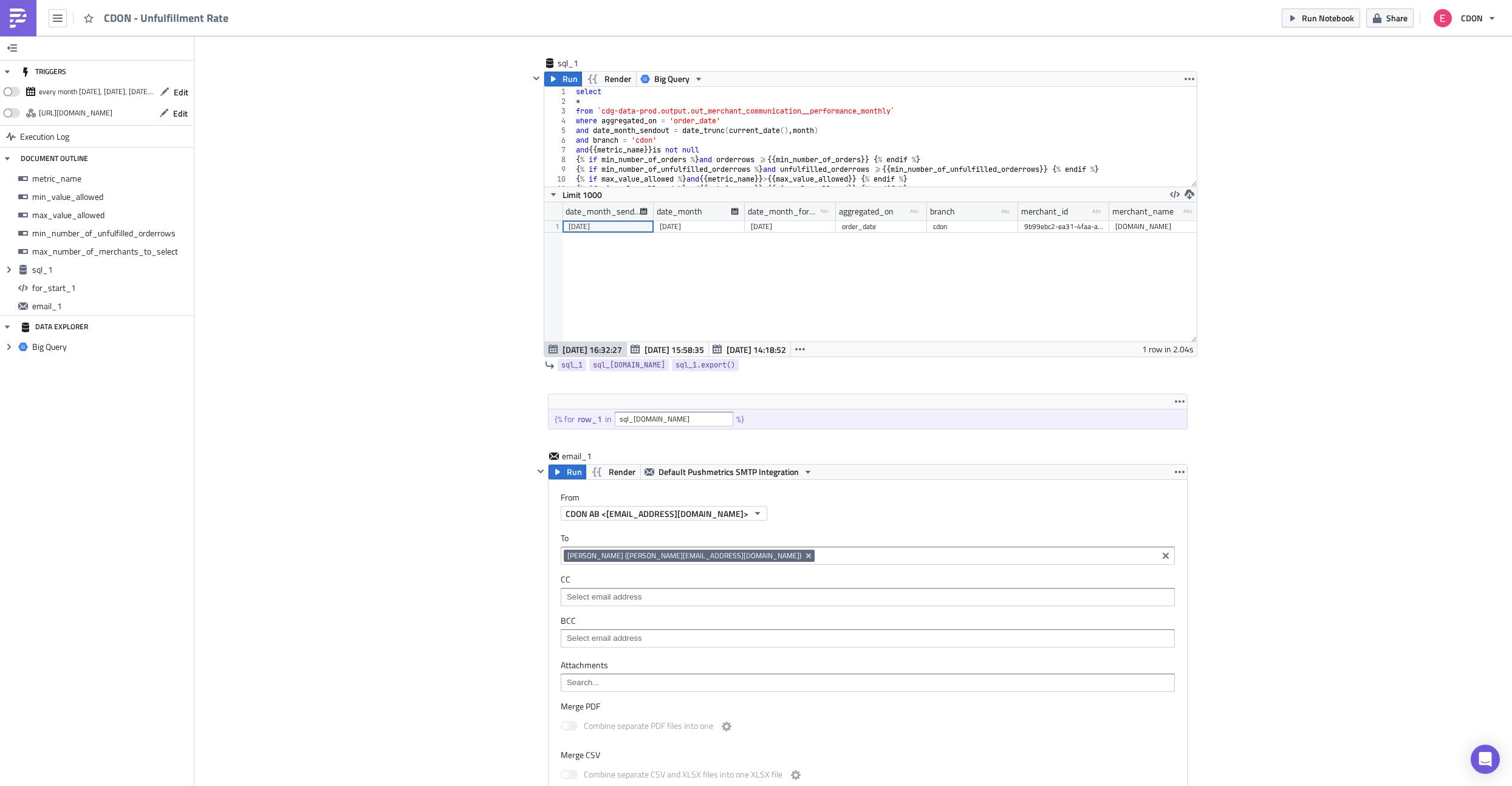
scroll to position [576, 0]
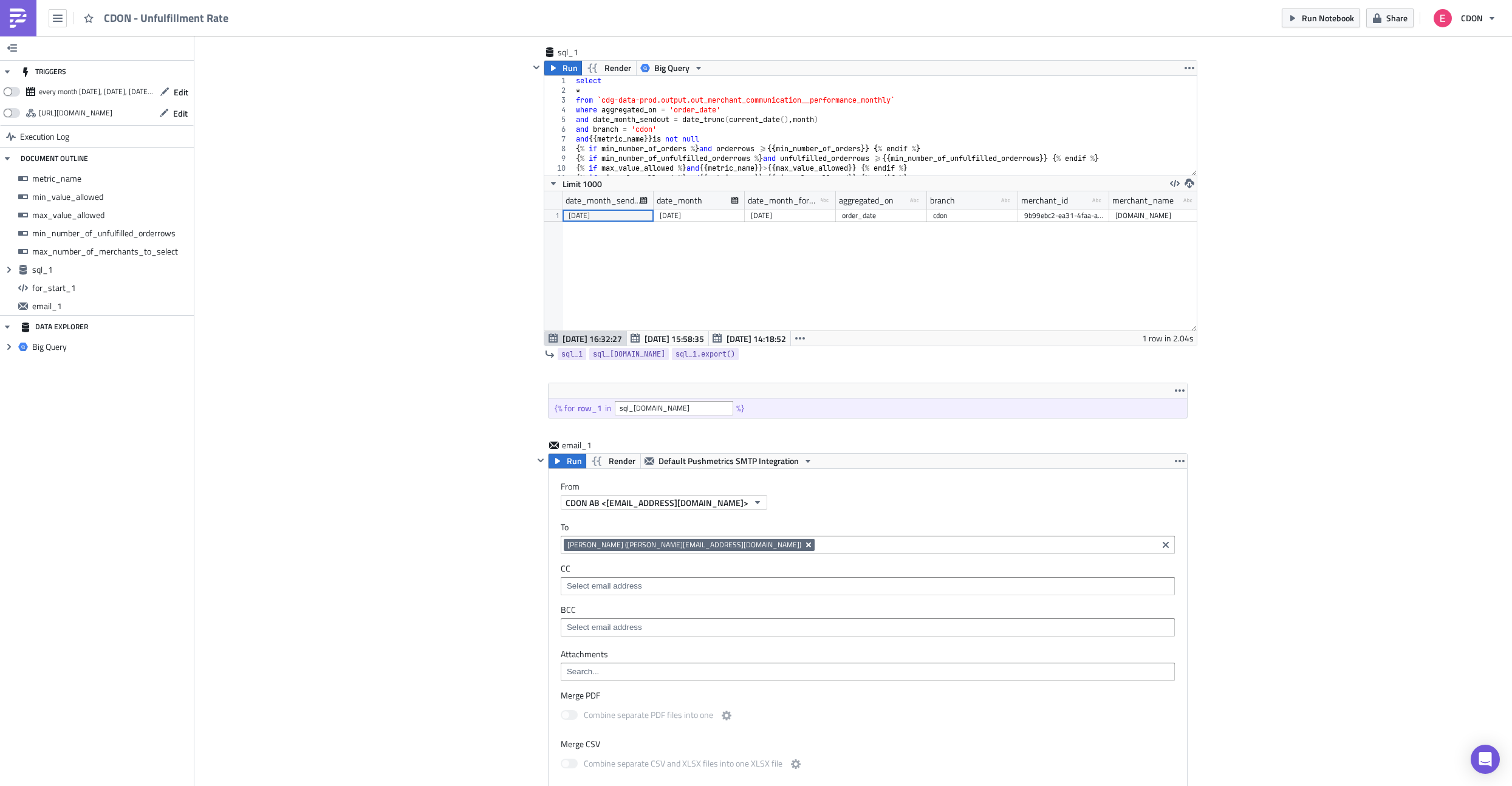
click at [806, 545] on icon "Remove Tag" at bounding box center [808, 545] width 5 height 5
paste input "{{ row_1.merchant_email }}"
type input "{{ row_1.merchant_email }}"
click at [618, 561] on div "Add "{{ row_1.merchant_email }}"" at bounding box center [643, 566] width 123 height 12
click at [472, 561] on div "Add Image CDON Merchant Communication Execution Log CDON - Unfulfillment Rate m…" at bounding box center [853, 441] width 1318 height 1962
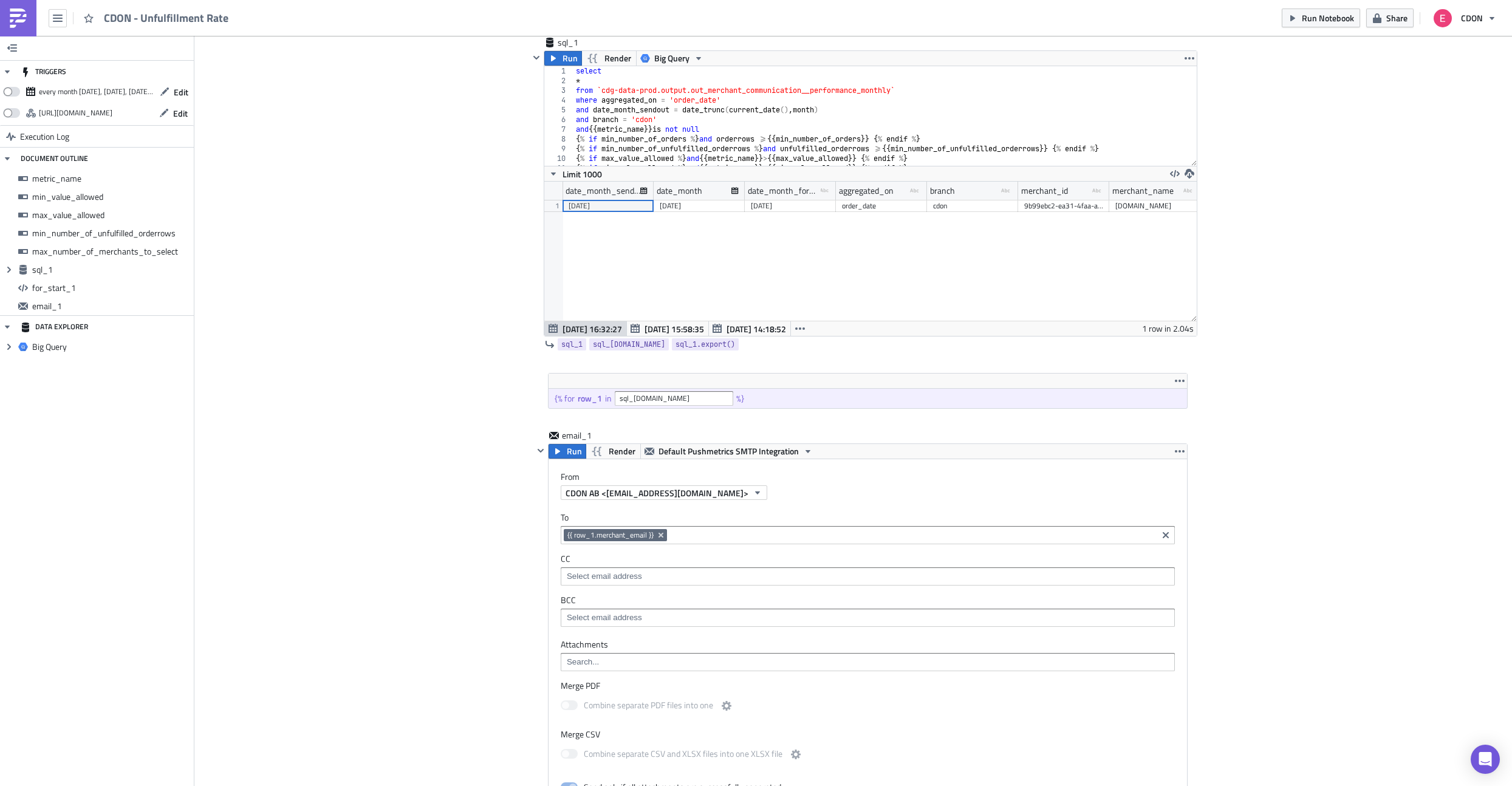
scroll to position [584, 0]
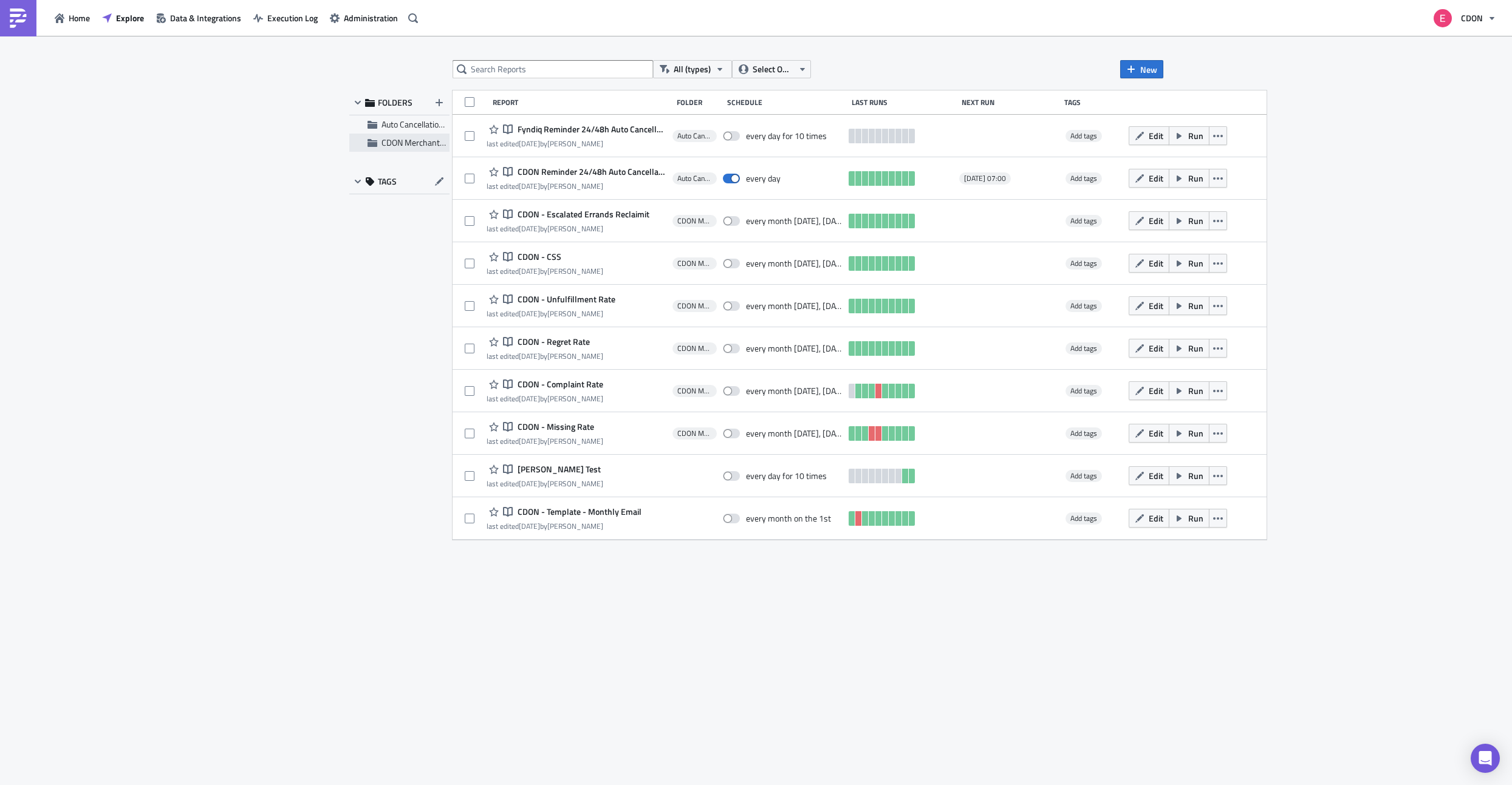
click at [406, 140] on span "CDON Merchant Communication" at bounding box center [440, 142] width 117 height 13
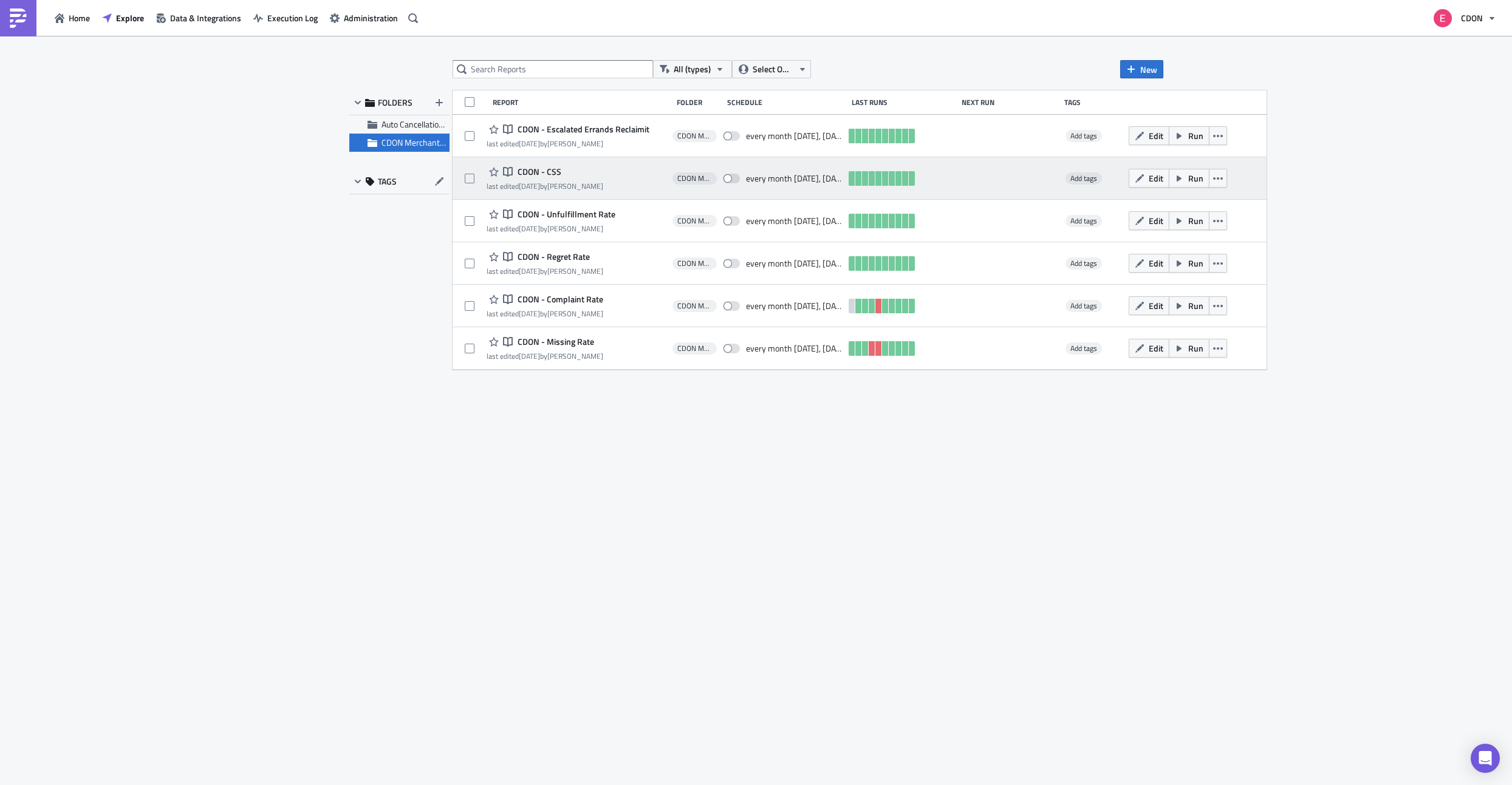
click at [542, 172] on span "CDON - CSS" at bounding box center [538, 172] width 47 height 11
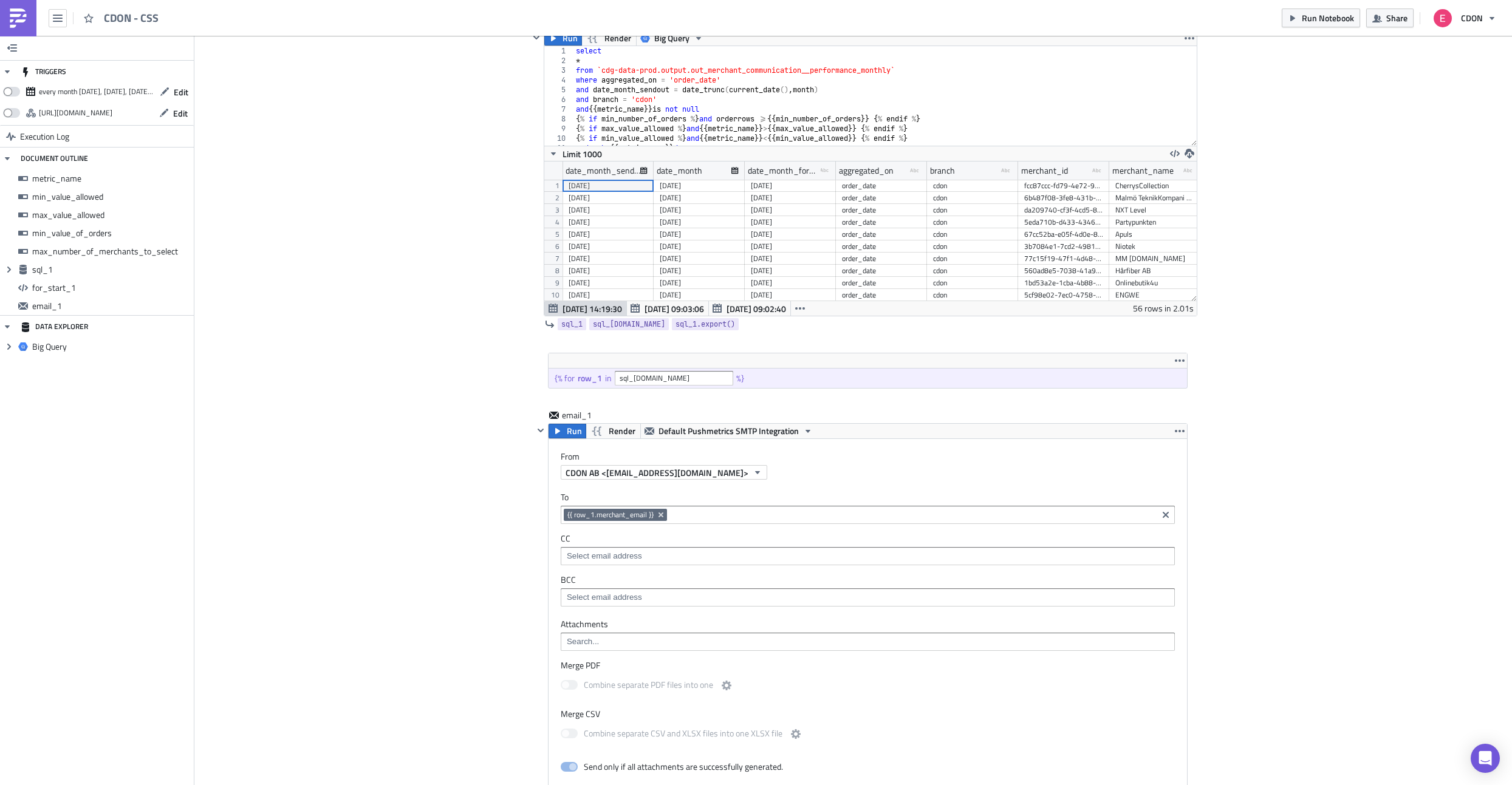
scroll to position [607, 0]
drag, startPoint x: 655, startPoint y: 514, endPoint x: 616, endPoint y: 514, distance: 39.0
click at [616, 514] on span "{{ row_1.merchant_email }}" at bounding box center [615, 513] width 103 height 12
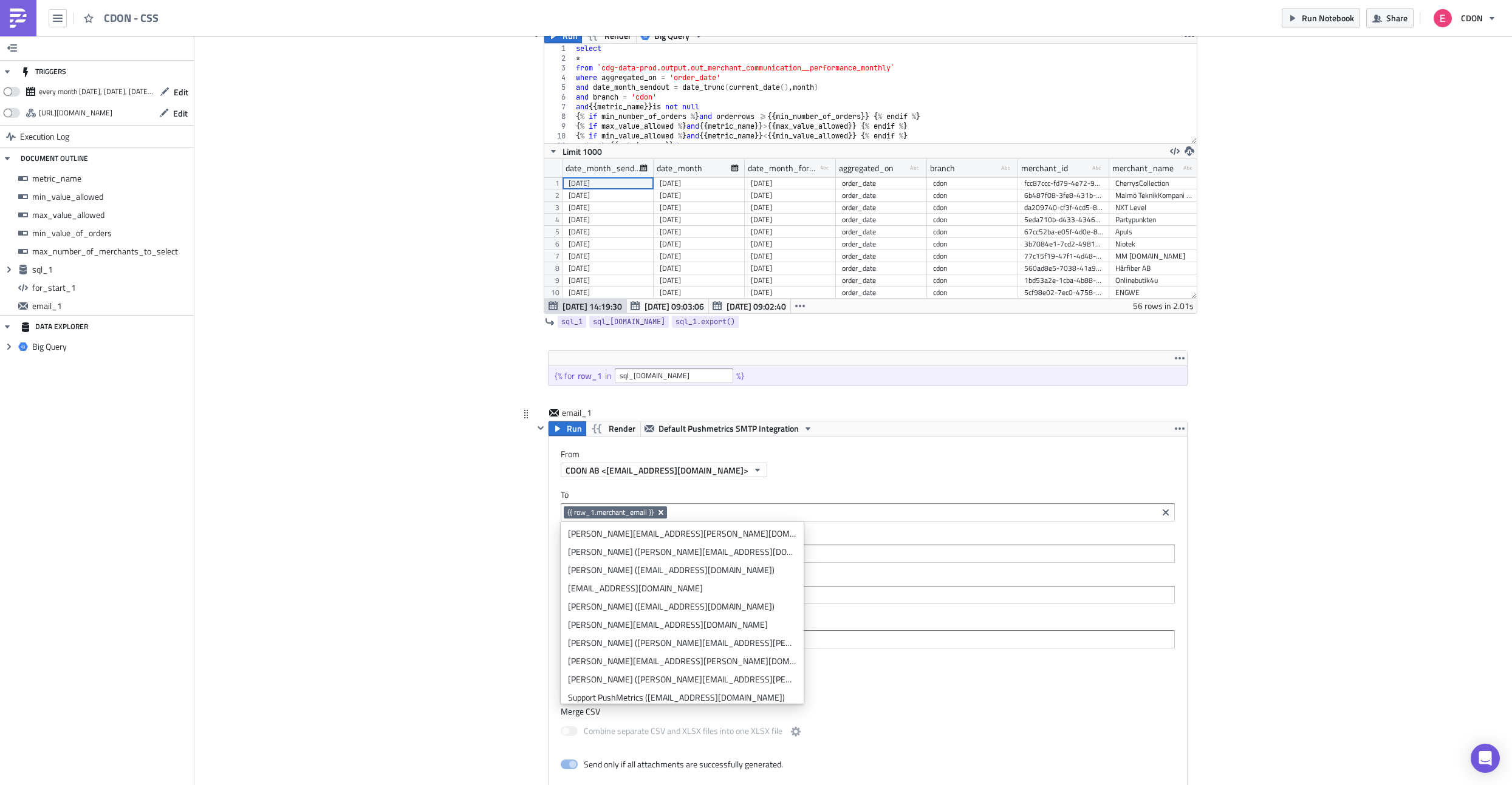
drag, startPoint x: 566, startPoint y: 515, endPoint x: 656, endPoint y: 510, distance: 90.1
click at [656, 510] on span "{{ row_1.merchant_email }}" at bounding box center [615, 513] width 103 height 12
copy span
drag, startPoint x: 566, startPoint y: 514, endPoint x: 658, endPoint y: 515, distance: 92.0
click at [658, 515] on span "{{ row_1.merchant_email }}" at bounding box center [615, 513] width 103 height 12
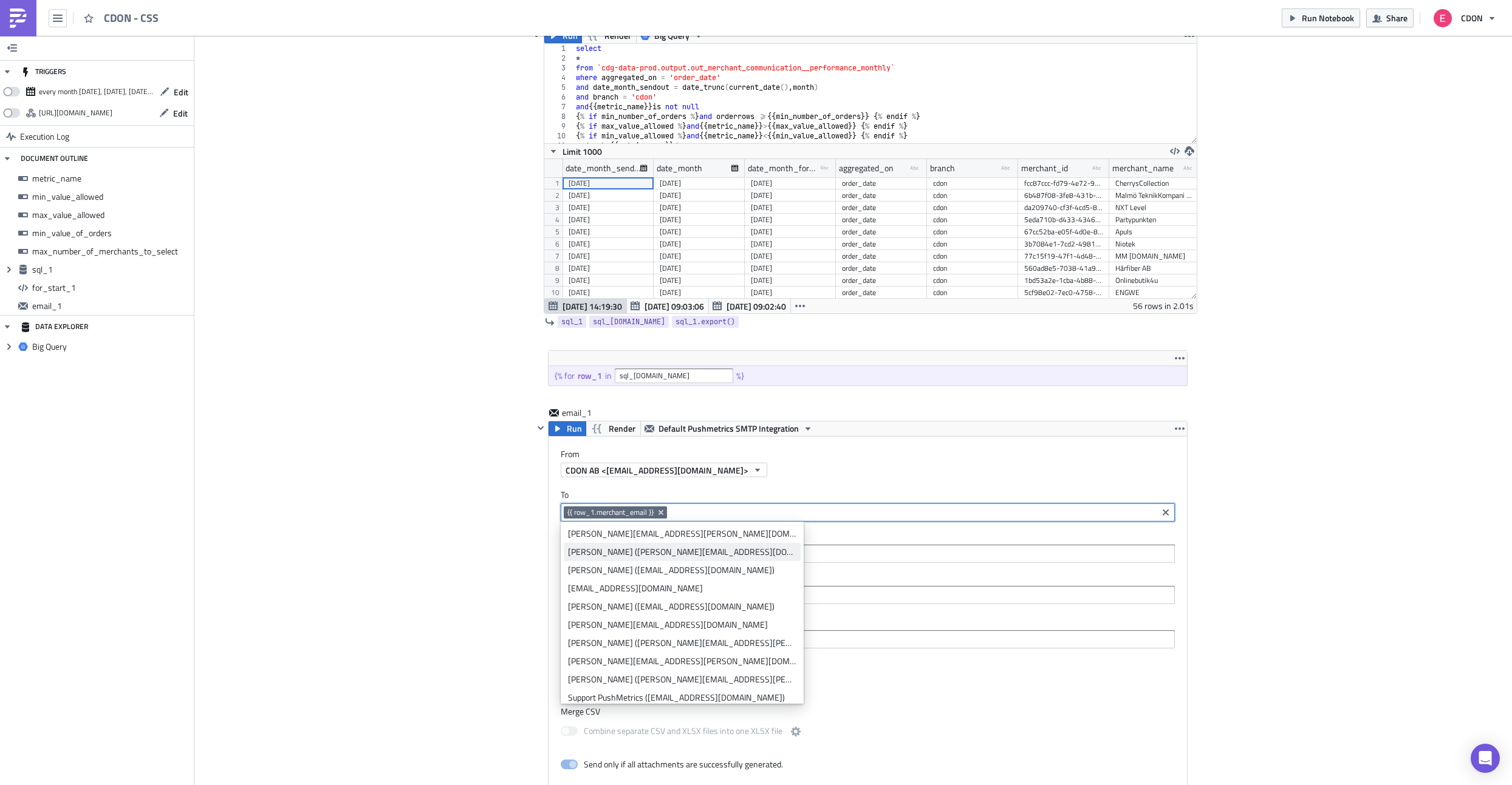
click at [608, 552] on div "Emma Korpe (emma.korpe@cdon.com)" at bounding box center [682, 552] width 228 height 12
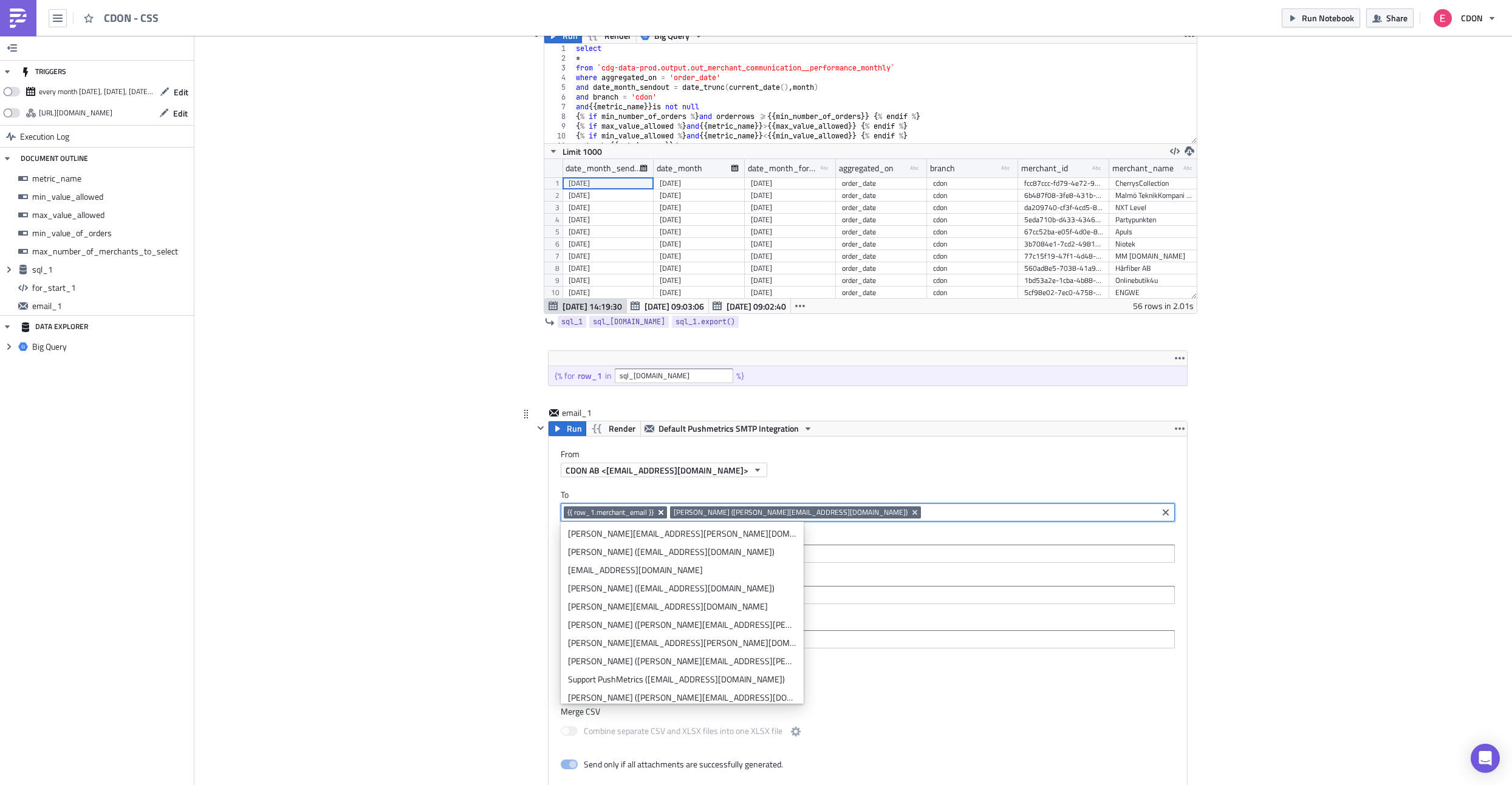
click at [659, 512] on icon "Remove Tag" at bounding box center [661, 513] width 5 height 5
click at [470, 543] on div "Add Image CDON Merchant Communication Execution Log CDON - CSS metric_name Stri…" at bounding box center [853, 332] width 1318 height 1809
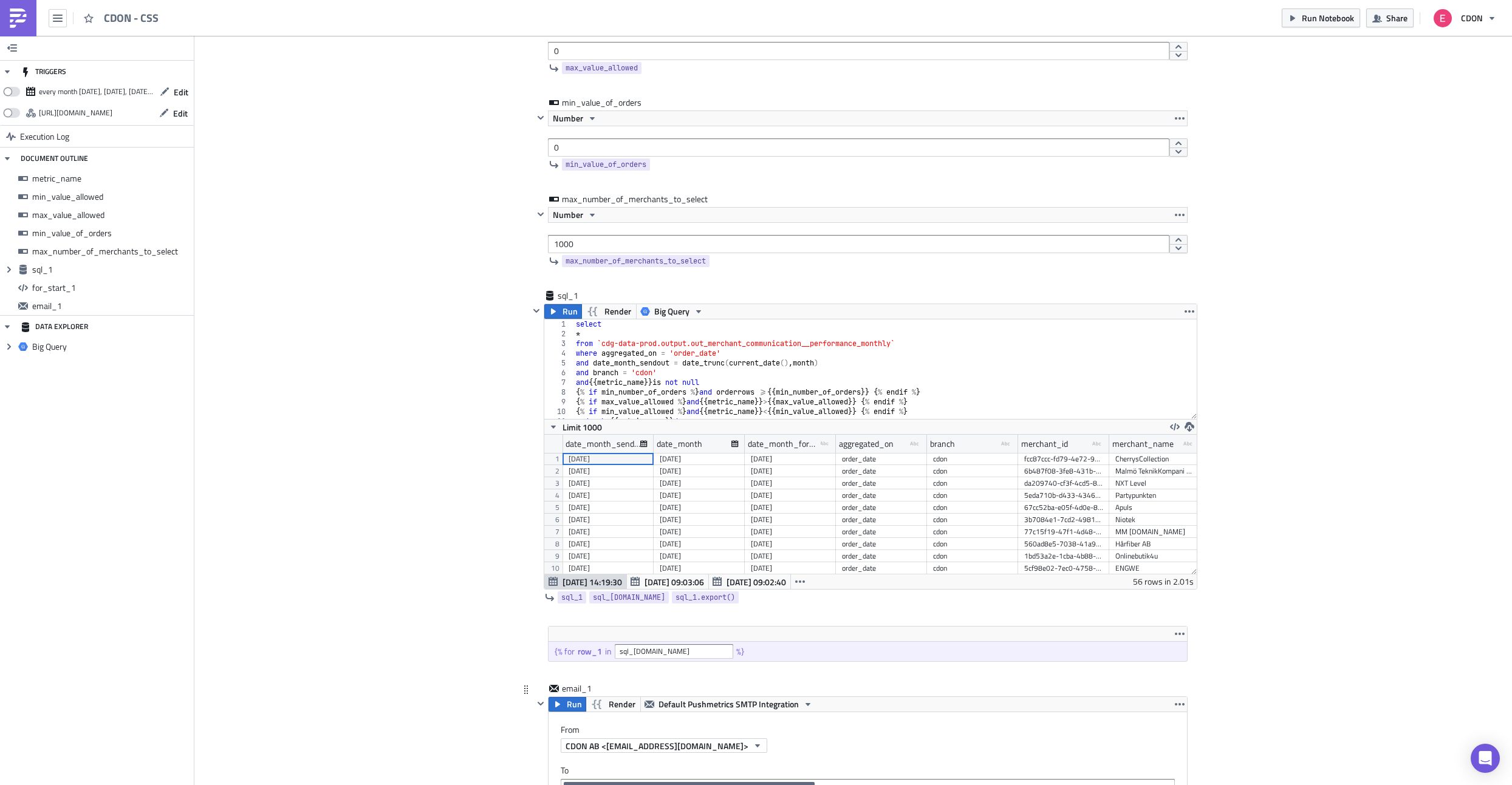
scroll to position [331, 0]
click at [561, 312] on button "Run" at bounding box center [562, 312] width 37 height 15
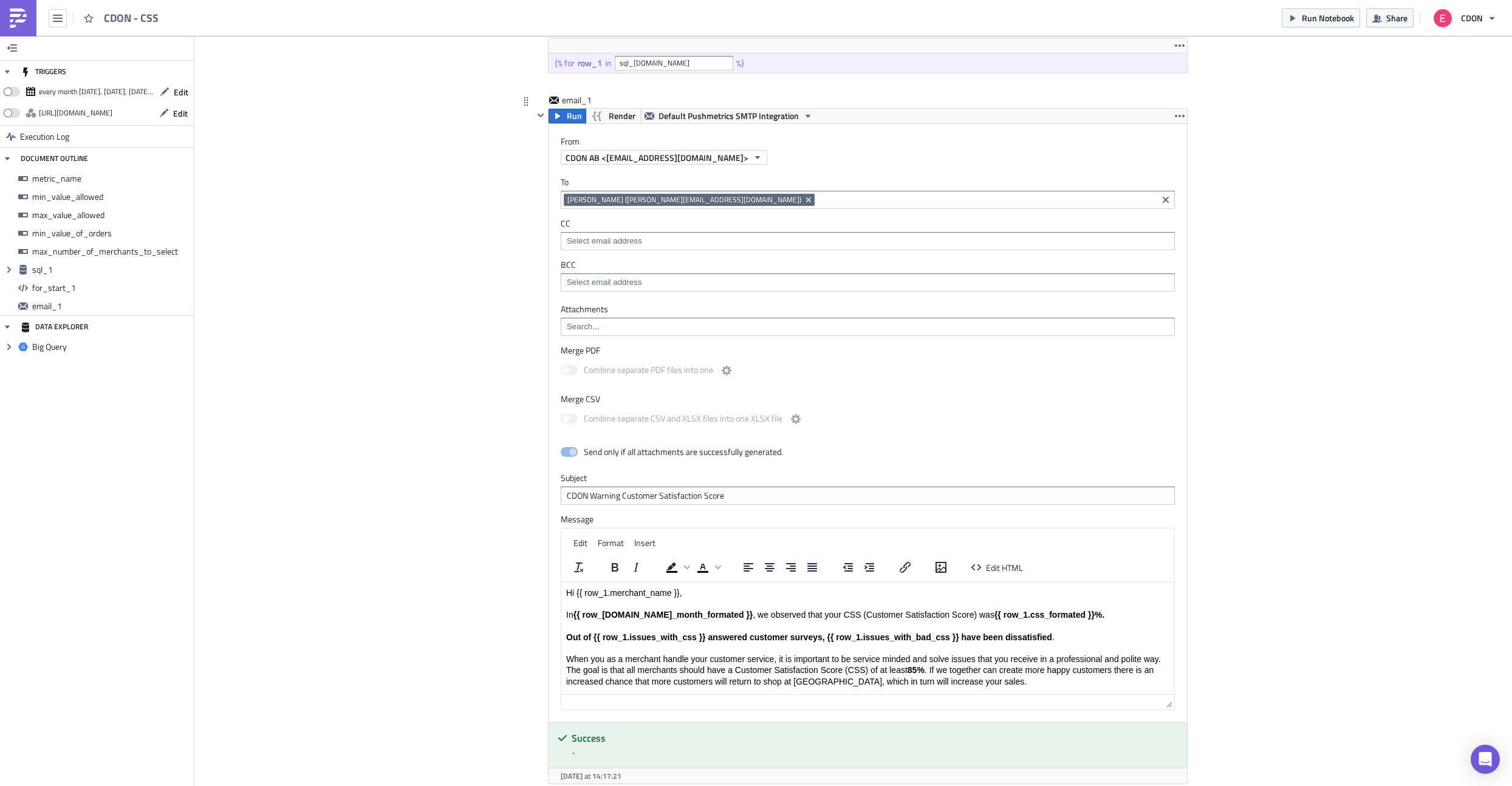
scroll to position [1057, 0]
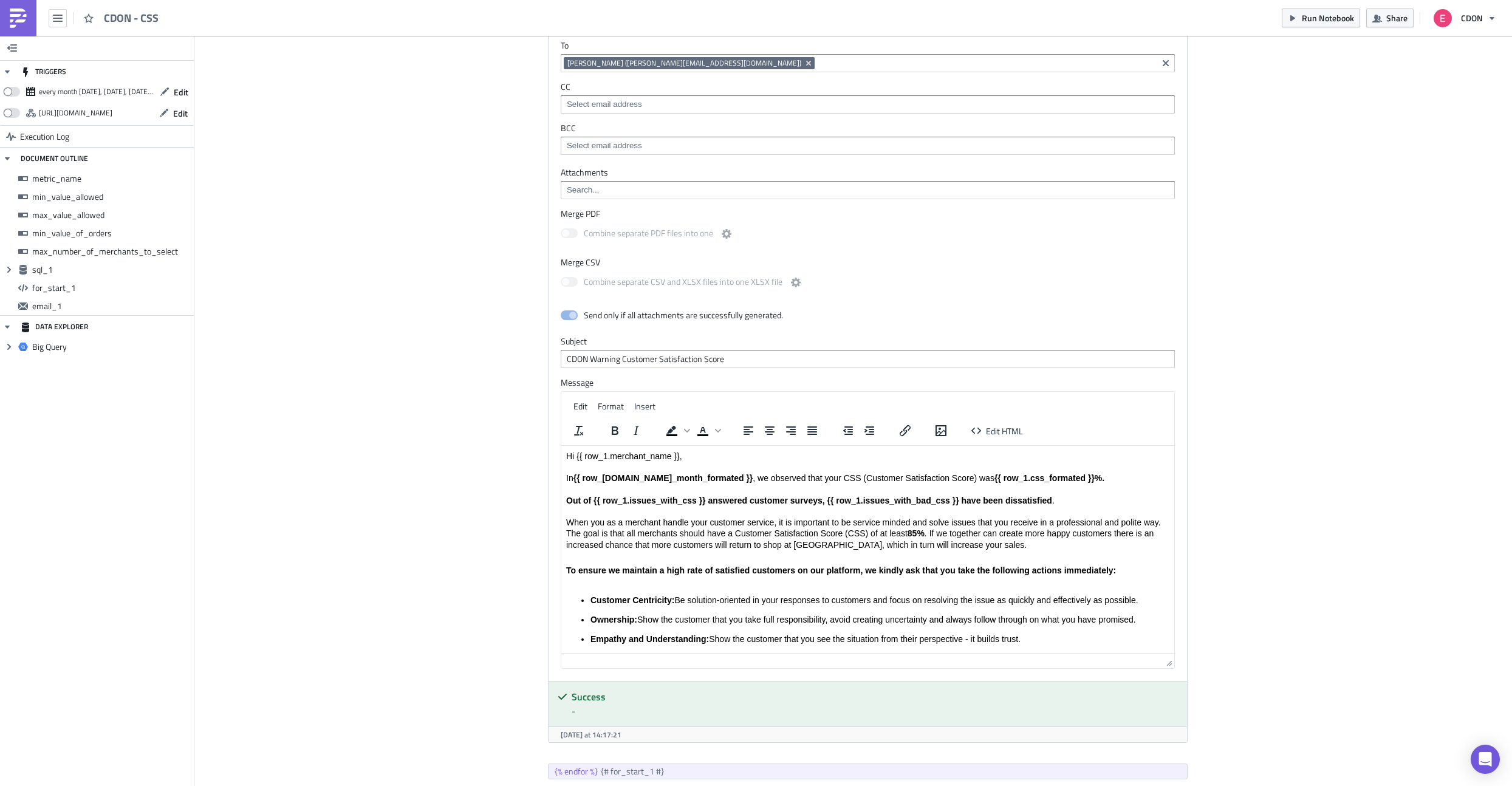
drag, startPoint x: 1171, startPoint y: 569, endPoint x: 1199, endPoint y: 731, distance: 164.4
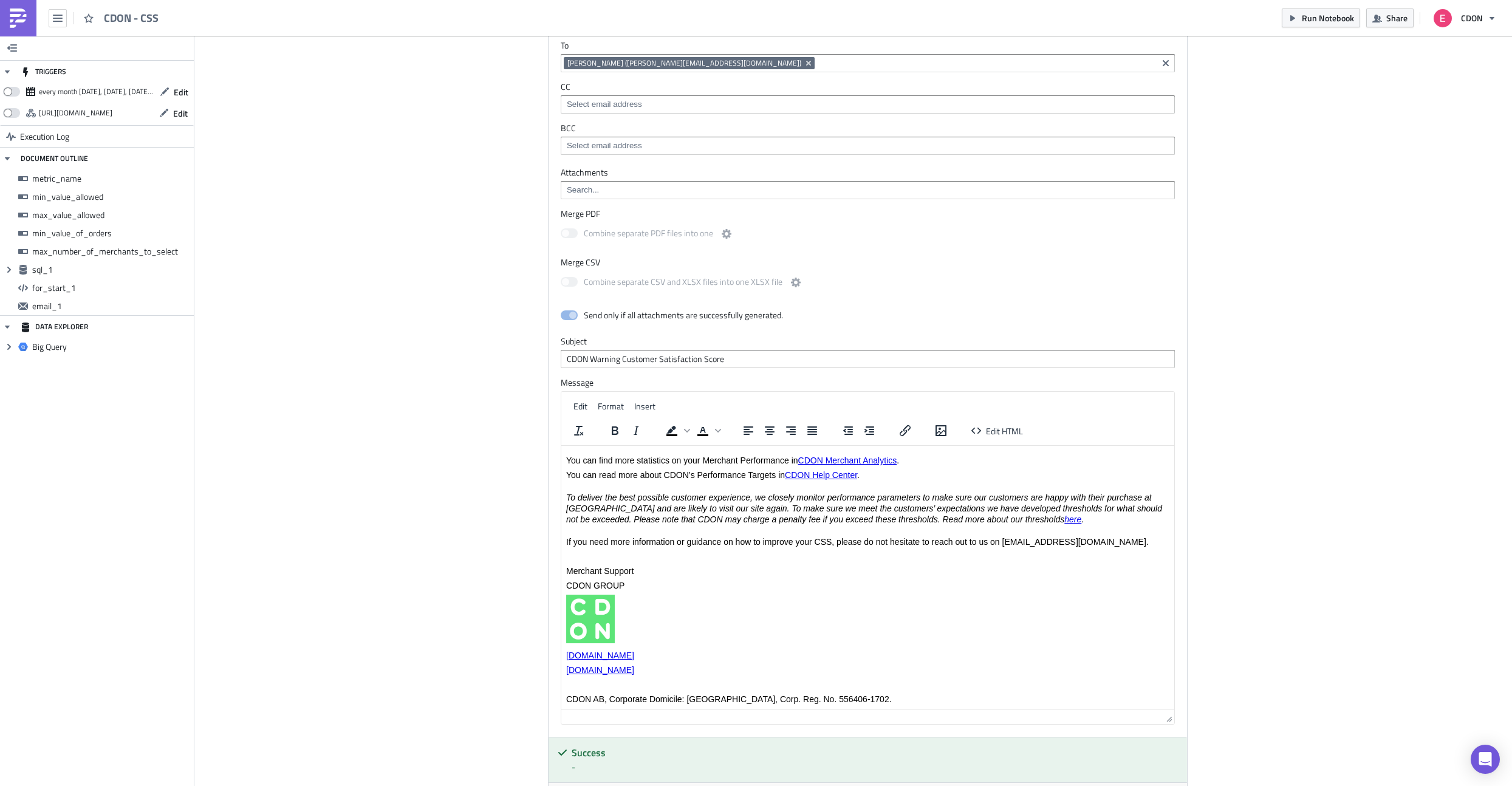
scroll to position [308, 0]
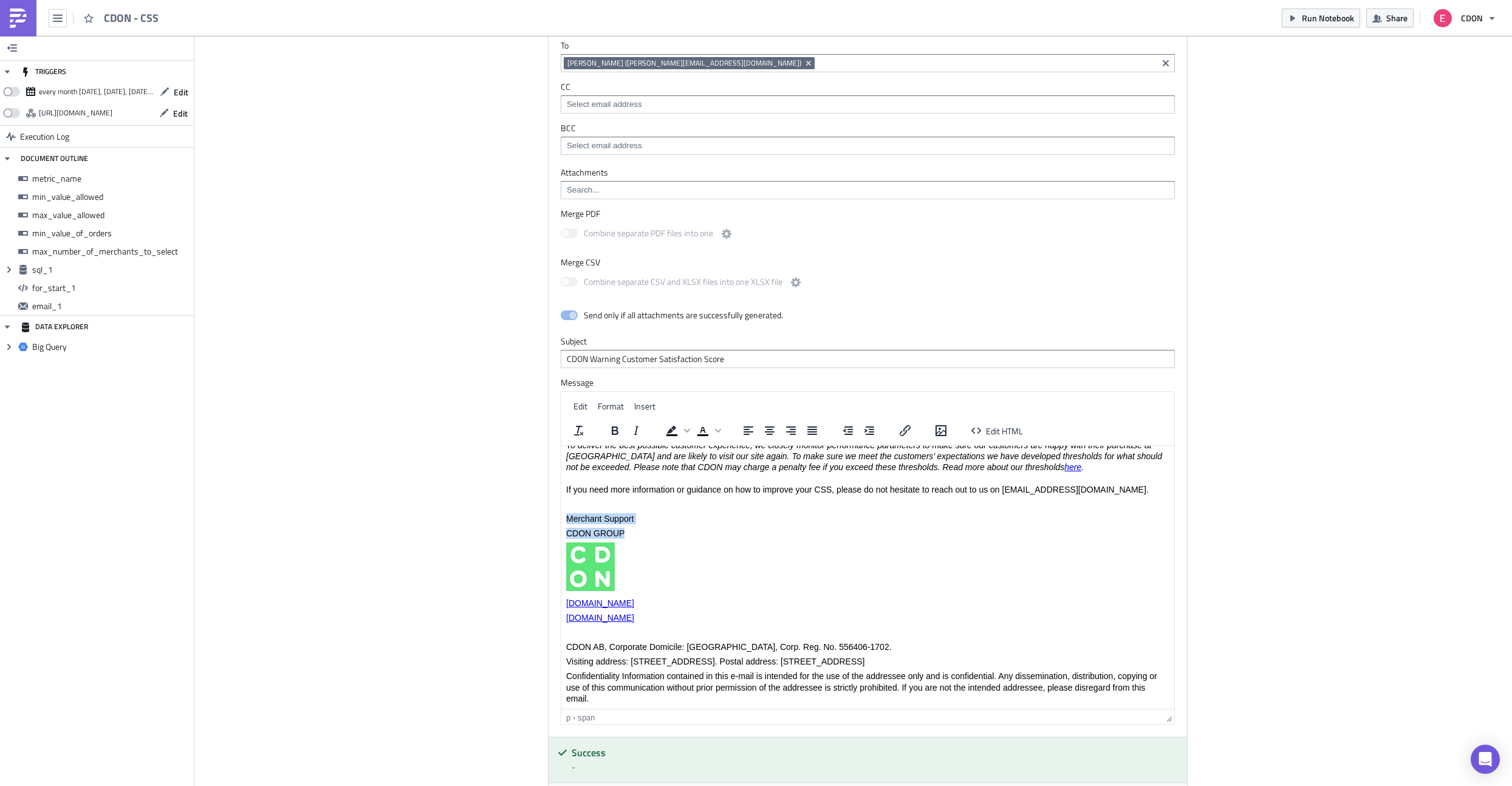
drag, startPoint x: 629, startPoint y: 535, endPoint x: 549, endPoint y: 520, distance: 81.4
click at [561, 520] on html "Hi {{ row_1.merchant_name }}, In {{ row_1.date_month_formated }} , we observed …" at bounding box center [867, 423] width 613 height 571
paste body "Rich Text Area. Press ALT-0 for help."
click at [567, 522] on p "Best regards," at bounding box center [867, 521] width 603 height 10
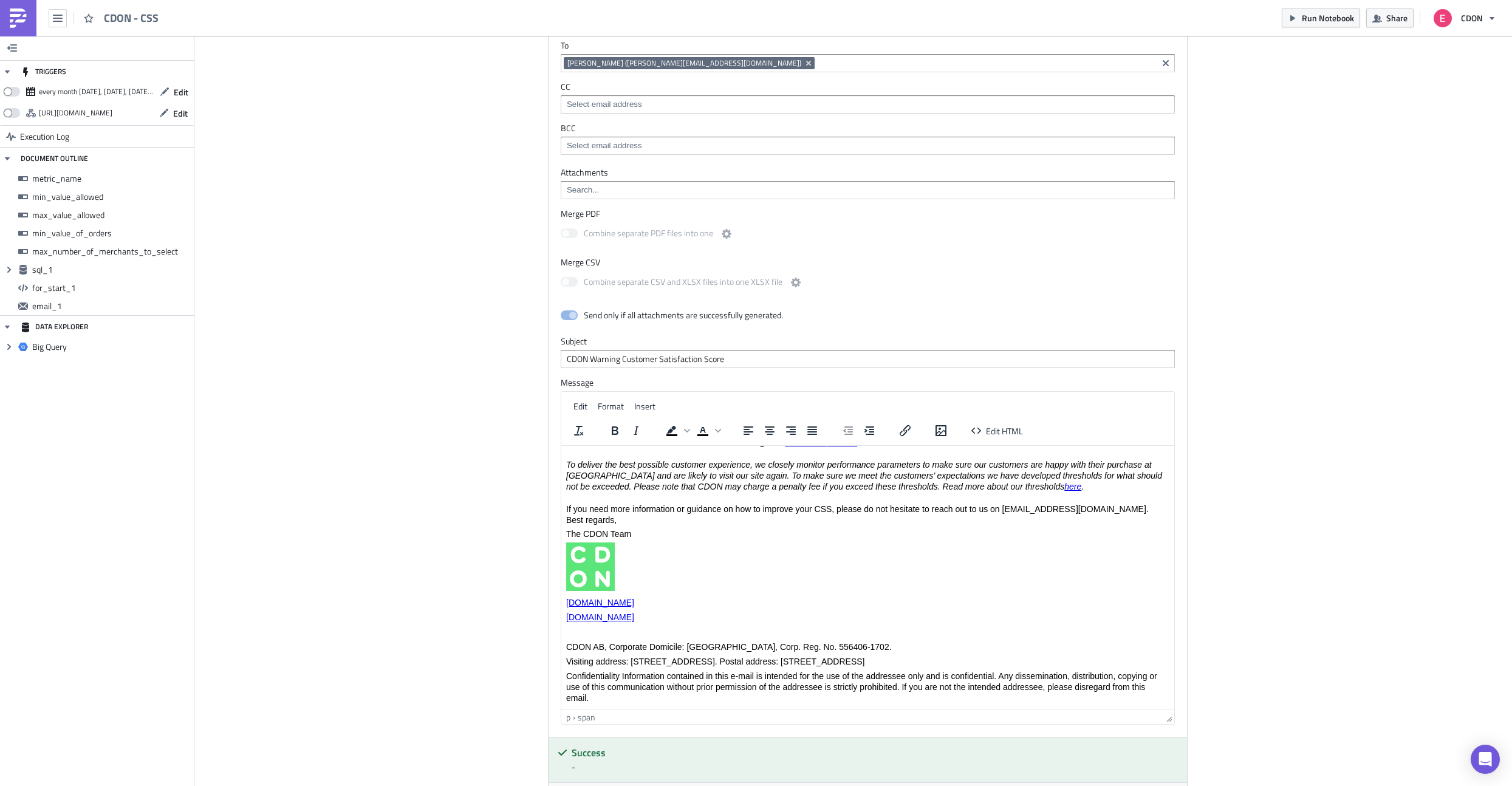
scroll to position [299, 0]
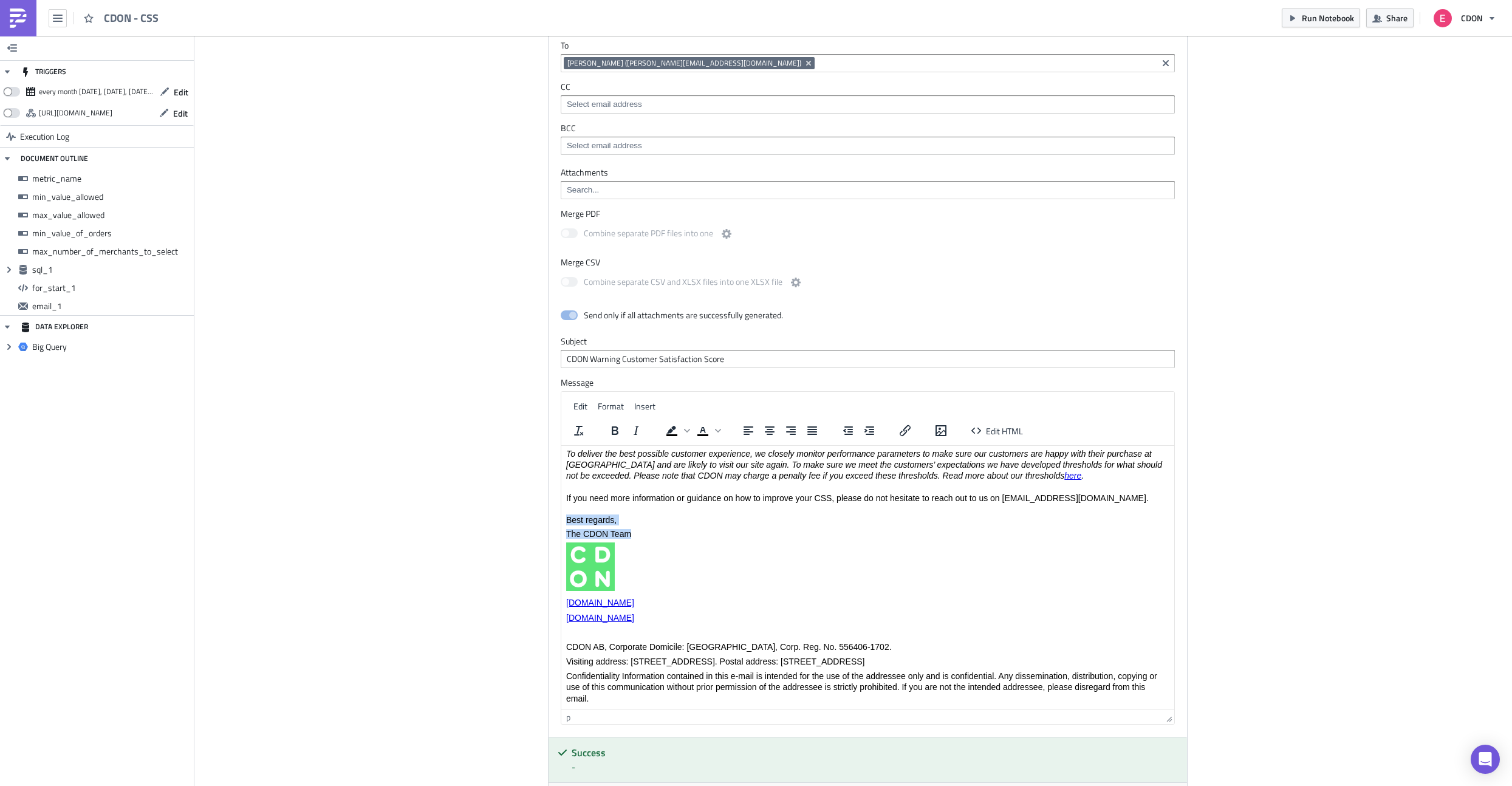
drag, startPoint x: 637, startPoint y: 534, endPoint x: 561, endPoint y: 516, distance: 78.1
click at [561, 516] on html "Hi {{ row_1.merchant_name }}, In {{ row_1.date_month_formated }} , we observed …" at bounding box center [867, 428] width 613 height 563
copy body "Best regards, The CDON Team"
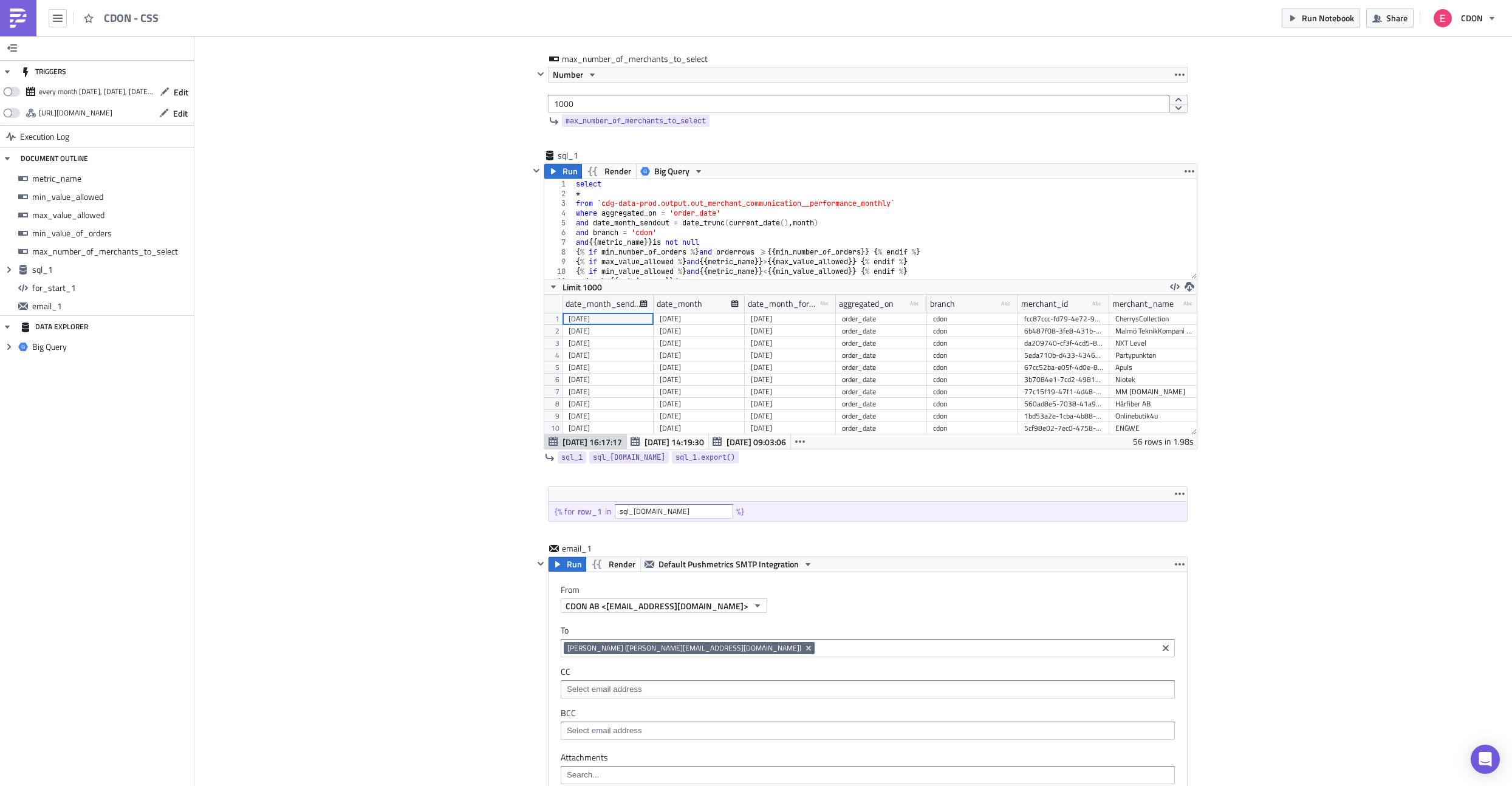
scroll to position [379, 0]
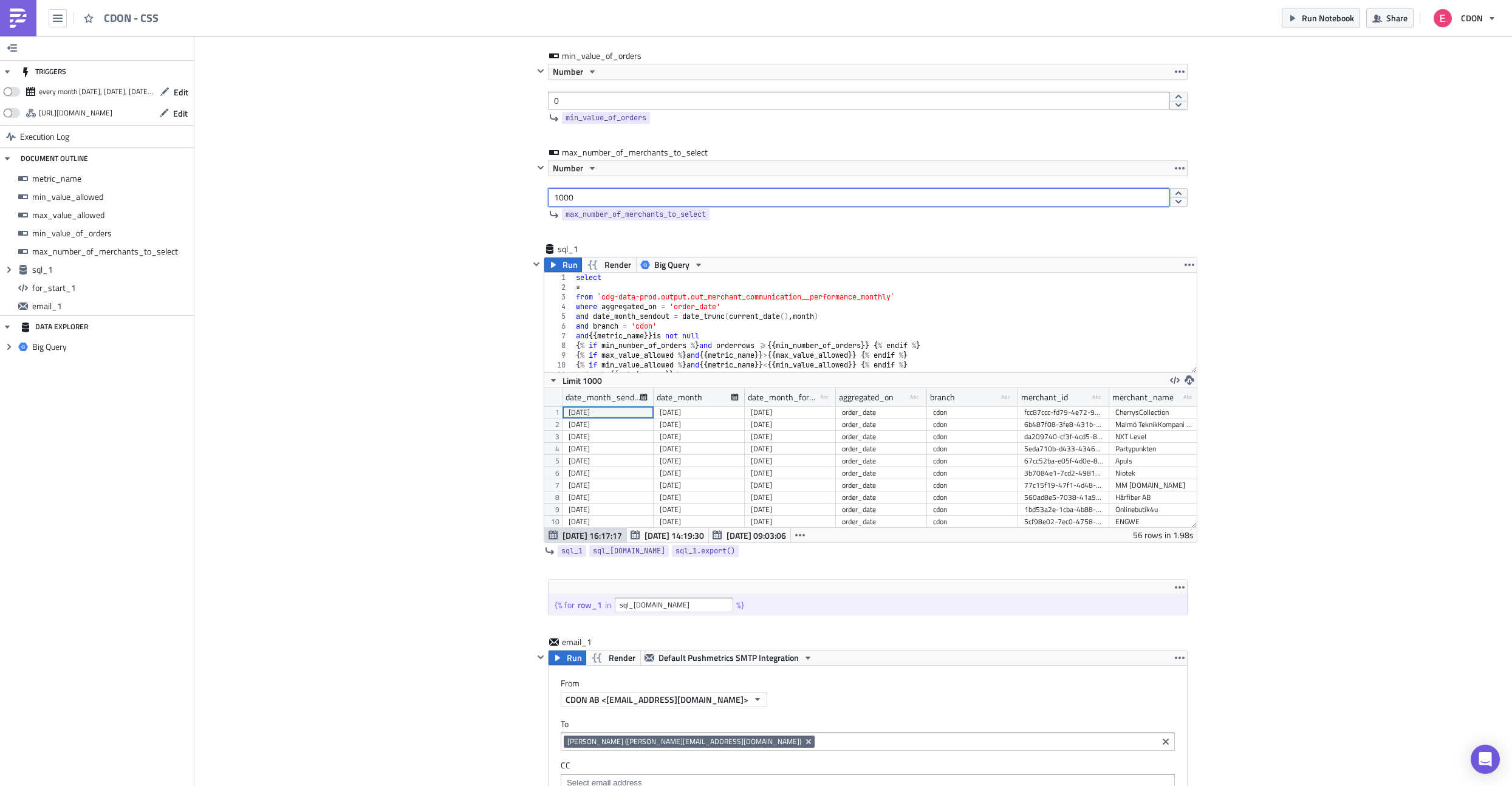
drag, startPoint x: 596, startPoint y: 194, endPoint x: 484, endPoint y: 194, distance: 112.0
click at [484, 194] on div "Add Image CDON Merchant Communication Execution Log CDON - CSS metric_name Stri…" at bounding box center [853, 638] width 1318 height 1961
click at [552, 266] on icon "button" at bounding box center [553, 265] width 5 height 6
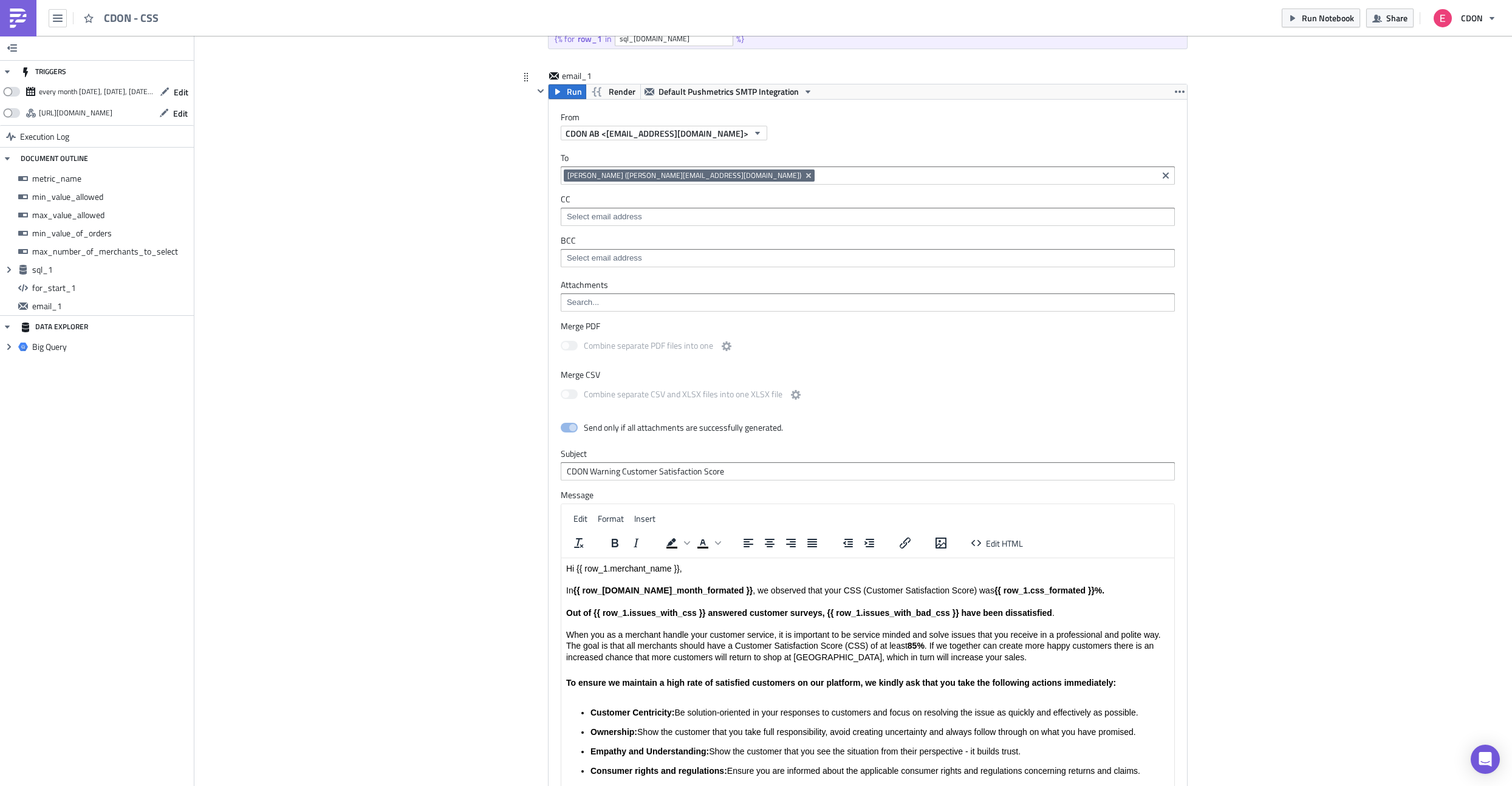
scroll to position [944, 0]
click at [570, 88] on span "Run" at bounding box center [574, 93] width 15 height 15
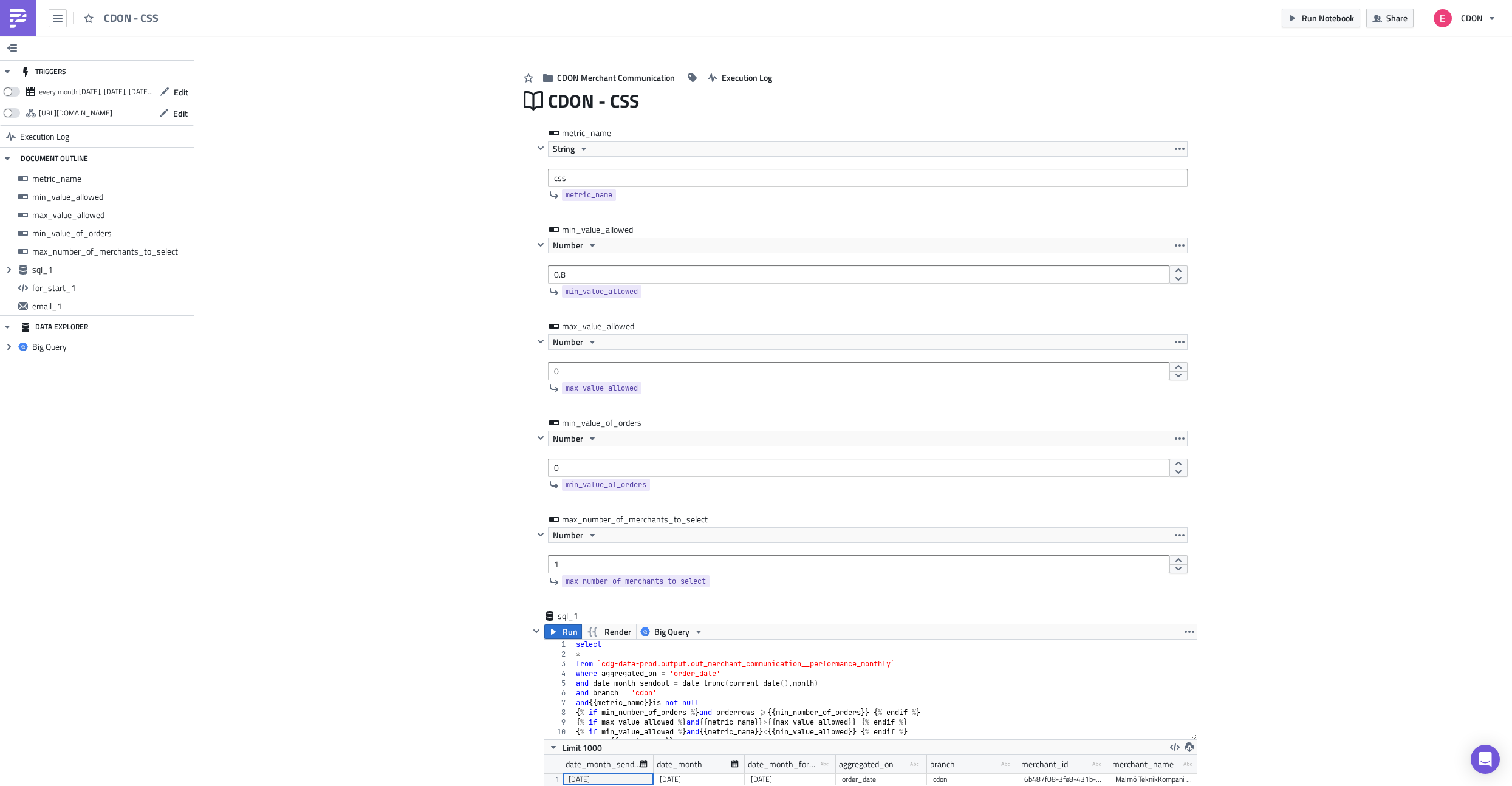
scroll to position [0, 0]
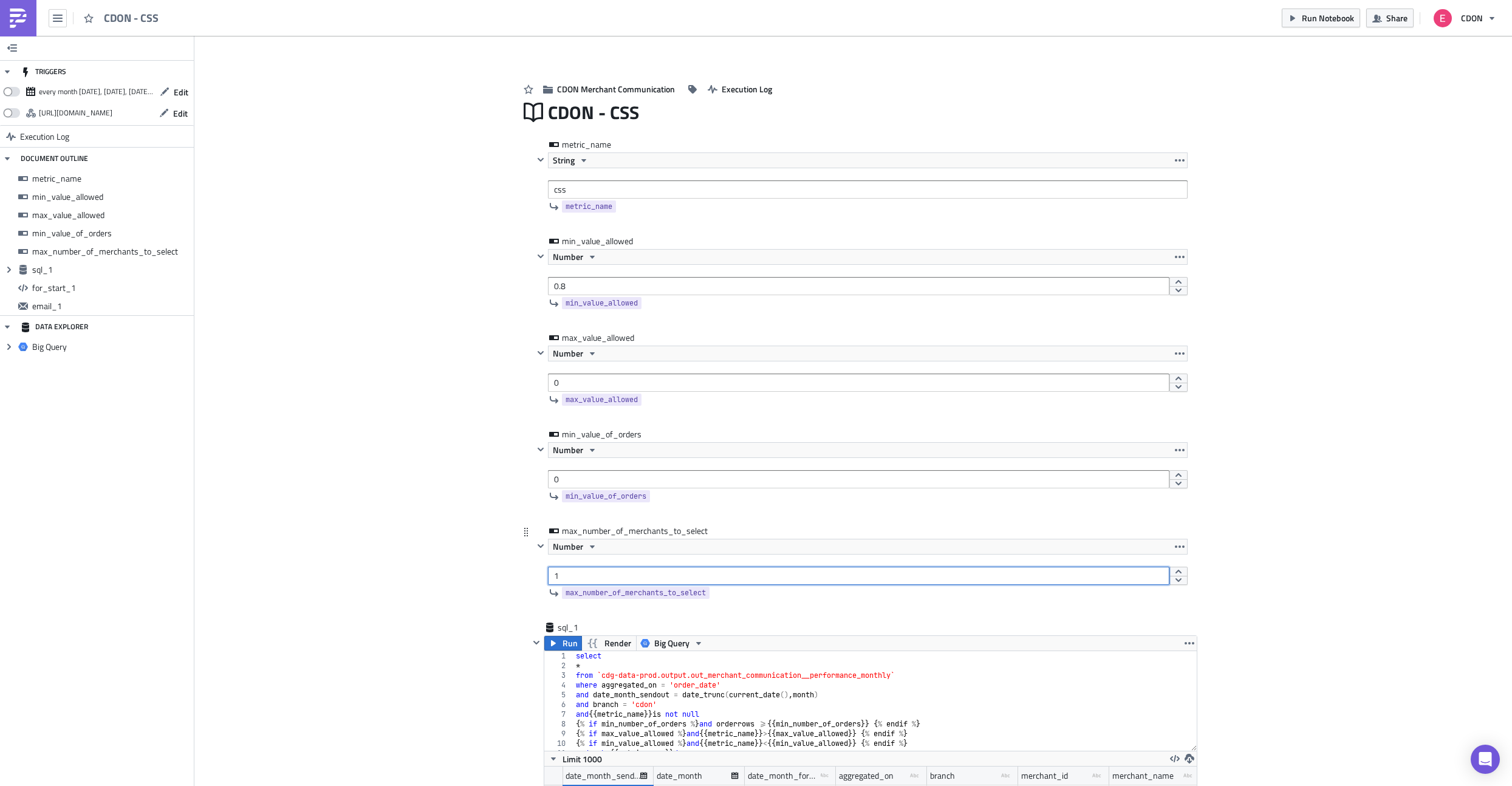
click at [584, 569] on input "1" at bounding box center [858, 576] width 621 height 18
type input "1000"
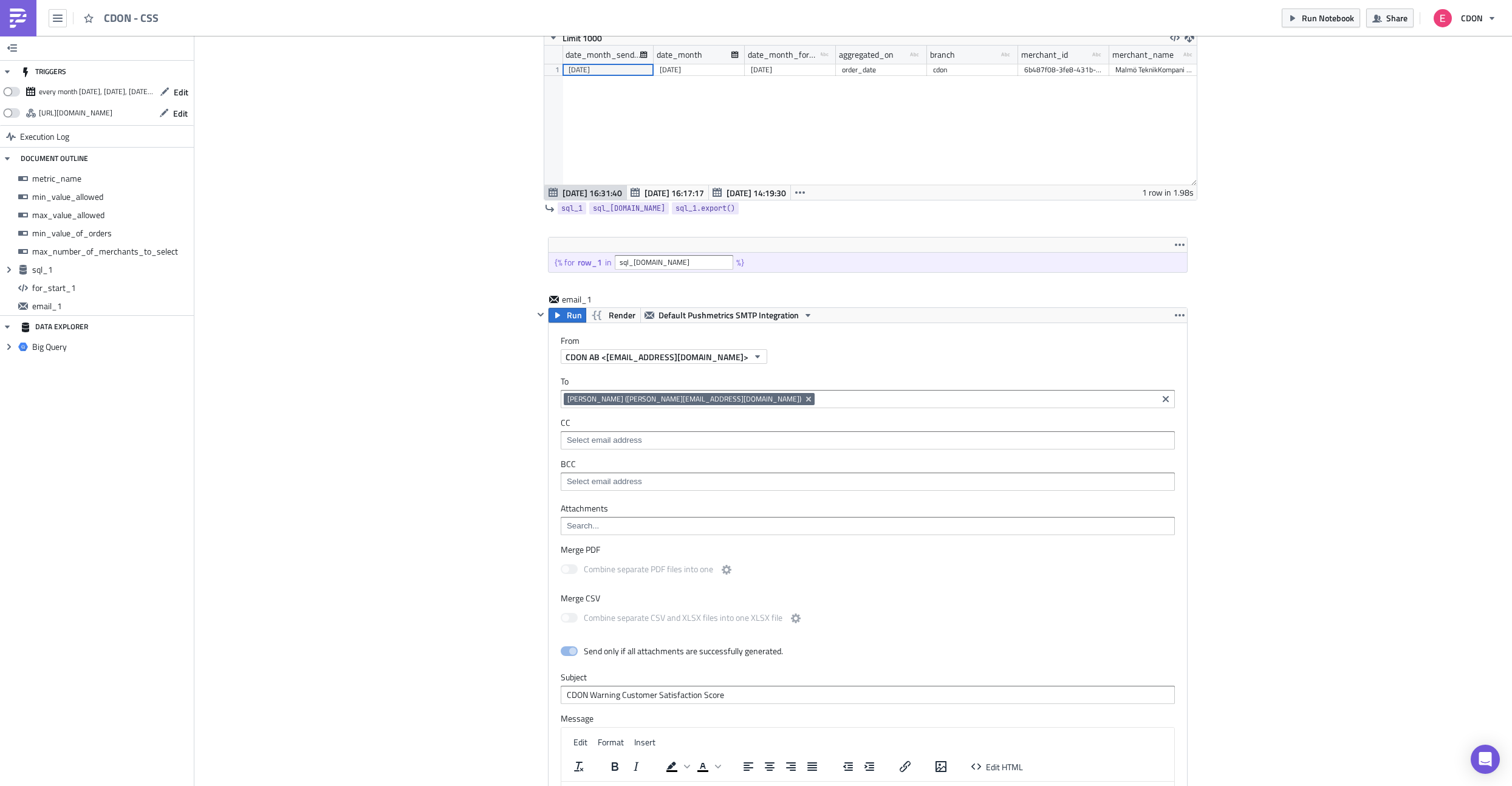
scroll to position [716, 0]
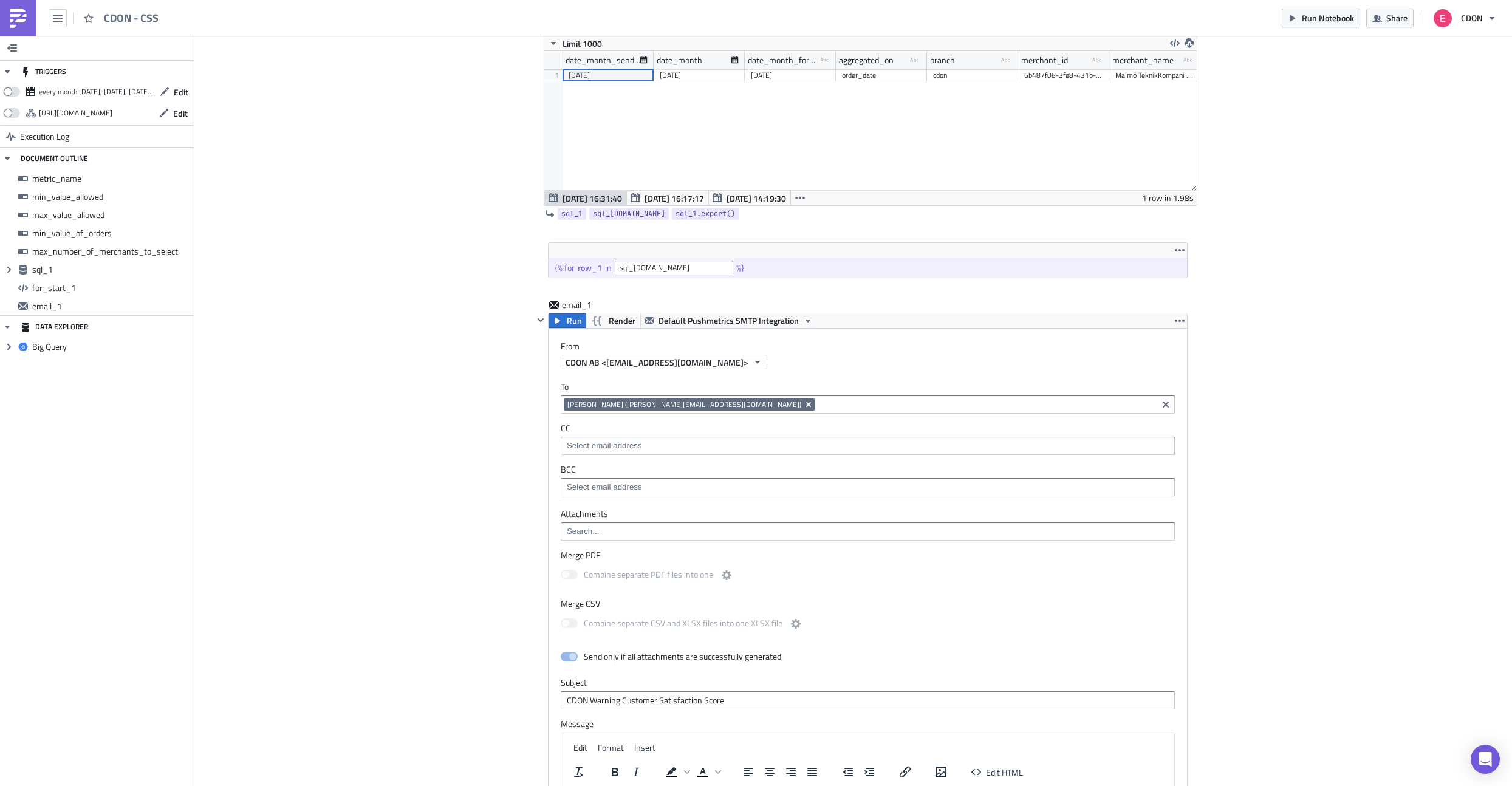
click at [806, 405] on icon "Remove Tag" at bounding box center [808, 405] width 5 height 5
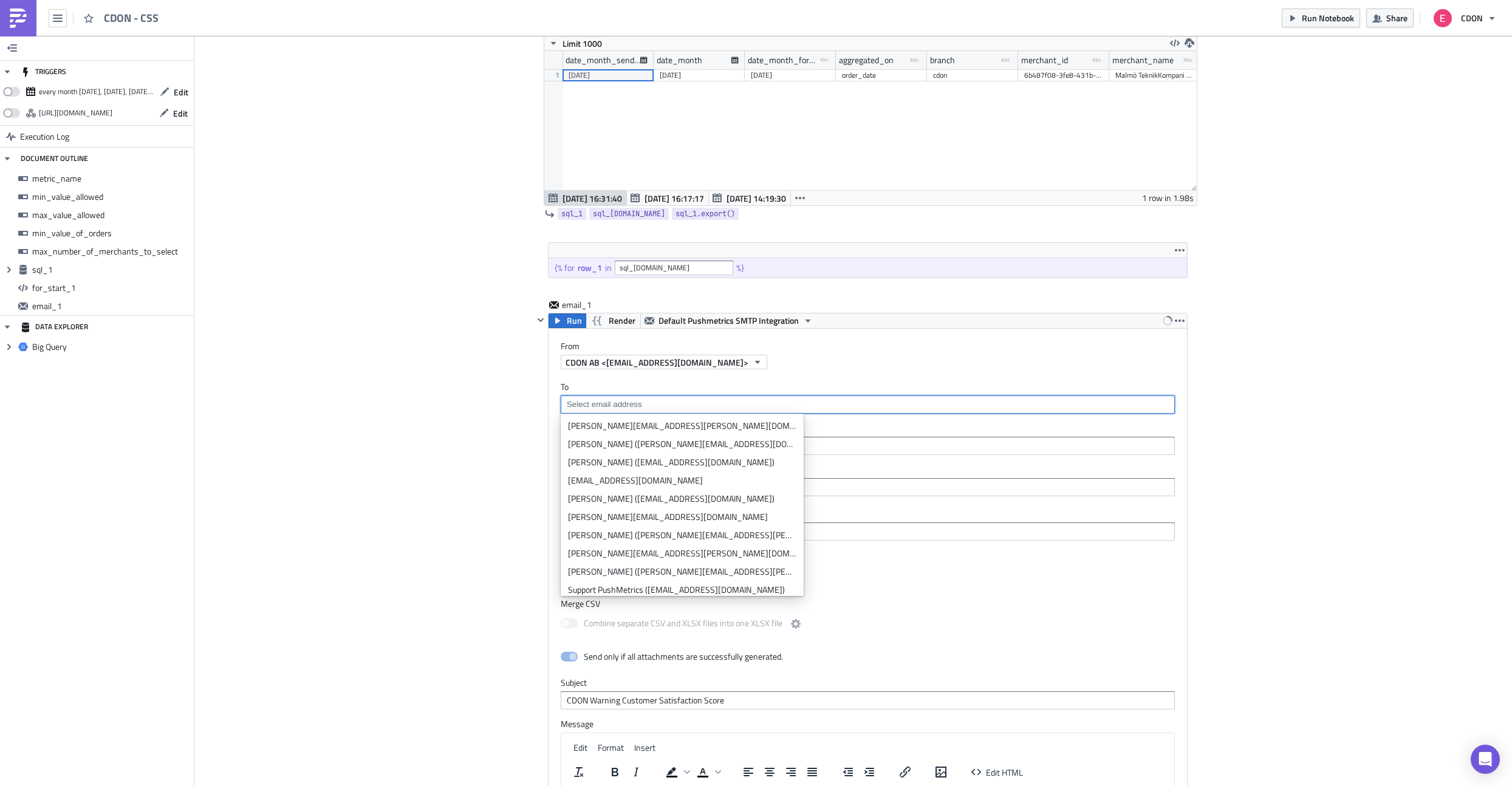
paste input "{{ row_1.merchant_email }}"
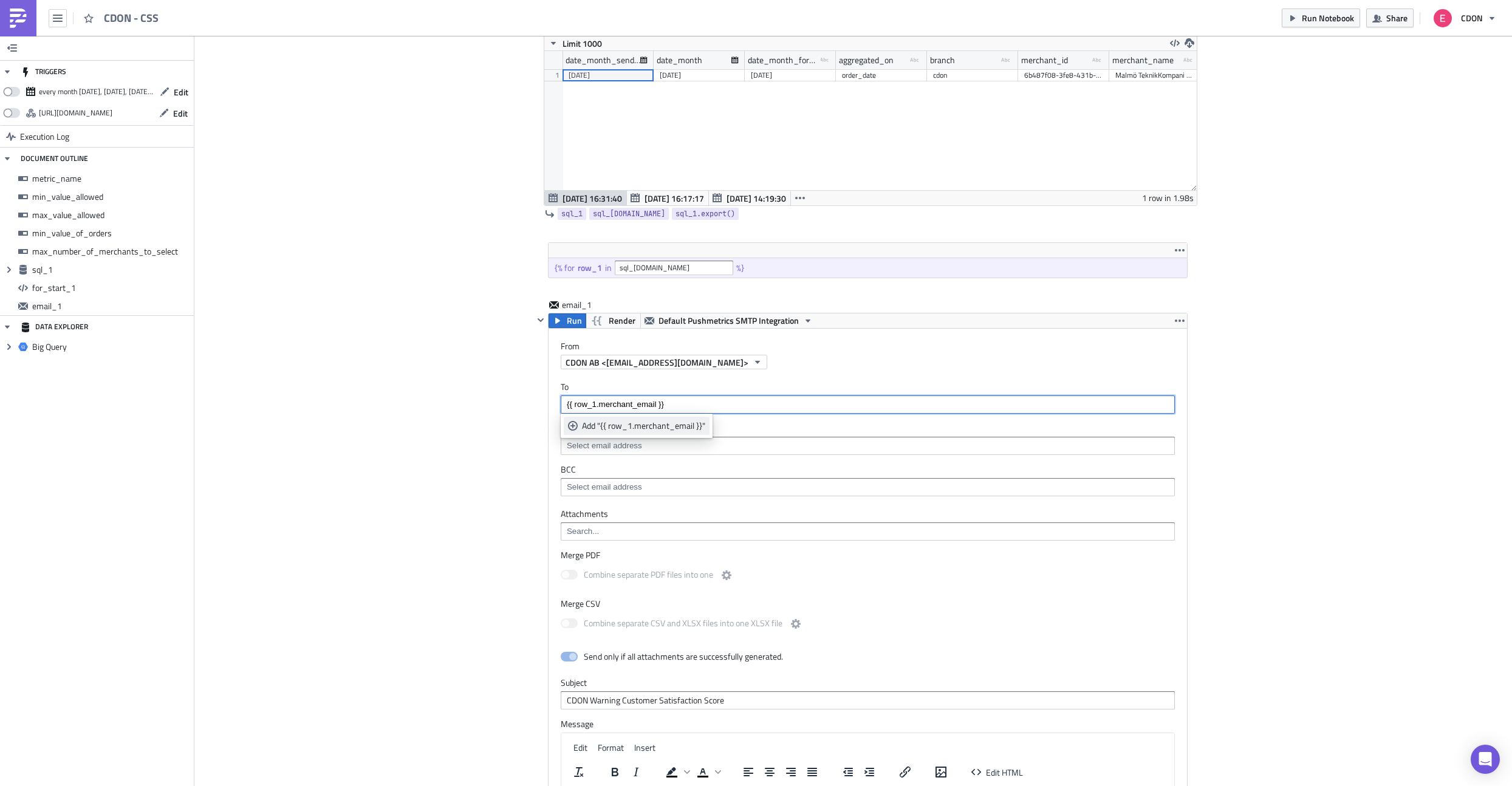
type input "{{ row_1.merchant_email }}"
click at [651, 426] on div "Add "{{ row_1.merchant_email }}"" at bounding box center [643, 426] width 123 height 12
click at [461, 476] on div "Add Image CDON Merchant Communication Execution Log CDON - CSS metric_name Stri…" at bounding box center [853, 301] width 1318 height 1961
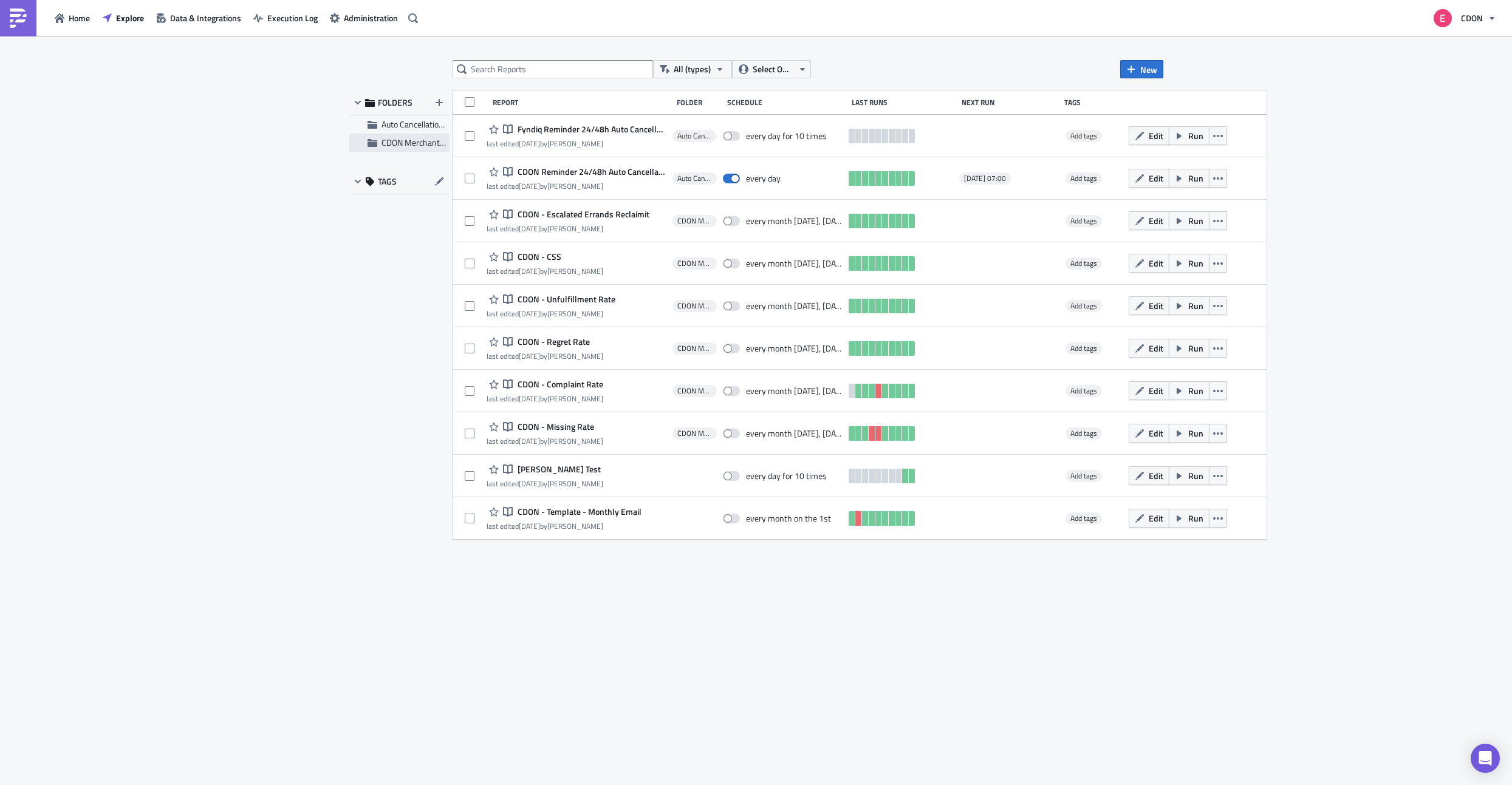
click at [407, 143] on span "CDON Merchant Communication" at bounding box center [440, 142] width 117 height 13
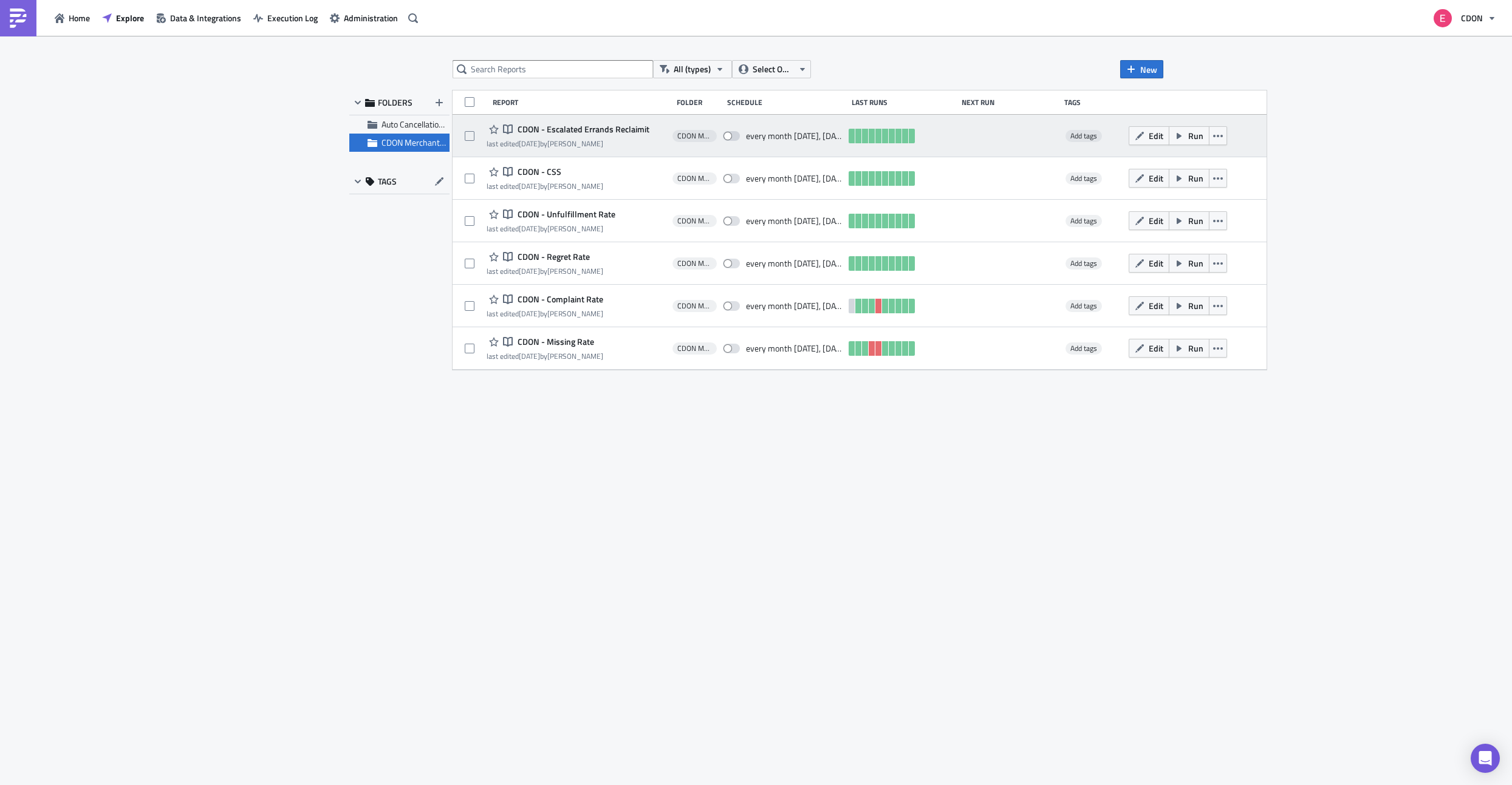
click at [528, 131] on span "CDON - Escalated Errands Reclaimit" at bounding box center [582, 129] width 135 height 11
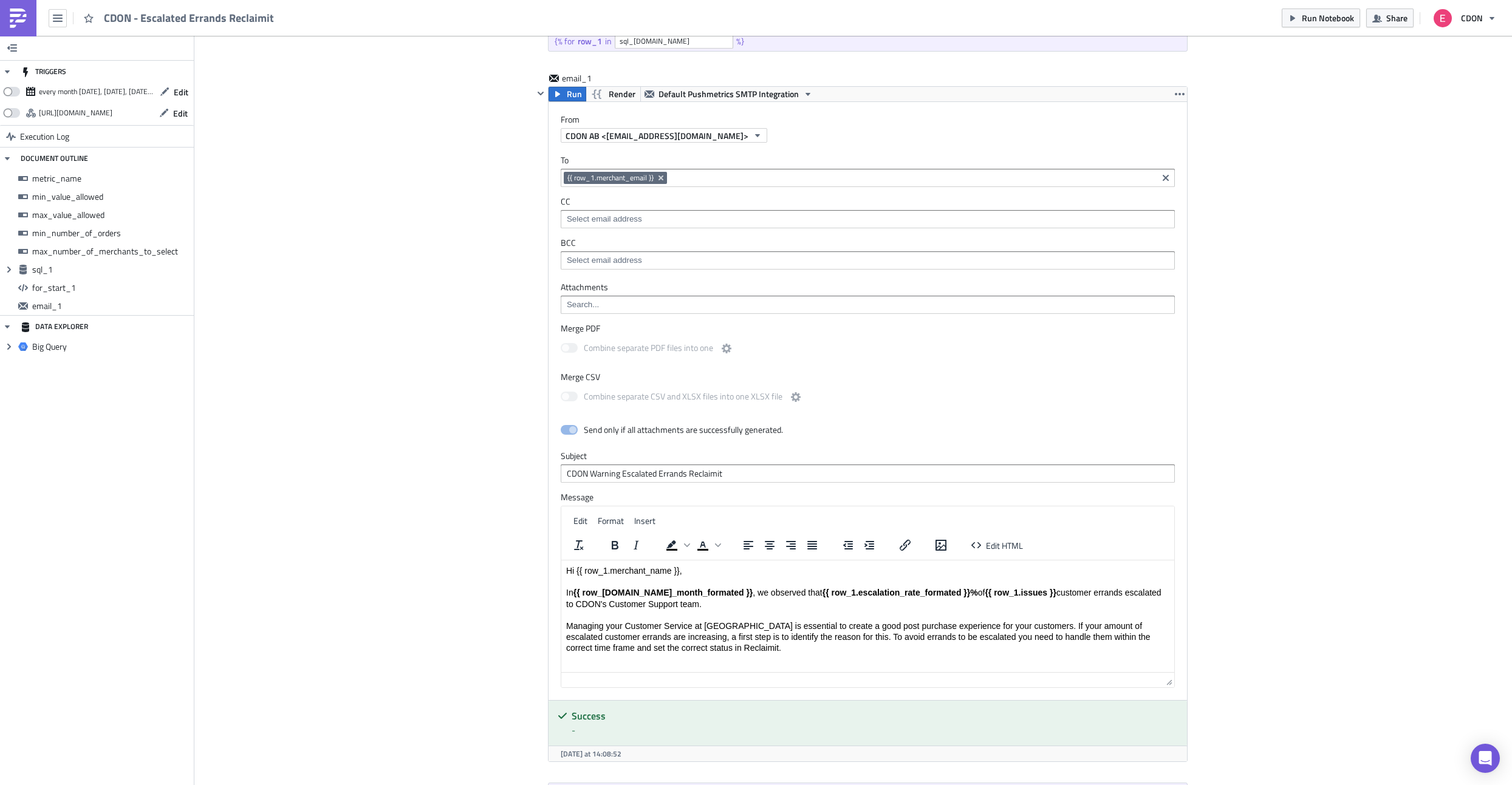
scroll to position [1057, 0]
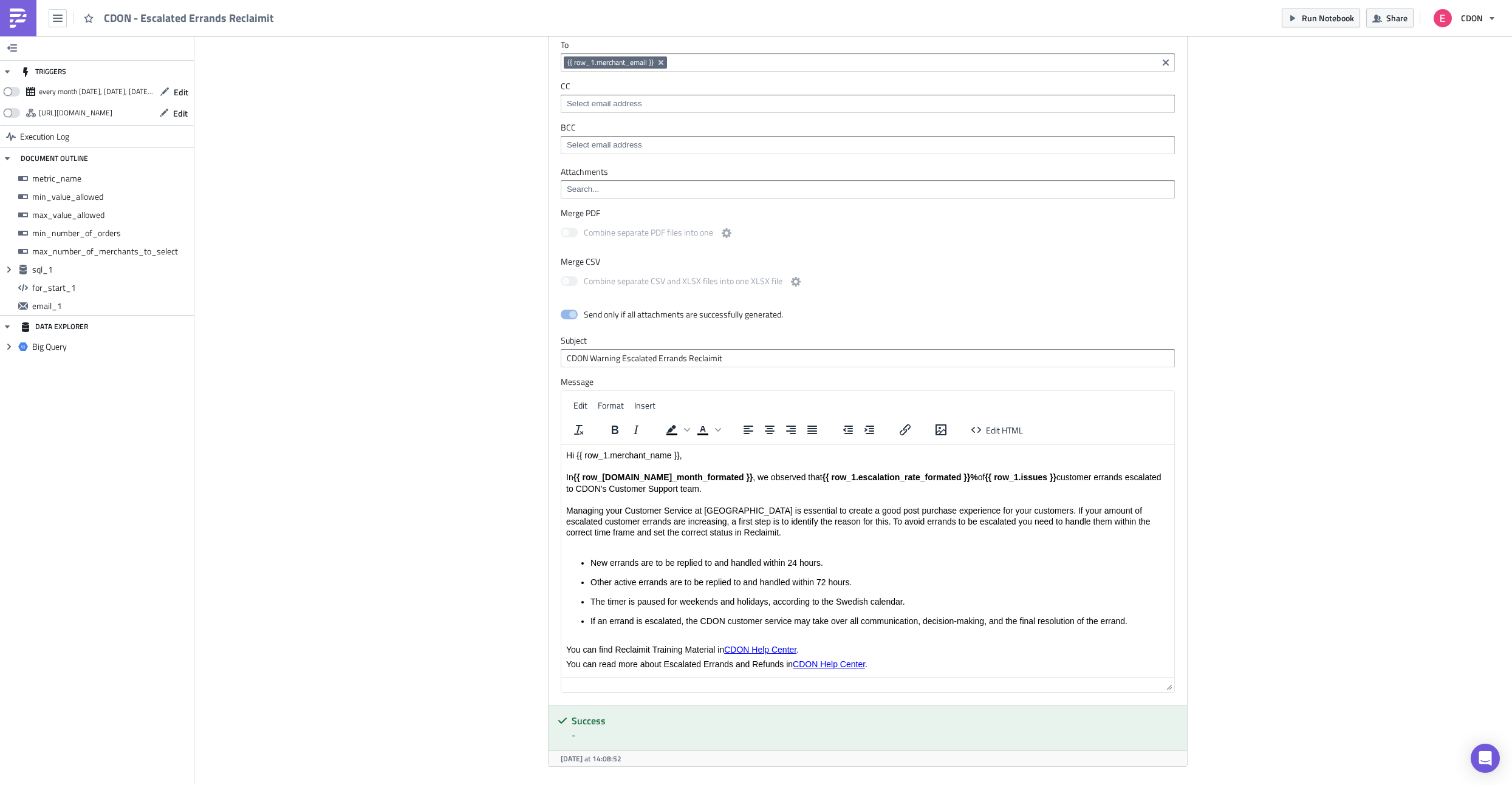
drag, startPoint x: 1171, startPoint y: 569, endPoint x: 1181, endPoint y: 690, distance: 121.4
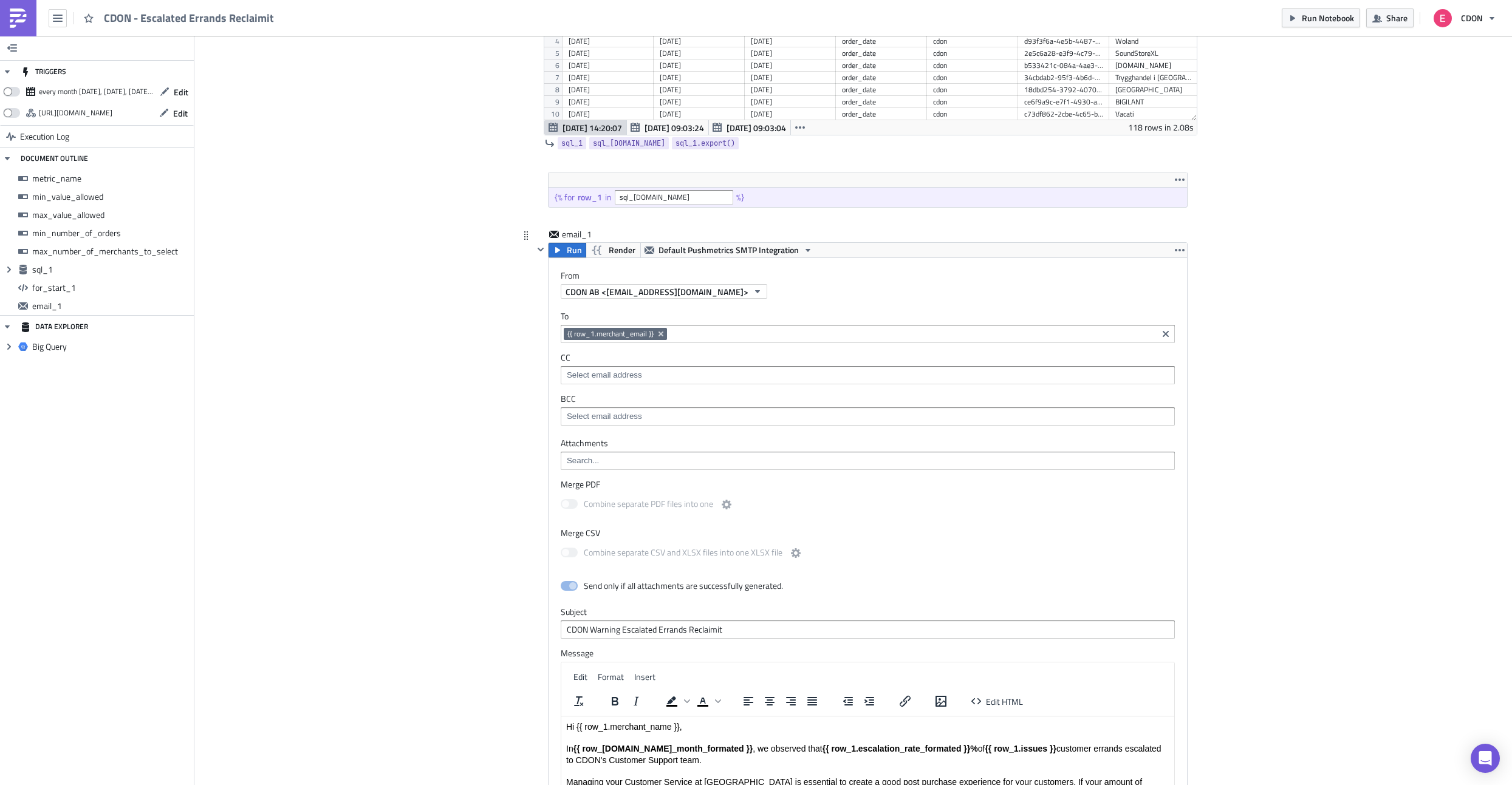
scroll to position [785, 0]
click at [661, 334] on icon "Remove Tag" at bounding box center [661, 335] width 5 height 5
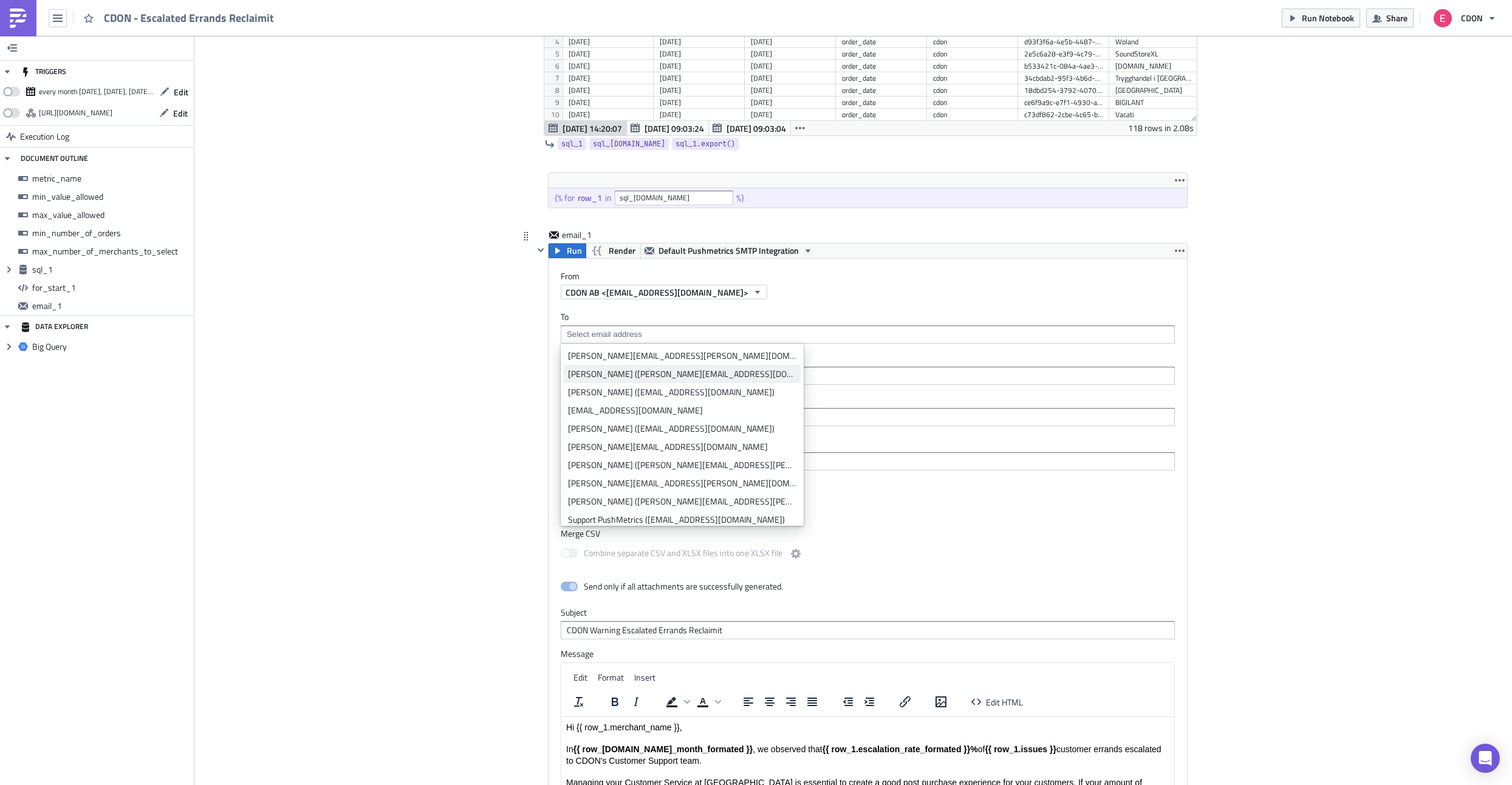
click at [603, 373] on div "[PERSON_NAME] ([PERSON_NAME][EMAIL_ADDRESS][DOMAIN_NAME])" at bounding box center [682, 374] width 228 height 12
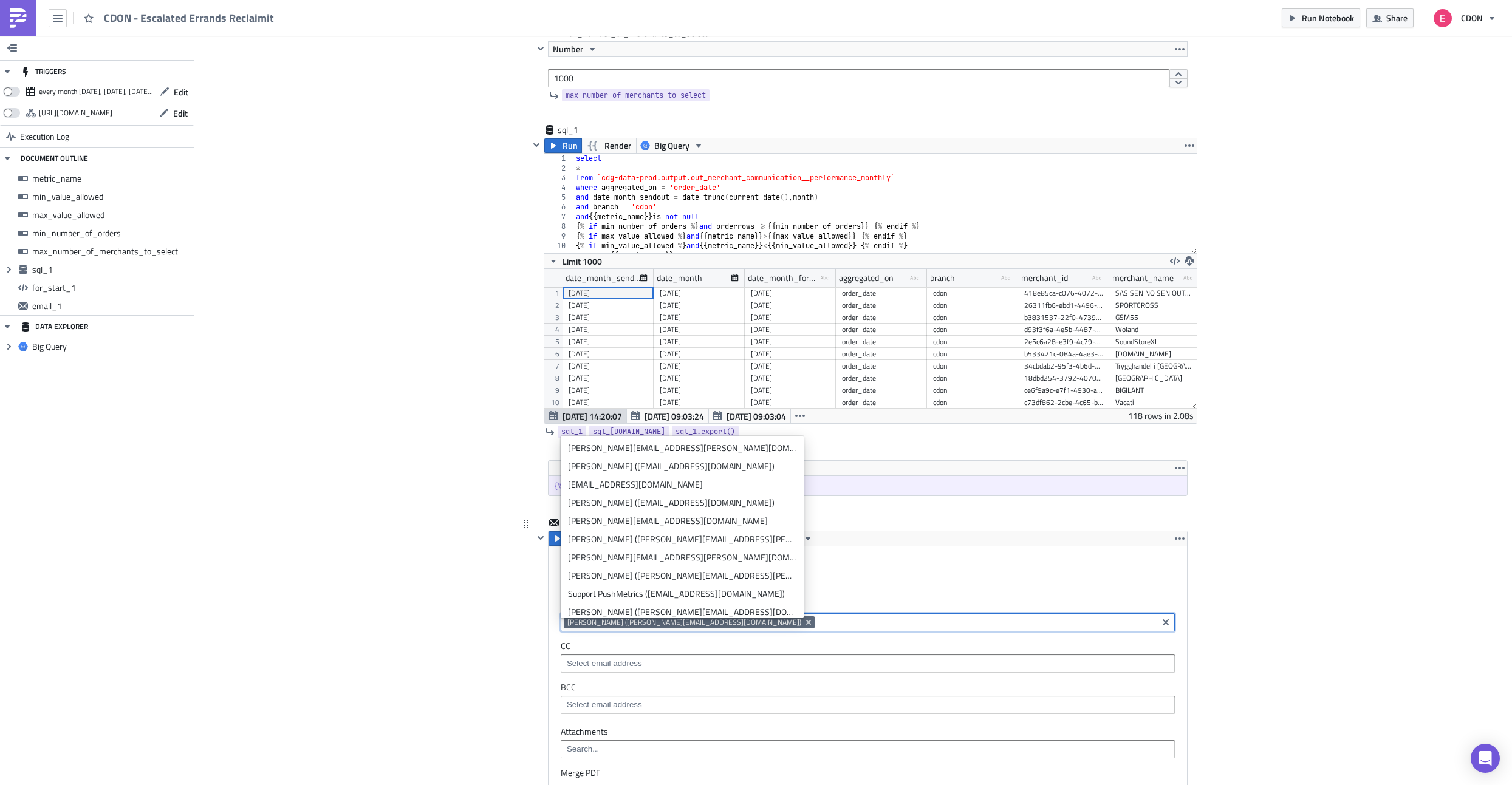
scroll to position [492, 0]
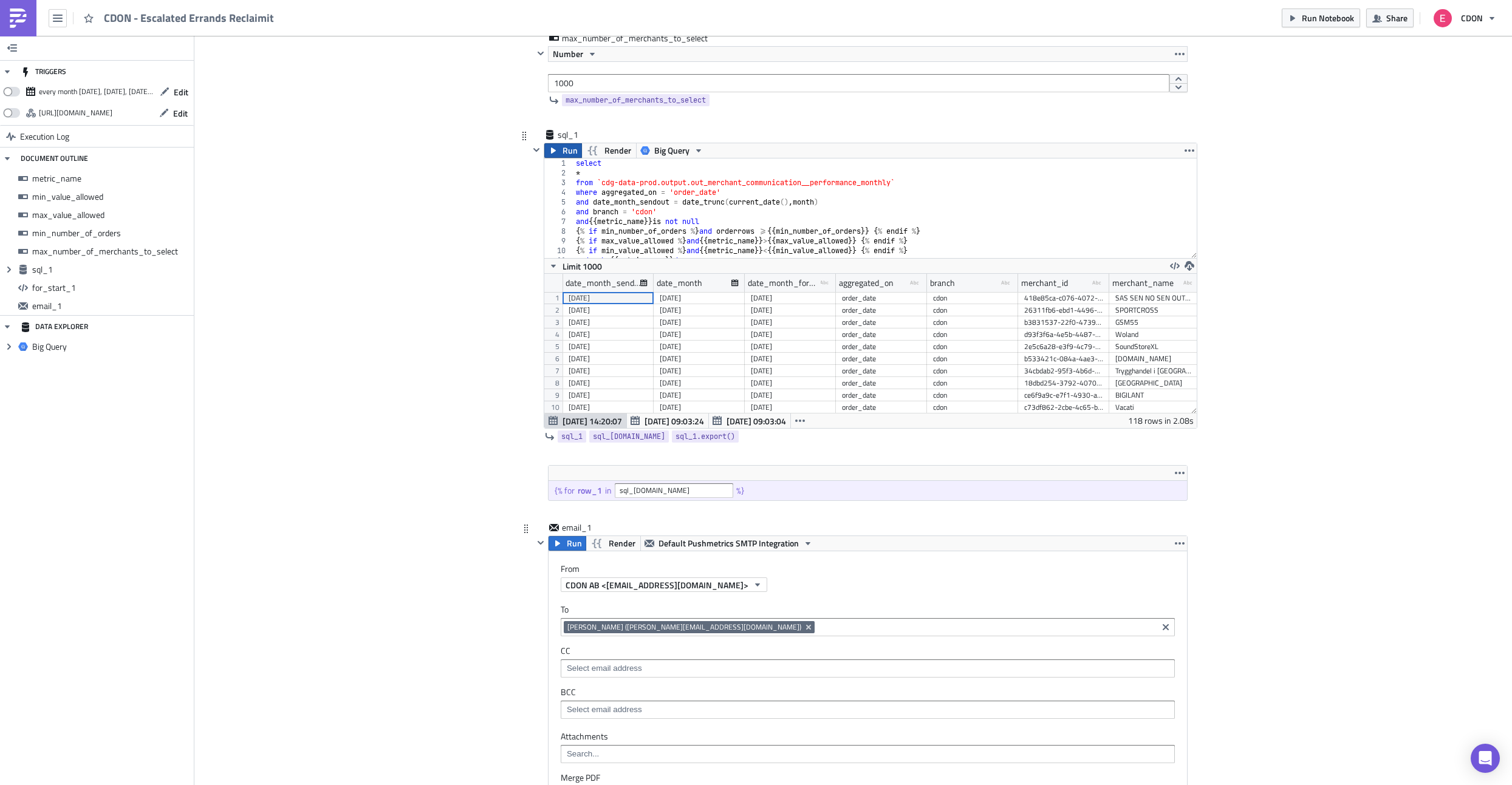
click at [566, 150] on span "Run" at bounding box center [570, 151] width 15 height 15
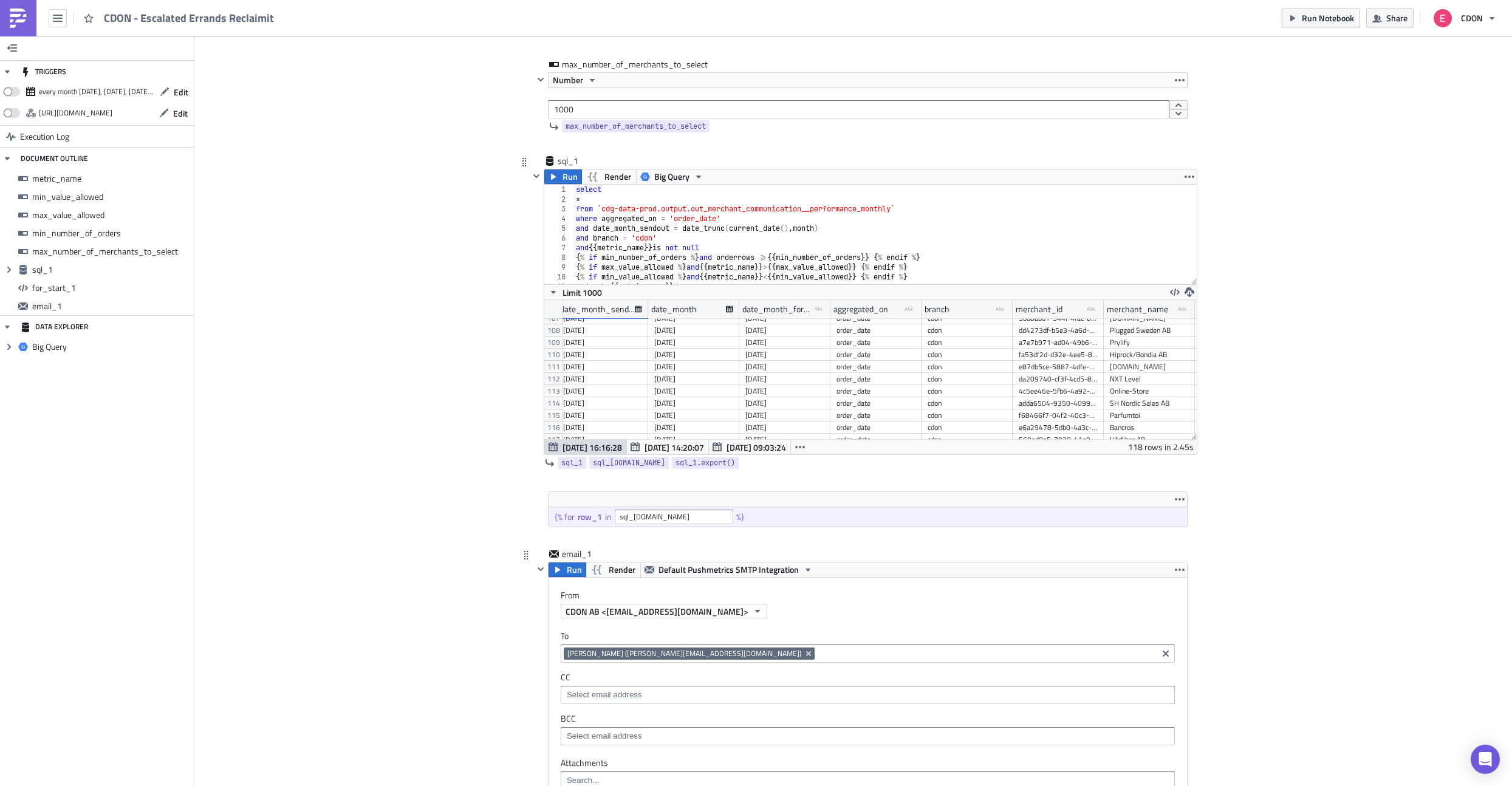
scroll to position [1277, 116]
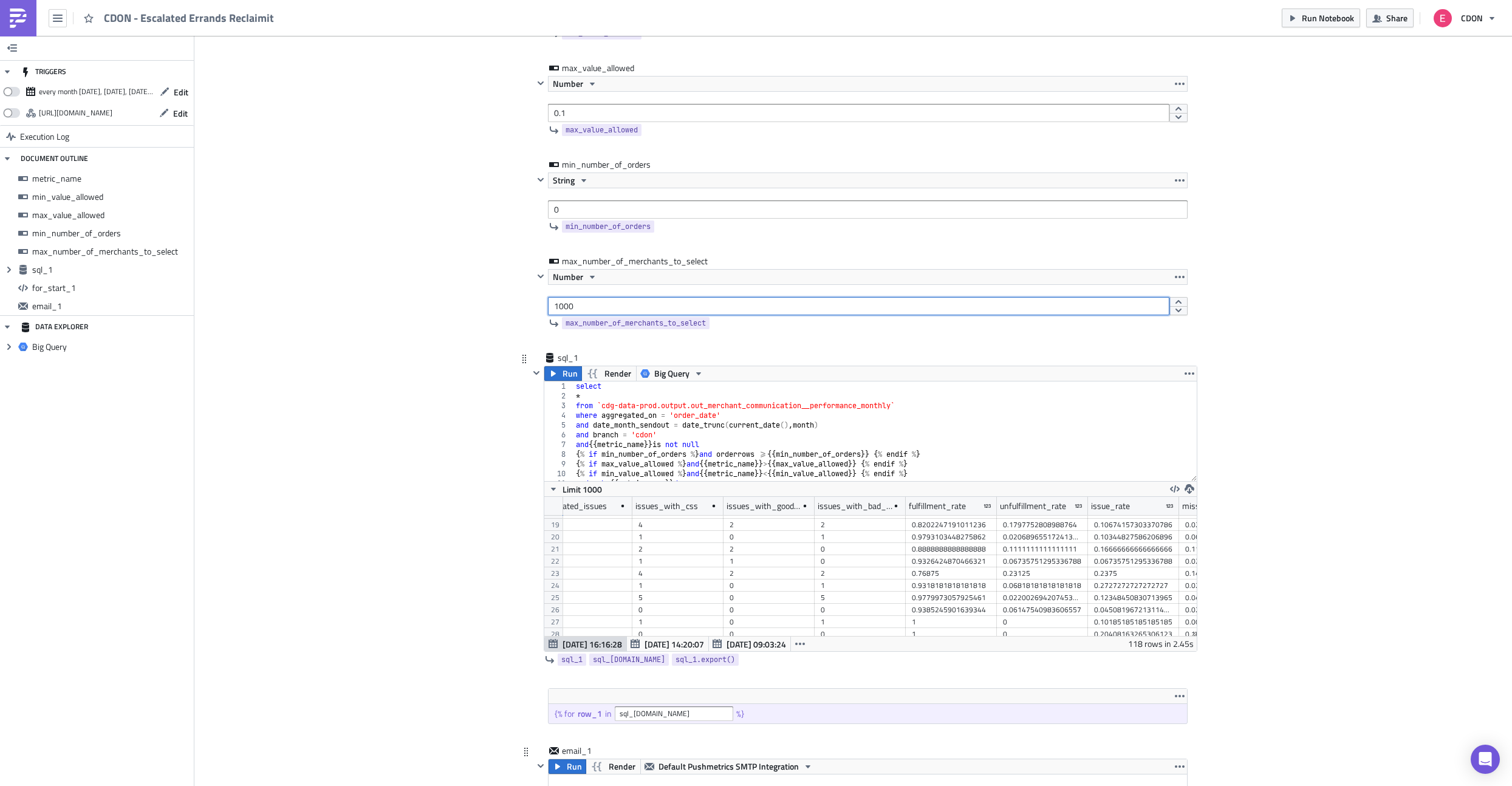
drag, startPoint x: 585, startPoint y: 305, endPoint x: 512, endPoint y: 303, distance: 73.0
click at [512, 303] on div "CDON Merchant Communication Execution Log CDON - Escalated Errands Reclaimit me…" at bounding box center [853, 741] width 693 height 1911
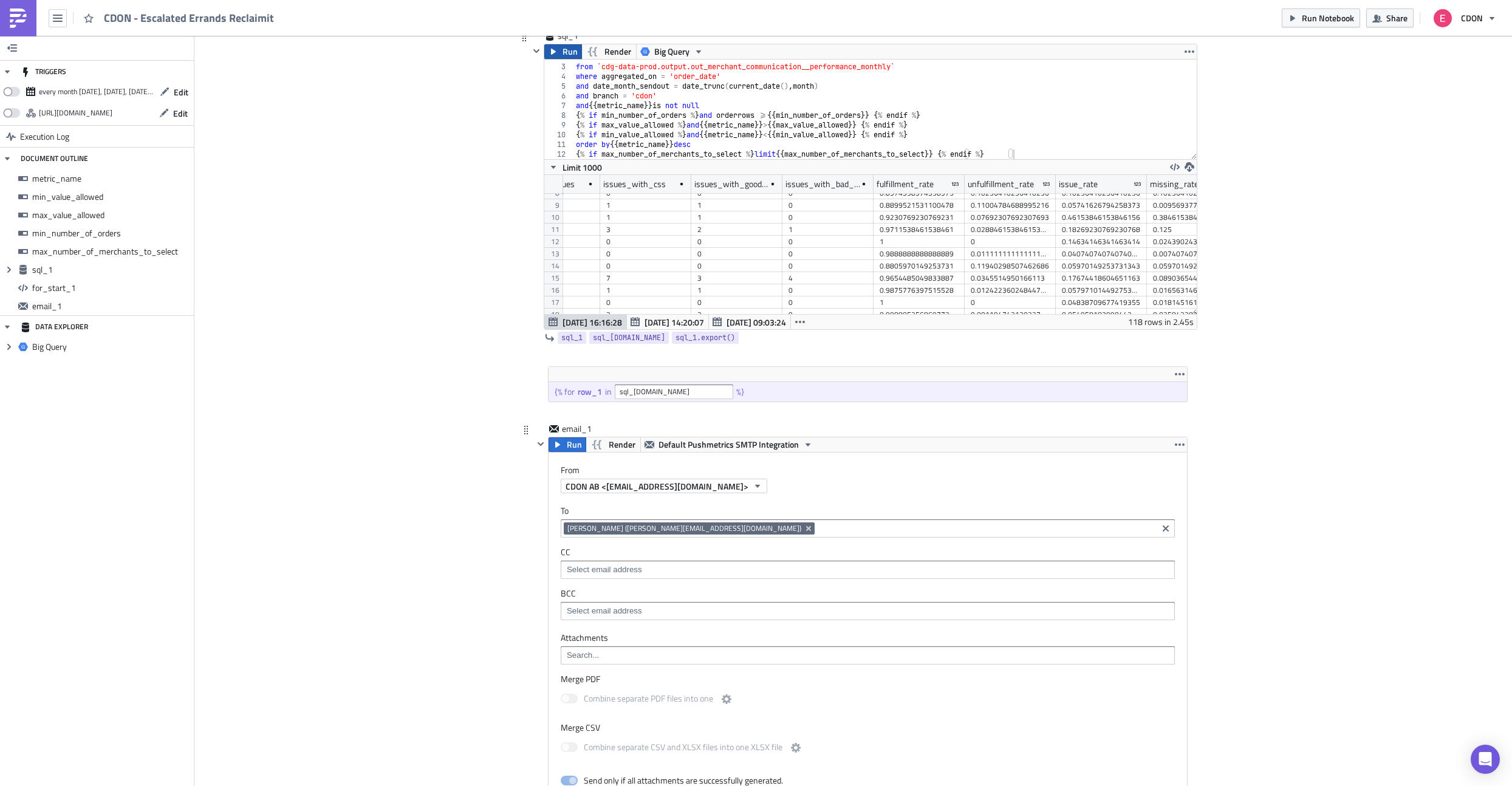
type input "1"
click at [562, 55] on span "Run" at bounding box center [570, 52] width 15 height 15
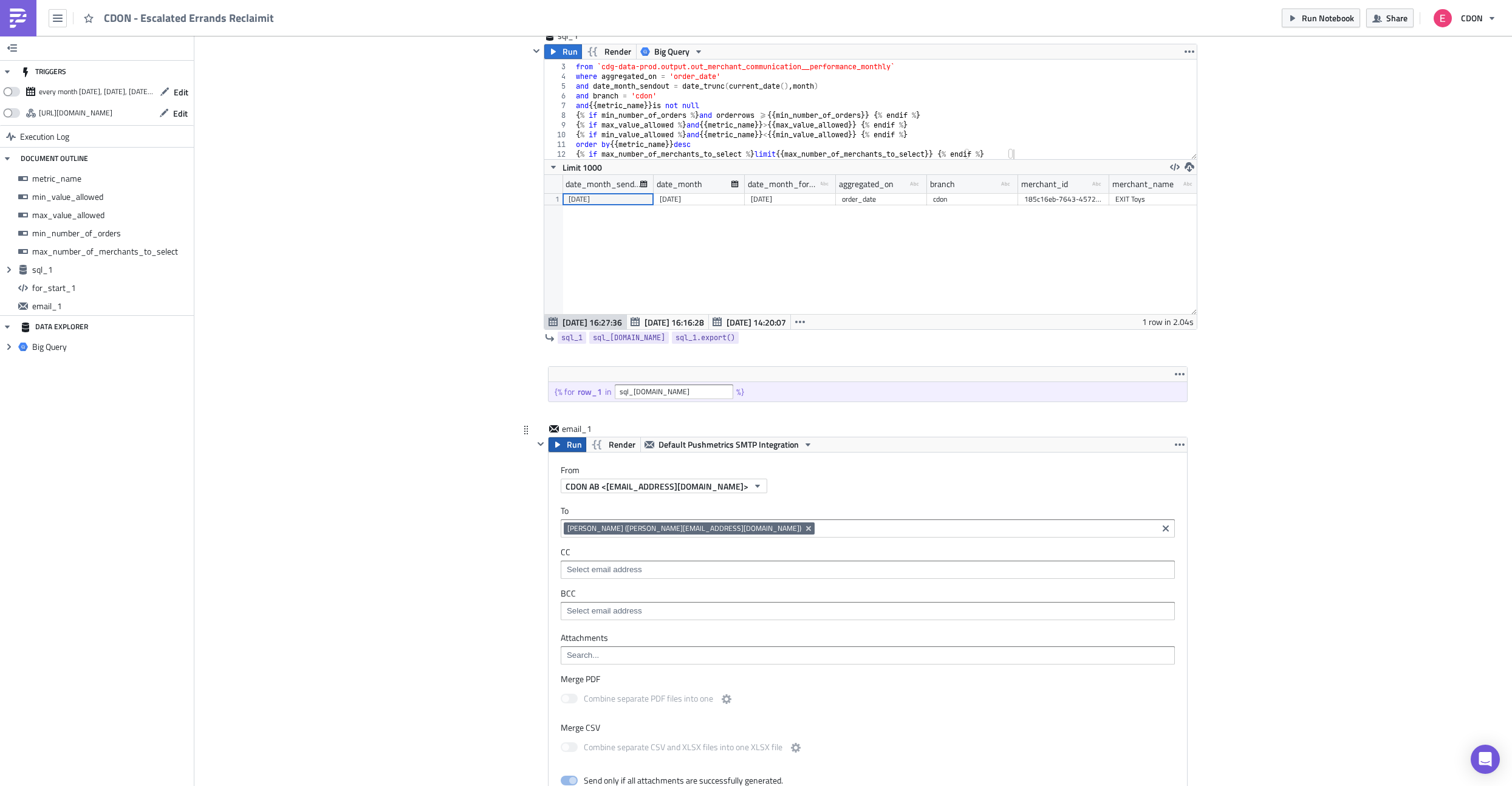
click at [560, 448] on icon "button" at bounding box center [558, 445] width 10 height 10
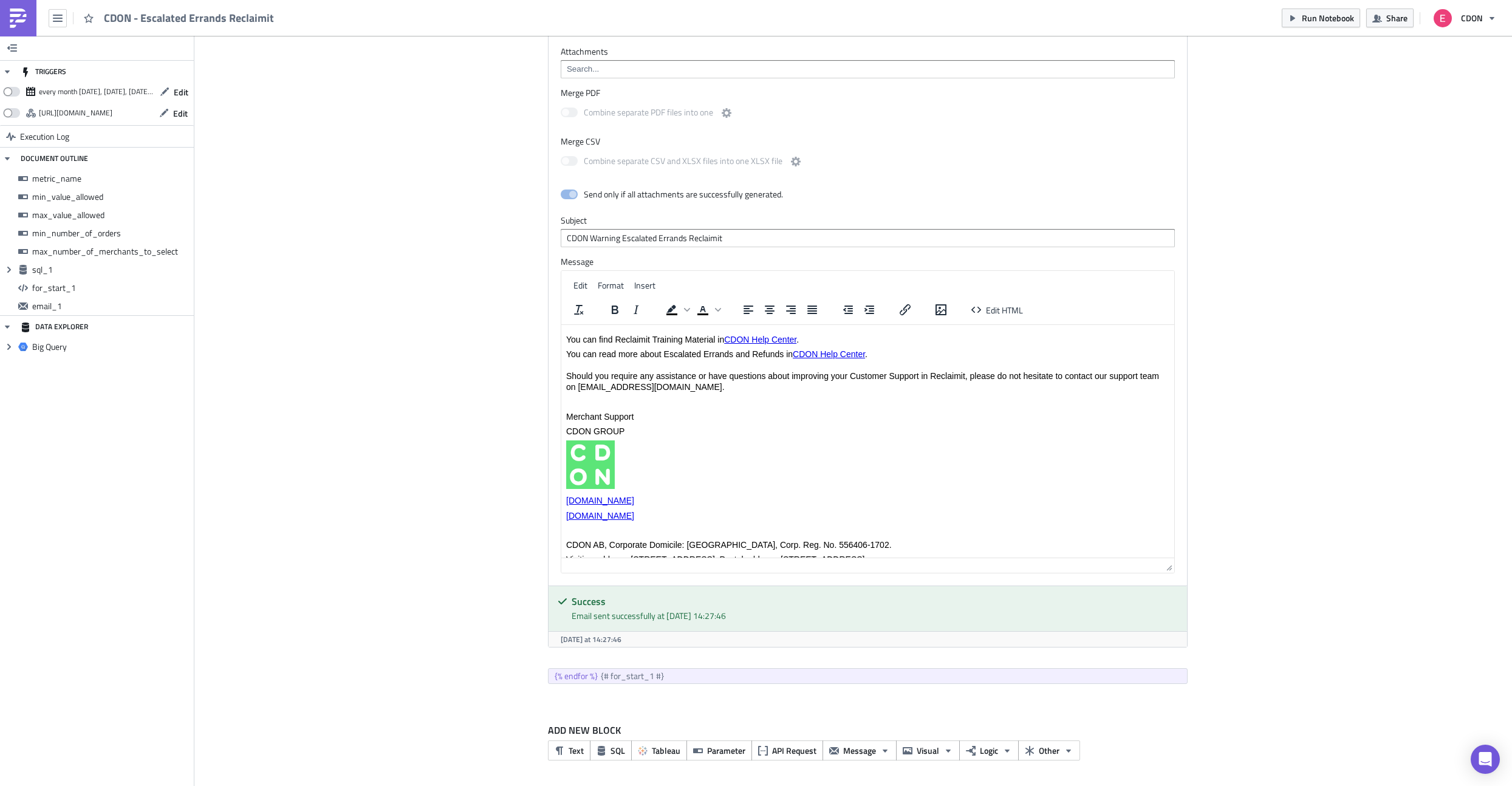
scroll to position [189, 0]
drag, startPoint x: 628, startPoint y: 431, endPoint x: 554, endPoint y: 419, distance: 75.0
click at [561, 419] on html "Hi {{ row_1.merchant_name }}, In {{ row_1.date_month_formated }} , we observed …" at bounding box center [867, 372] width 613 height 472
paste body "Rich Text Area. Press ALT-0 for help."
click at [577, 407] on p "Rich Text Area. Press ALT-0 for help." at bounding box center [867, 404] width 603 height 11
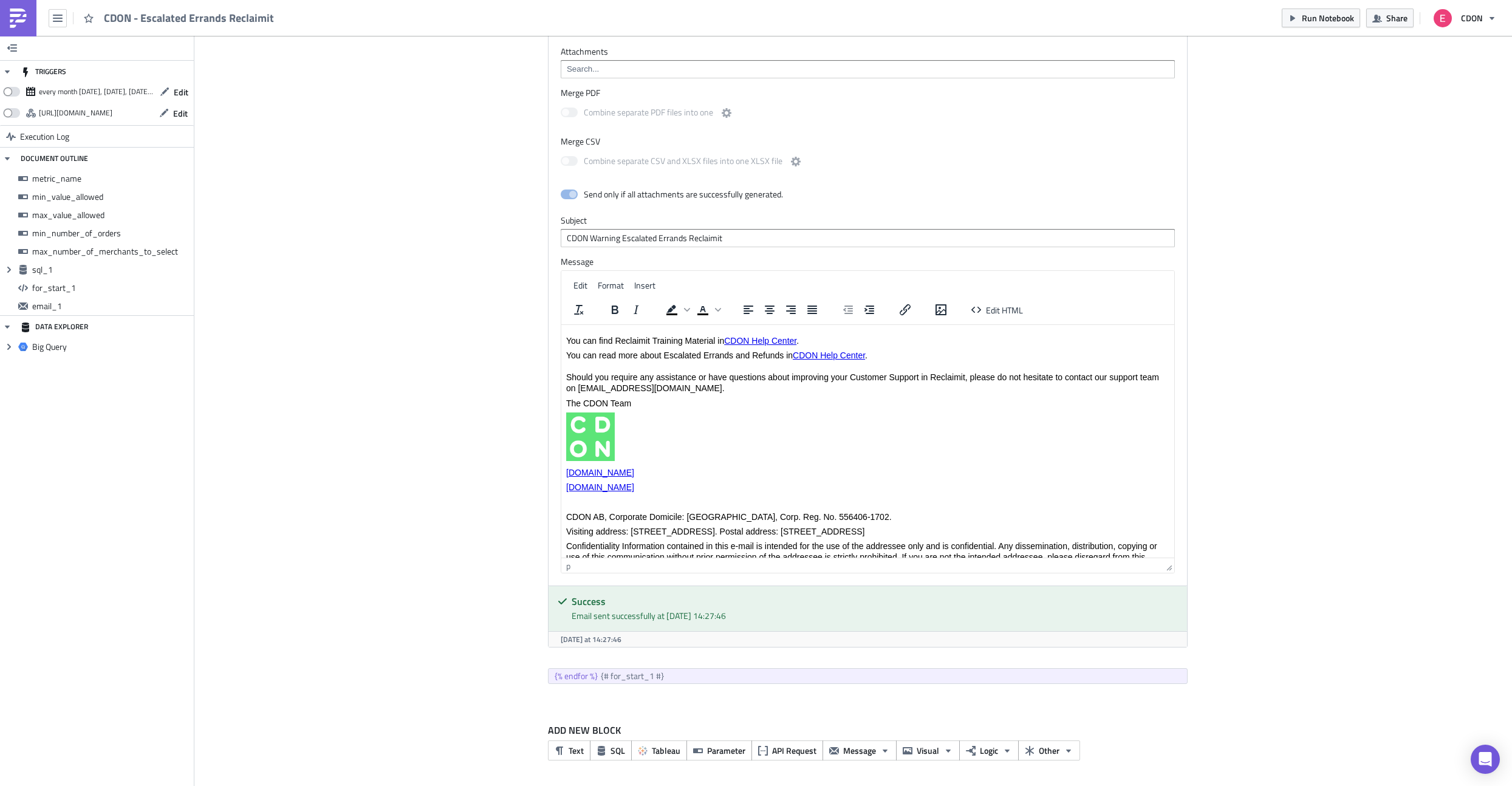
click at [566, 402] on p "The CDON Team" at bounding box center [867, 404] width 603 height 11
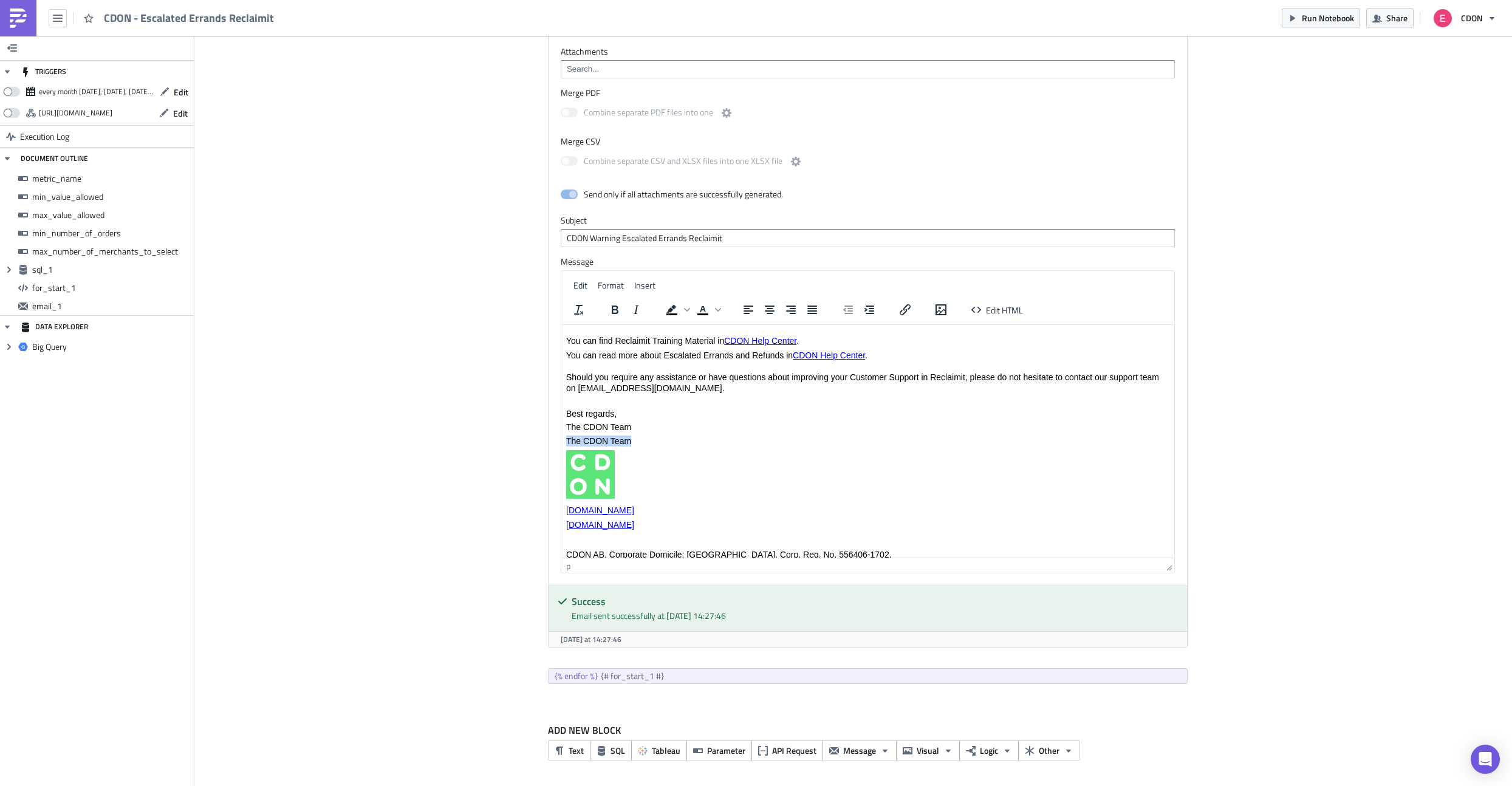
drag, startPoint x: 638, startPoint y: 441, endPoint x: 535, endPoint y: 441, distance: 103.0
click at [561, 441] on html "Hi {{ row_1.merchant_name }}, In {{ row_1.date_month_formated }} , we observed …" at bounding box center [867, 376] width 613 height 480
click at [591, 403] on p "You can read more about Escalated Errands and Refunds in CDON Help Center . Sho…" at bounding box center [867, 377] width 603 height 55
drag, startPoint x: 634, startPoint y: 427, endPoint x: 560, endPoint y: 415, distance: 75.0
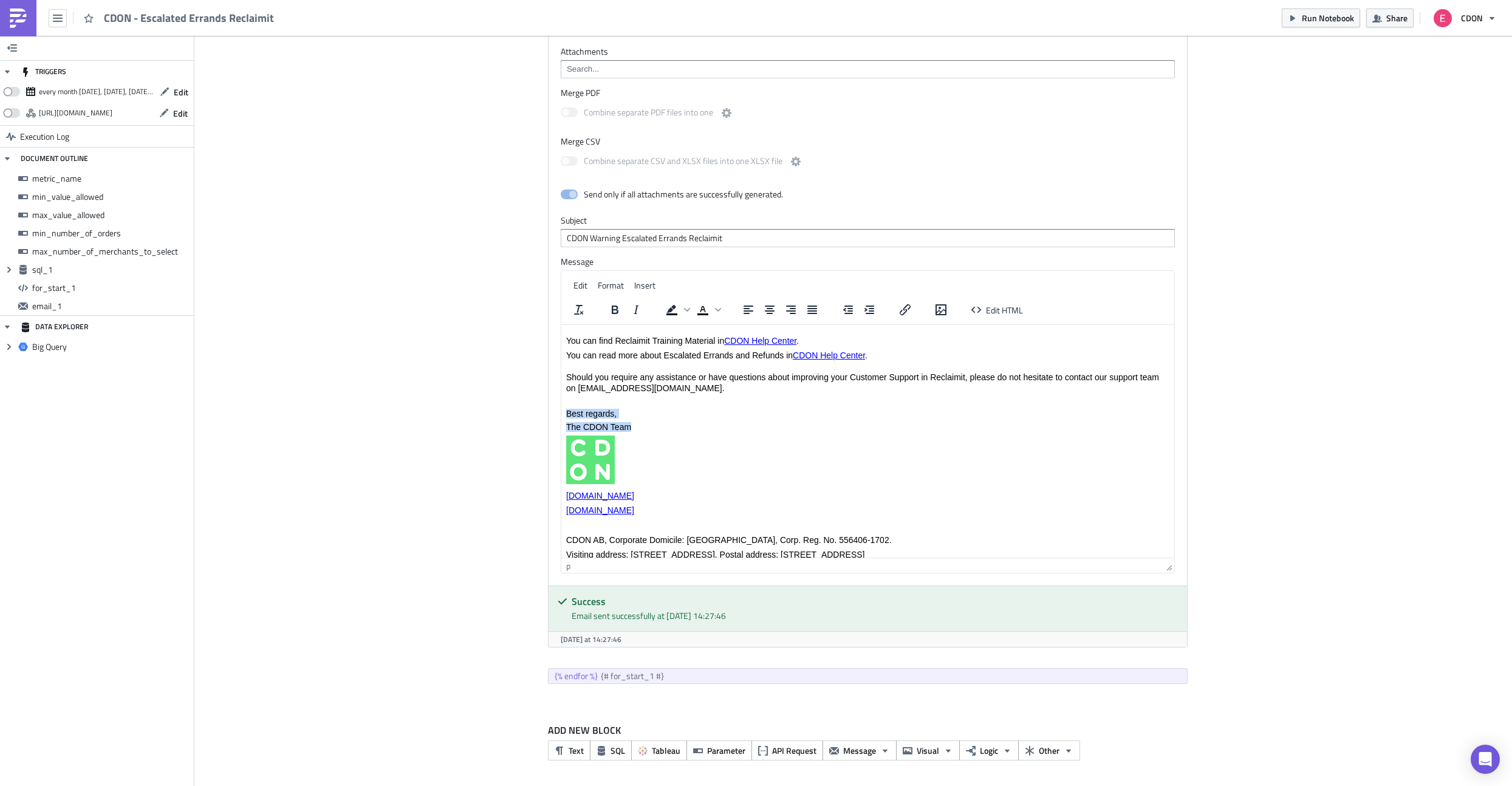
click at [561, 415] on html "Hi {{ row_1.merchant_name }}, In {{ row_1.date_month_formated }} , we observed …" at bounding box center [867, 369] width 613 height 466
copy body "Best regards, The CDON Team"
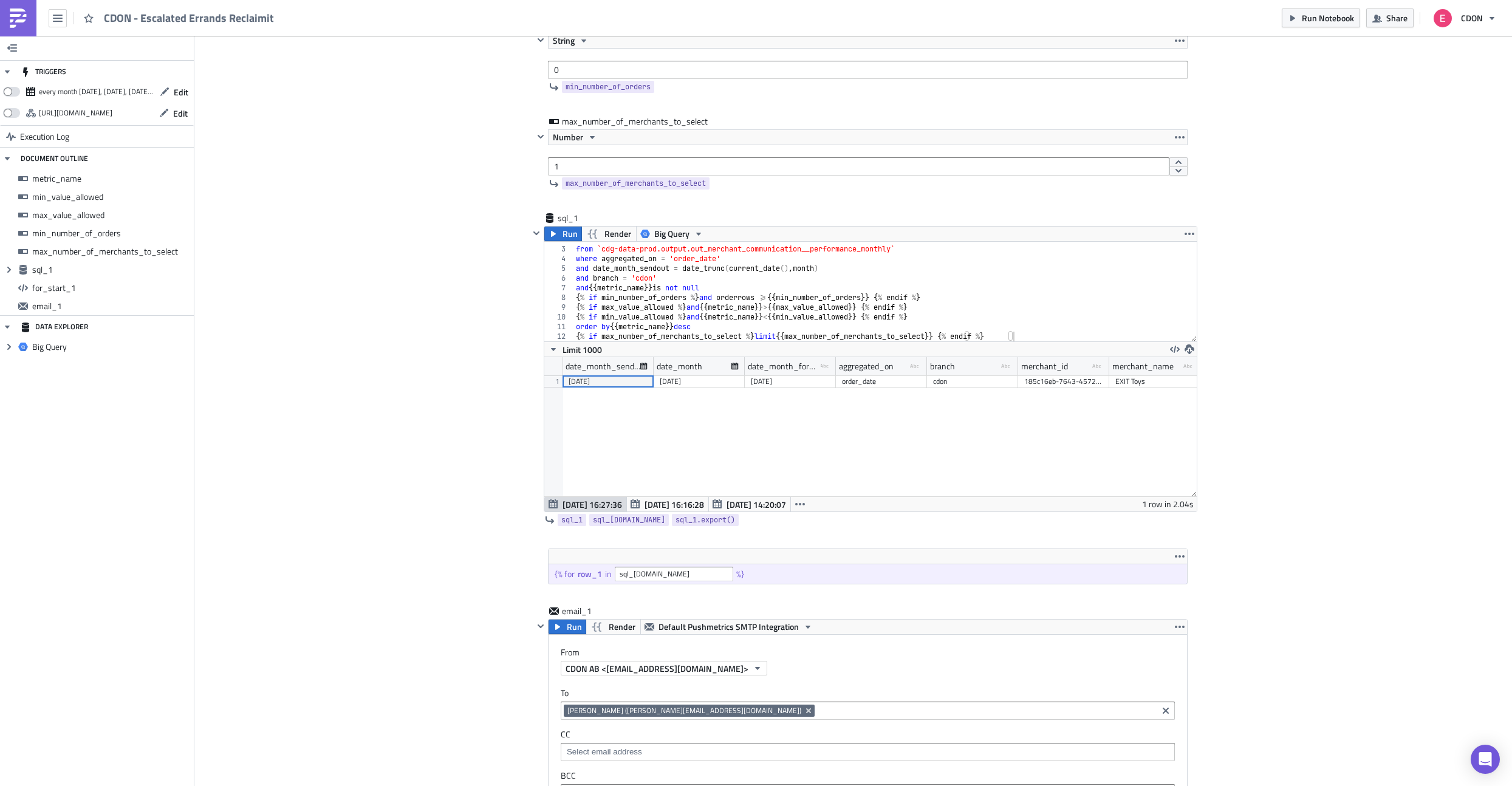
scroll to position [403, 0]
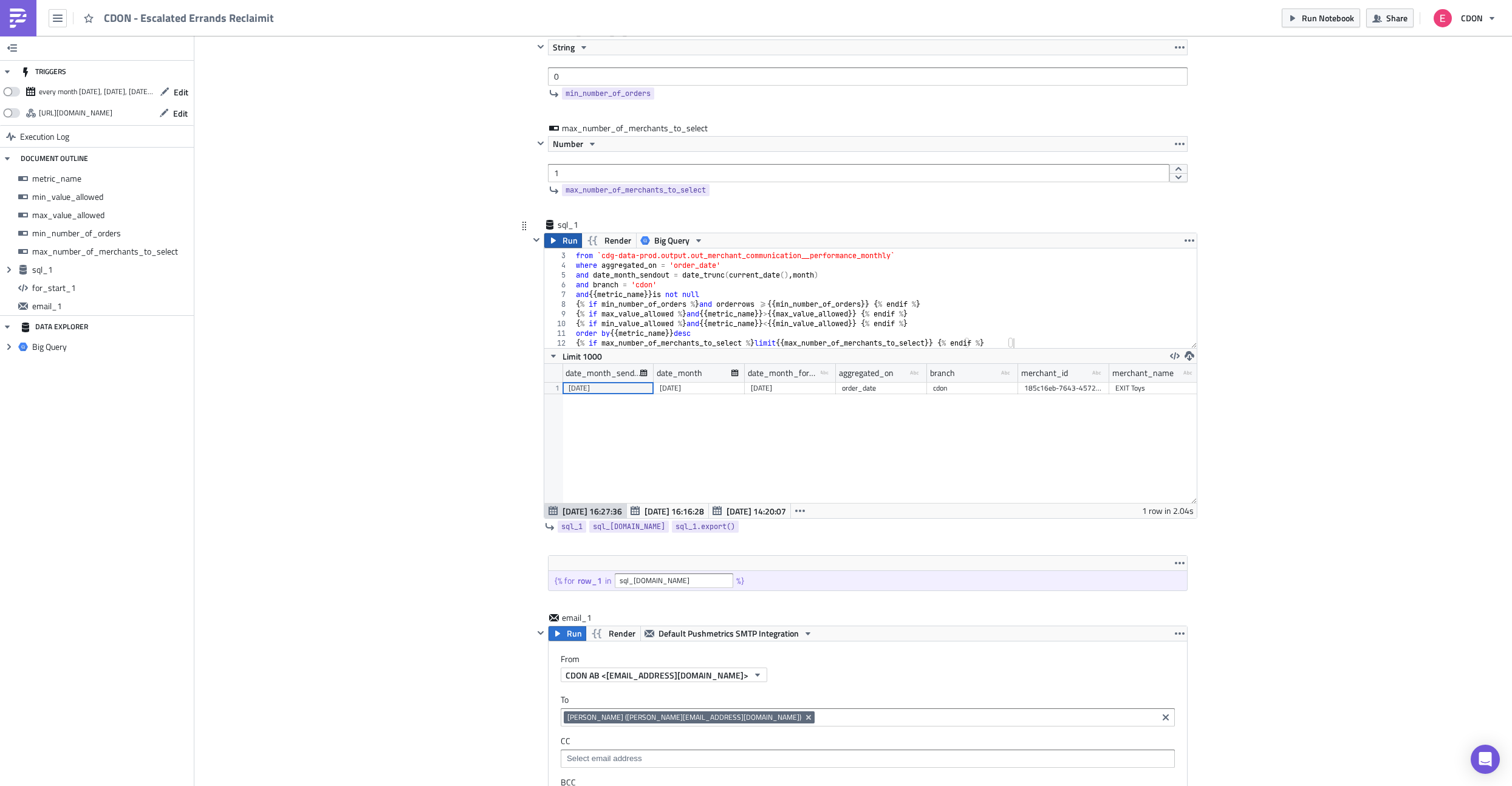
click at [561, 241] on button "Run" at bounding box center [562, 241] width 37 height 15
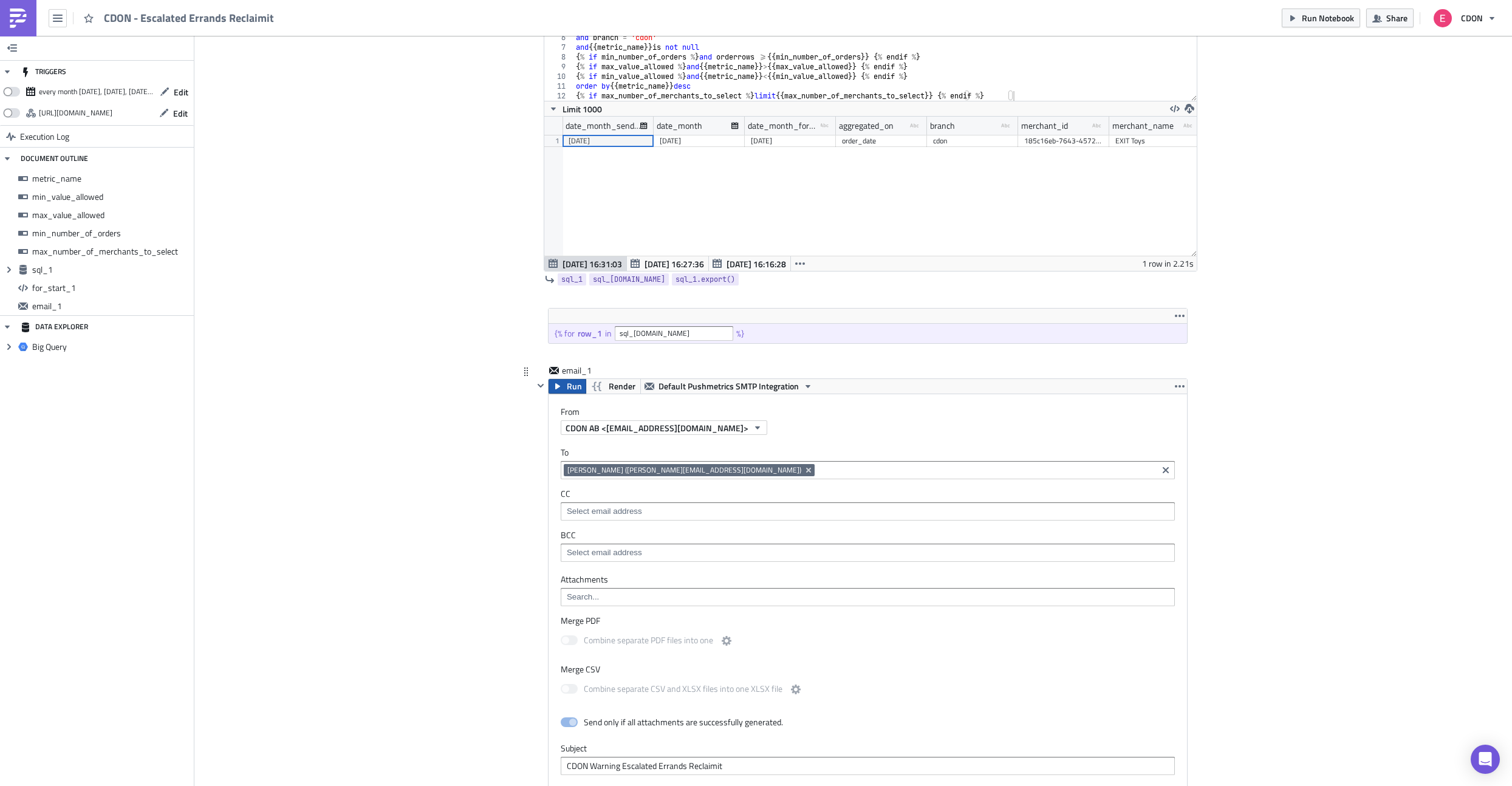
click at [558, 382] on icon "button" at bounding box center [558, 387] width 10 height 10
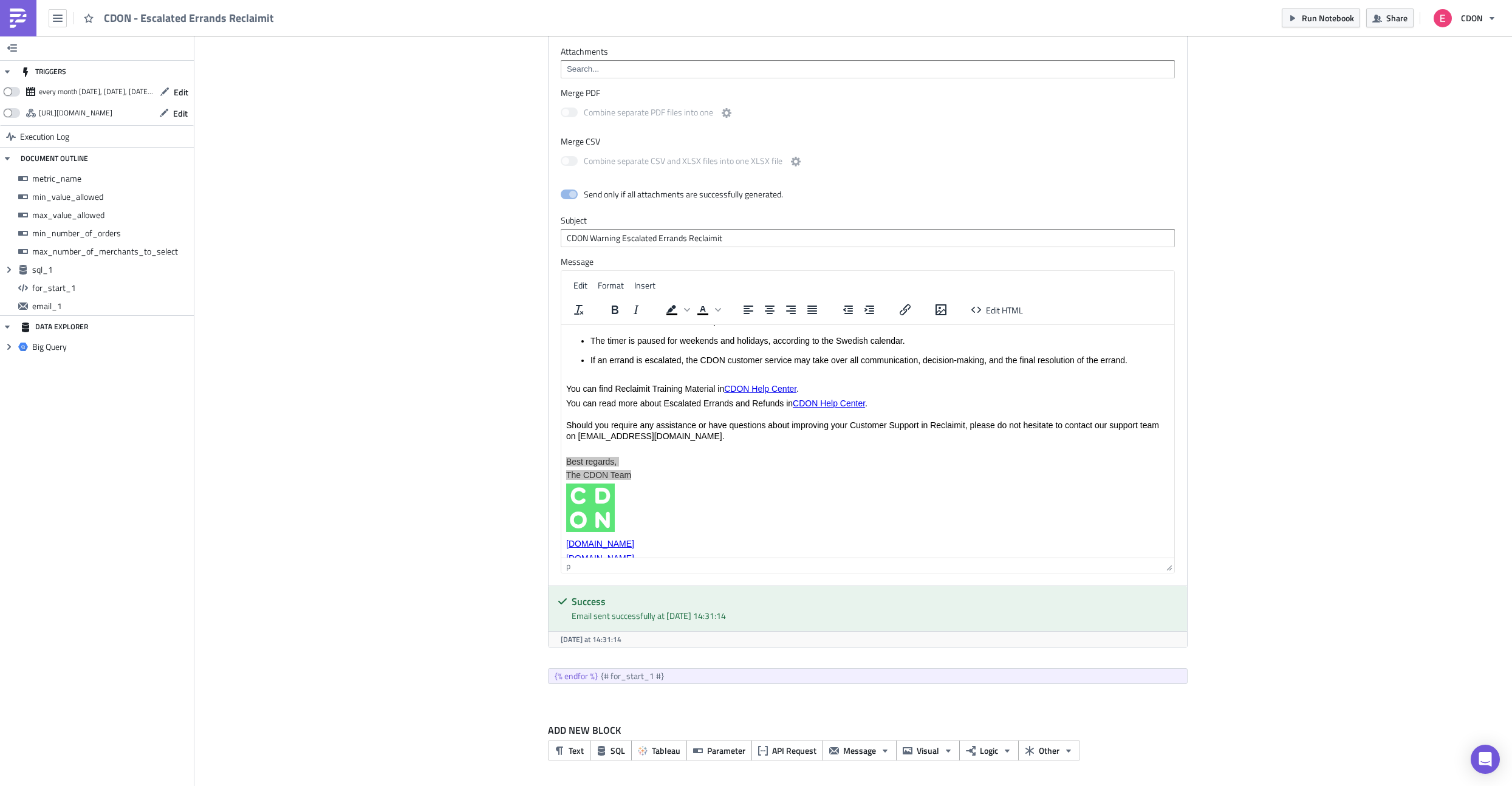
scroll to position [142, 0]
click at [658, 441] on p "You can read more about Escalated Errands and Refunds in CDON Help Center . Sho…" at bounding box center [867, 425] width 603 height 55
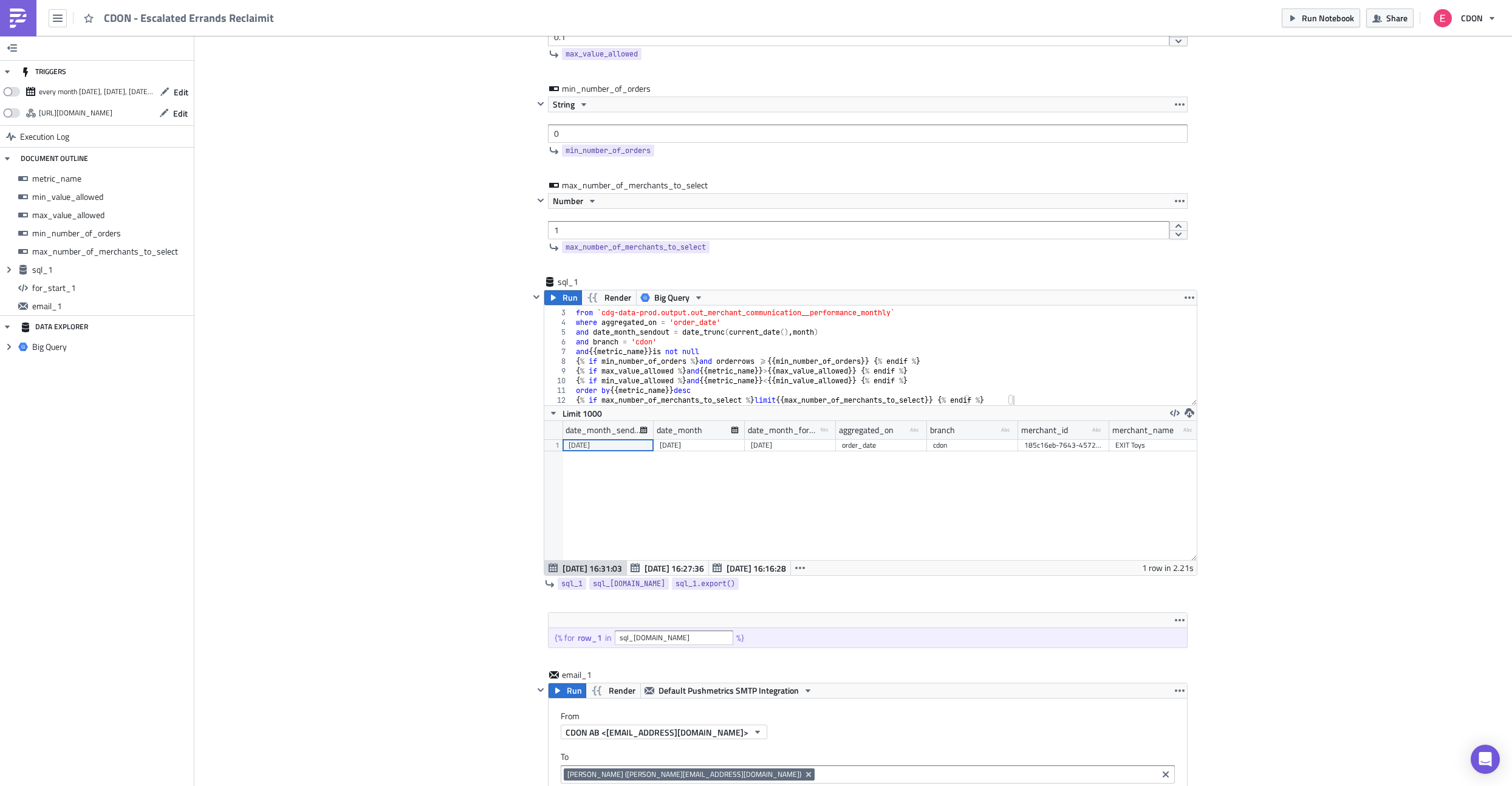
scroll to position [406, 0]
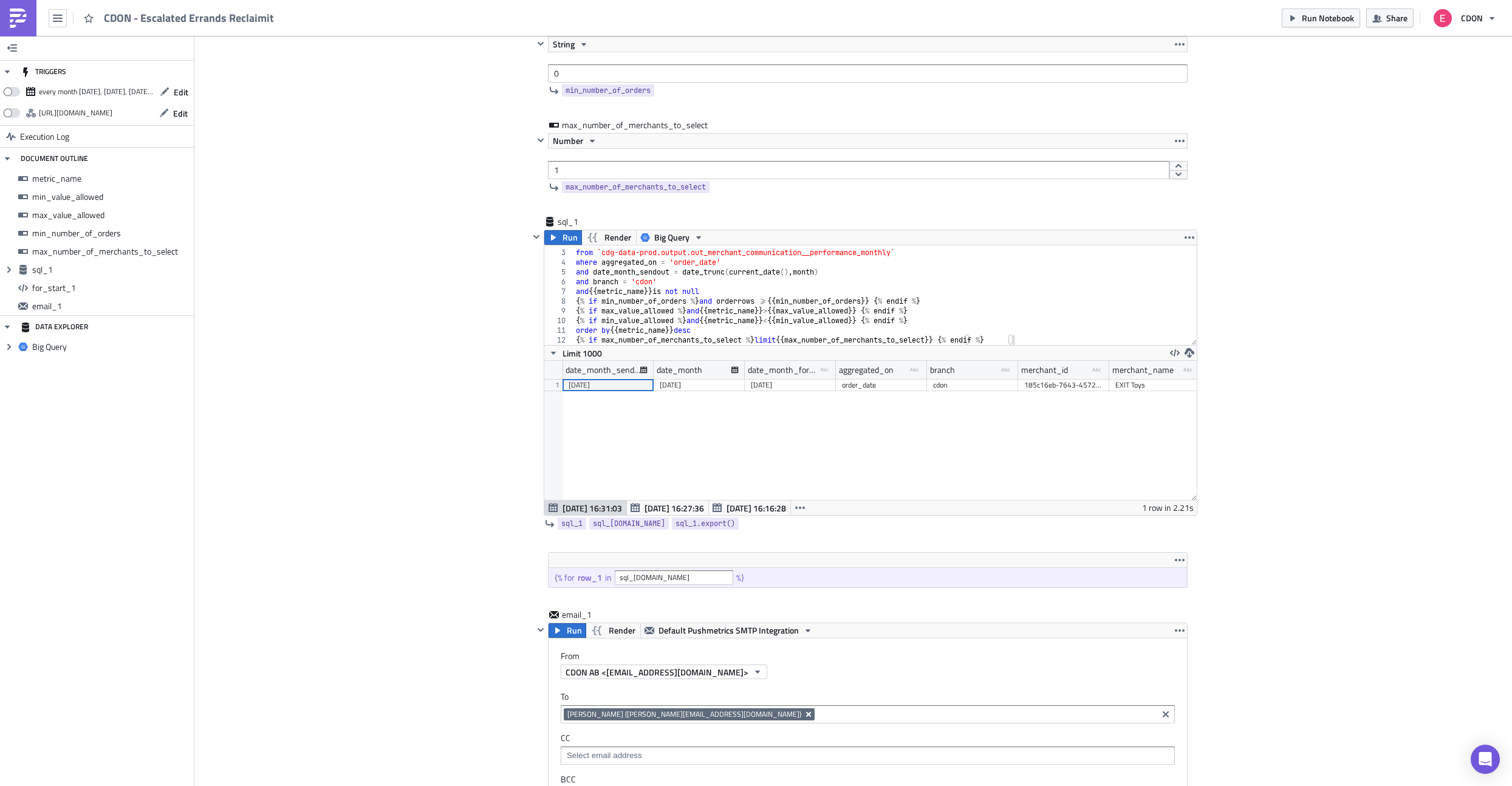
click at [806, 716] on icon "Remove Tag" at bounding box center [808, 715] width 5 height 5
click at [502, 699] on div "Add Image CDON Merchant Communication Execution Log CDON - Escalated Errands Re…" at bounding box center [853, 595] width 1318 height 1930
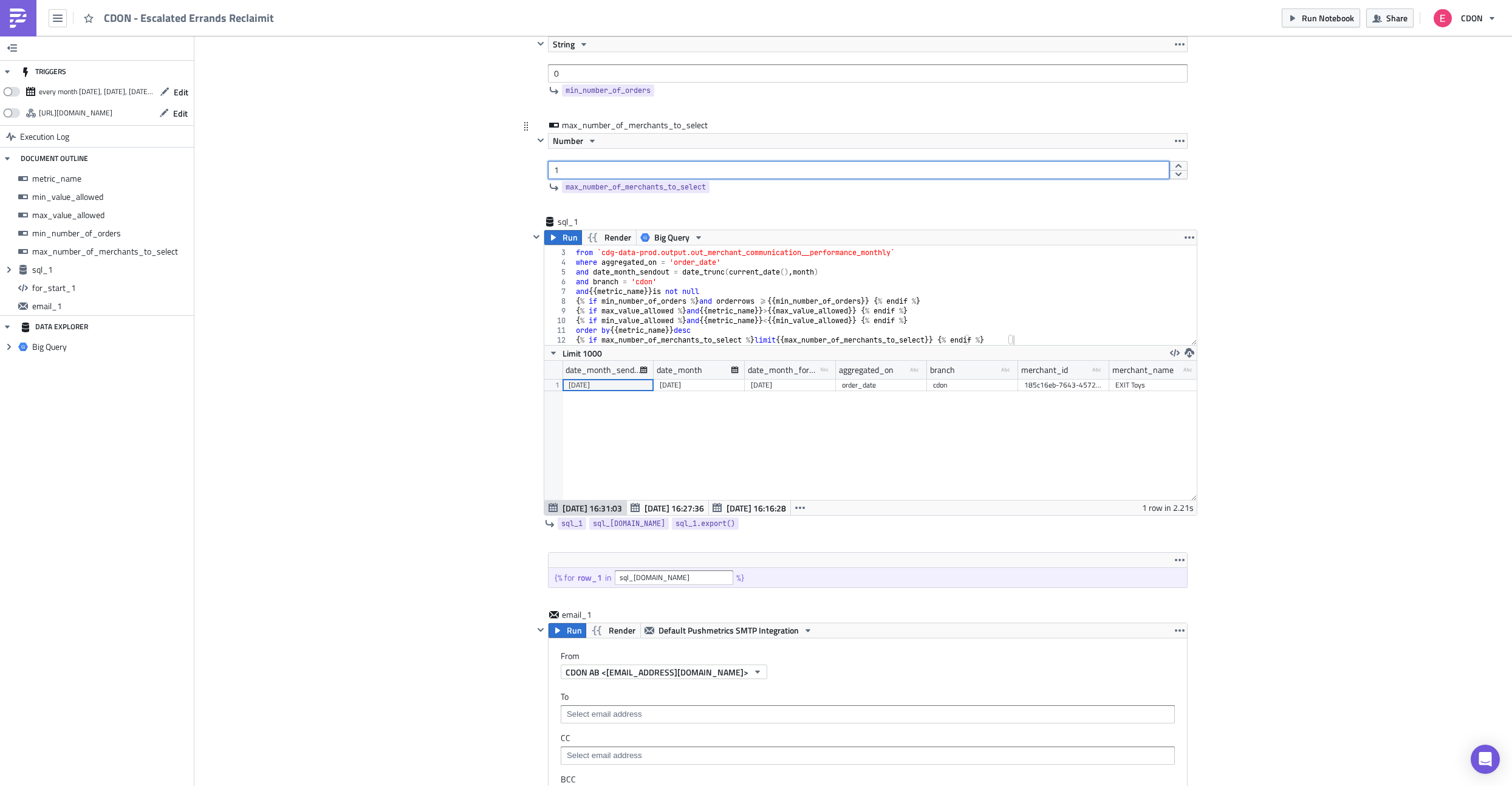
click at [570, 170] on input "1" at bounding box center [858, 170] width 621 height 18
type input "1000"
click at [564, 237] on span "Run" at bounding box center [570, 237] width 15 height 15
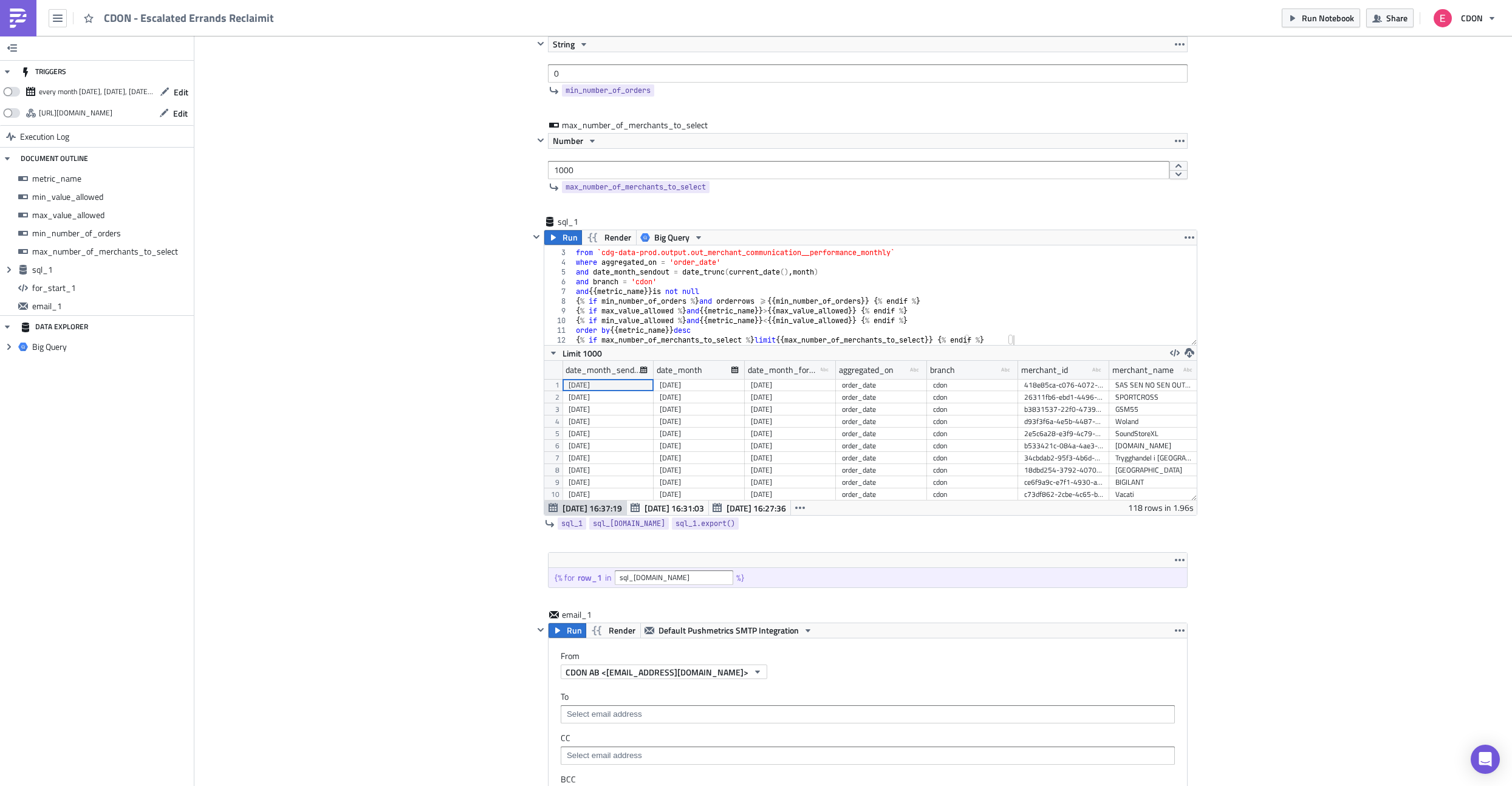
scroll to position [139, 653]
click at [586, 713] on input at bounding box center [867, 715] width 607 height 12
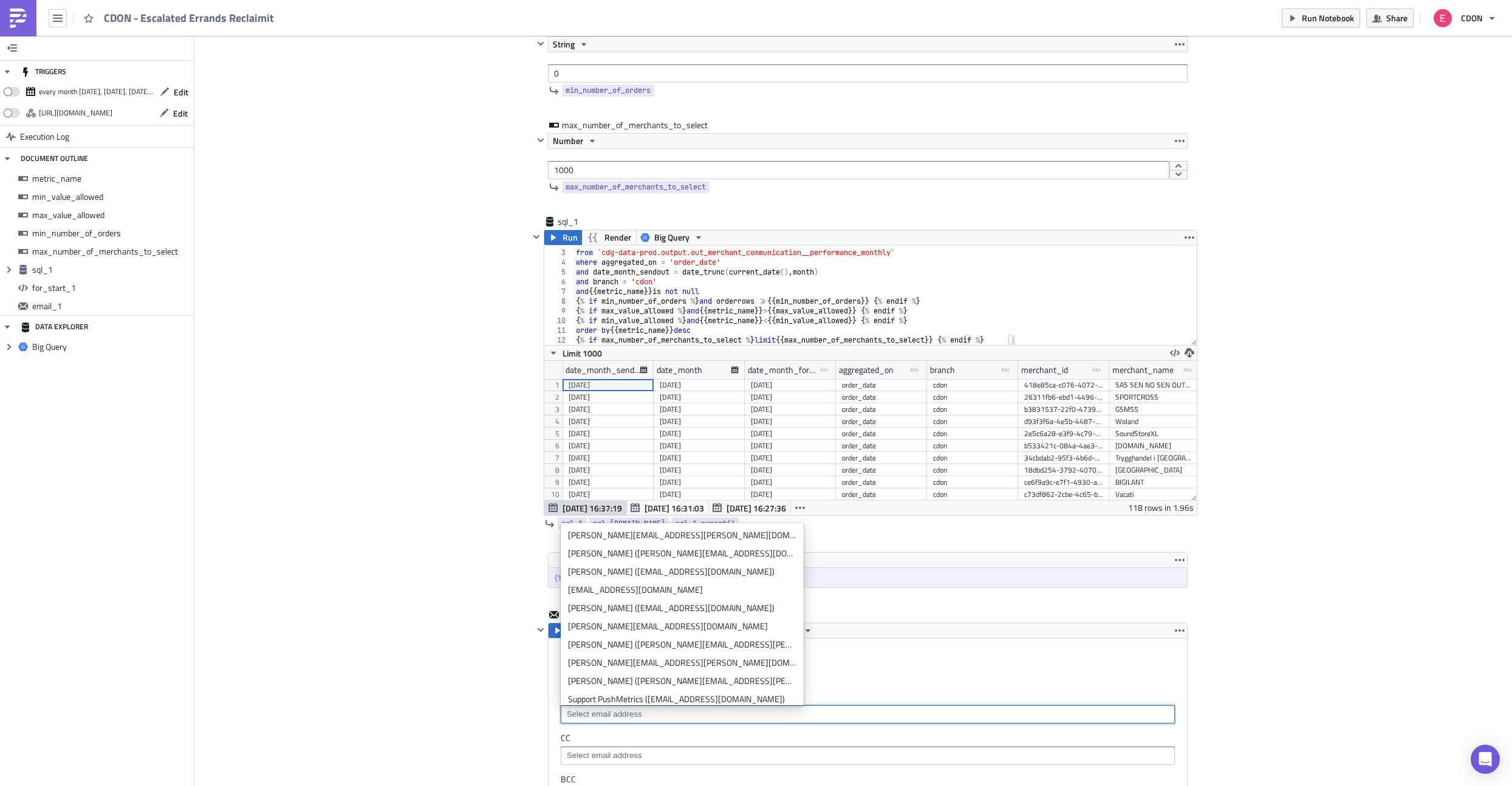
paste input "{{ row_1.merchant_email }}"
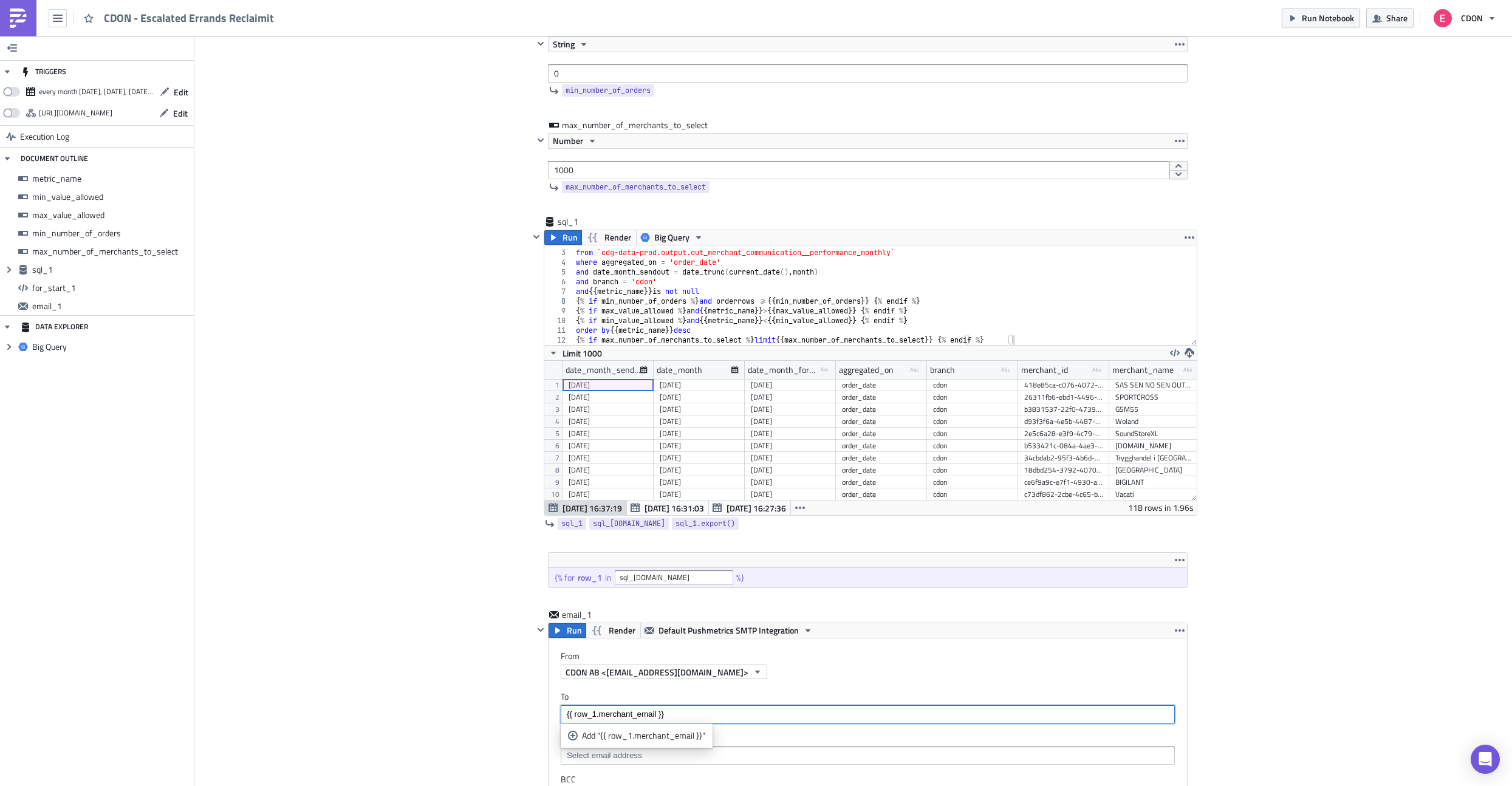
type input "{{ row_1.merchant_email }}"
click at [456, 672] on div "Add Image CDON Merchant Communication Execution Log CDON - Escalated Errands Re…" at bounding box center [853, 595] width 1318 height 1930
click at [689, 720] on div "{{ row_1.merchant_email }}" at bounding box center [867, 716] width 607 height 15
click at [632, 741] on div "Add "{{ row_1.merchant_email }}"" at bounding box center [643, 736] width 123 height 12
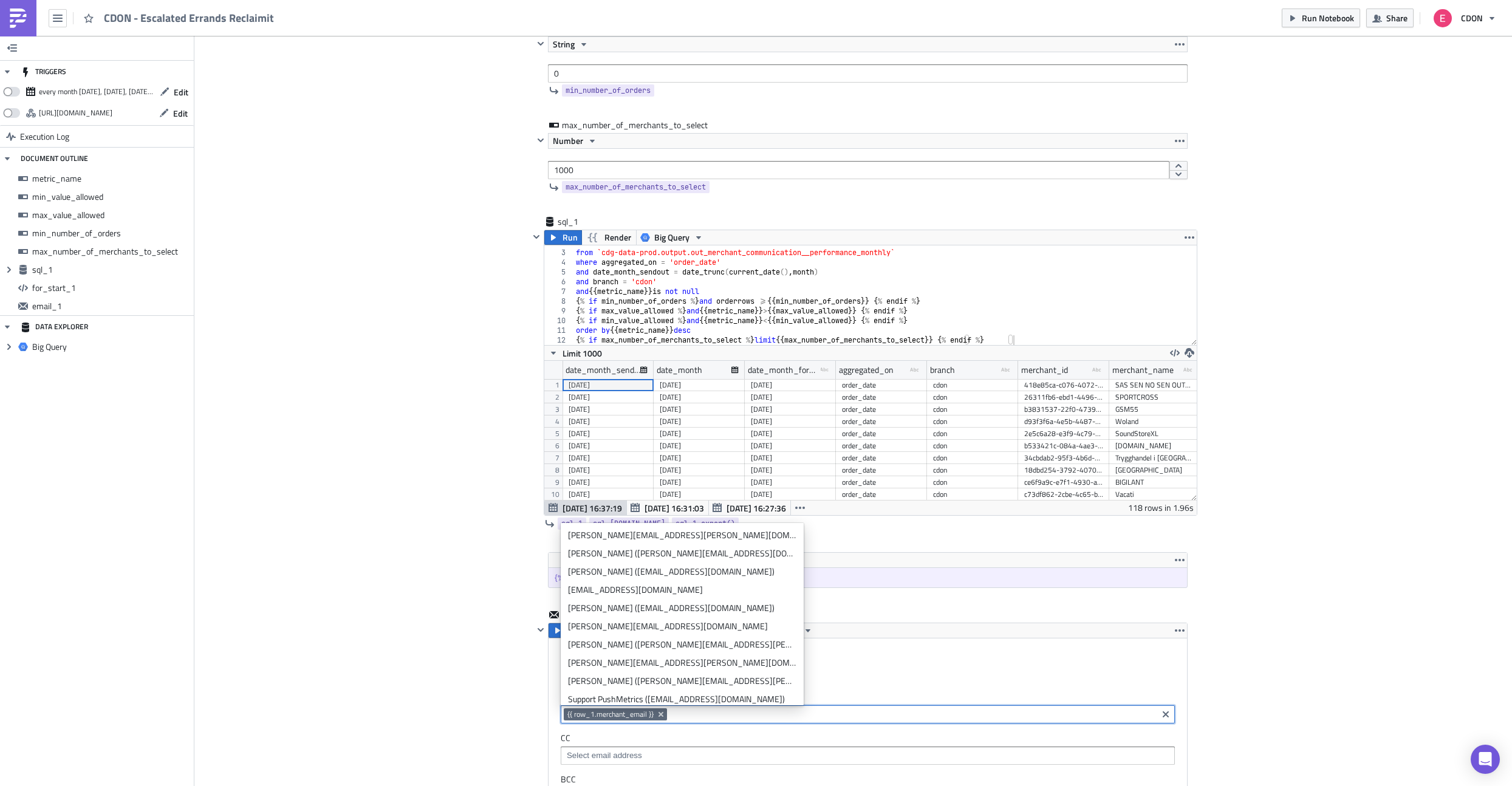
click at [442, 662] on div "Add Image CDON Merchant Communication Execution Log CDON - Escalated Errands Re…" at bounding box center [853, 595] width 1318 height 1930
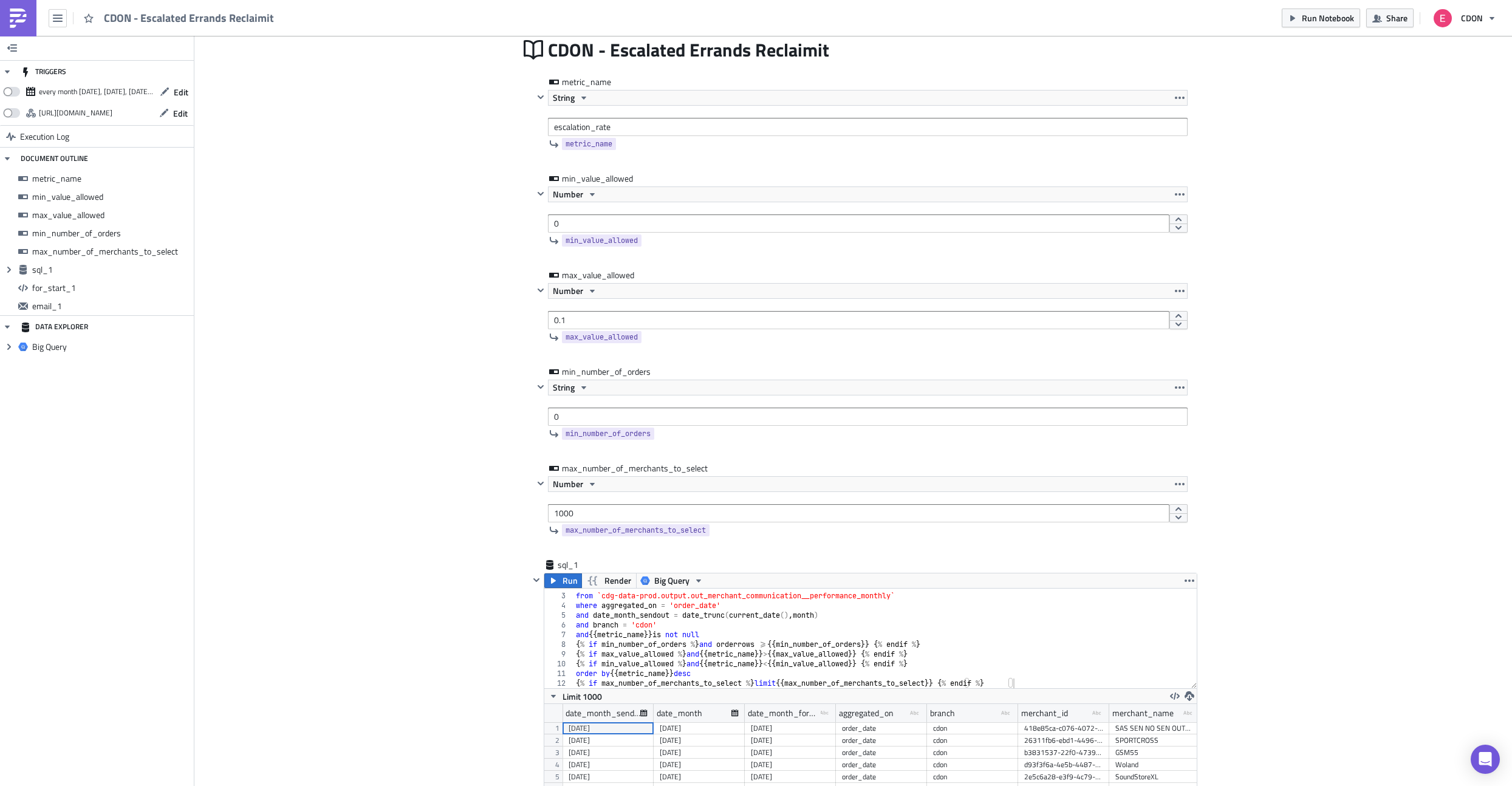
scroll to position [0, 0]
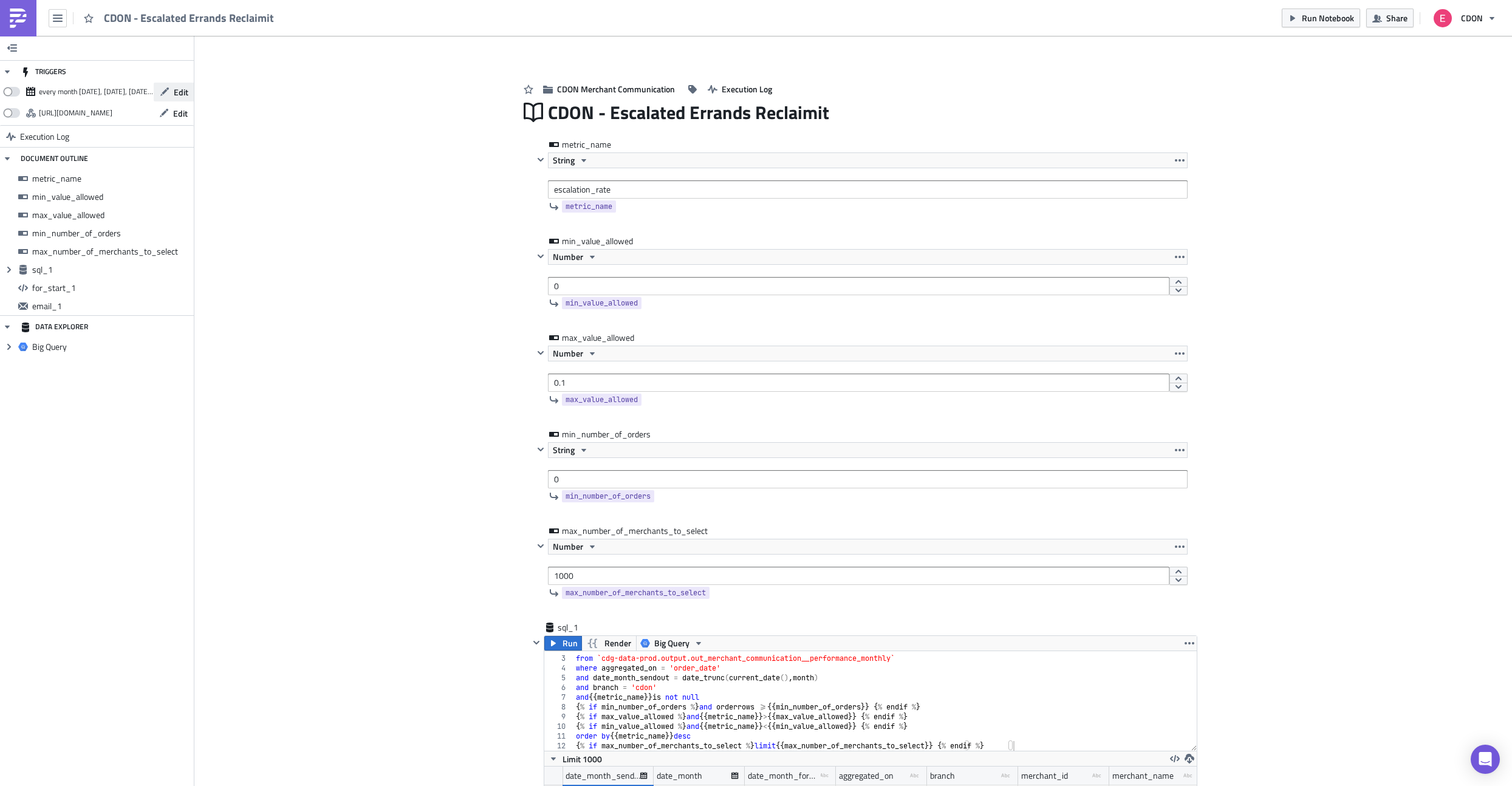
click at [169, 92] on button "Edit" at bounding box center [174, 92] width 40 height 19
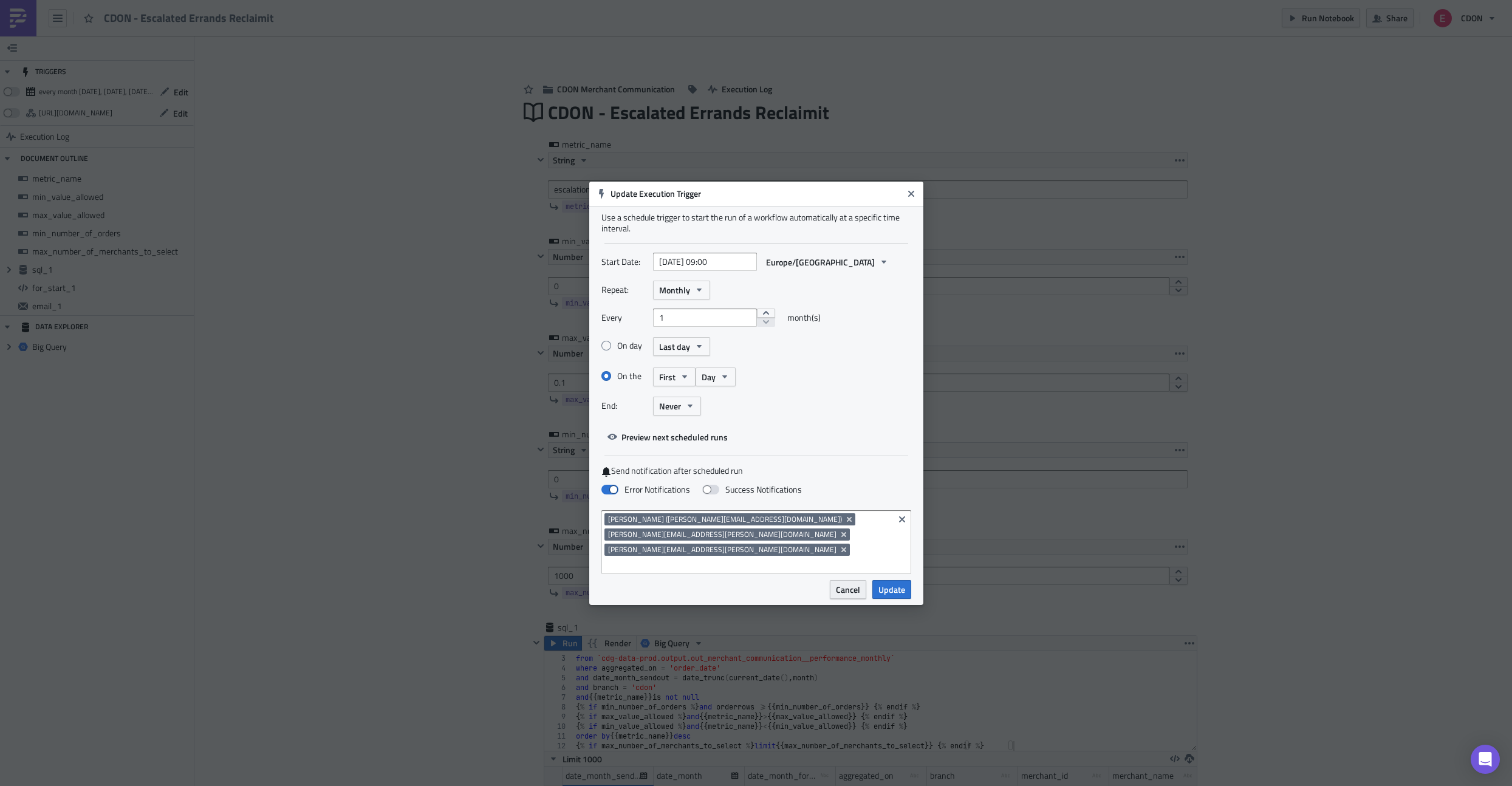
click at [837, 584] on span "Cancel" at bounding box center [848, 590] width 25 height 13
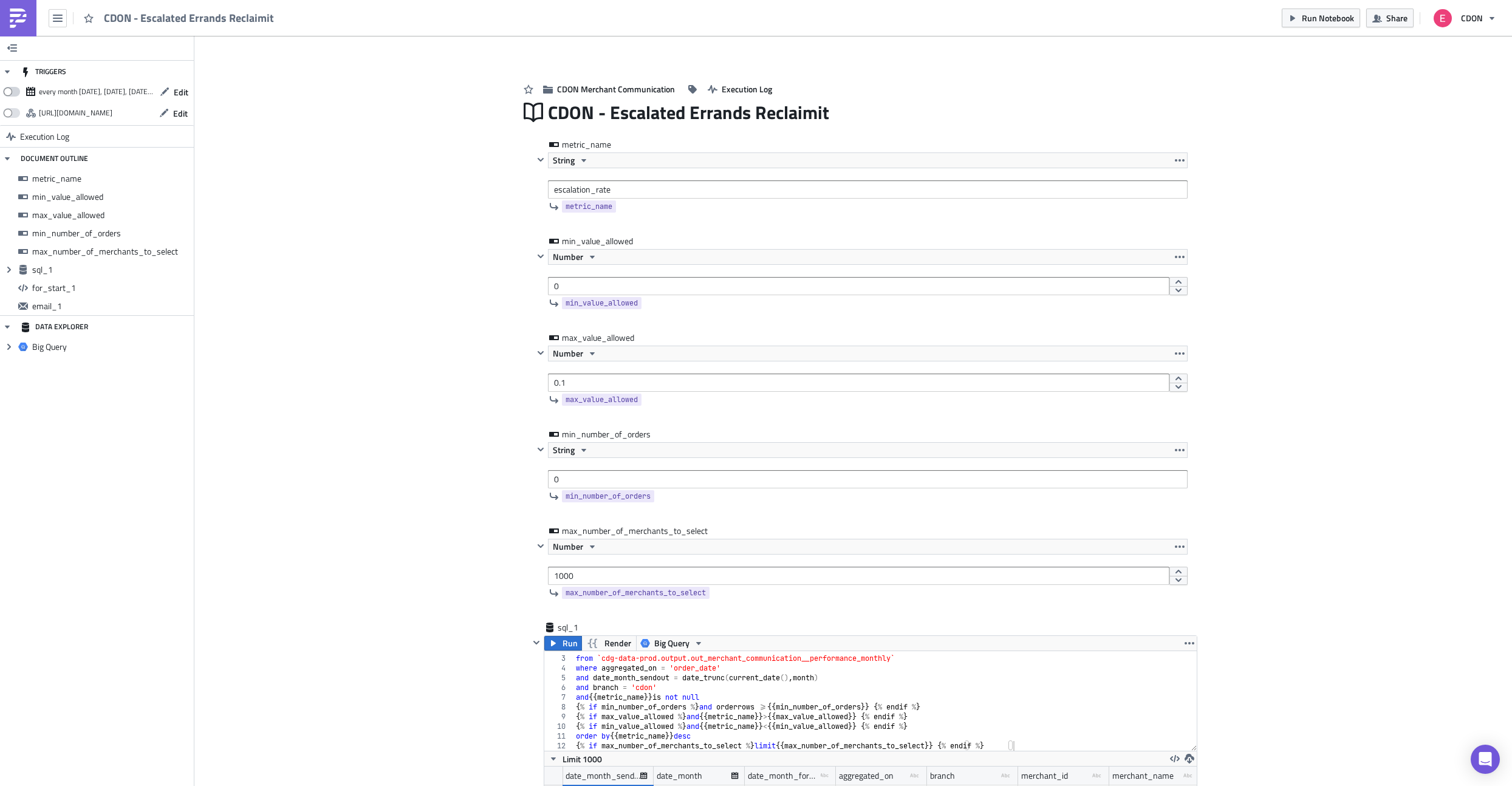
click at [15, 92] on span at bounding box center [12, 92] width 17 height 10
click at [13, 92] on input "checkbox" at bounding box center [9, 88] width 8 height 8
checkbox input "true"
click at [178, 93] on span "Edit" at bounding box center [181, 92] width 15 height 13
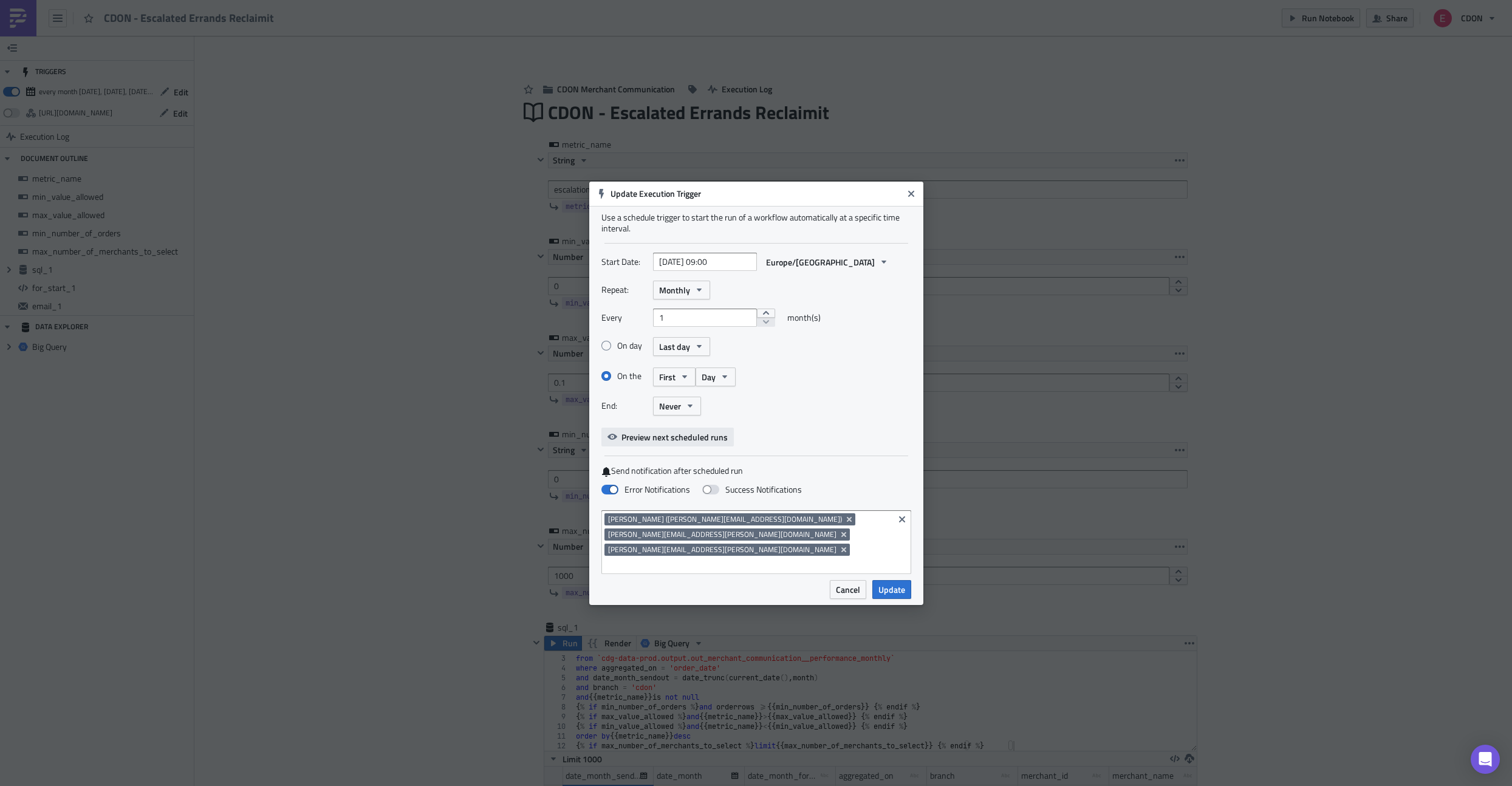
click at [620, 447] on button "Preview next scheduled runs" at bounding box center [667, 437] width 132 height 19
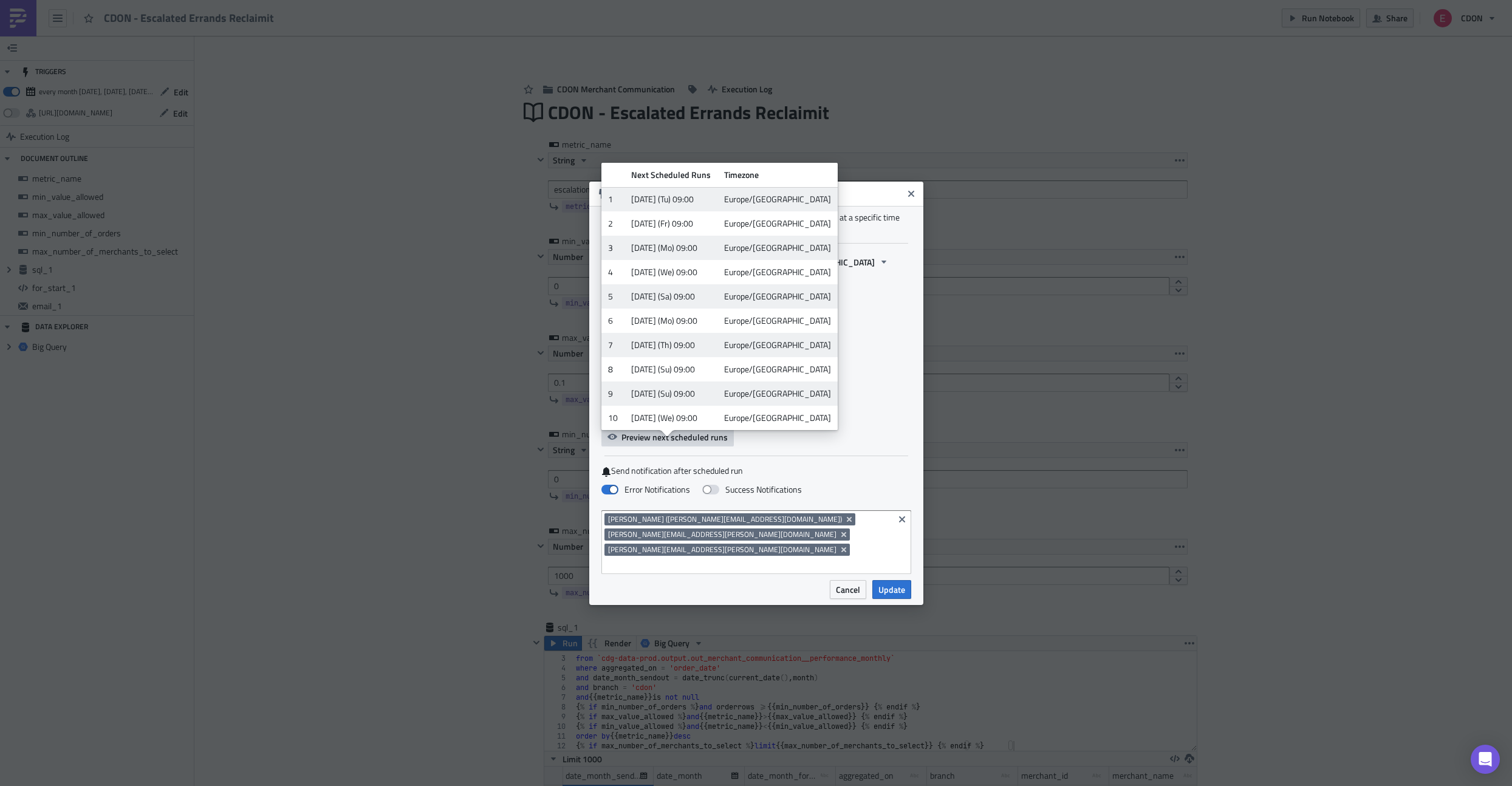
click at [858, 414] on div "End: Never" at bounding box center [756, 406] width 310 height 19
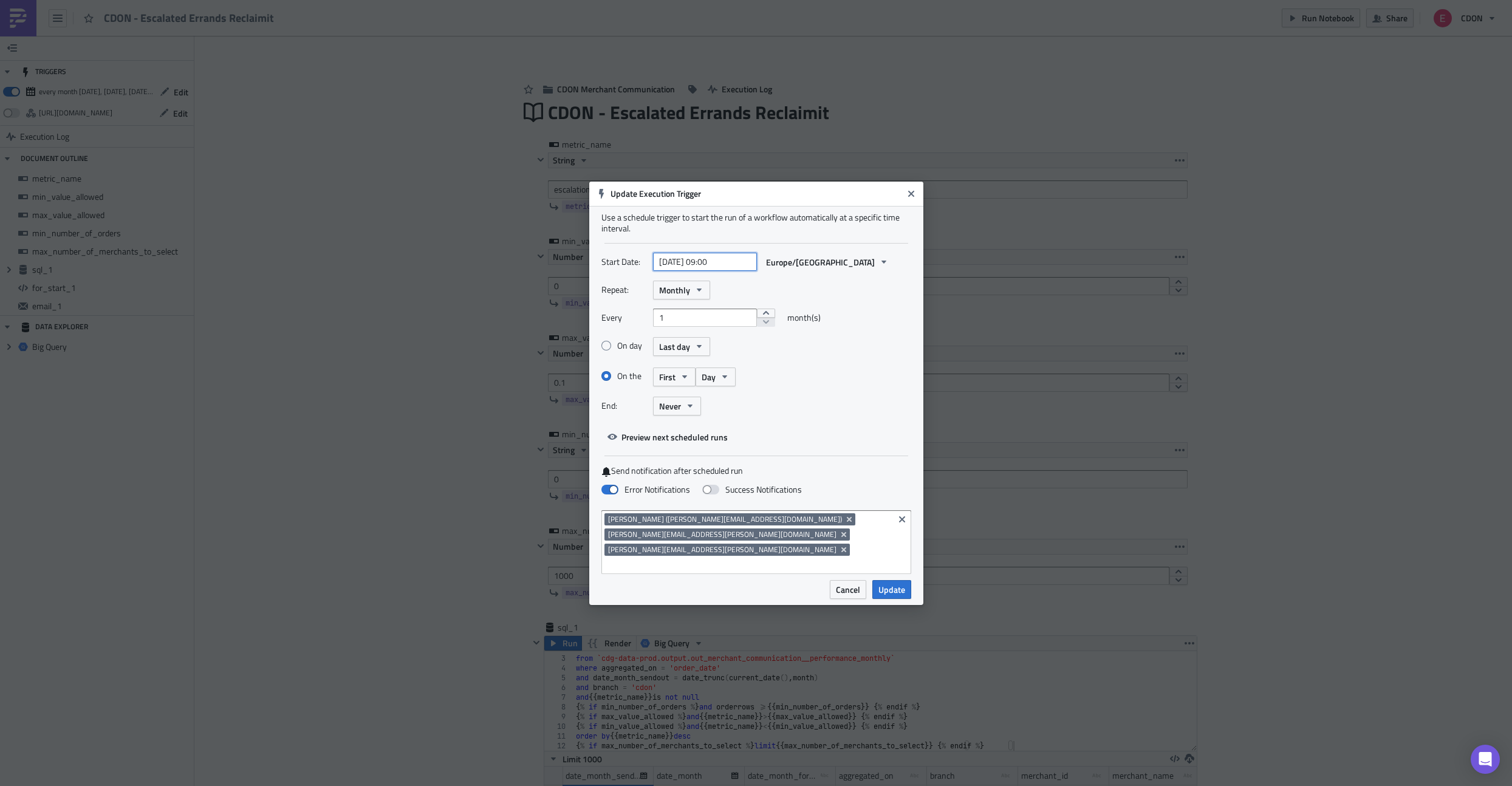
select select "6"
select select "2025"
click at [701, 271] on input "2025-07-01 09:00" at bounding box center [705, 262] width 104 height 18
click at [859, 356] on div "On day Last day" at bounding box center [756, 347] width 310 height 21
click at [911, 206] on div "Update Execution Trigger" at bounding box center [756, 194] width 334 height 25
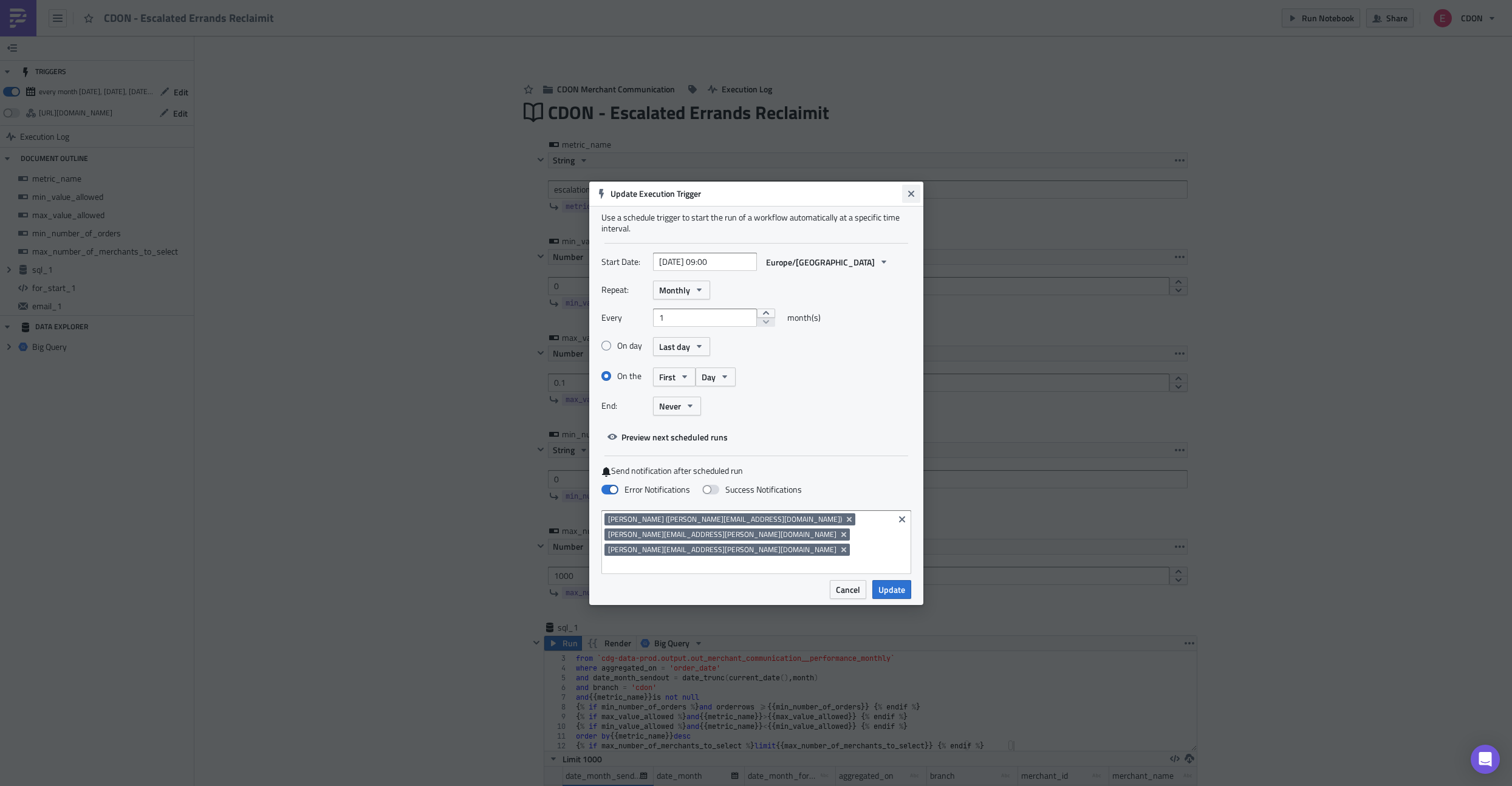
click at [907, 199] on icon "Close" at bounding box center [911, 194] width 10 height 10
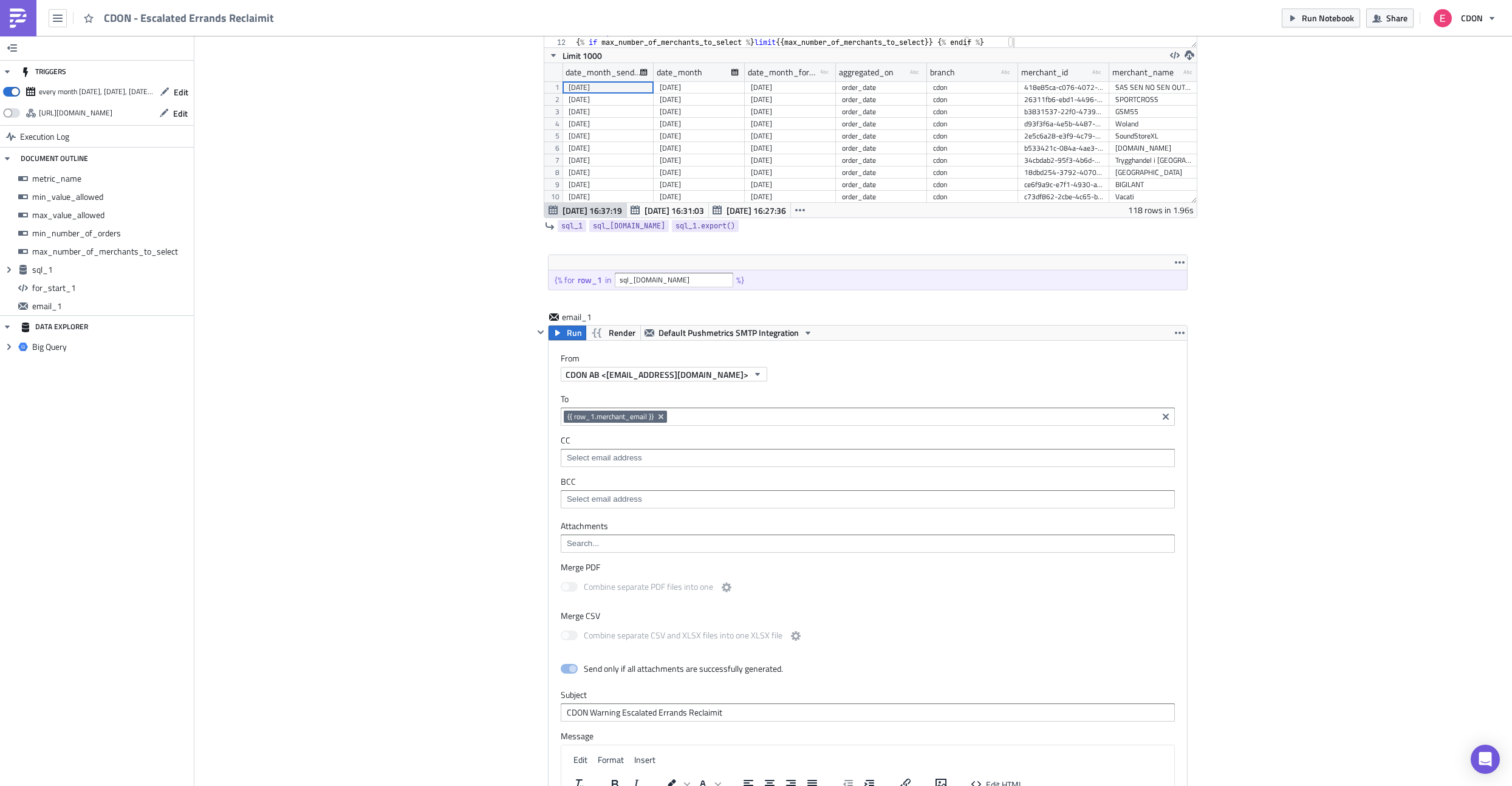
scroll to position [711, 0]
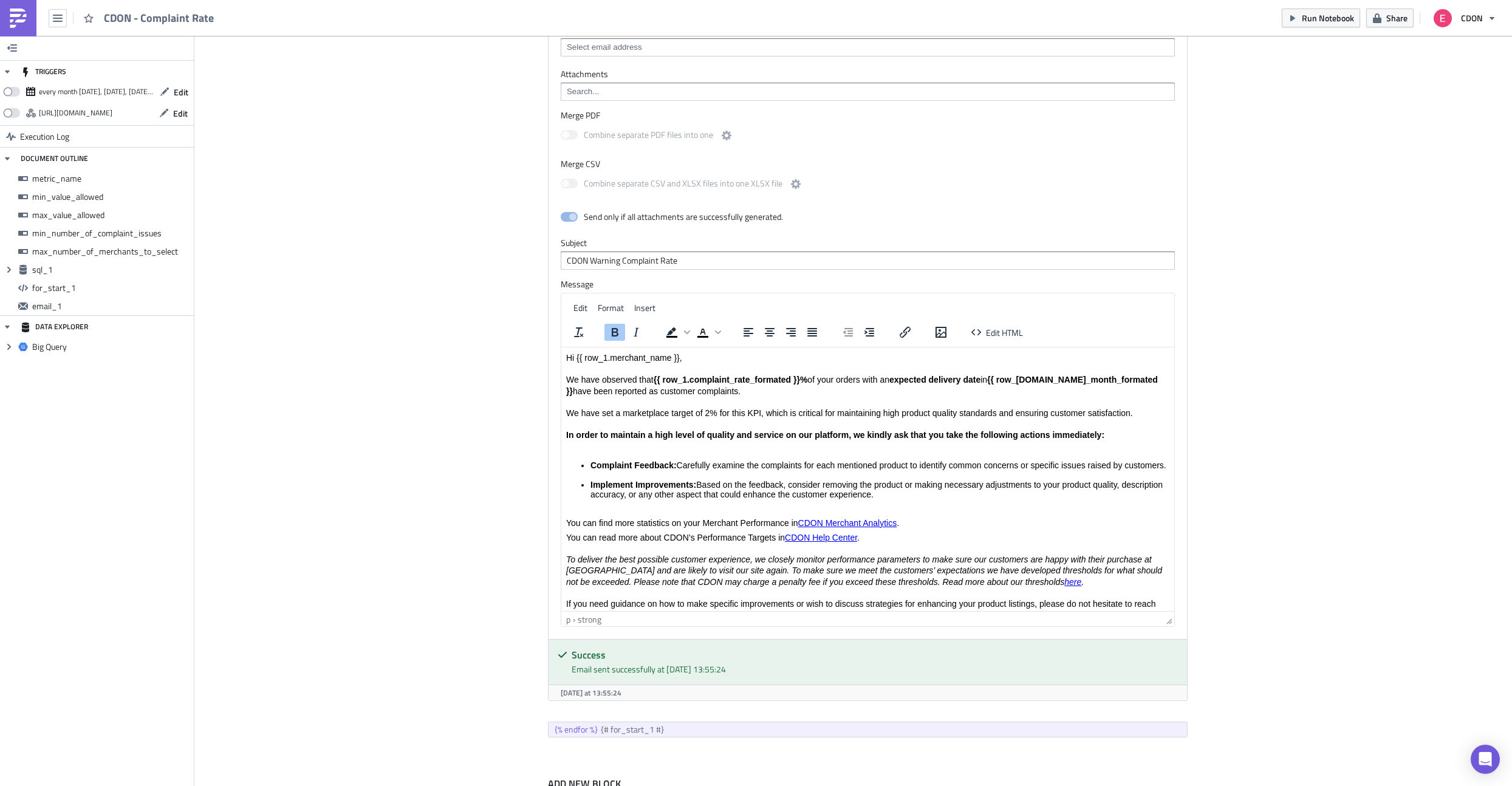
scroll to position [220, 0]
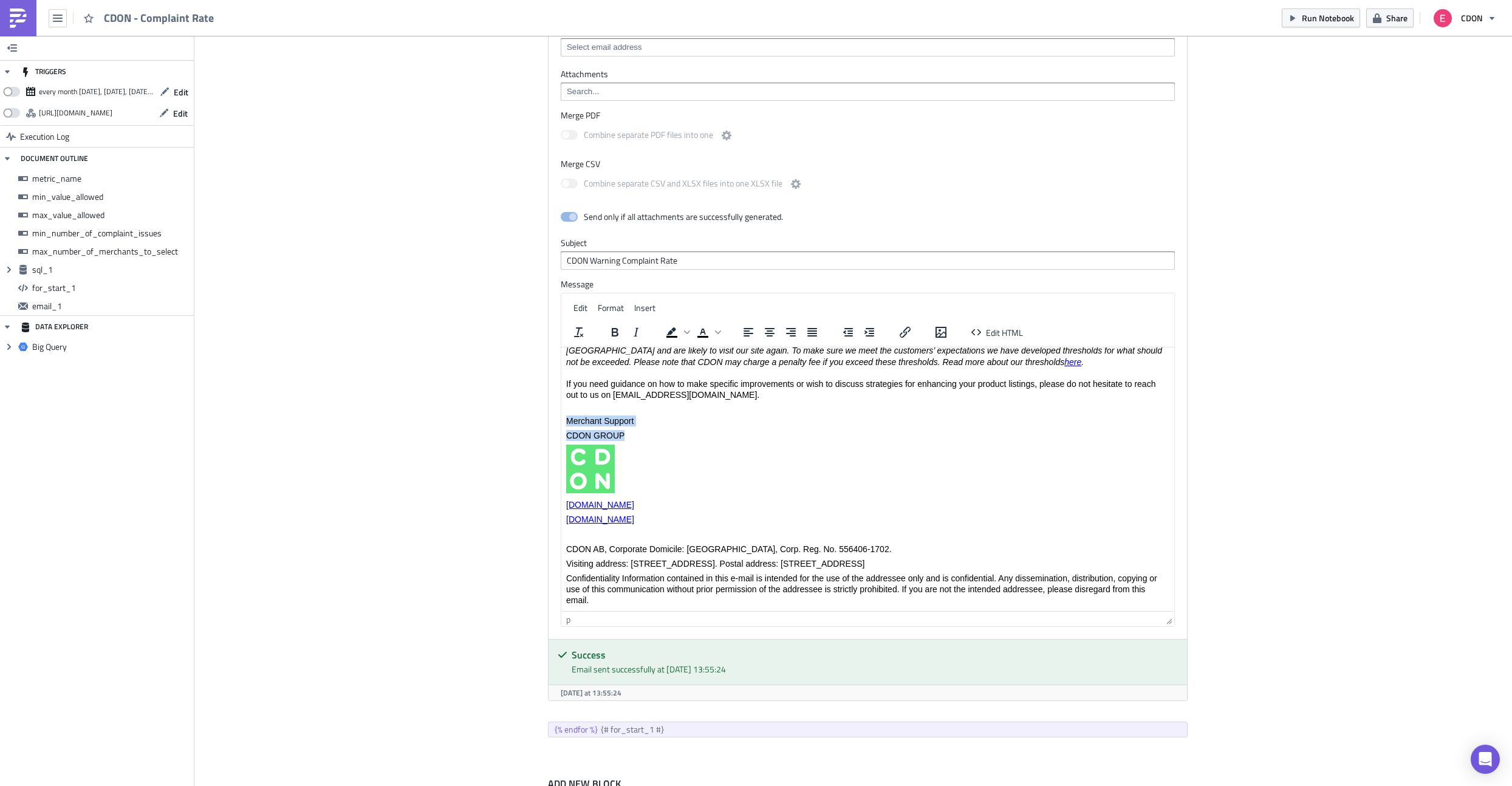
drag, startPoint x: 629, startPoint y: 439, endPoint x: 565, endPoint y: 422, distance: 66.2
click at [566, 422] on body "Hi {{ row_1.merchant_name }}, We have observed that {{ row_1.complaint_rate_for…" at bounding box center [867, 369] width 603 height 474
paste body "Rich Text Area. Press ALT-0 for help."
click at [567, 425] on p "Best regards," at bounding box center [867, 423] width 603 height 10
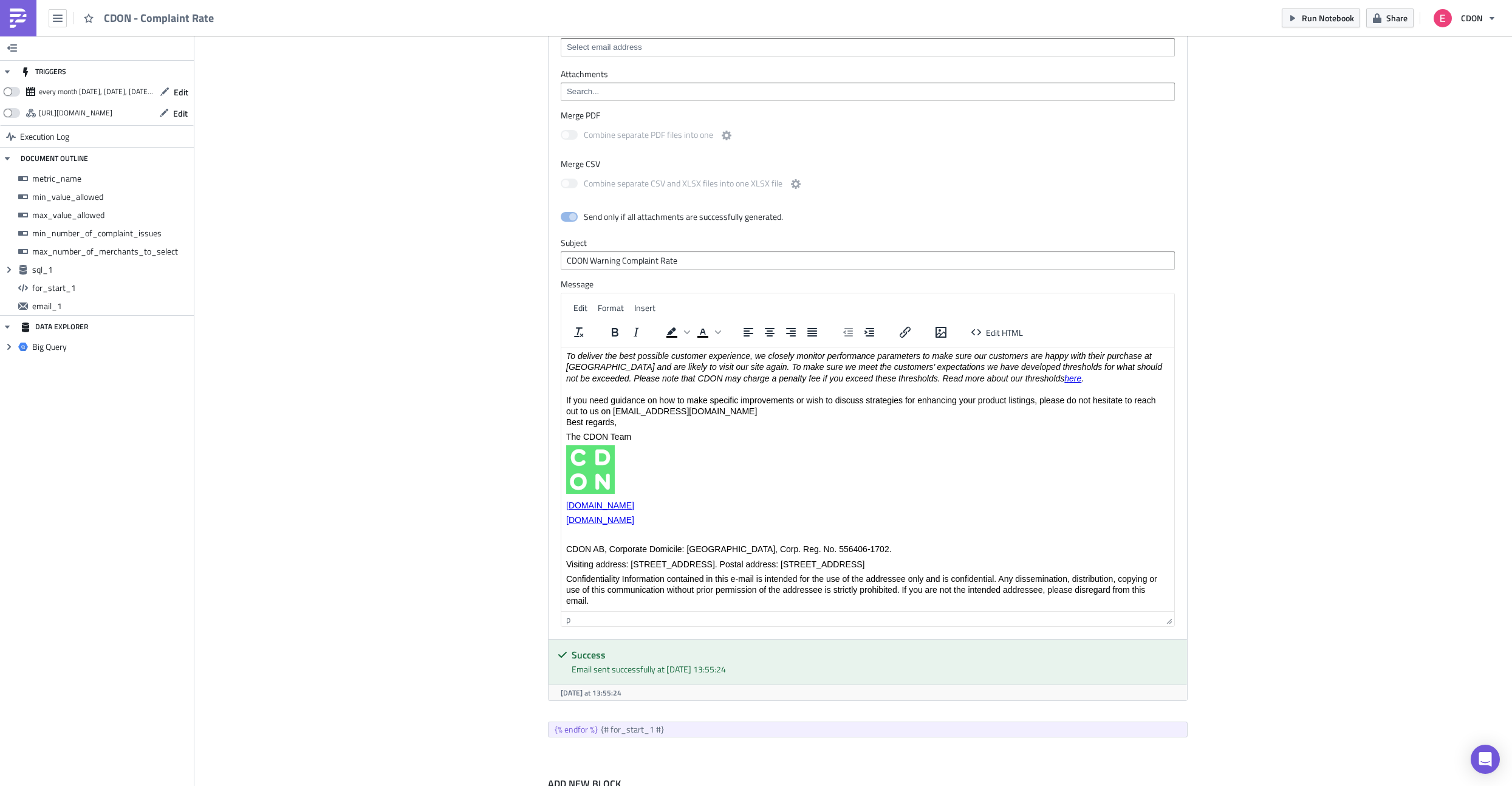
scroll to position [204, 0]
click at [569, 425] on p "You can read more about CDON’s Performance Targets in CDON Help Center . To del…" at bounding box center [867, 379] width 603 height 99
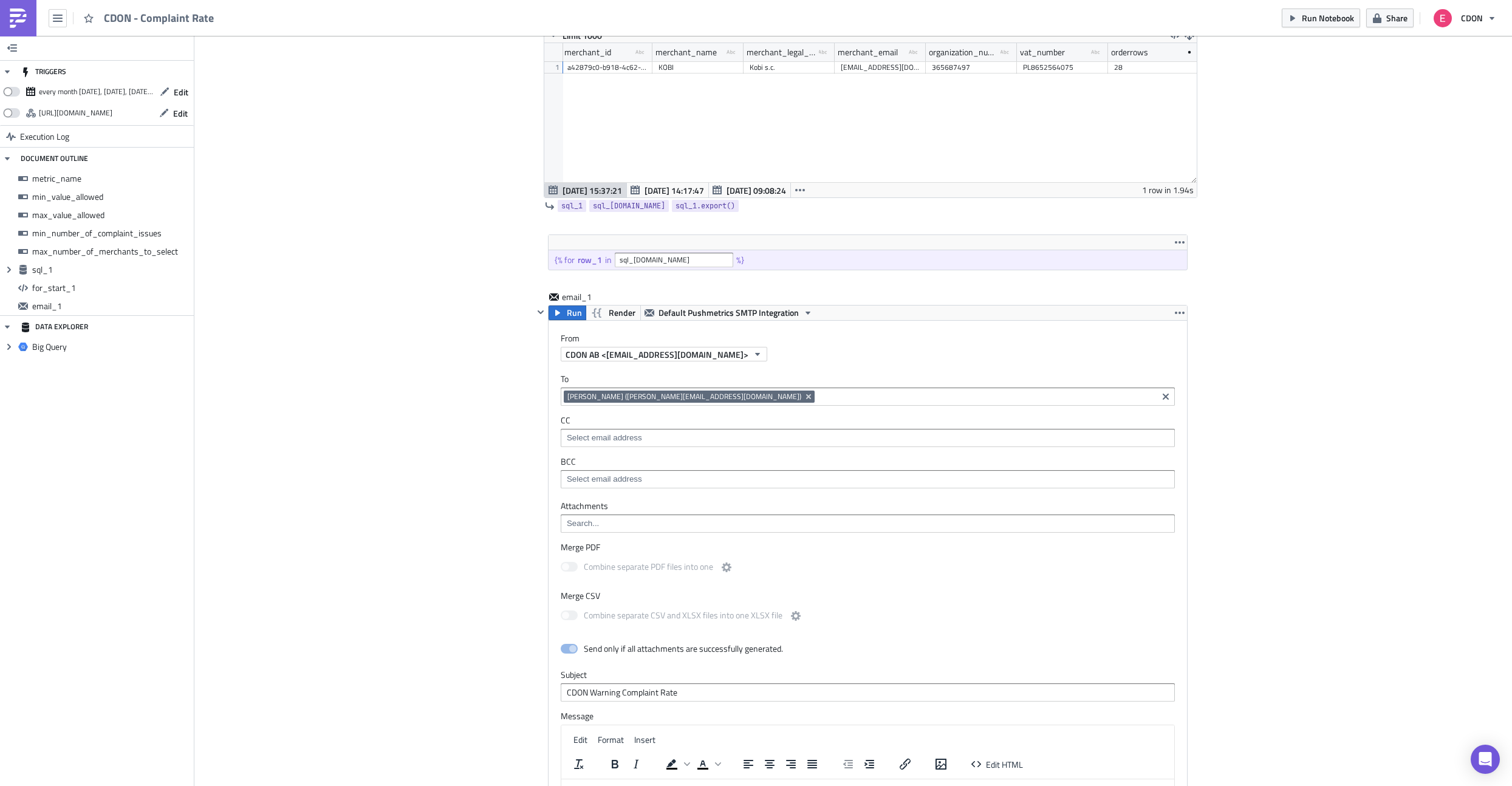
scroll to position [741, 0]
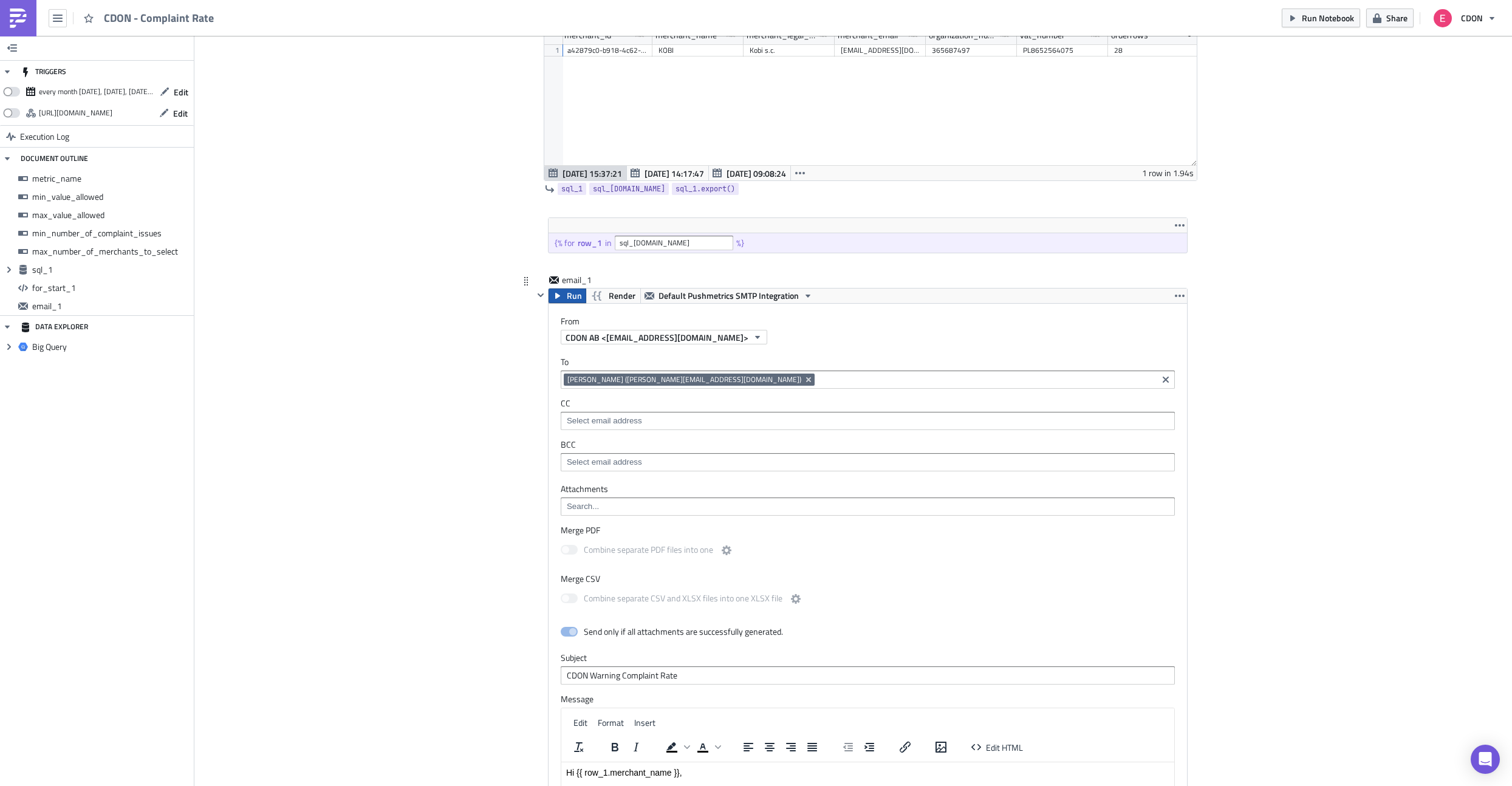
click at [558, 296] on icon "button" at bounding box center [558, 296] width 5 height 6
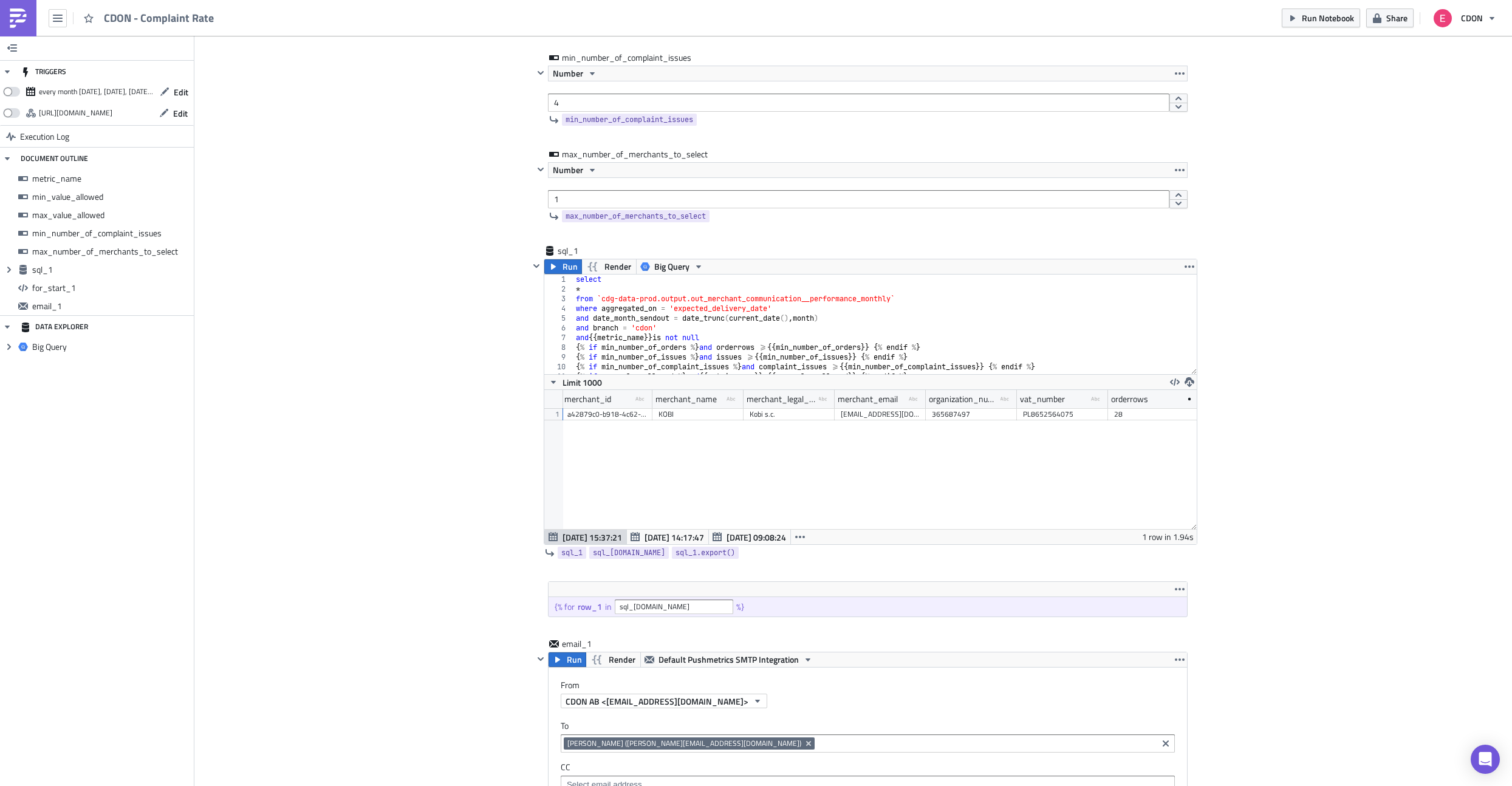
scroll to position [0, 0]
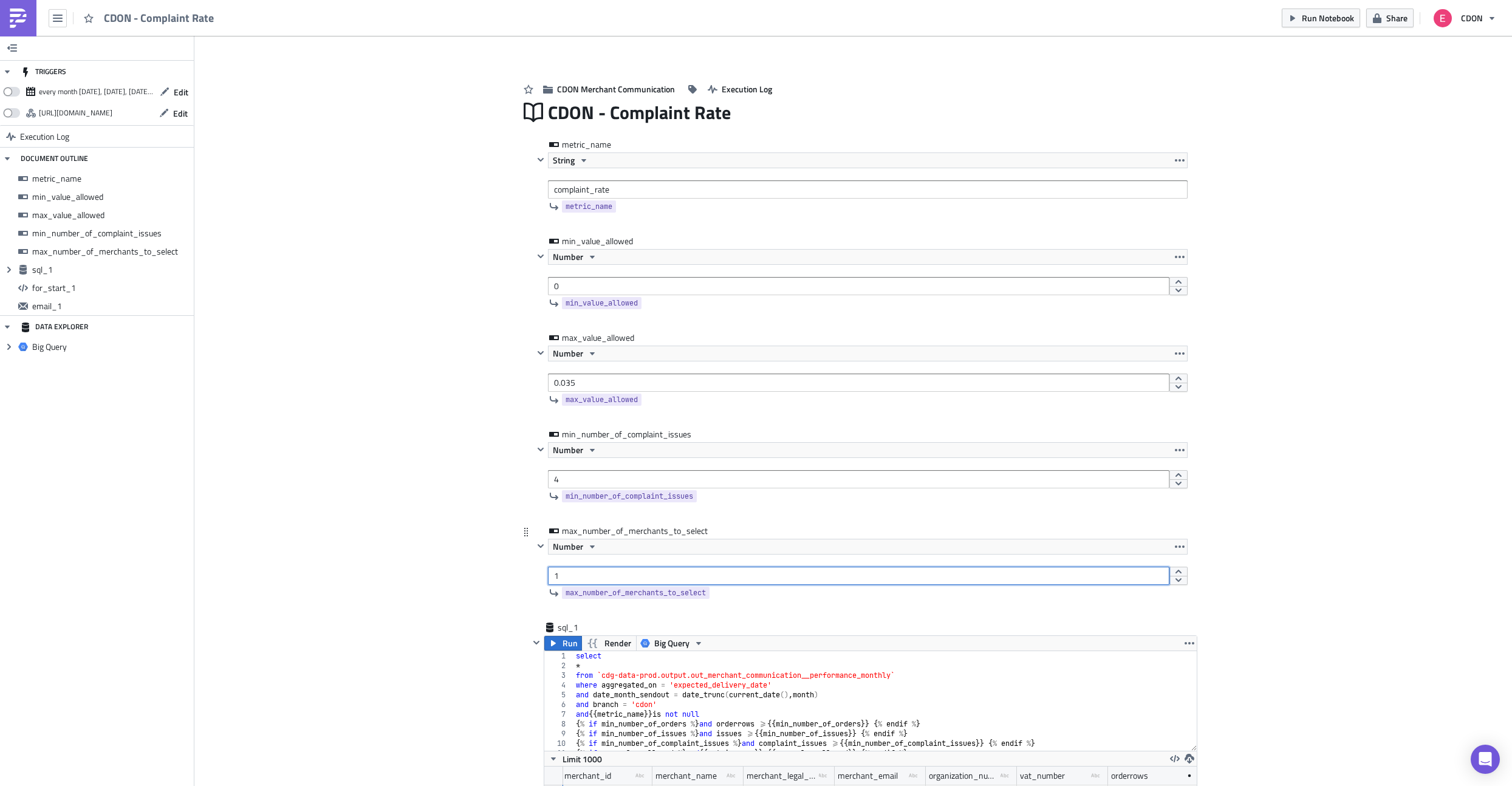
click at [585, 577] on input "1" at bounding box center [858, 576] width 621 height 18
type input "1000"
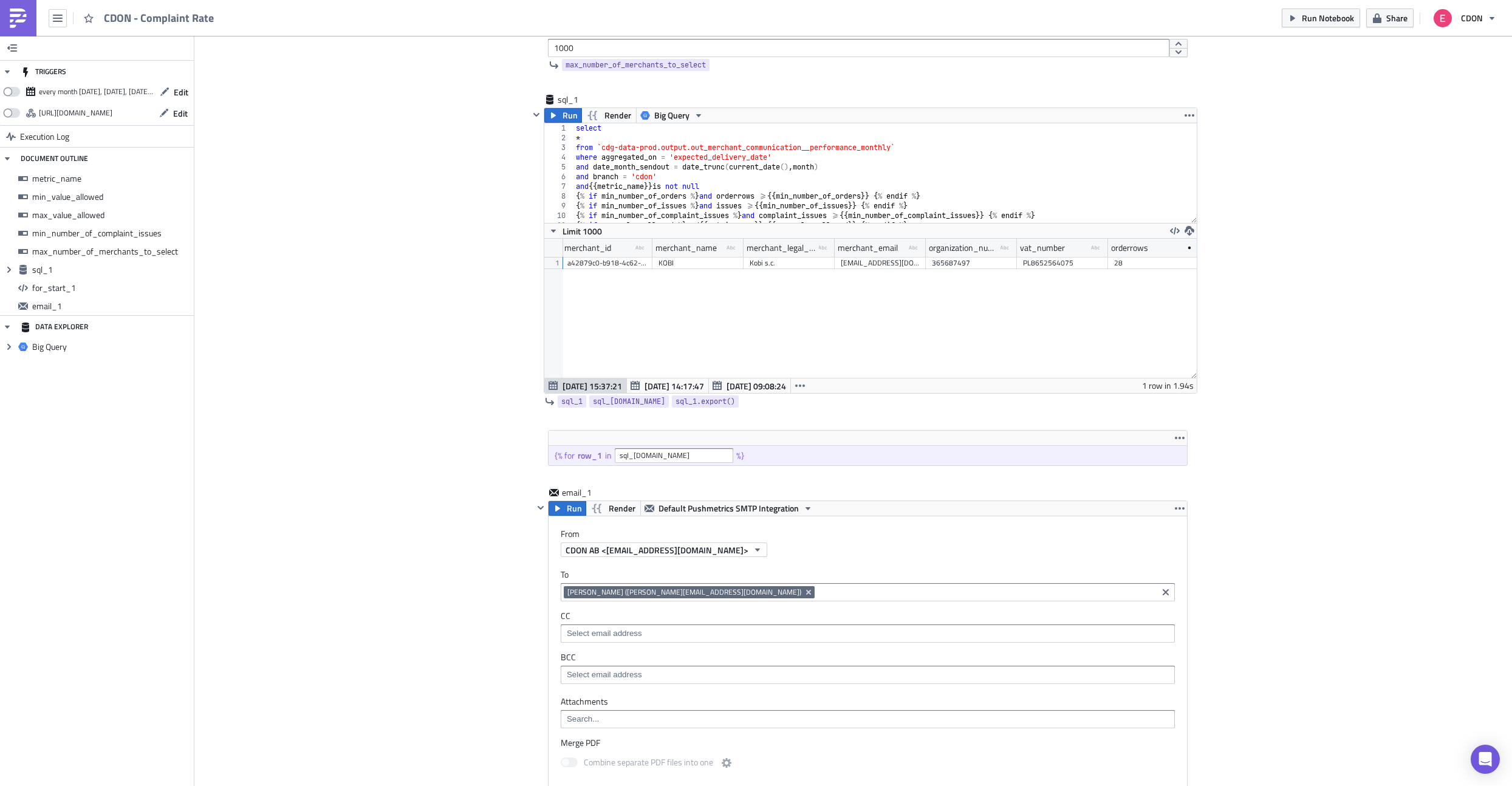
scroll to position [537, 0]
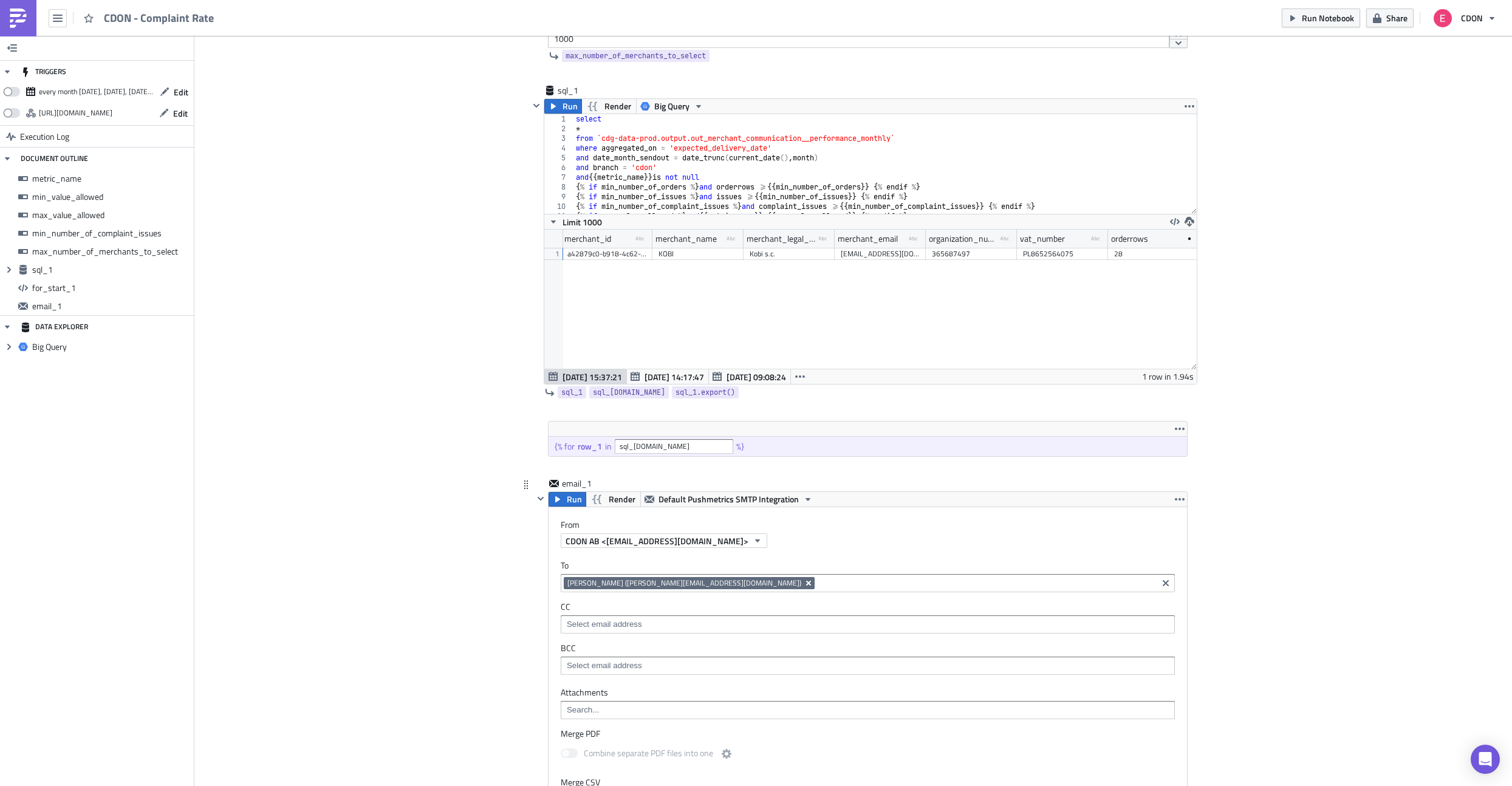
click at [806, 582] on icon "Remove Tag" at bounding box center [808, 584] width 5 height 5
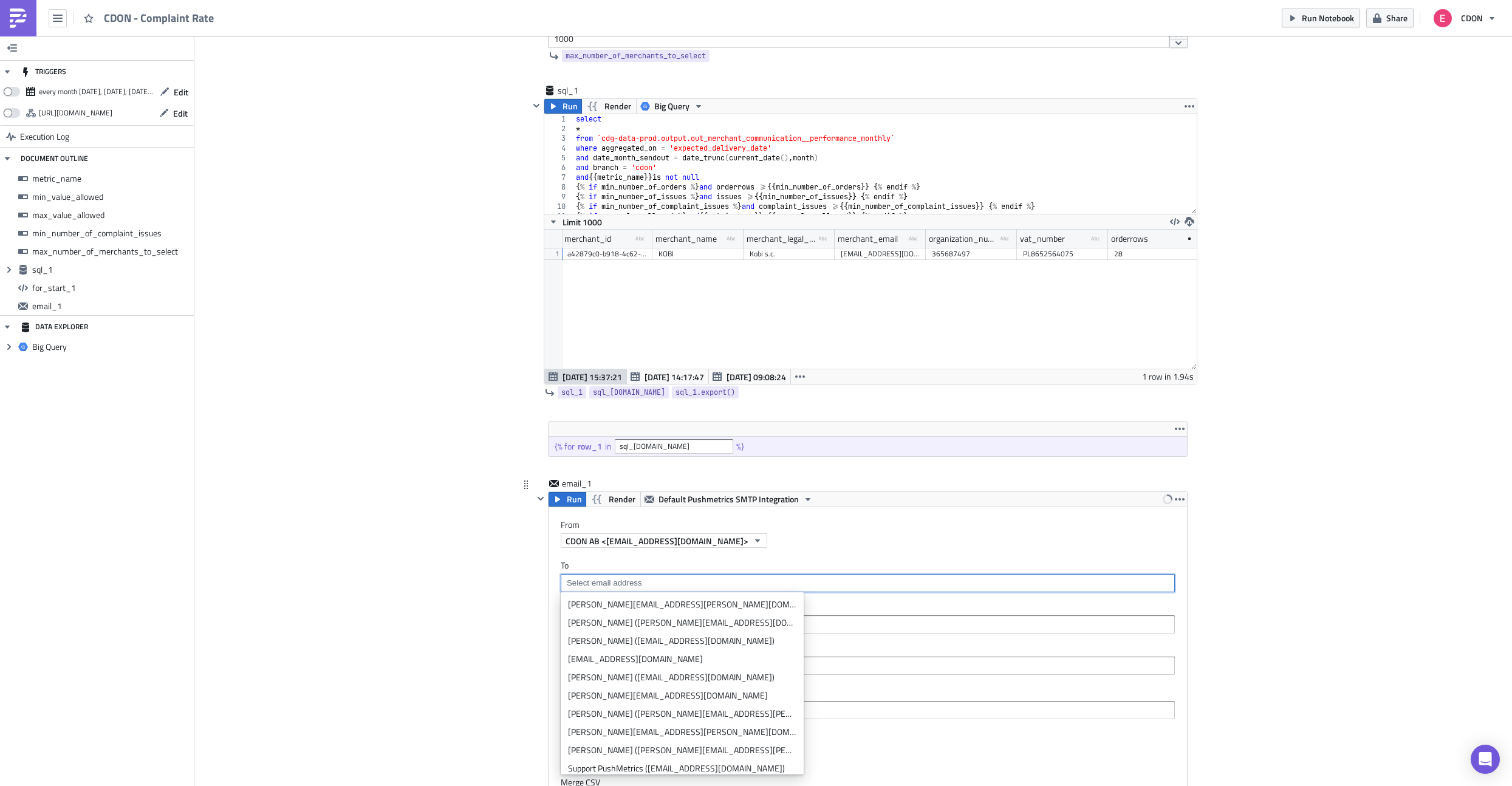
paste input "{{ row_1.merchant_email }}"
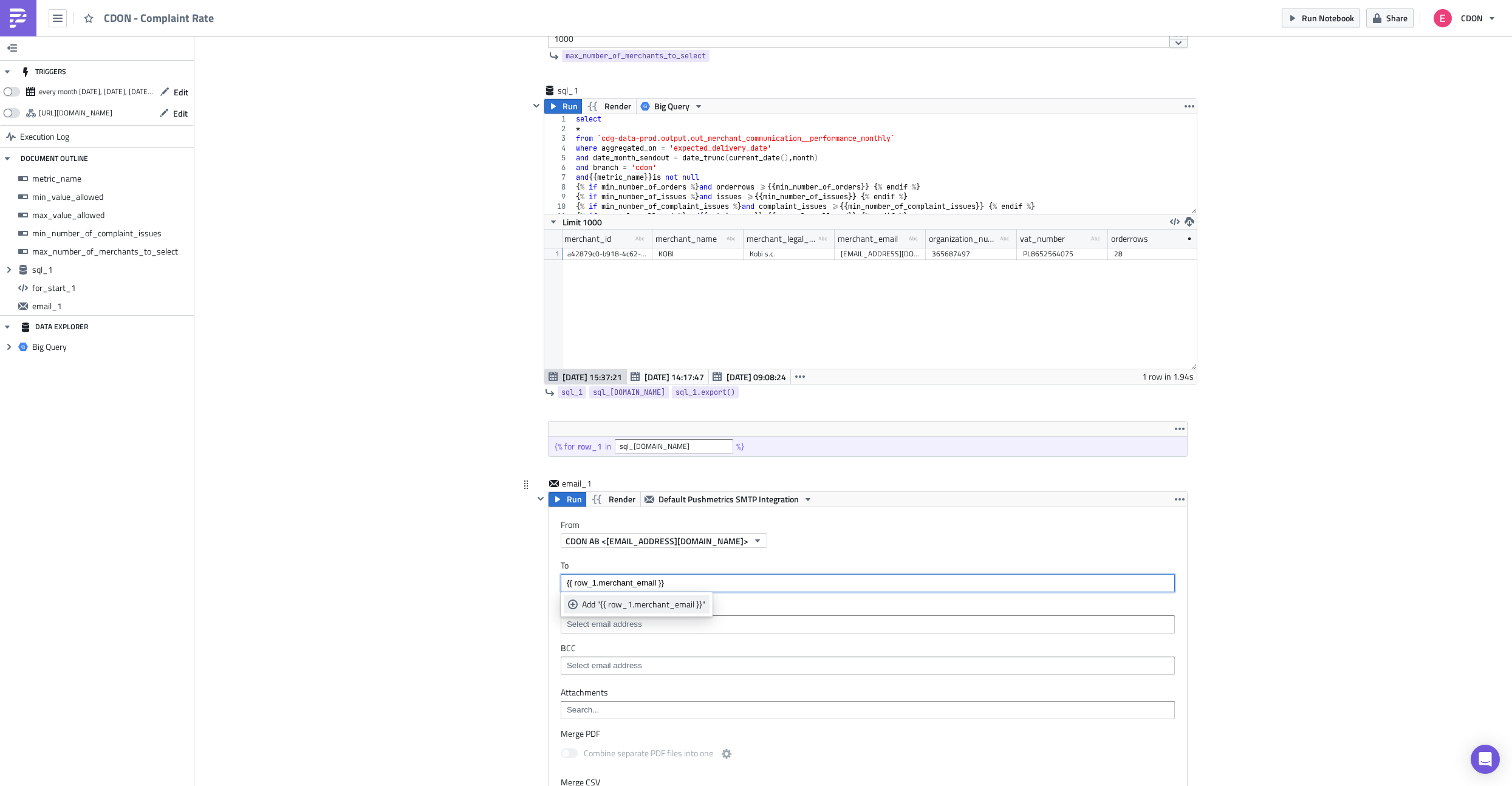
type input "{{ row_1.merchant_email }}"
click at [635, 601] on div "Add "{{ row_1.merchant_email }}"" at bounding box center [643, 604] width 123 height 12
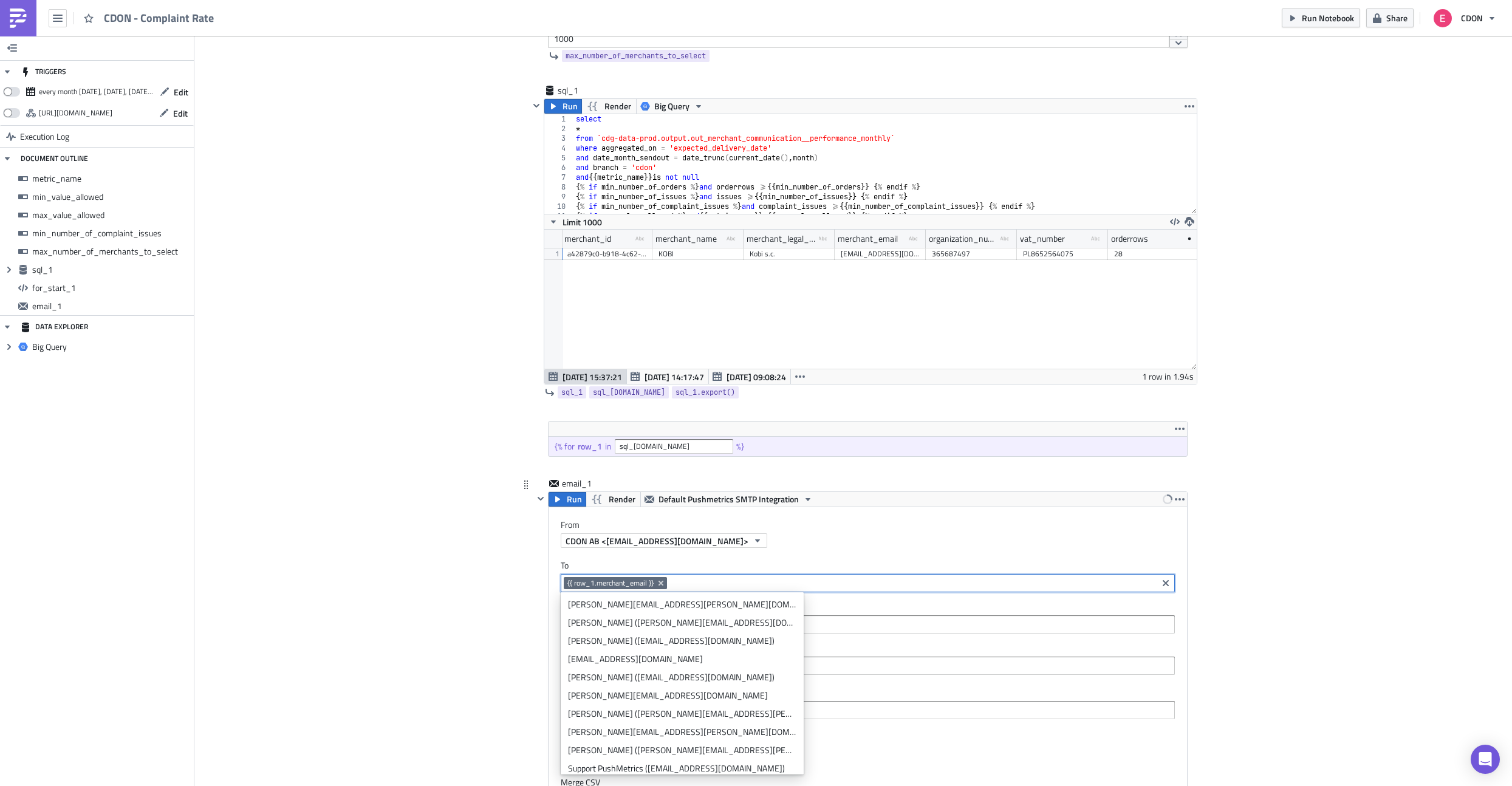
click at [454, 590] on div "Add Image CDON Merchant Communication Execution Log CDON - Complaint Rate metri…" at bounding box center [853, 479] width 1318 height 1962
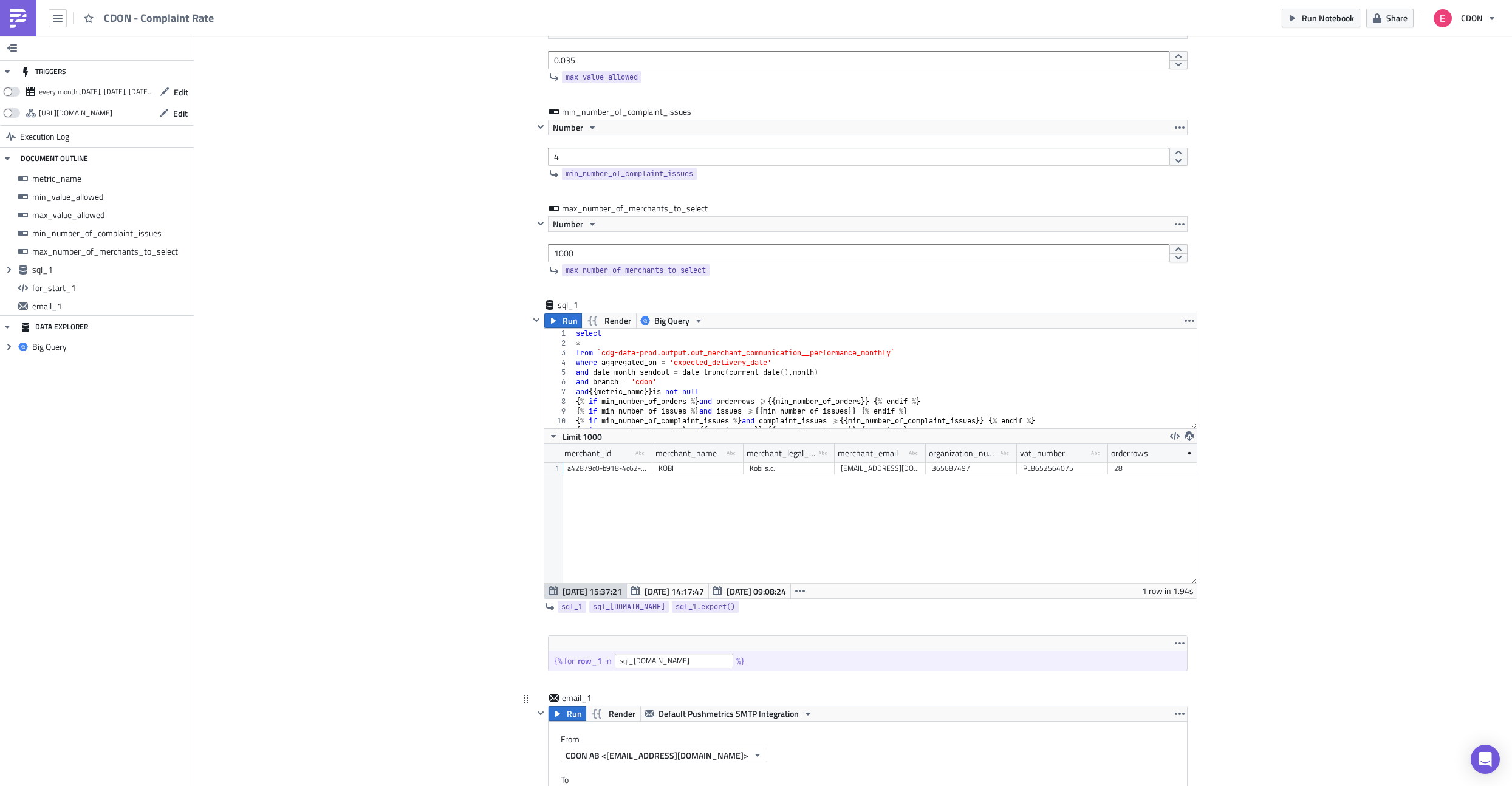
scroll to position [0, 0]
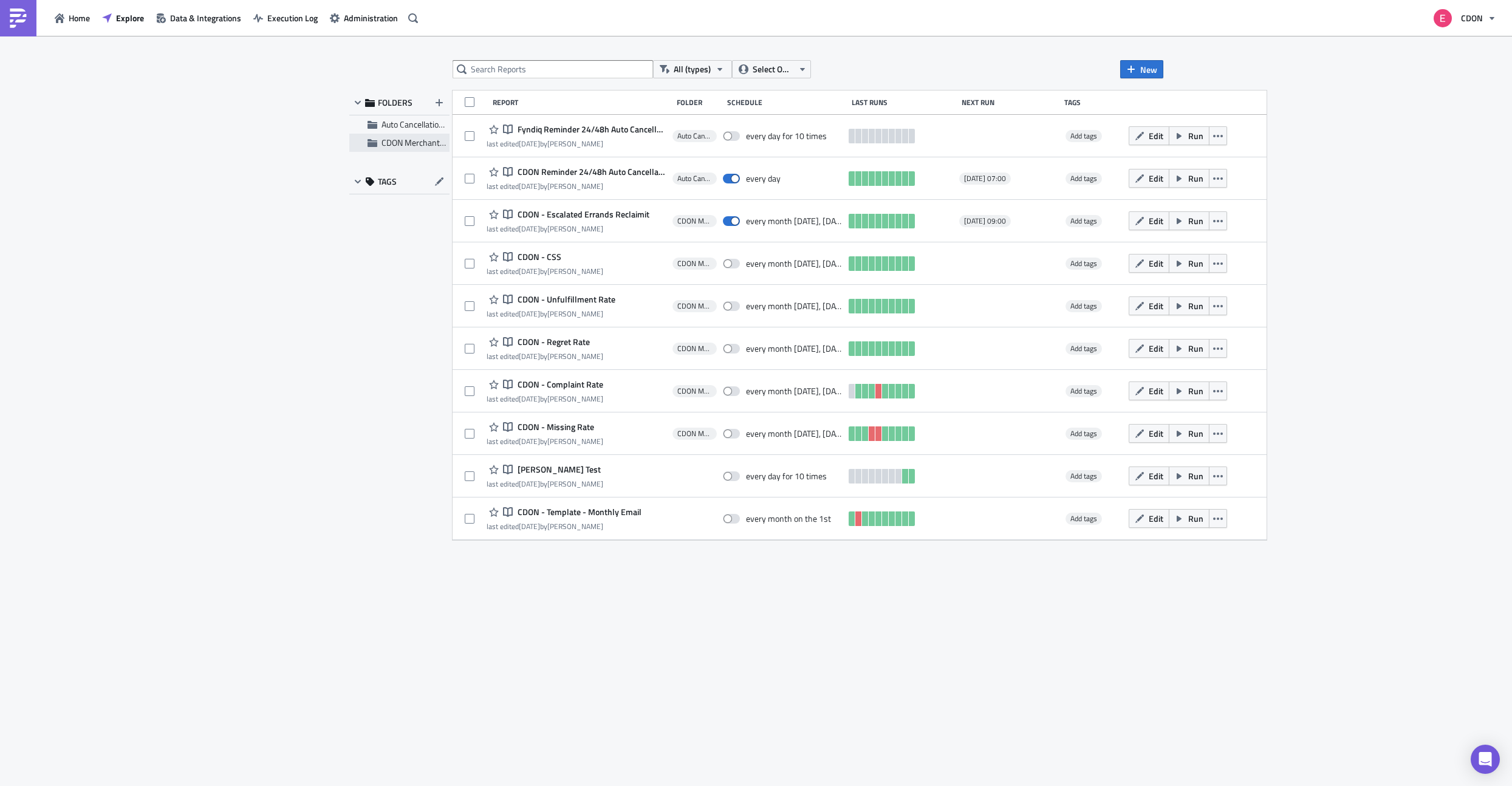
click at [407, 144] on span "CDON Merchant Communication" at bounding box center [440, 142] width 117 height 13
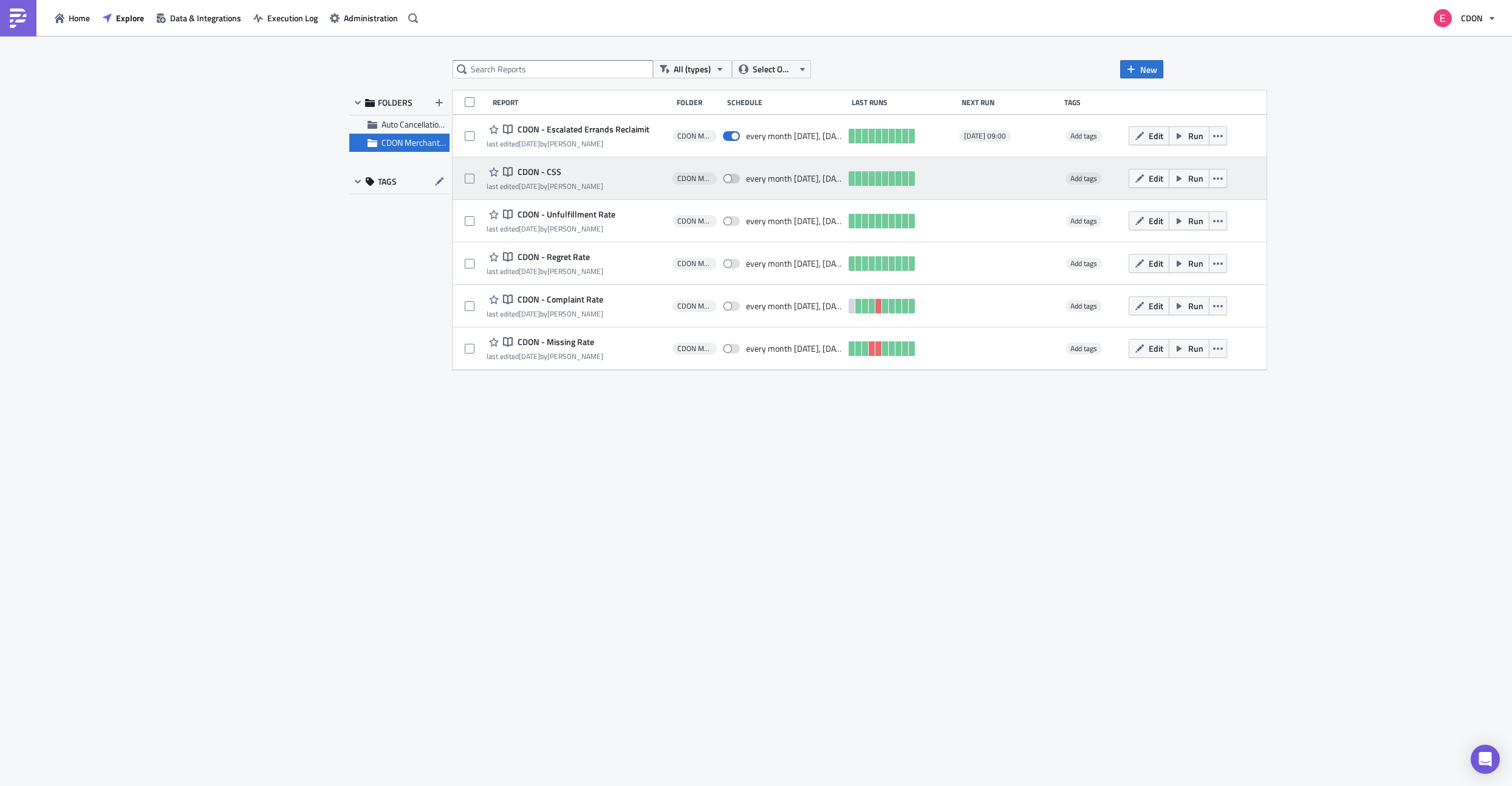
click at [735, 179] on span at bounding box center [731, 179] width 17 height 10
click at [733, 179] on input "checkbox" at bounding box center [729, 179] width 8 height 8
checkbox input "true"
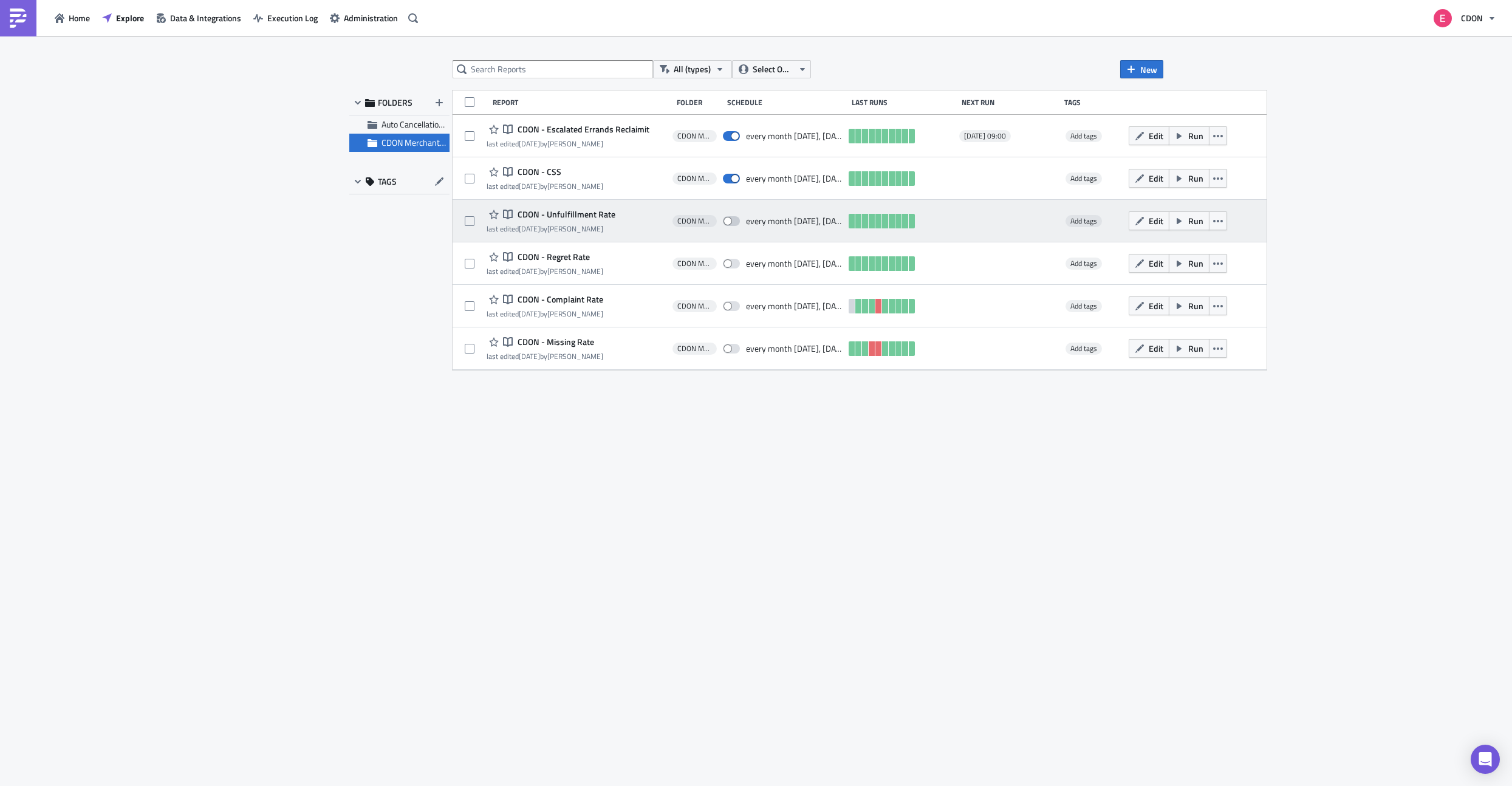
click at [734, 224] on span at bounding box center [731, 222] width 17 height 10
click at [733, 224] on input "checkbox" at bounding box center [729, 222] width 8 height 8
checkbox input "true"
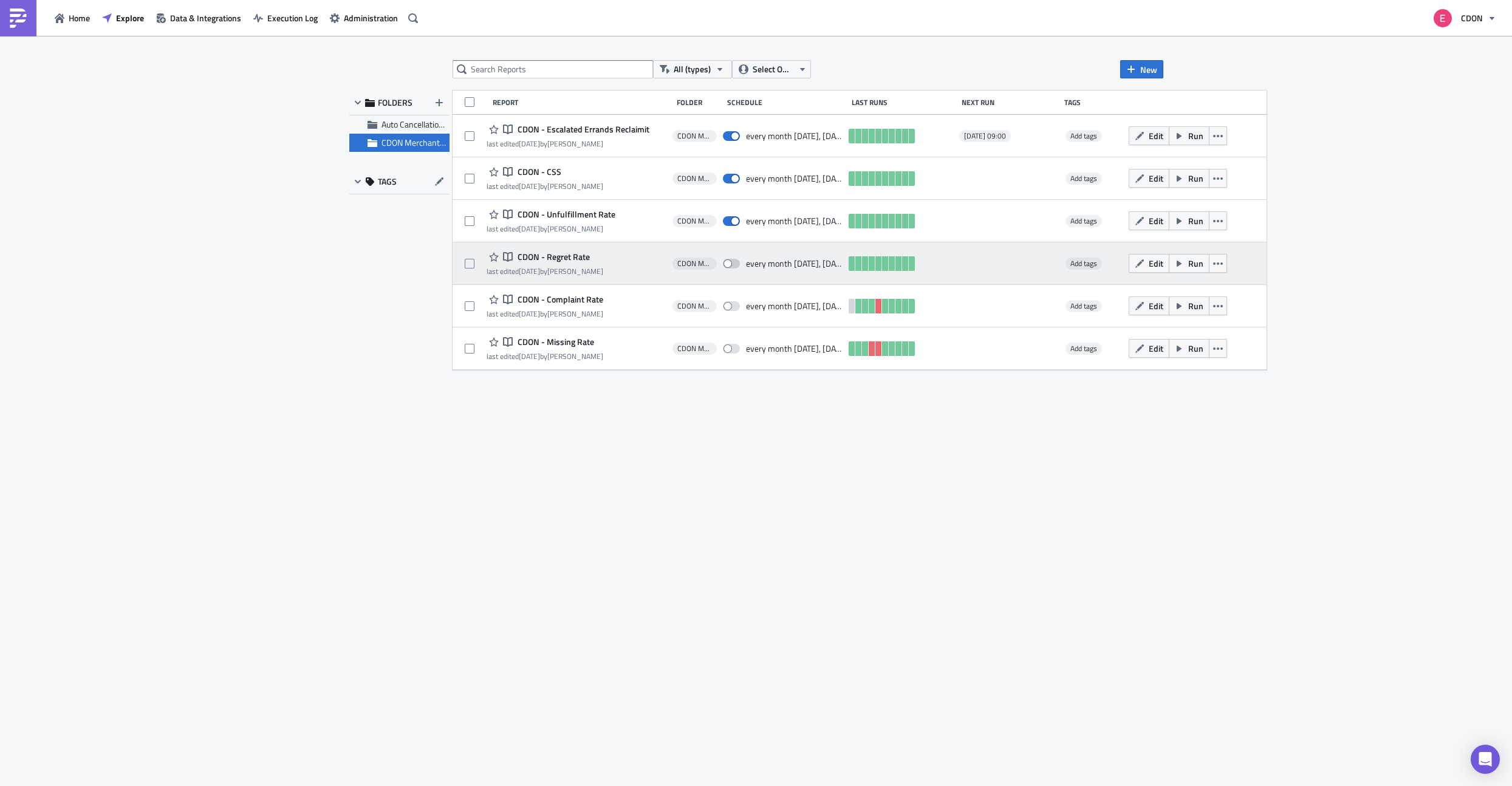
click at [735, 262] on span at bounding box center [731, 264] width 17 height 10
click at [733, 262] on input "checkbox" at bounding box center [729, 264] width 8 height 8
checkbox input "true"
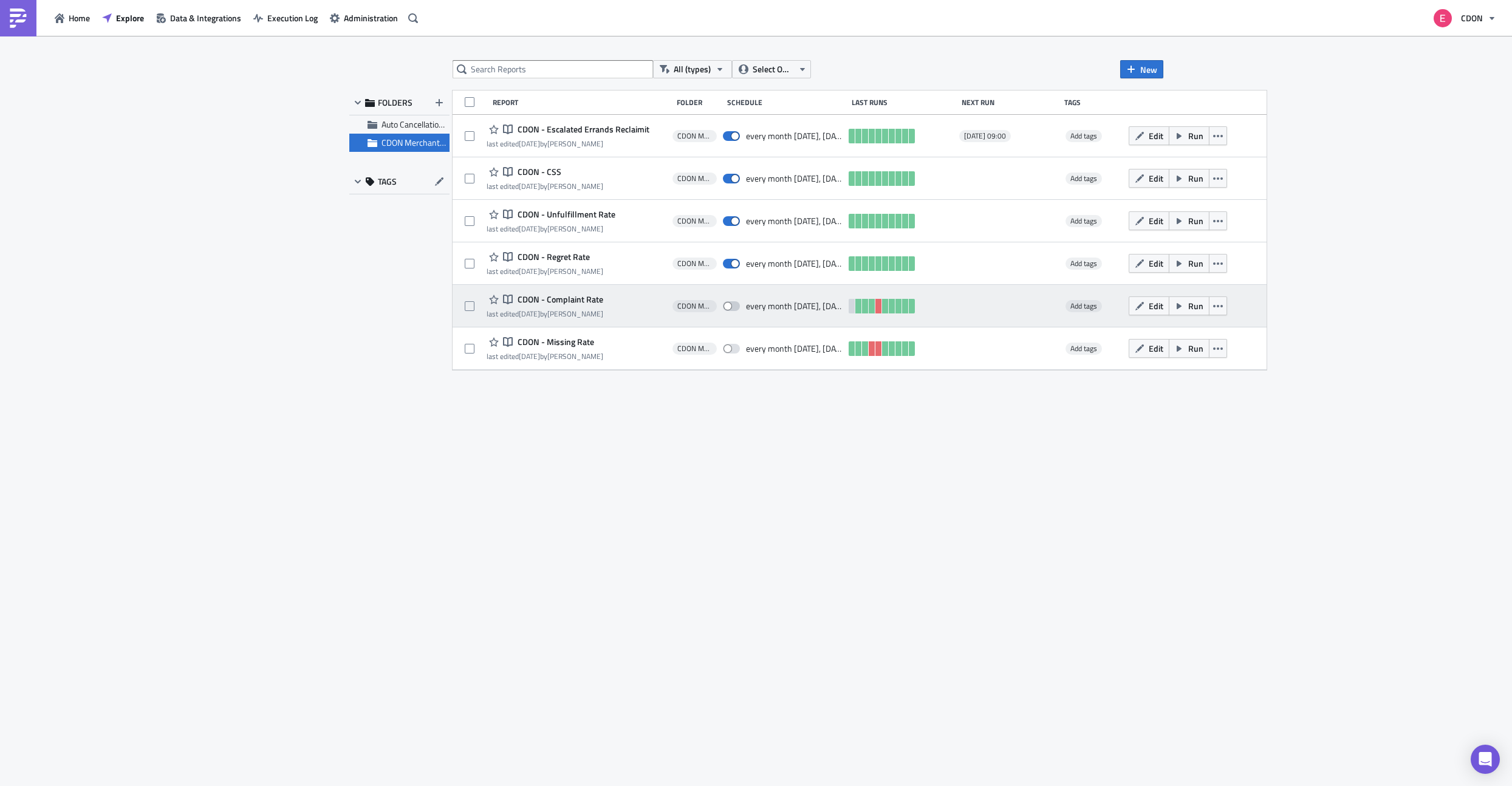
click at [732, 309] on span at bounding box center [731, 306] width 17 height 10
click at [732, 309] on input "checkbox" at bounding box center [729, 306] width 8 height 8
checkbox input "true"
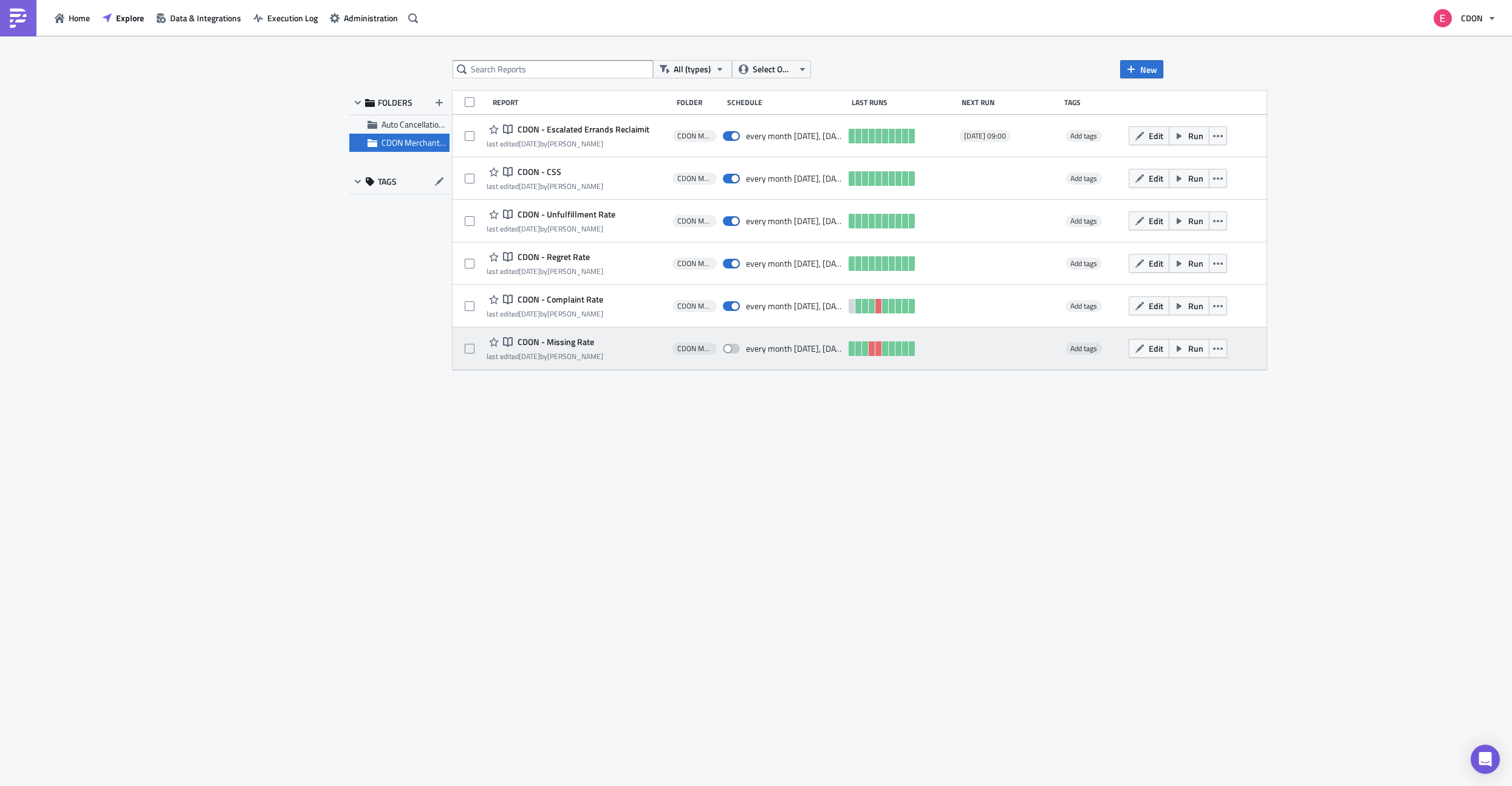
click at [735, 349] on span at bounding box center [731, 349] width 17 height 10
click at [733, 349] on input "checkbox" at bounding box center [729, 349] width 8 height 8
checkbox input "true"
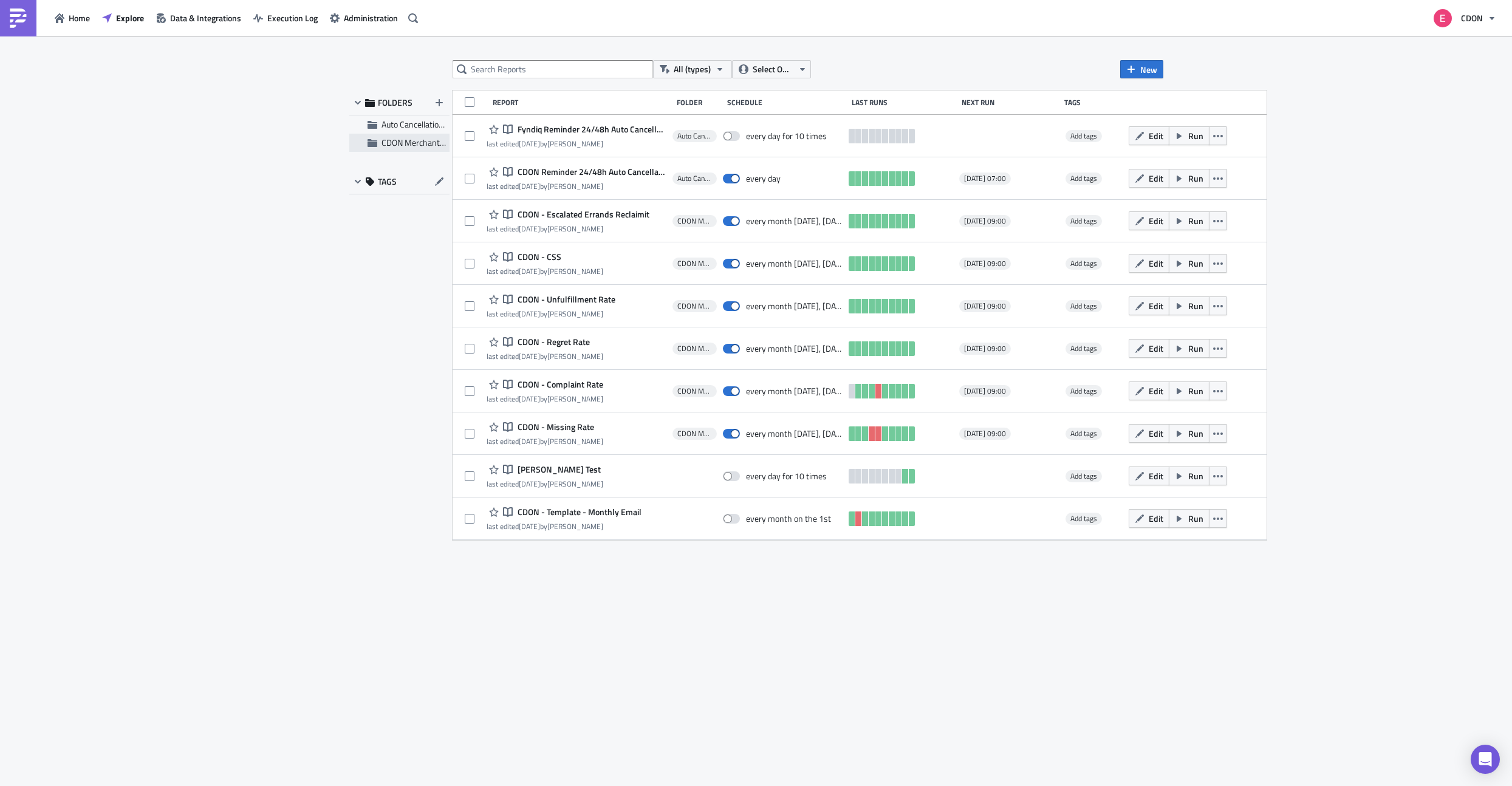
click at [378, 142] on div "CDON Merchant Communication" at bounding box center [399, 143] width 100 height 18
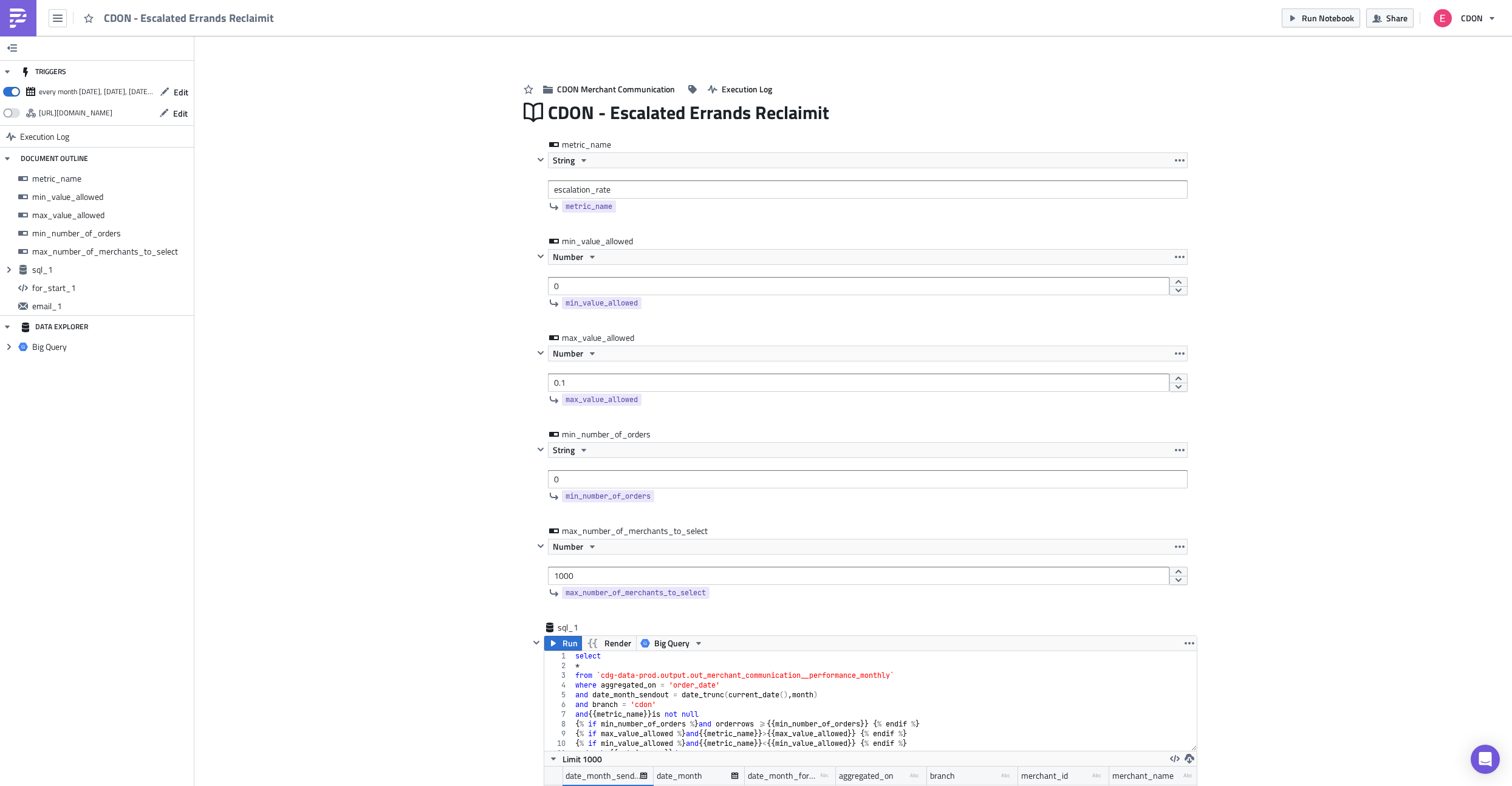
scroll to position [139, 653]
click link
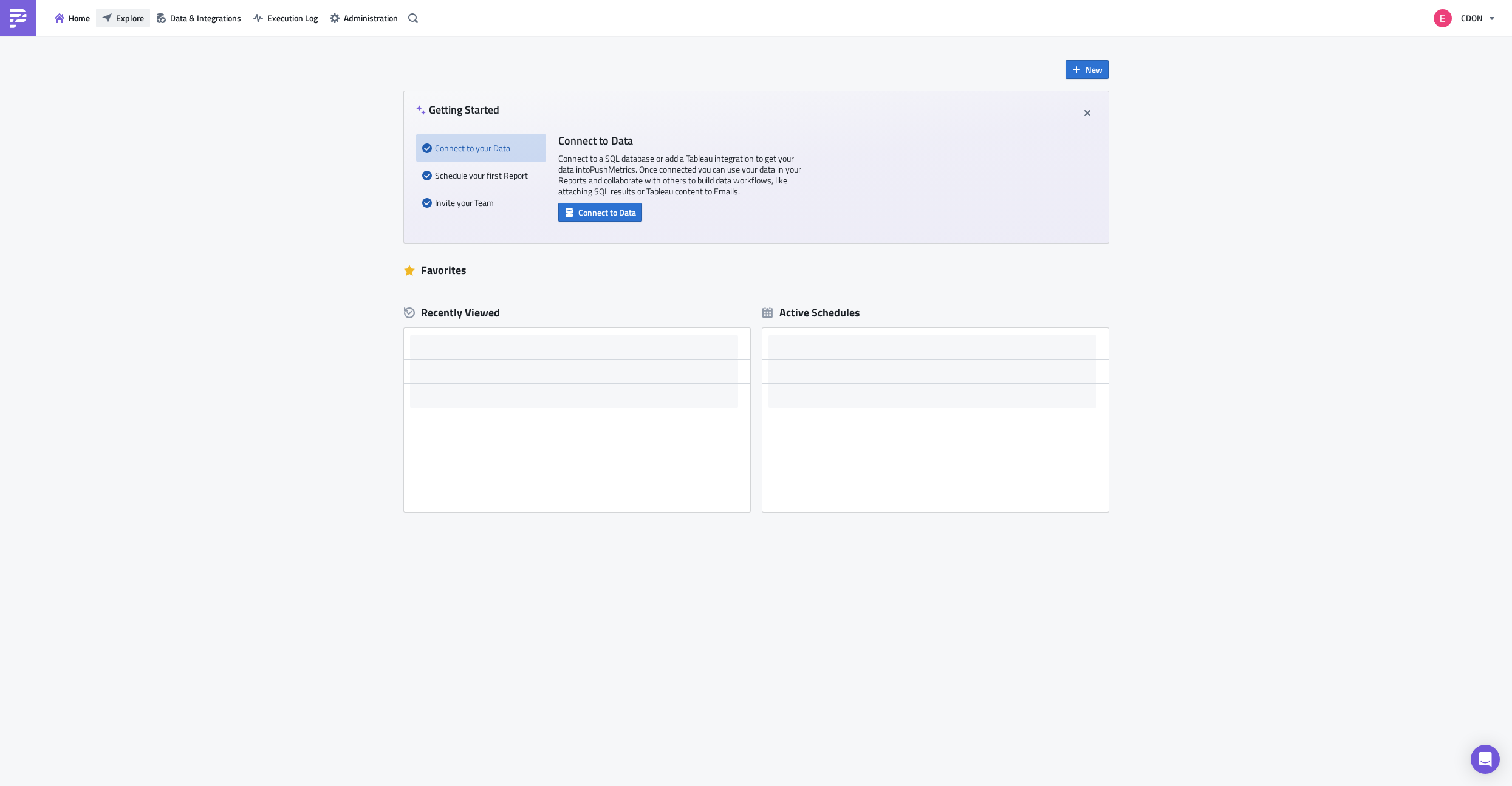
click span "Explore"
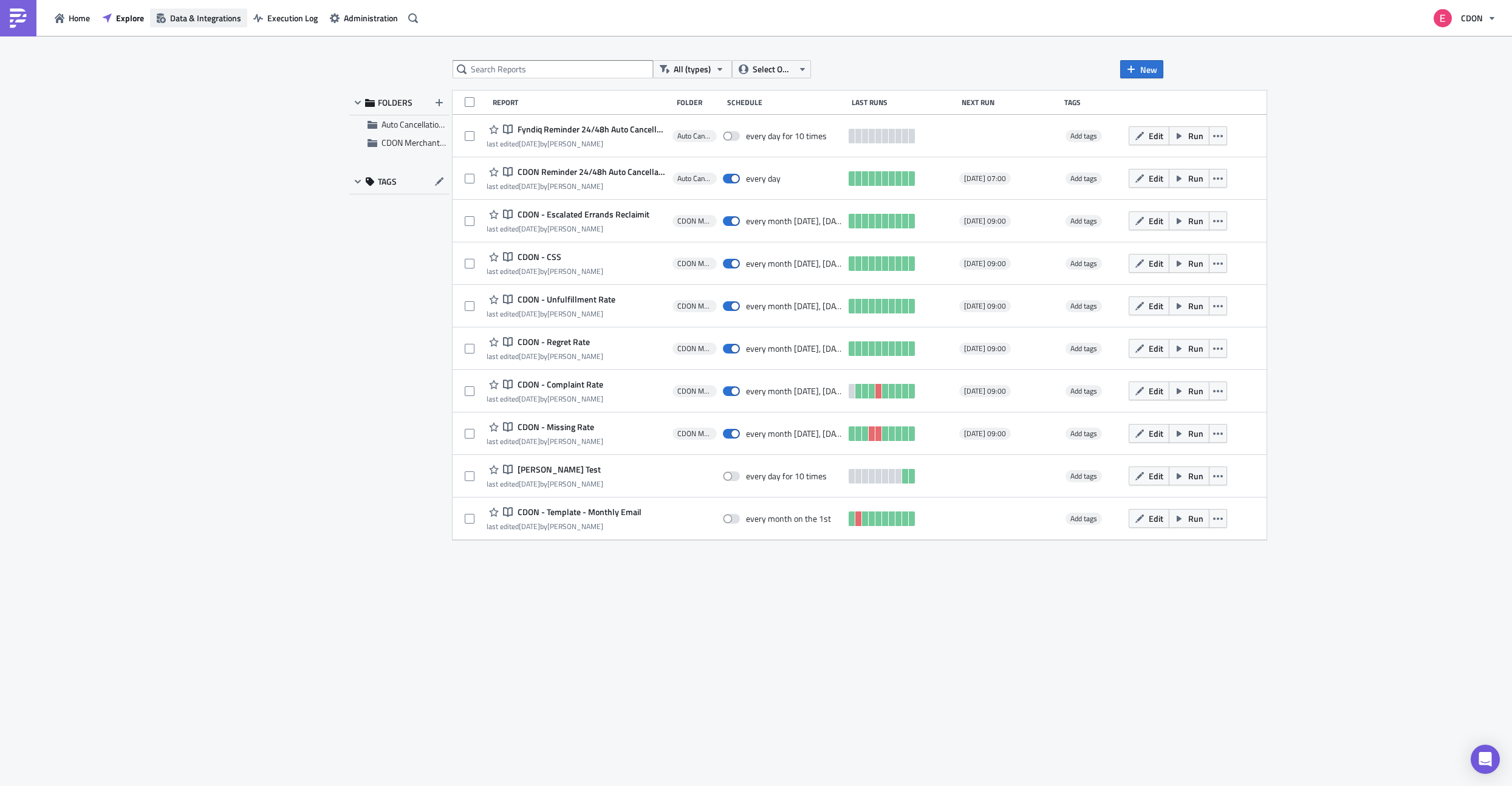
click span "Data & Integrations"
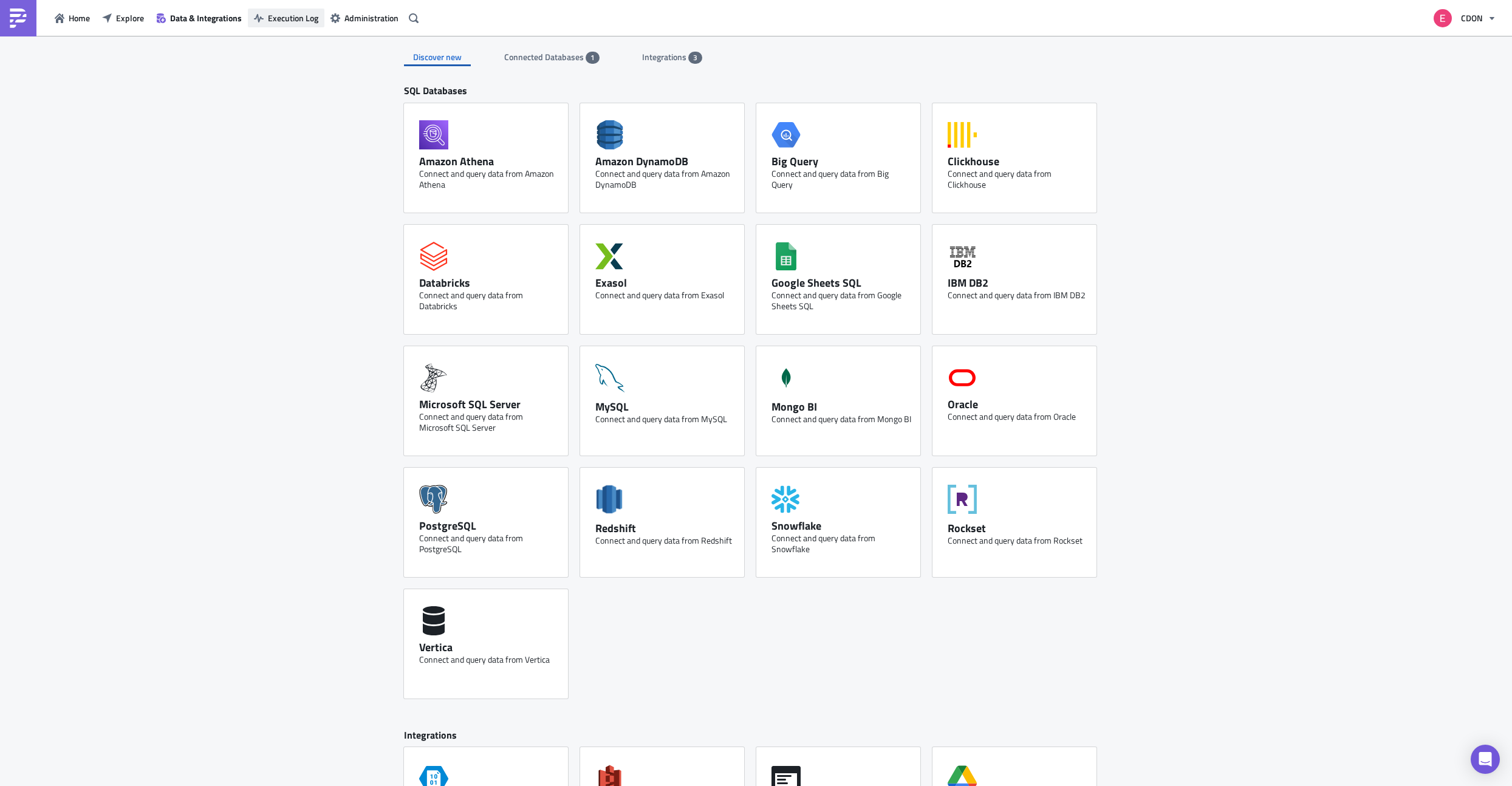
click span "Execution Log"
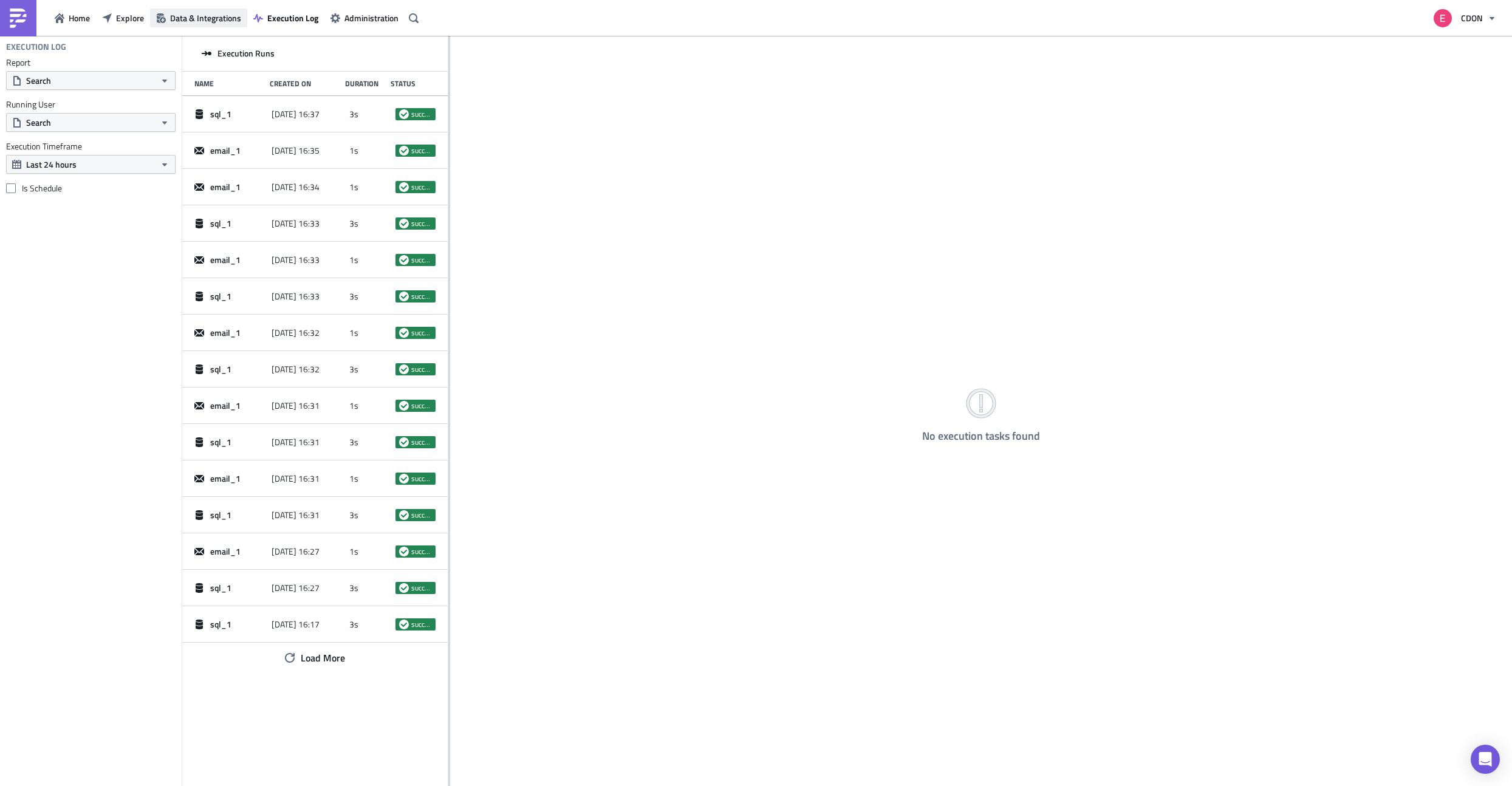
click span "Data & Integrations"
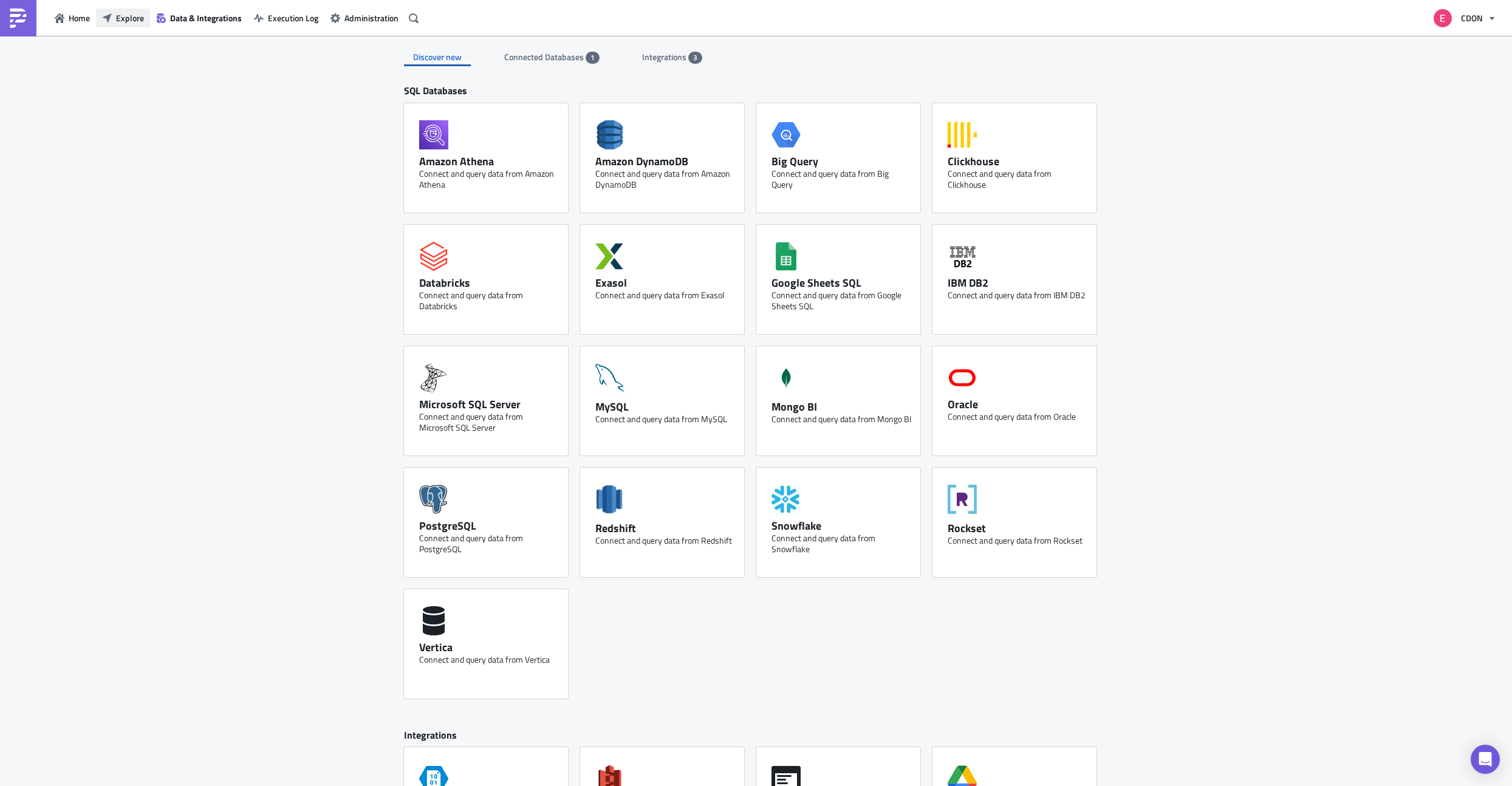
click span "Explore"
